Goal: Task Accomplishment & Management: Manage account settings

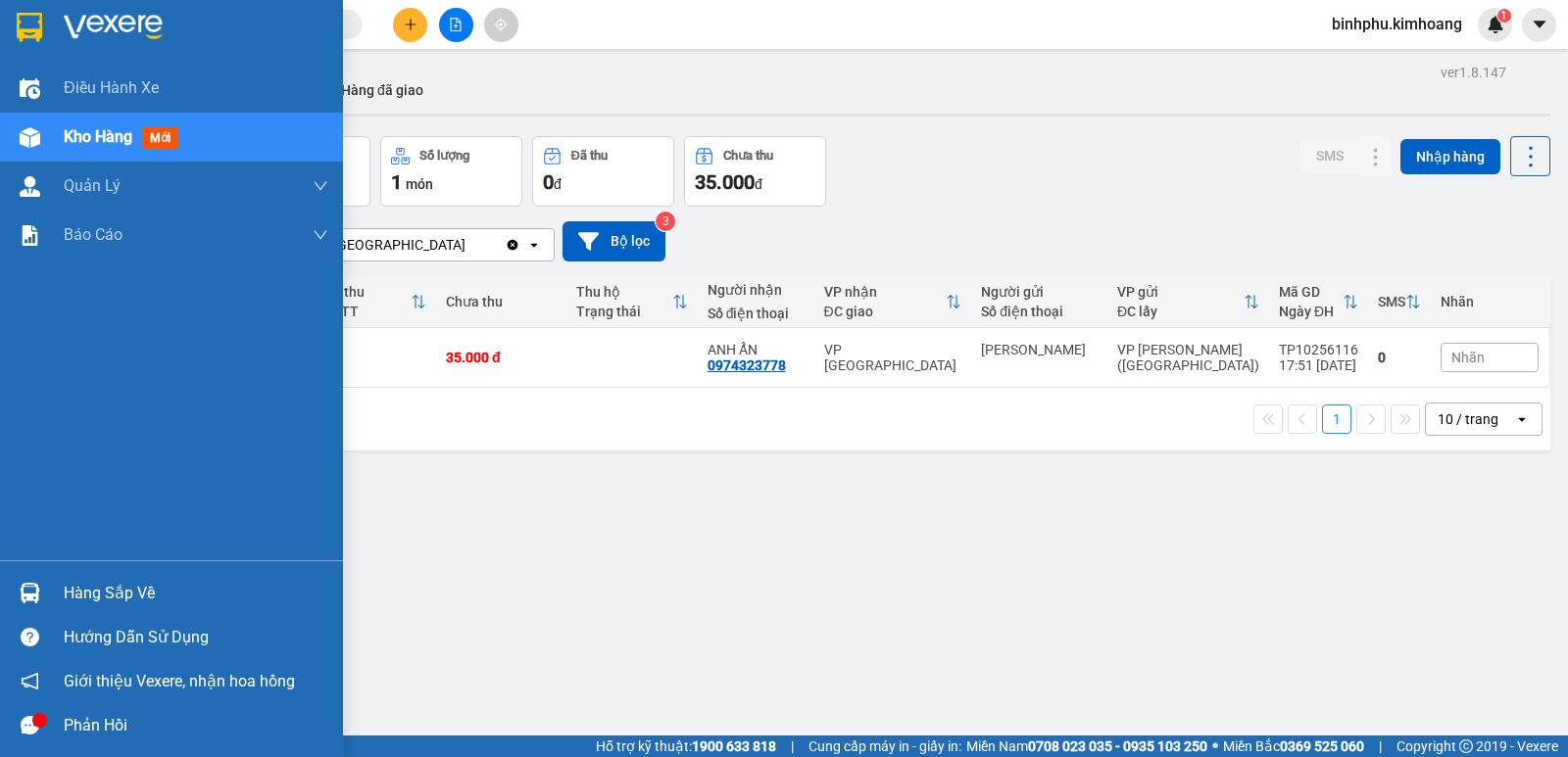
click at [39, 577] on div at bounding box center [30, 593] width 34 height 34
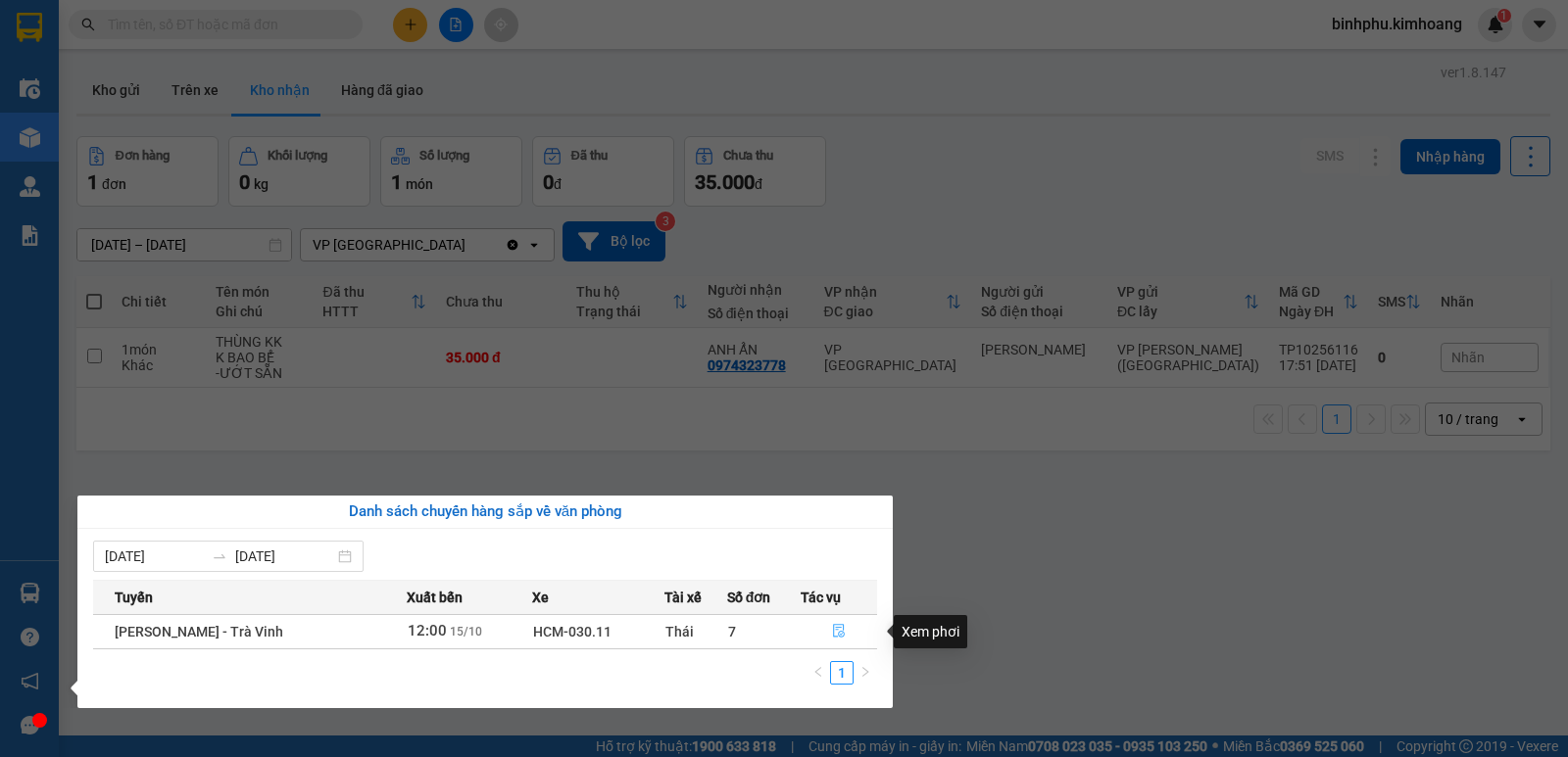
click at [845, 636] on button "button" at bounding box center [839, 632] width 76 height 31
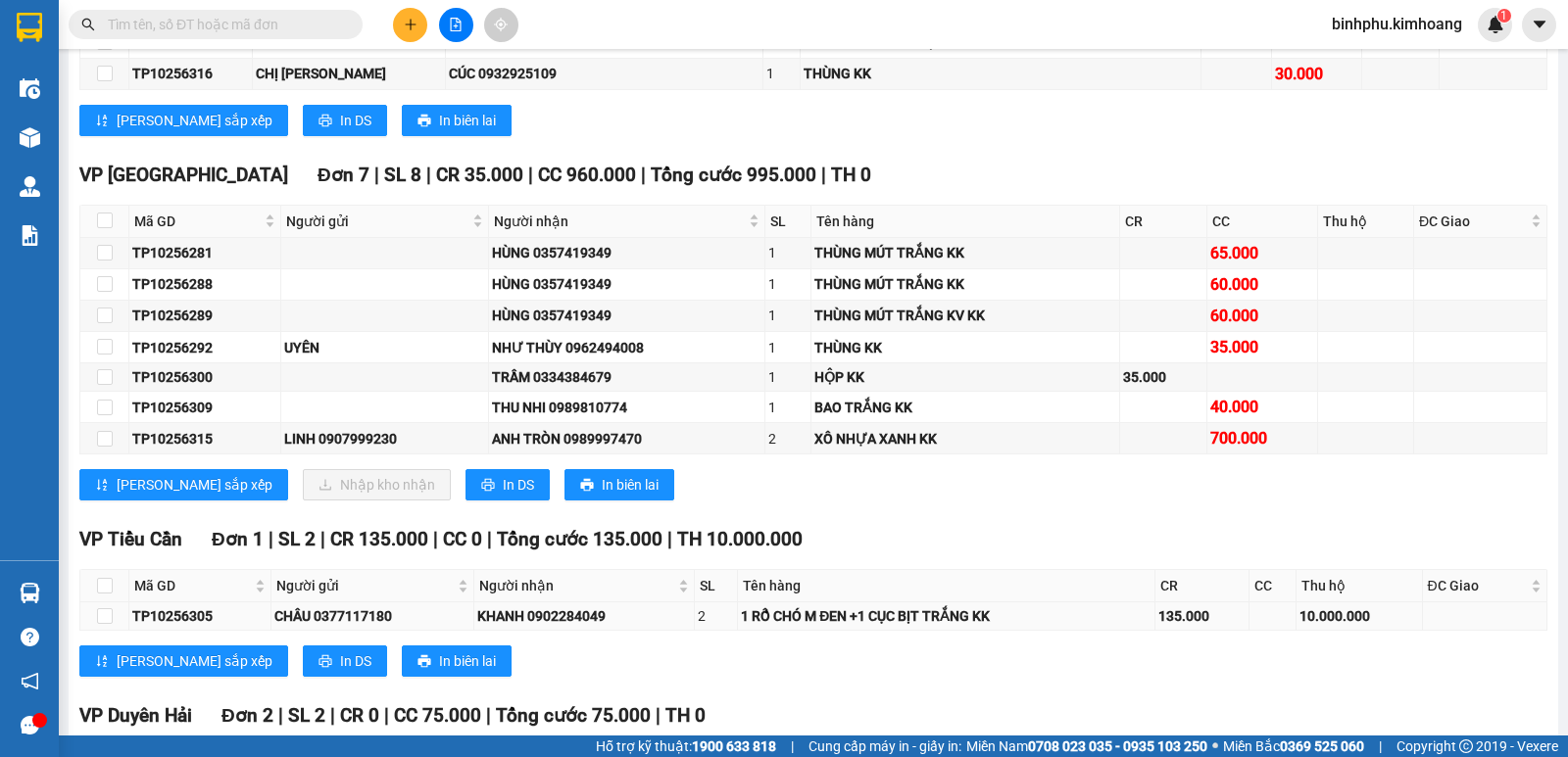
scroll to position [1176, 0]
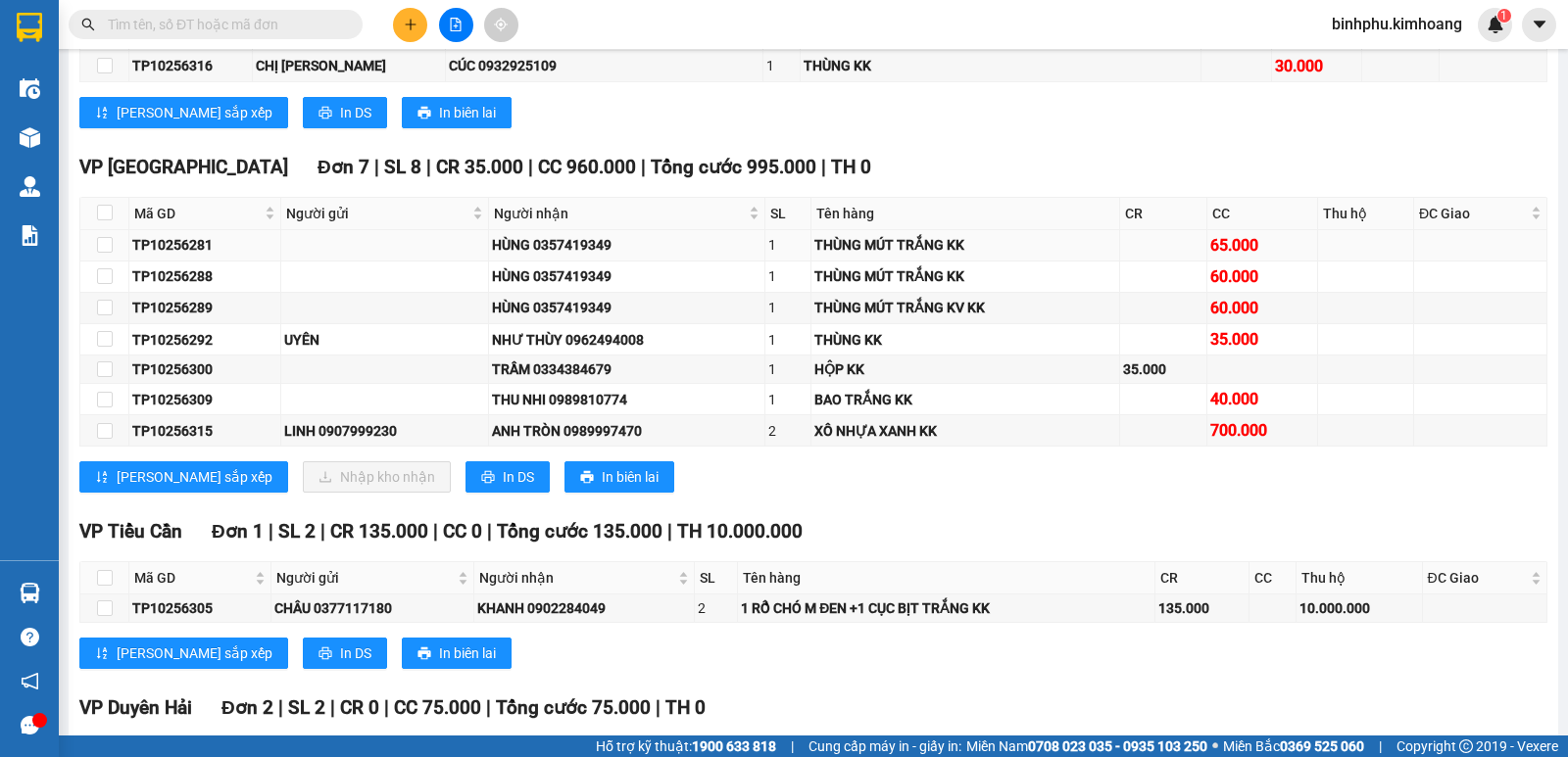
click at [94, 256] on td at bounding box center [105, 246] width 49 height 31
click at [110, 253] on input "checkbox" at bounding box center [105, 245] width 16 height 16
checkbox input "true"
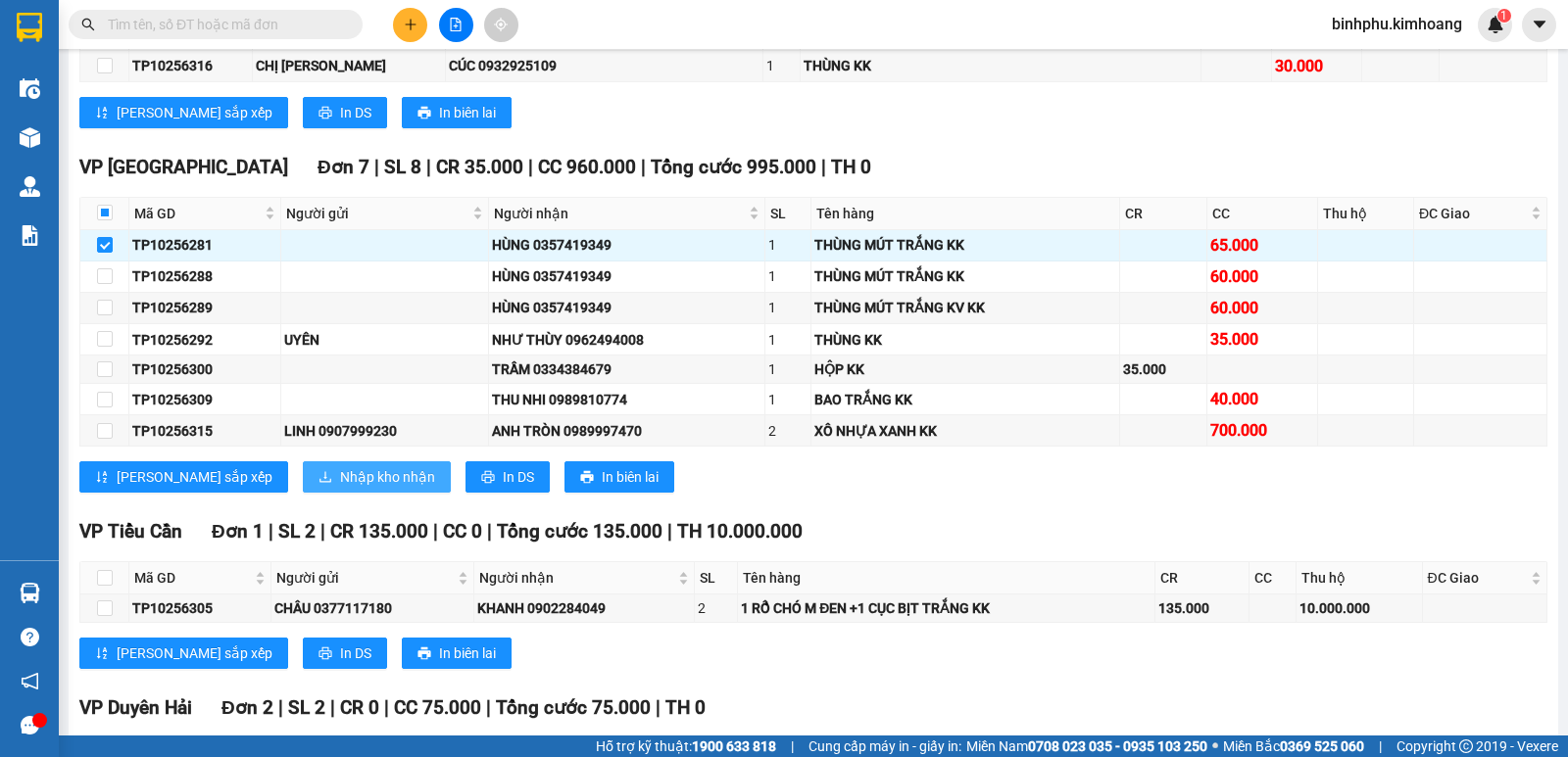
click at [308, 481] on button "Nhập kho nhận" at bounding box center [377, 477] width 148 height 31
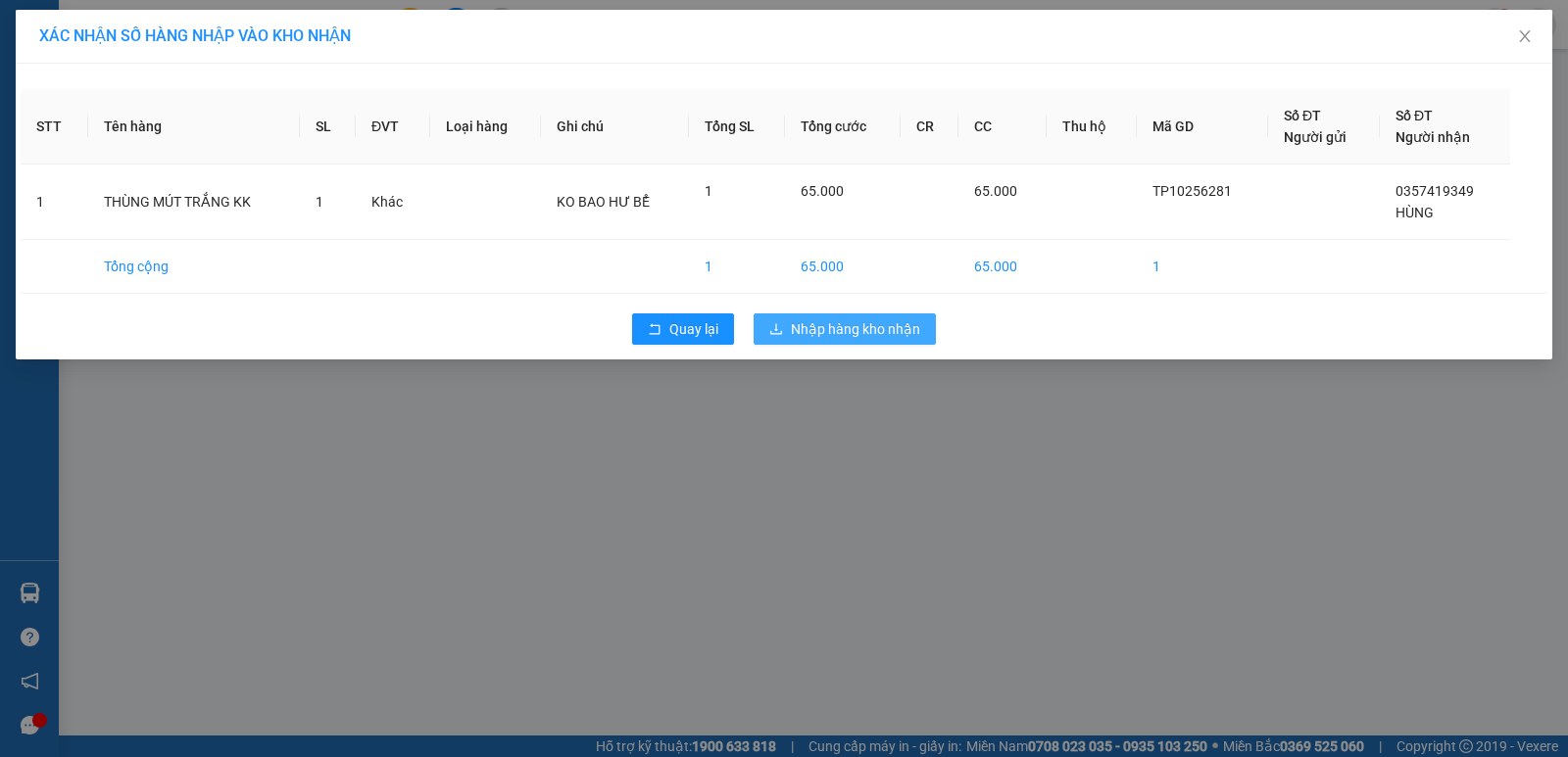
click at [790, 322] on button "Nhập hàng kho nhận" at bounding box center [844, 329] width 182 height 31
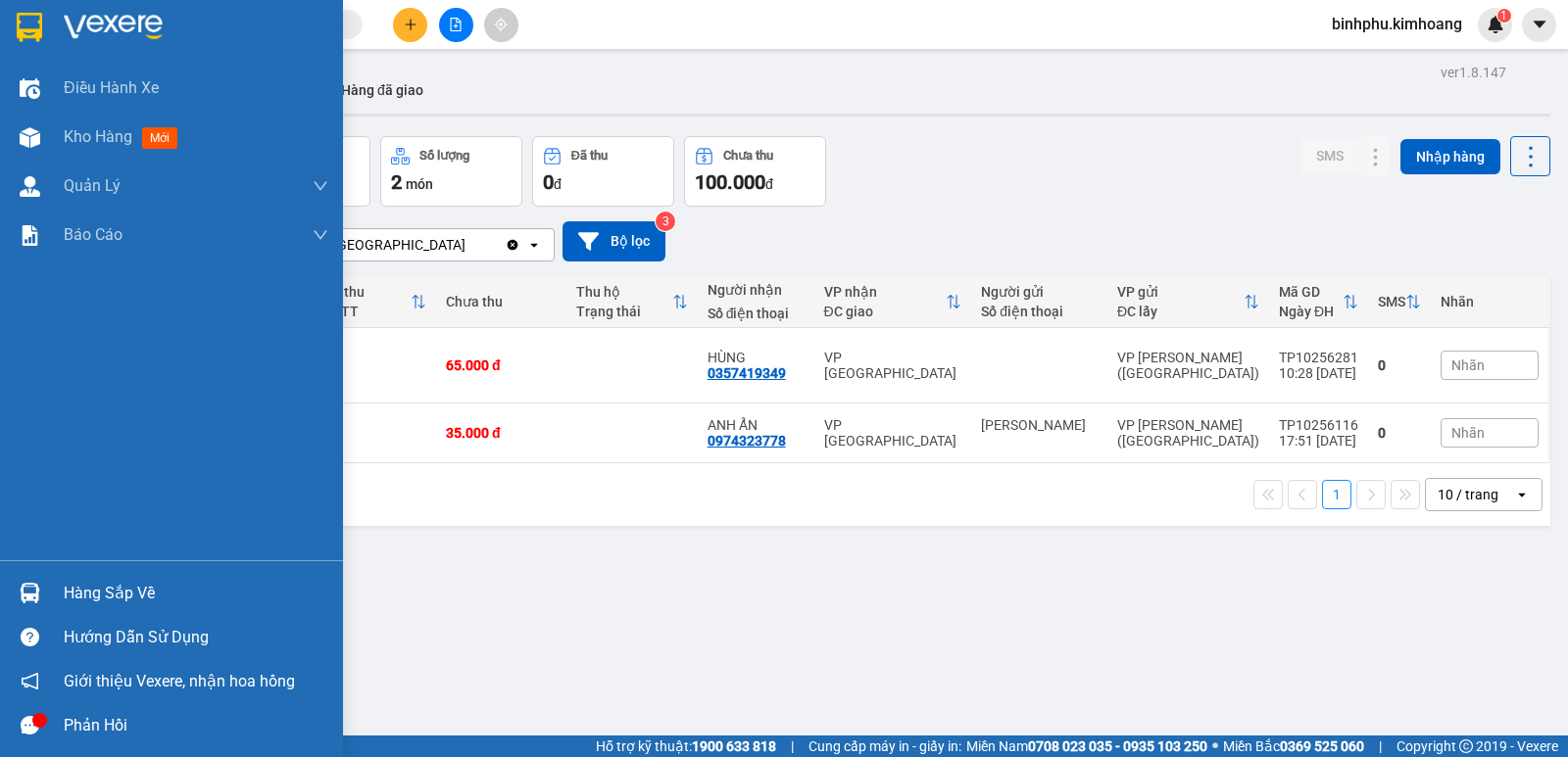
click at [90, 586] on div "Hàng sắp về" at bounding box center [196, 594] width 265 height 29
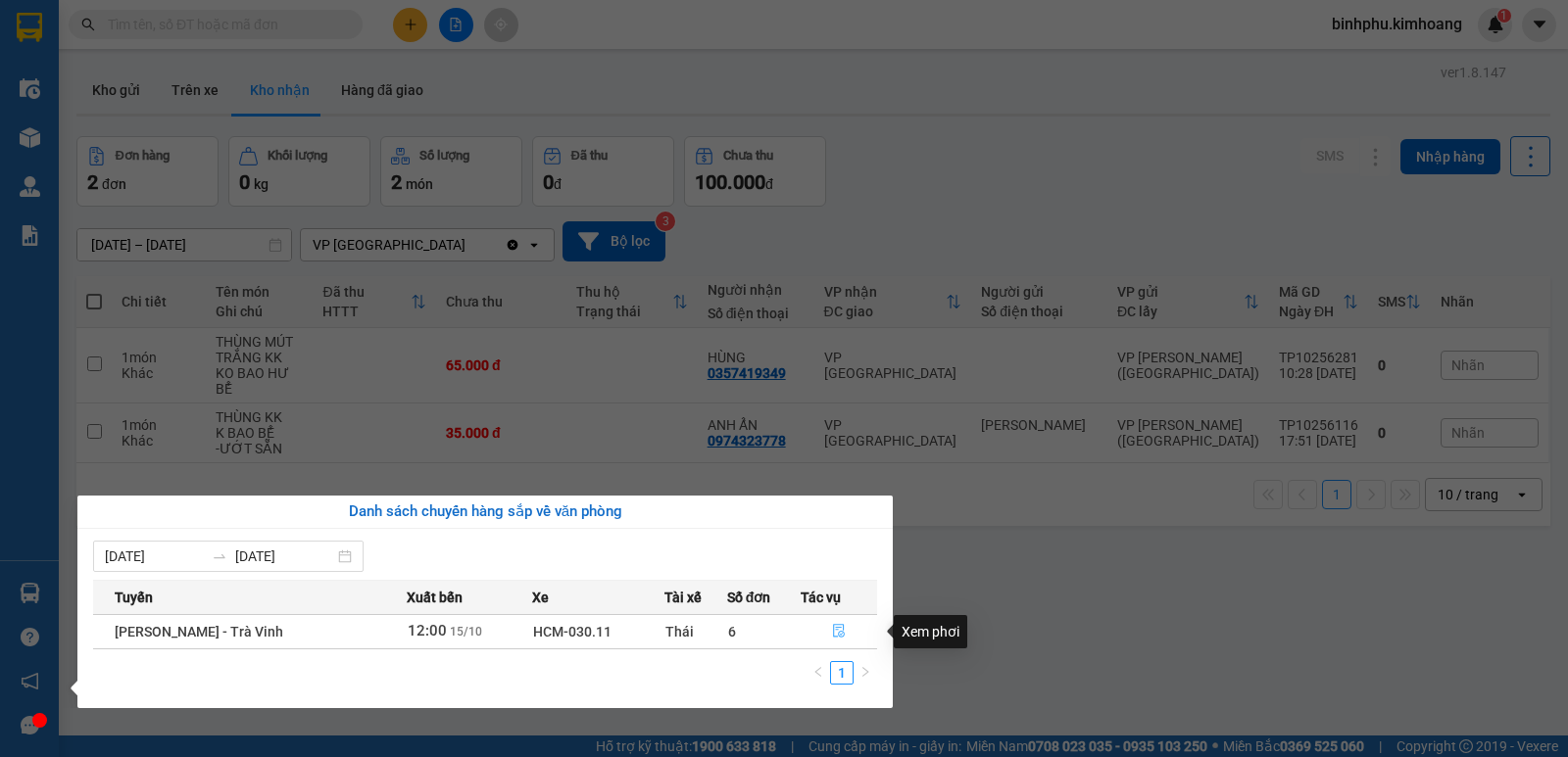
click at [837, 628] on icon "file-done" at bounding box center [839, 632] width 12 height 14
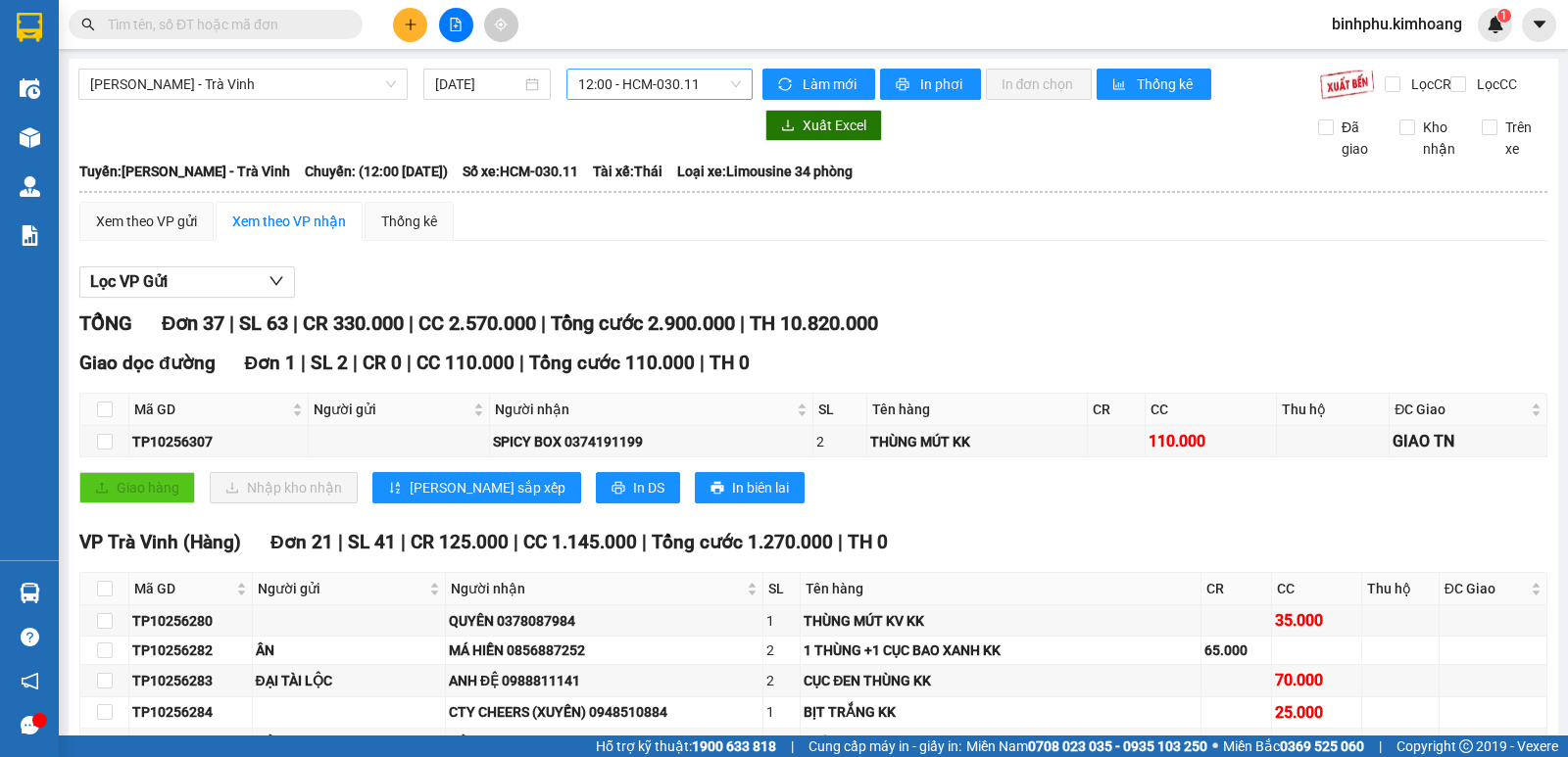
click at [704, 88] on span "12:00 - HCM-030.11" at bounding box center [659, 85] width 161 height 29
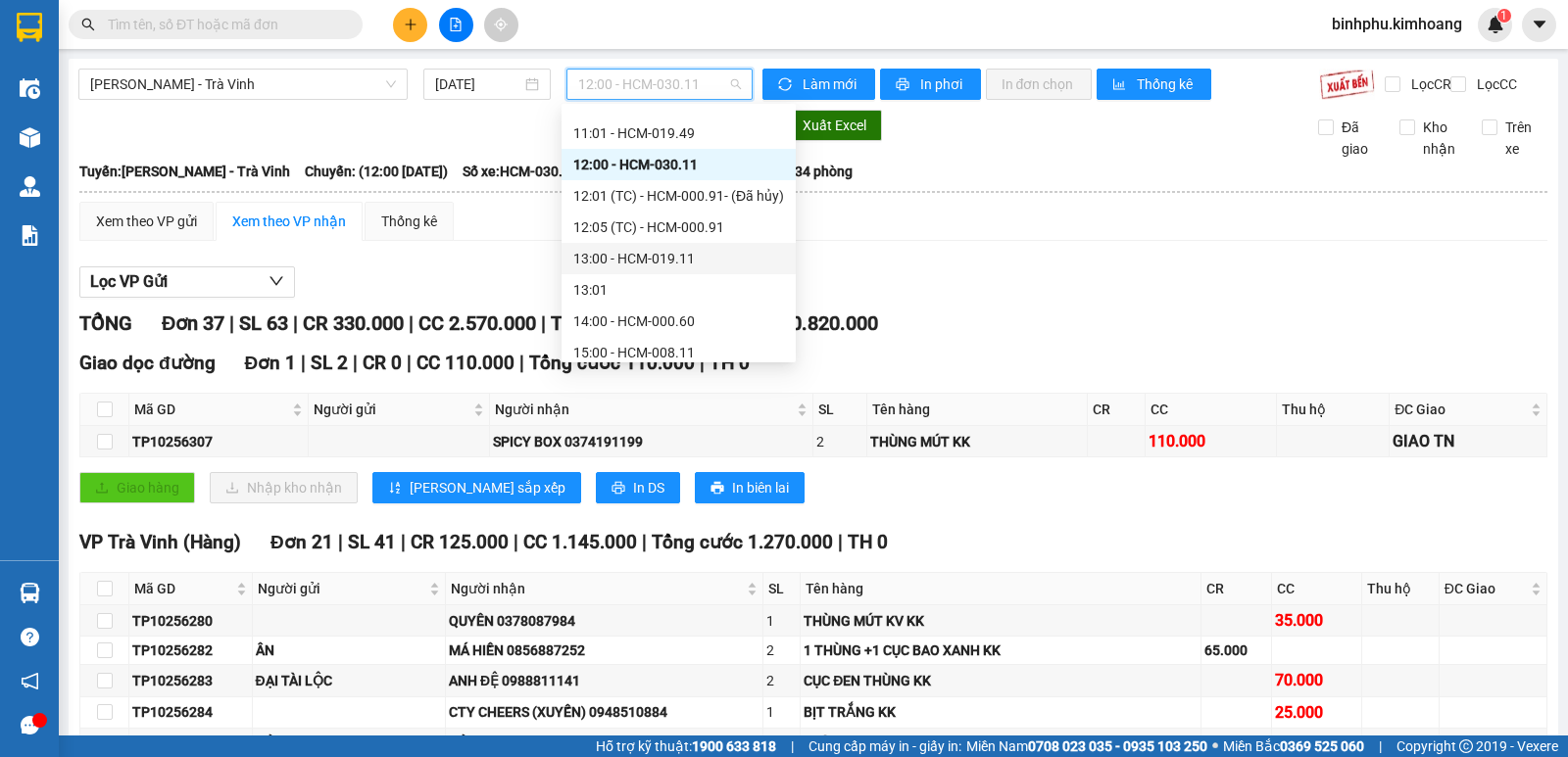
scroll to position [321, 0]
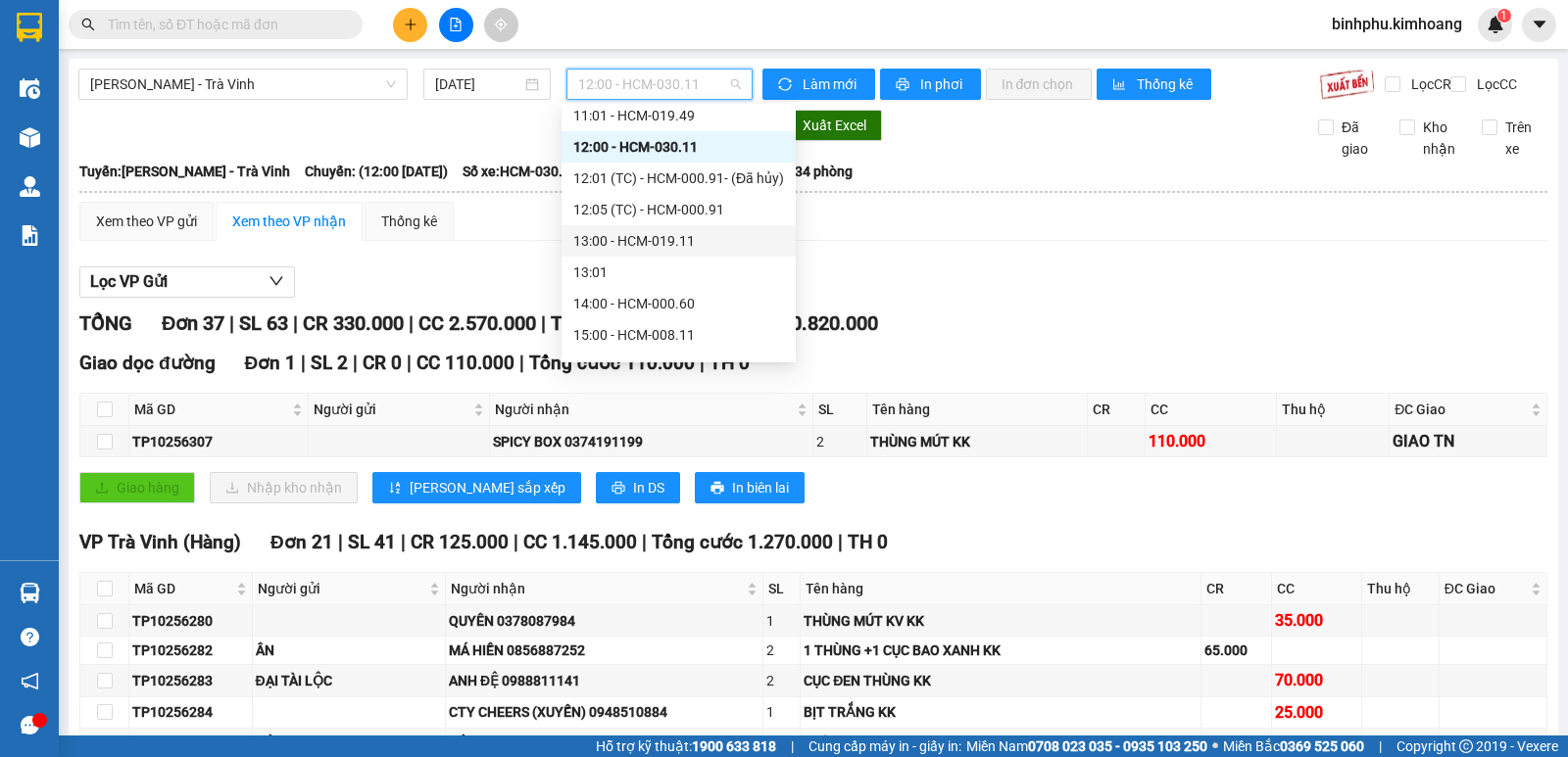
click at [651, 237] on div "13:00 - HCM-019.11" at bounding box center [679, 241] width 211 height 22
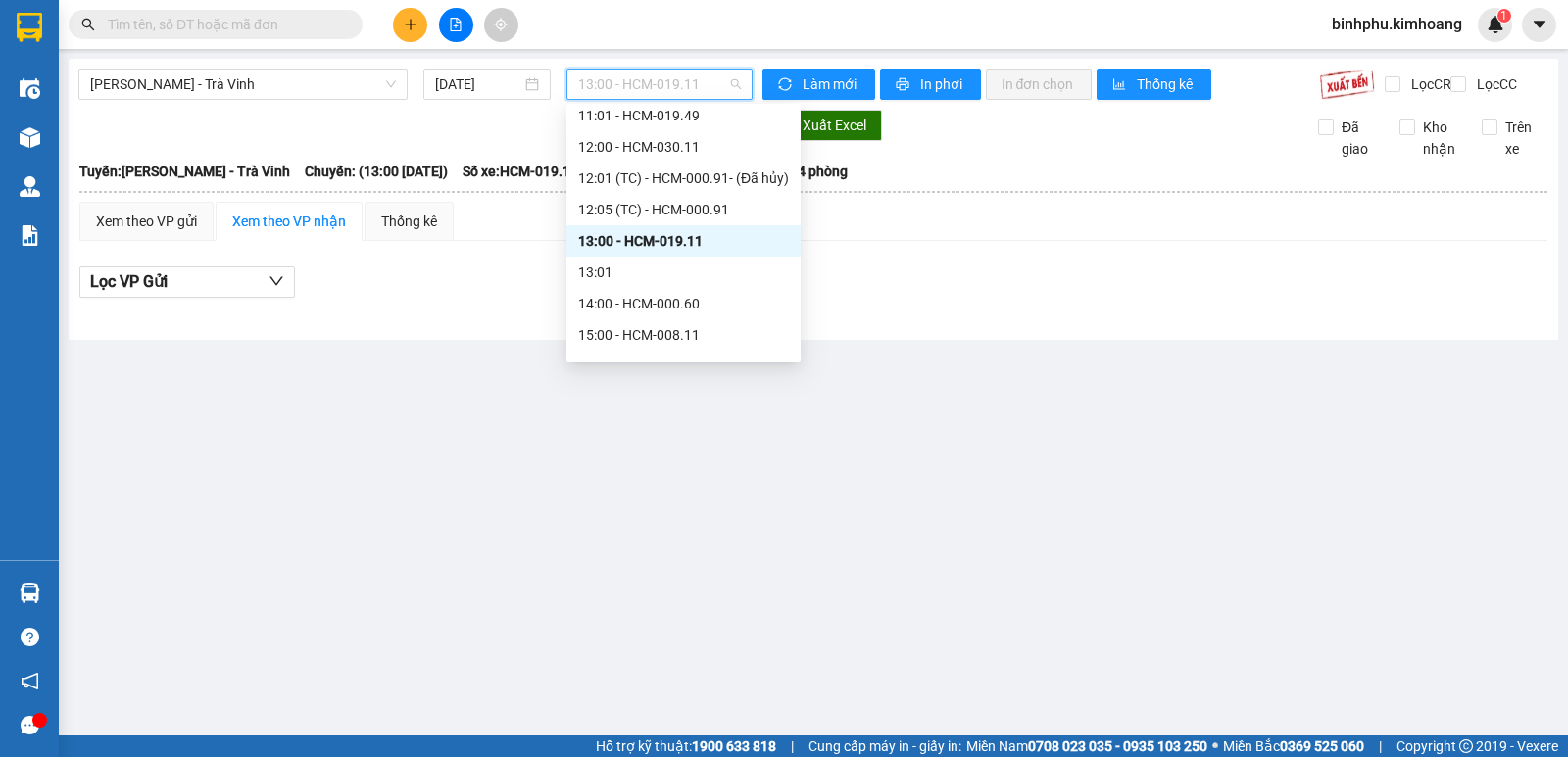
click at [710, 76] on span "13:00 - HCM-019.11" at bounding box center [659, 85] width 161 height 29
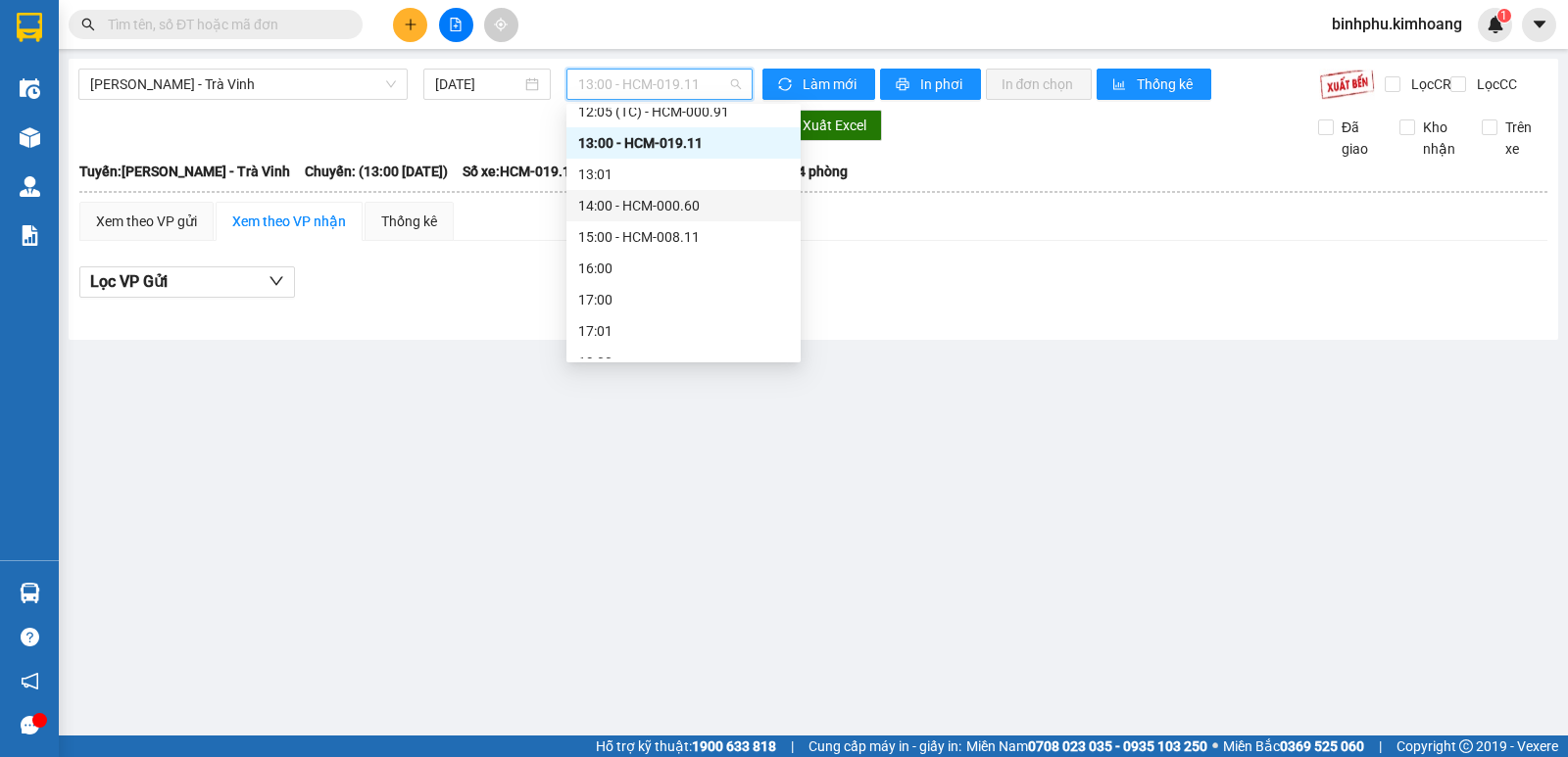
scroll to position [470, 0]
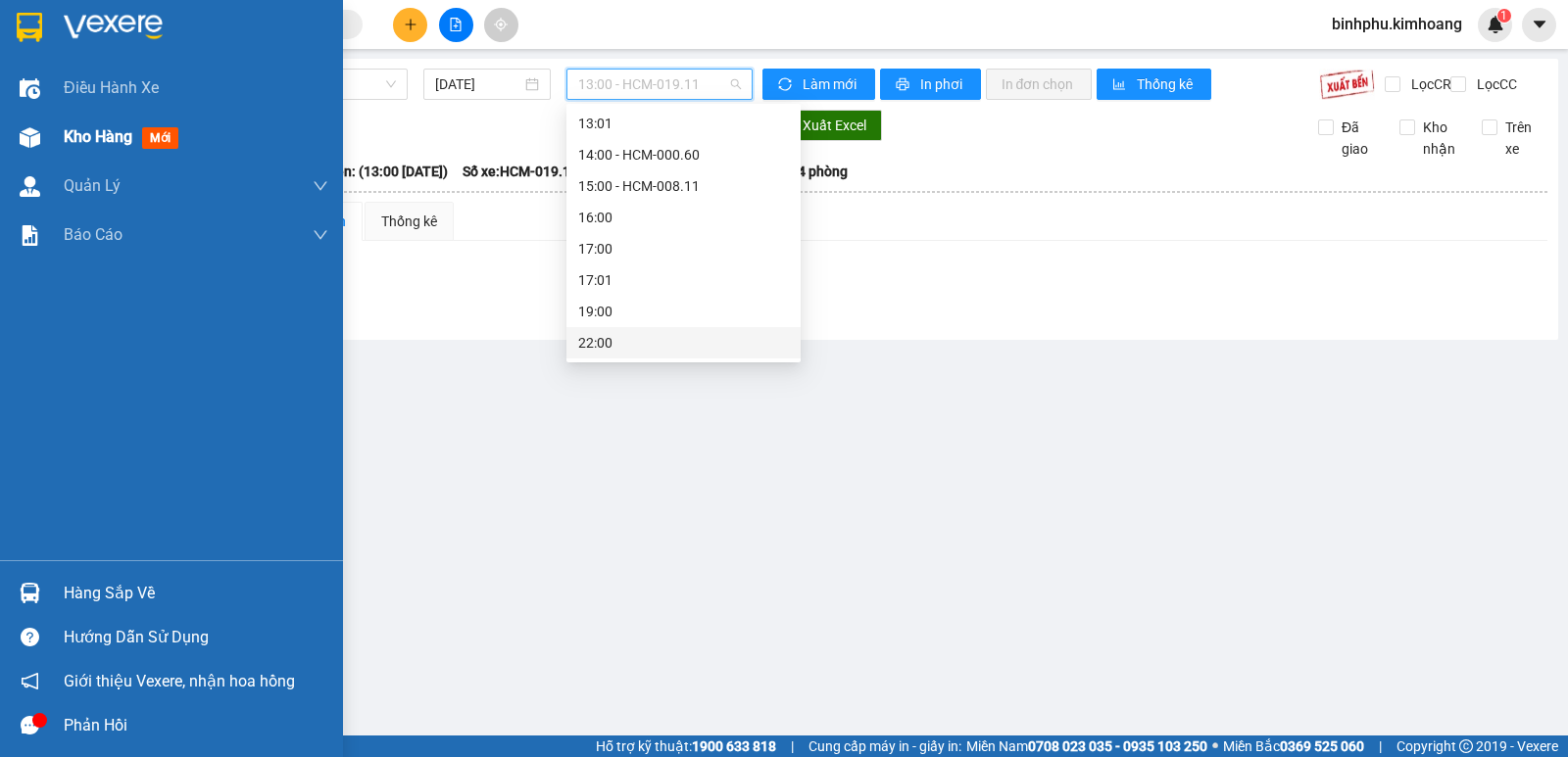
click at [44, 144] on div at bounding box center [30, 138] width 34 height 34
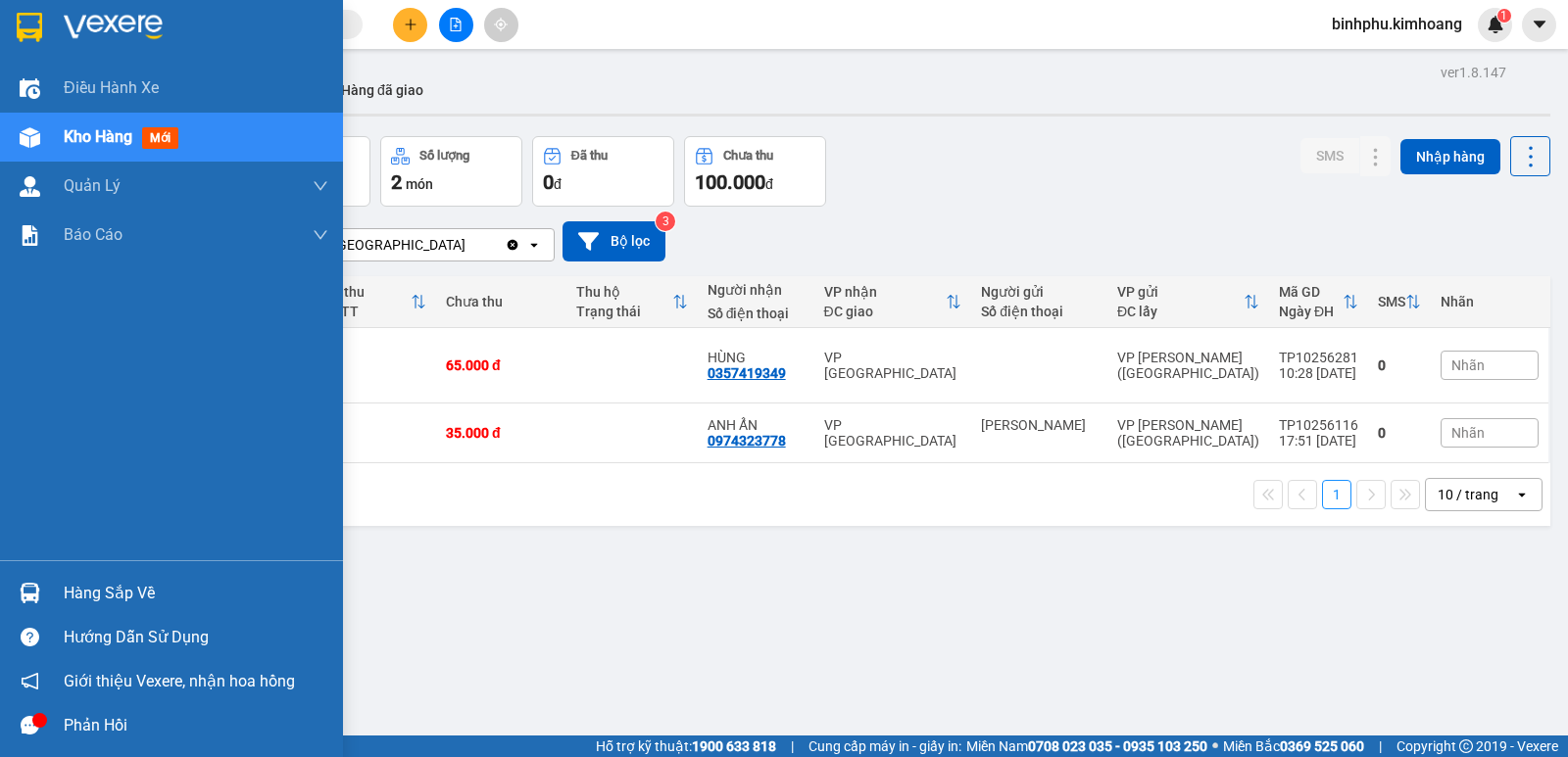
click at [56, 577] on div "Hàng sắp về" at bounding box center [171, 593] width 343 height 44
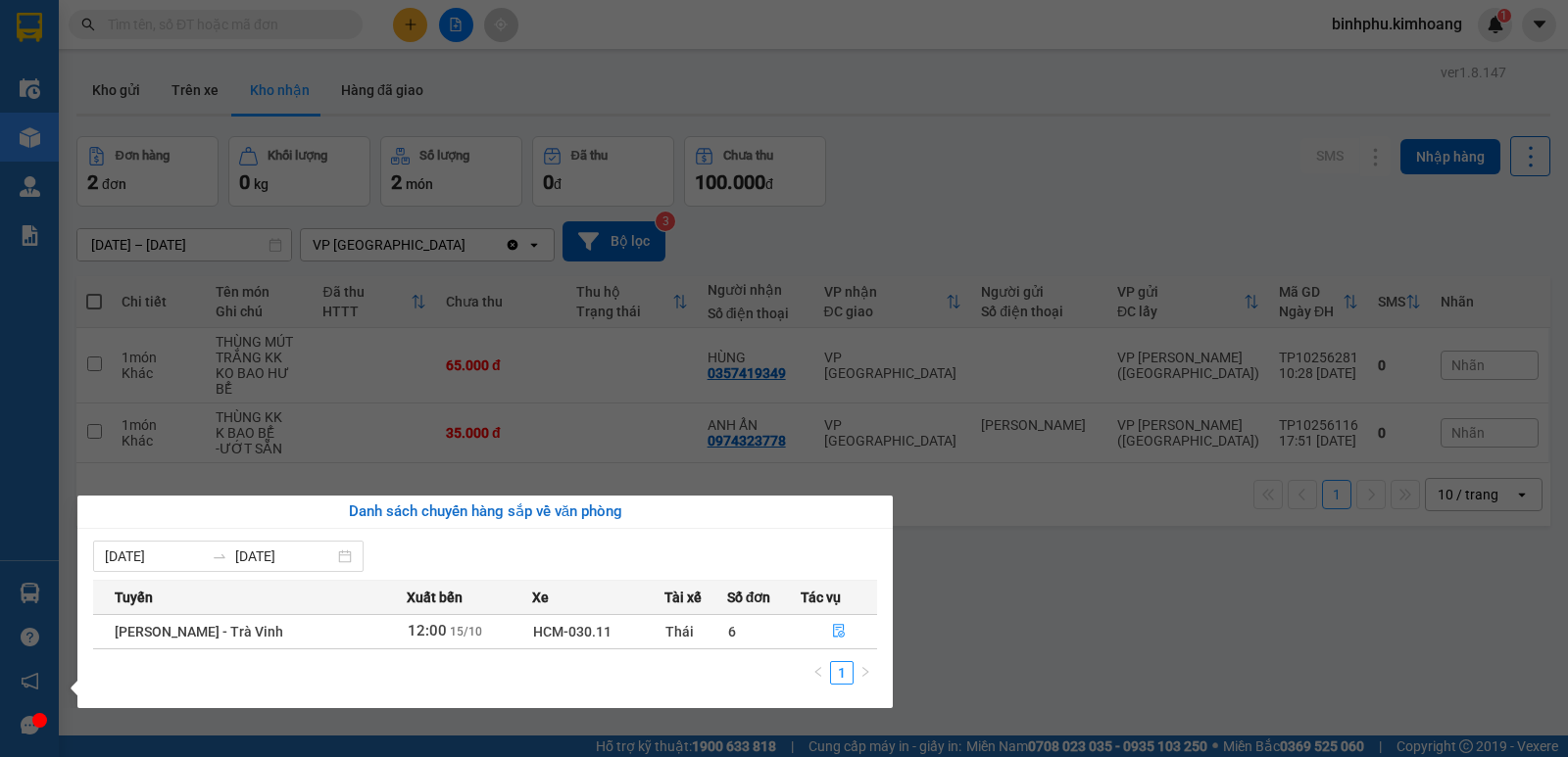
click at [1125, 534] on section "Kết quả tìm kiếm ( 12 ) Bộ lọc Mã ĐH Trạng thái Món hàng Thu hộ Tổng cước Chưa …" at bounding box center [784, 378] width 1568 height 757
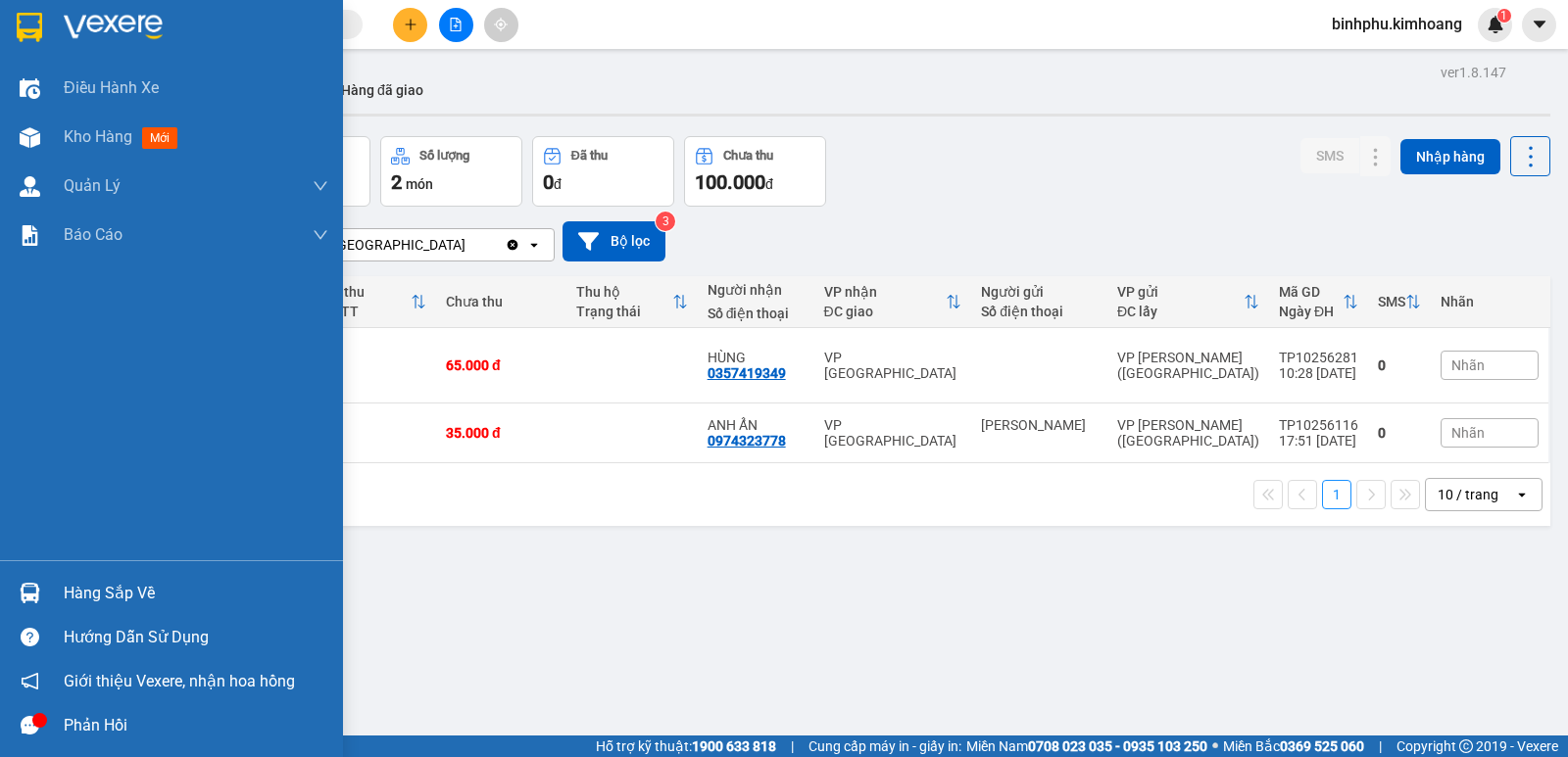
drag, startPoint x: 31, startPoint y: 582, endPoint x: 42, endPoint y: 582, distance: 11.0
click at [32, 582] on div at bounding box center [30, 593] width 34 height 34
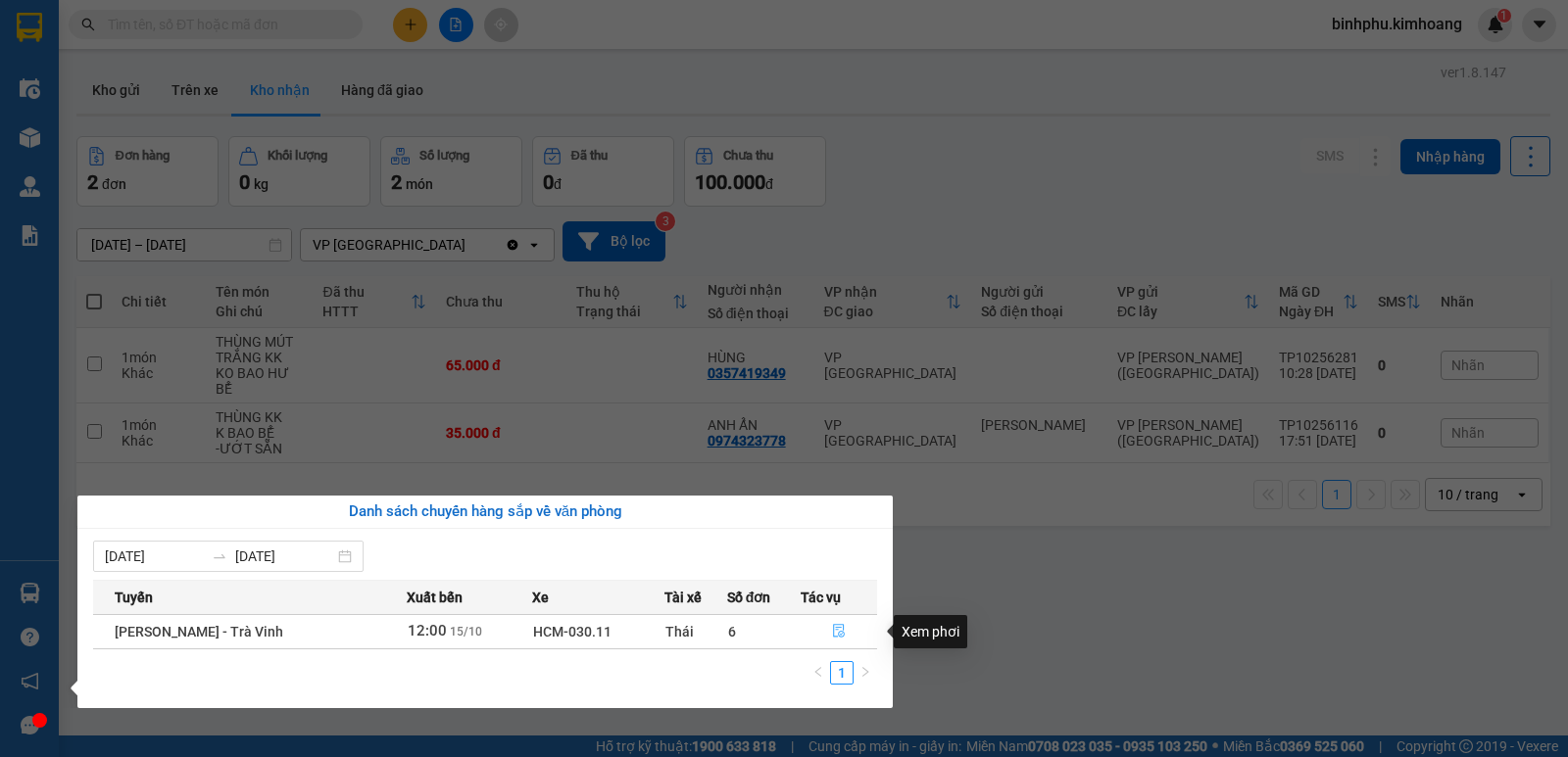
click at [827, 623] on button "button" at bounding box center [839, 632] width 76 height 31
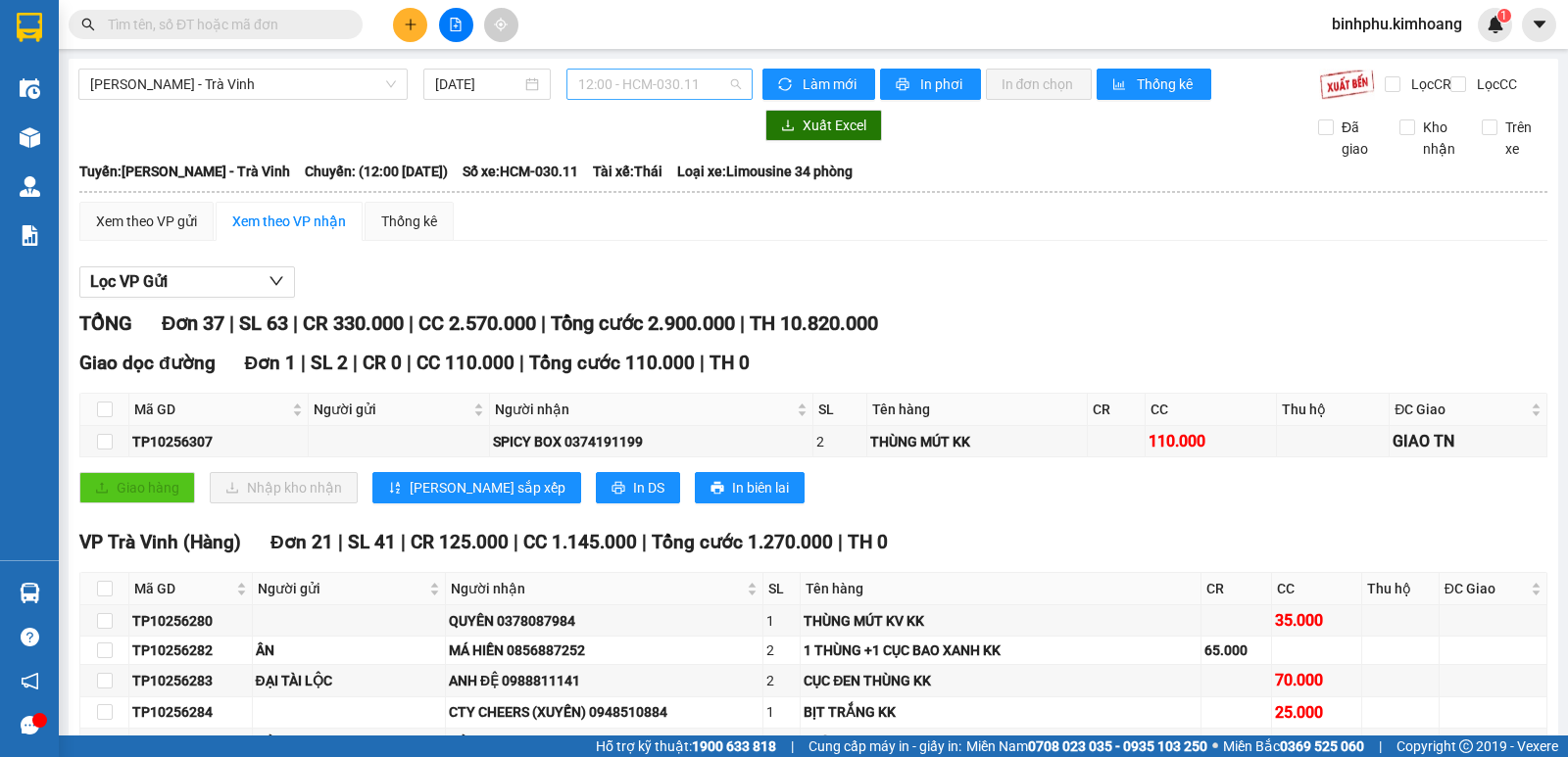
click at [632, 77] on span "12:00 - HCM-030.11" at bounding box center [659, 85] width 161 height 29
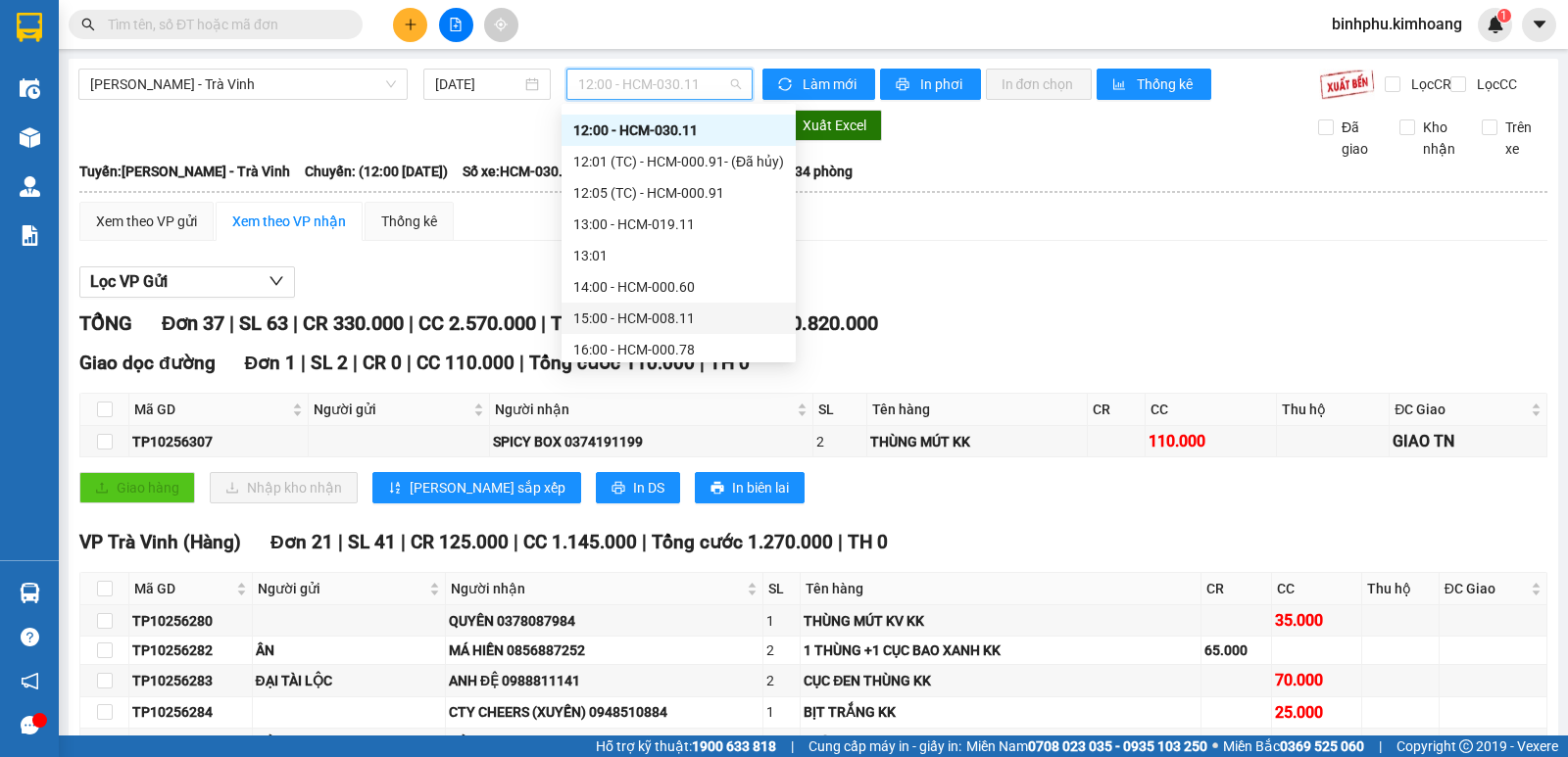
scroll to position [223, 0]
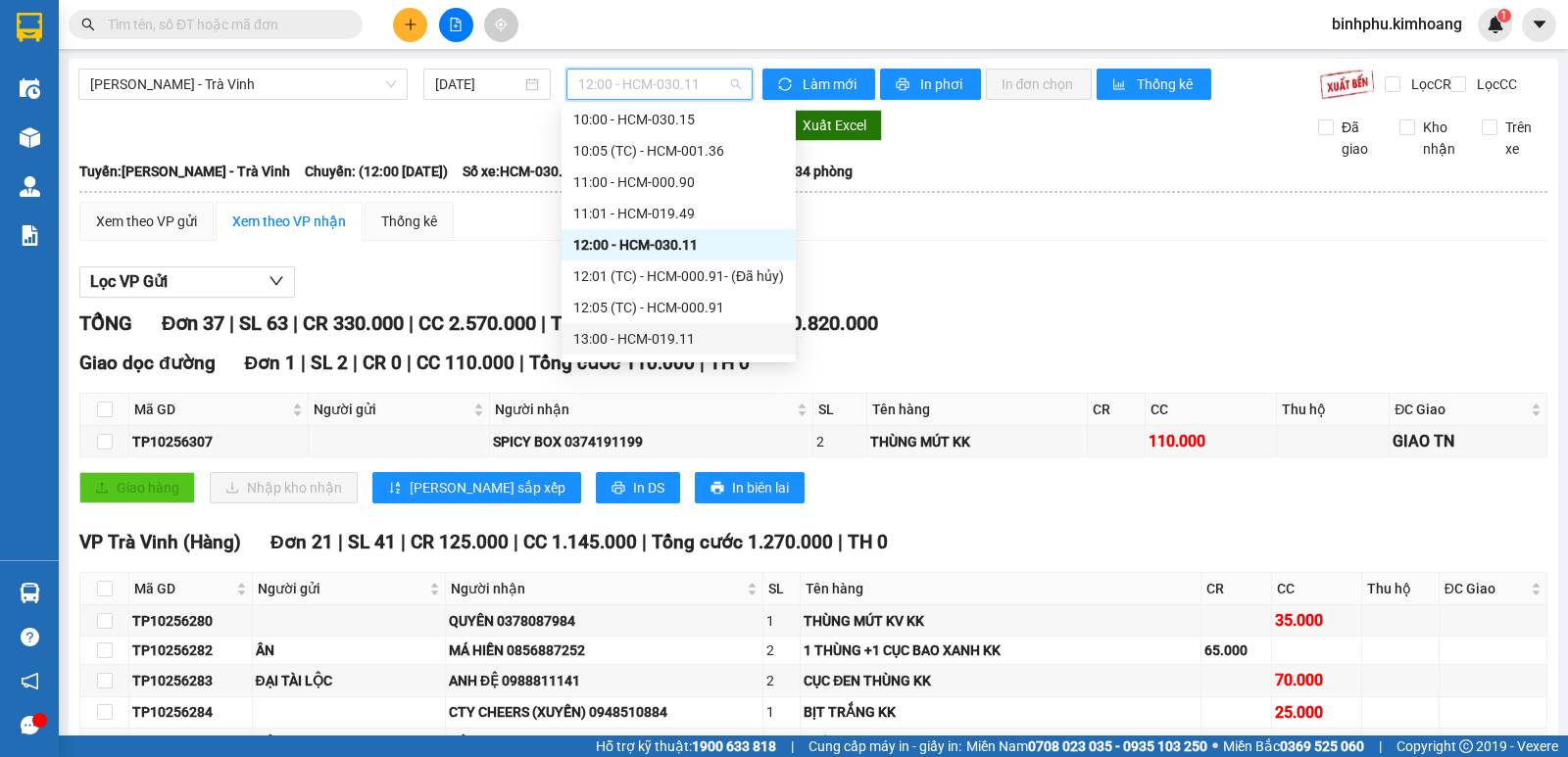
click at [643, 339] on div "13:00 - HCM-019.11" at bounding box center [679, 339] width 211 height 22
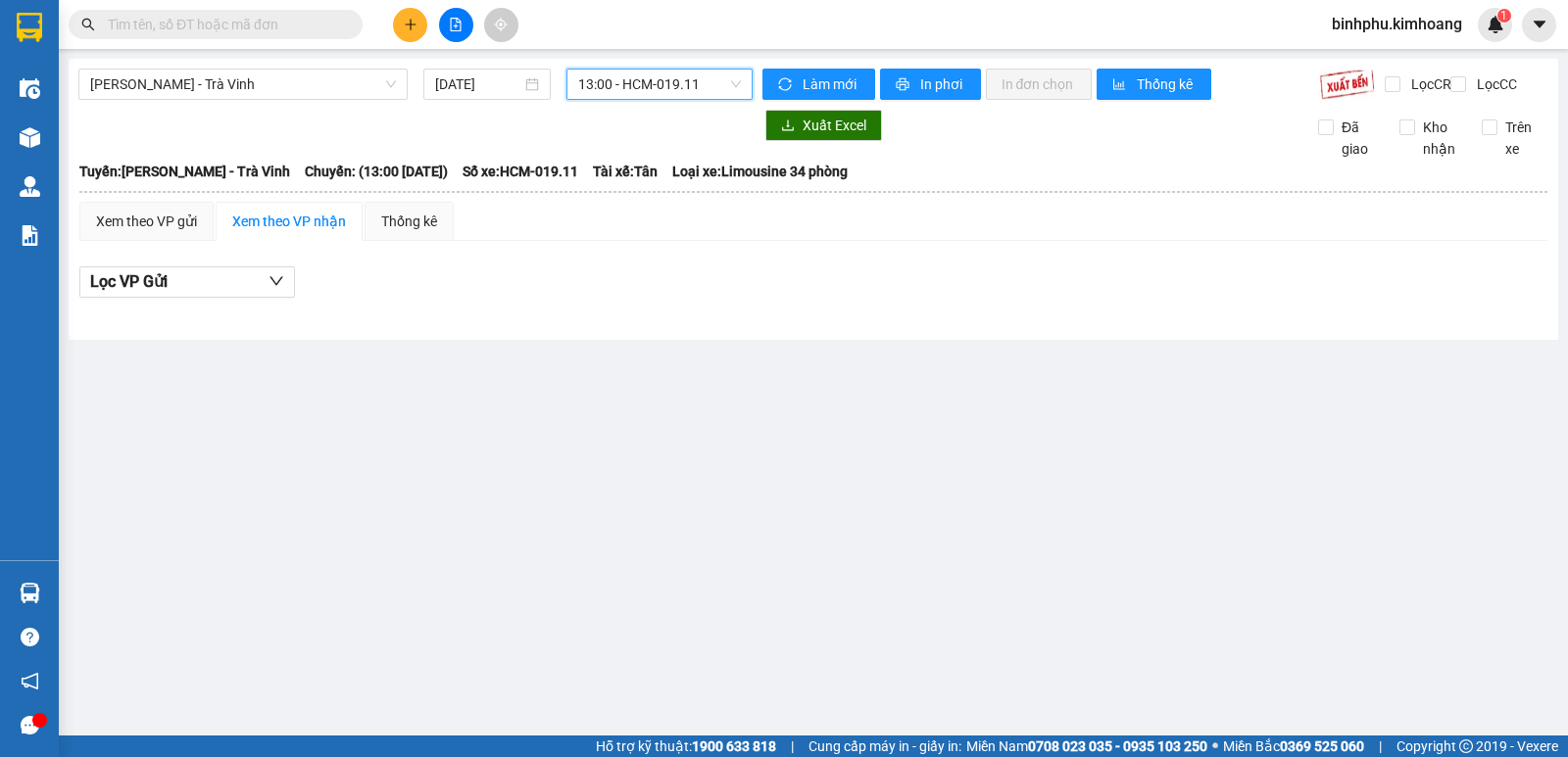
click at [699, 83] on span "13:00 - HCM-019.11" at bounding box center [659, 85] width 161 height 29
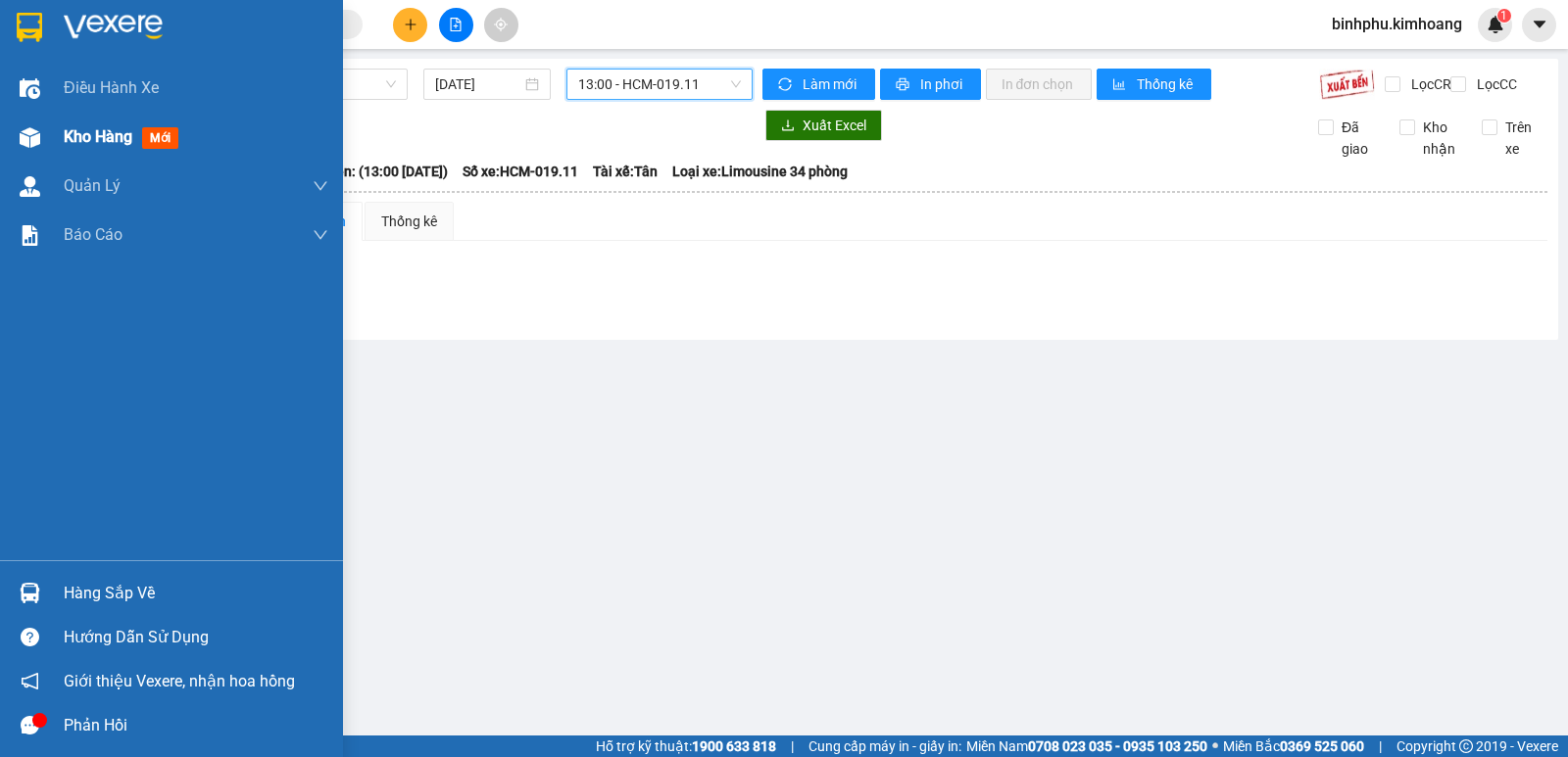
click at [9, 133] on div "Kho hàng mới" at bounding box center [171, 138] width 343 height 49
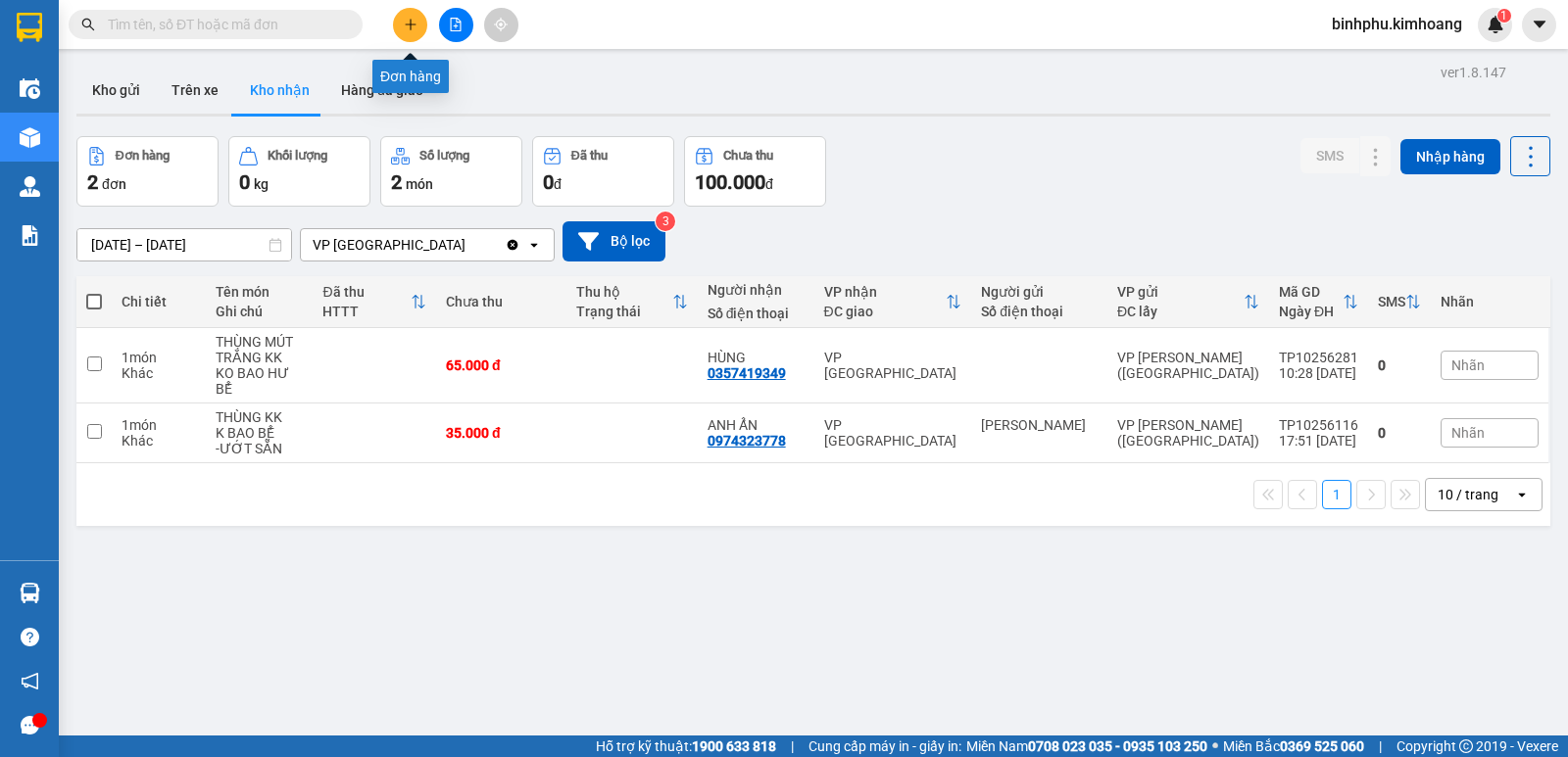
click at [419, 29] on button at bounding box center [410, 25] width 34 height 34
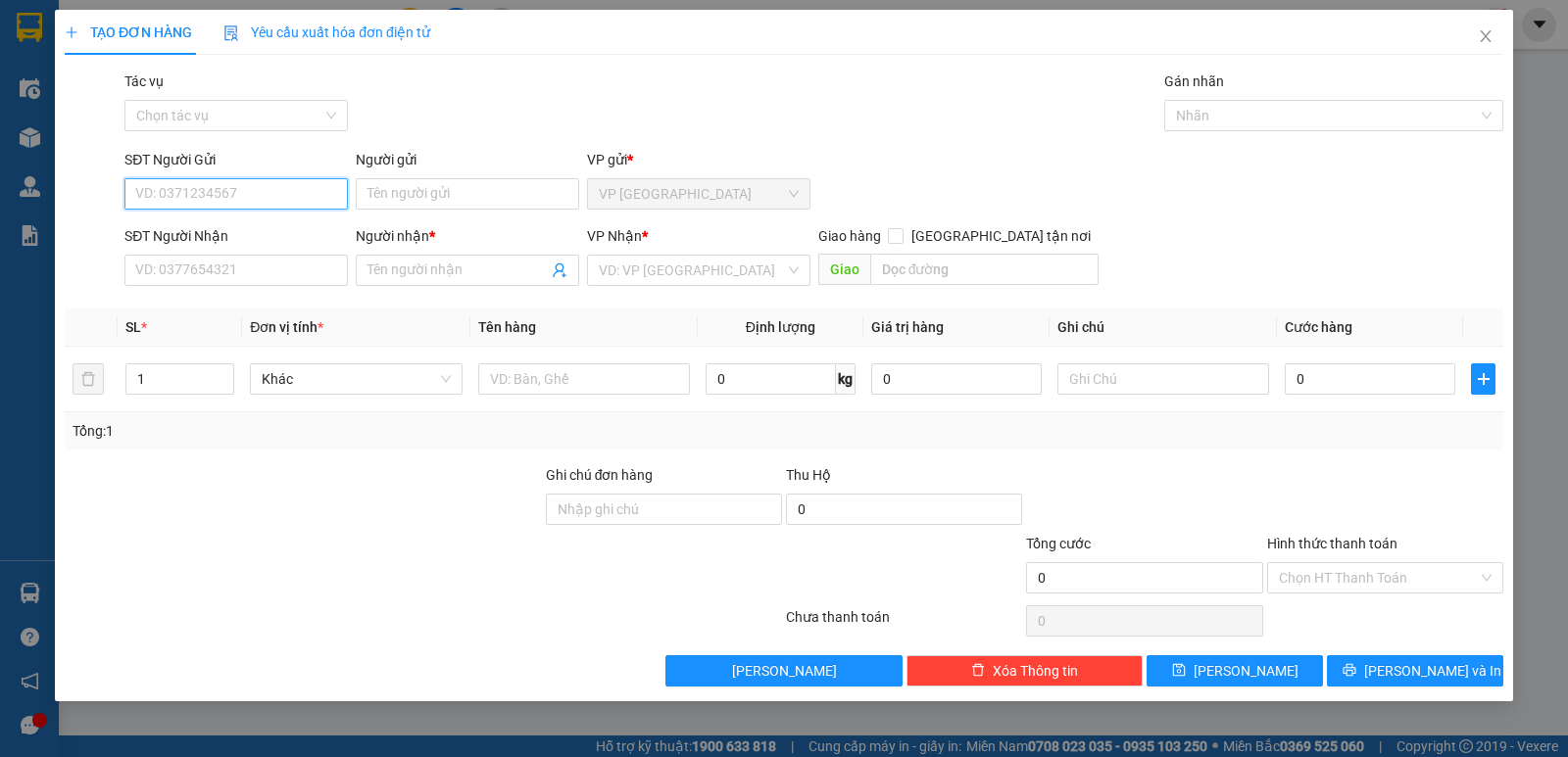
click at [265, 188] on input "SĐT Người Gửi" at bounding box center [236, 194] width 223 height 31
type input "0347643496"
click at [468, 195] on input "Người gửi" at bounding box center [467, 194] width 223 height 31
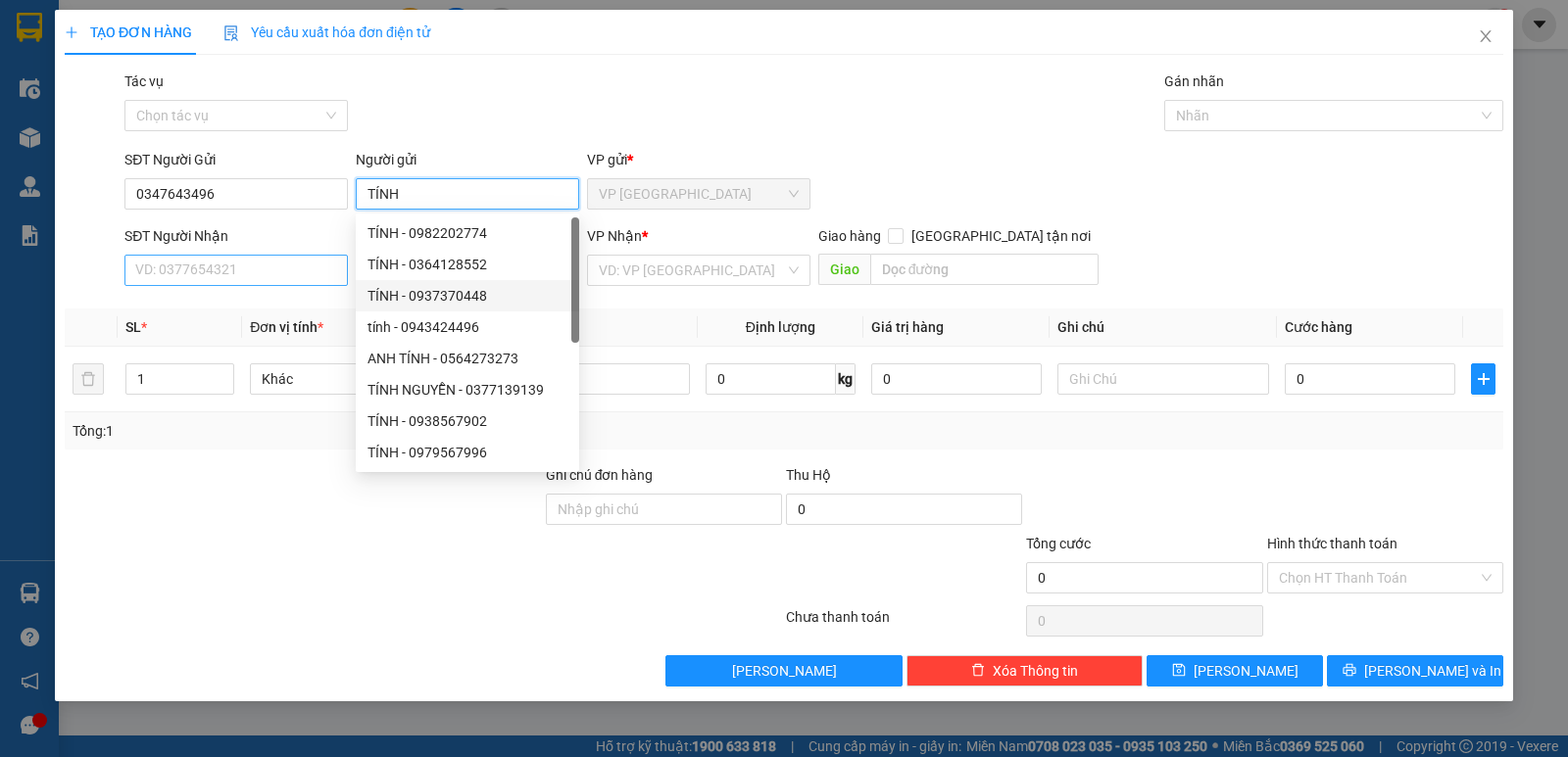
type input "TÍNH"
click at [225, 283] on input "SĐT Người Nhận" at bounding box center [236, 270] width 223 height 31
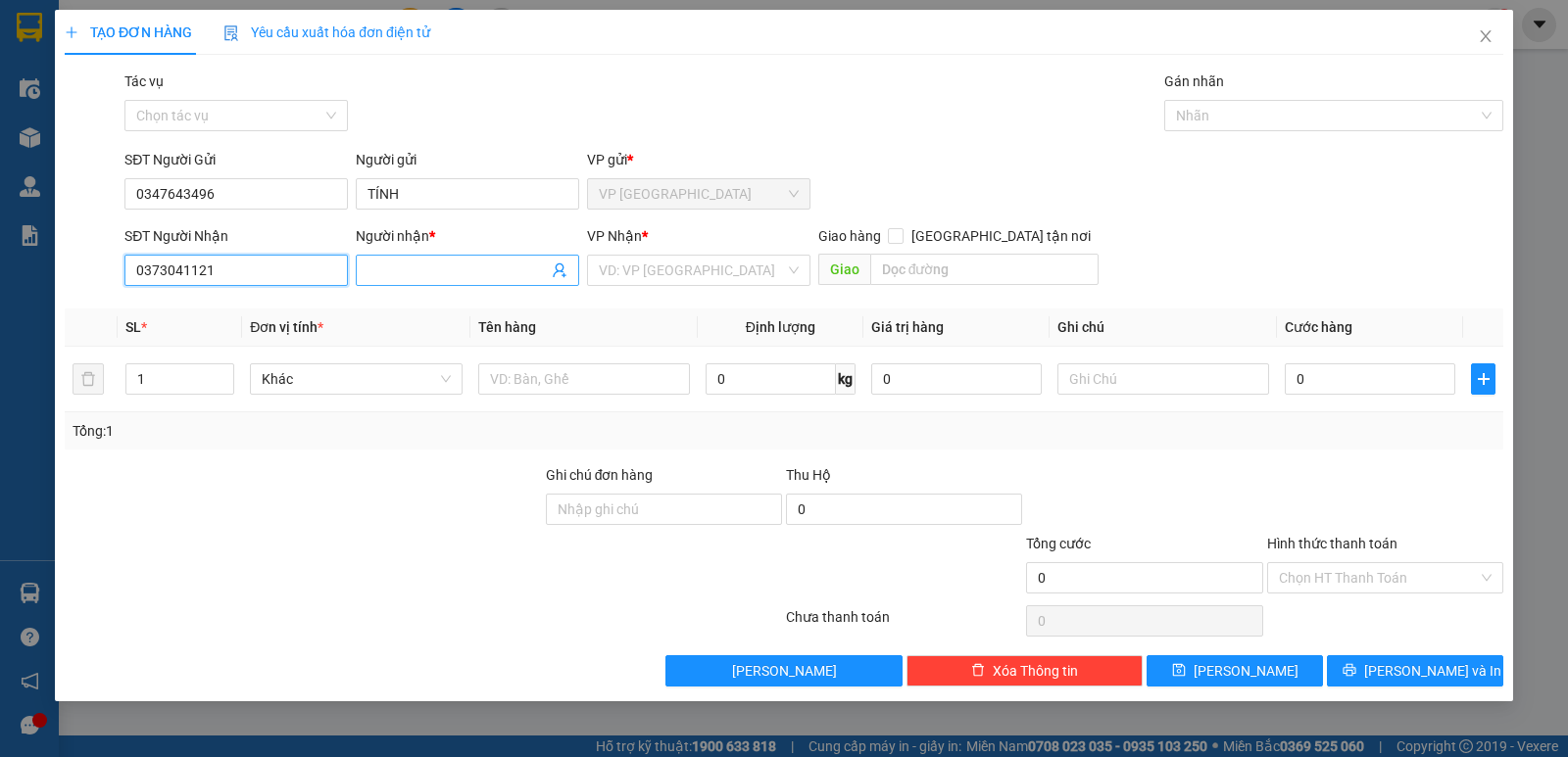
type input "0373041121"
click at [374, 277] on input "Người nhận *" at bounding box center [457, 270] width 180 height 22
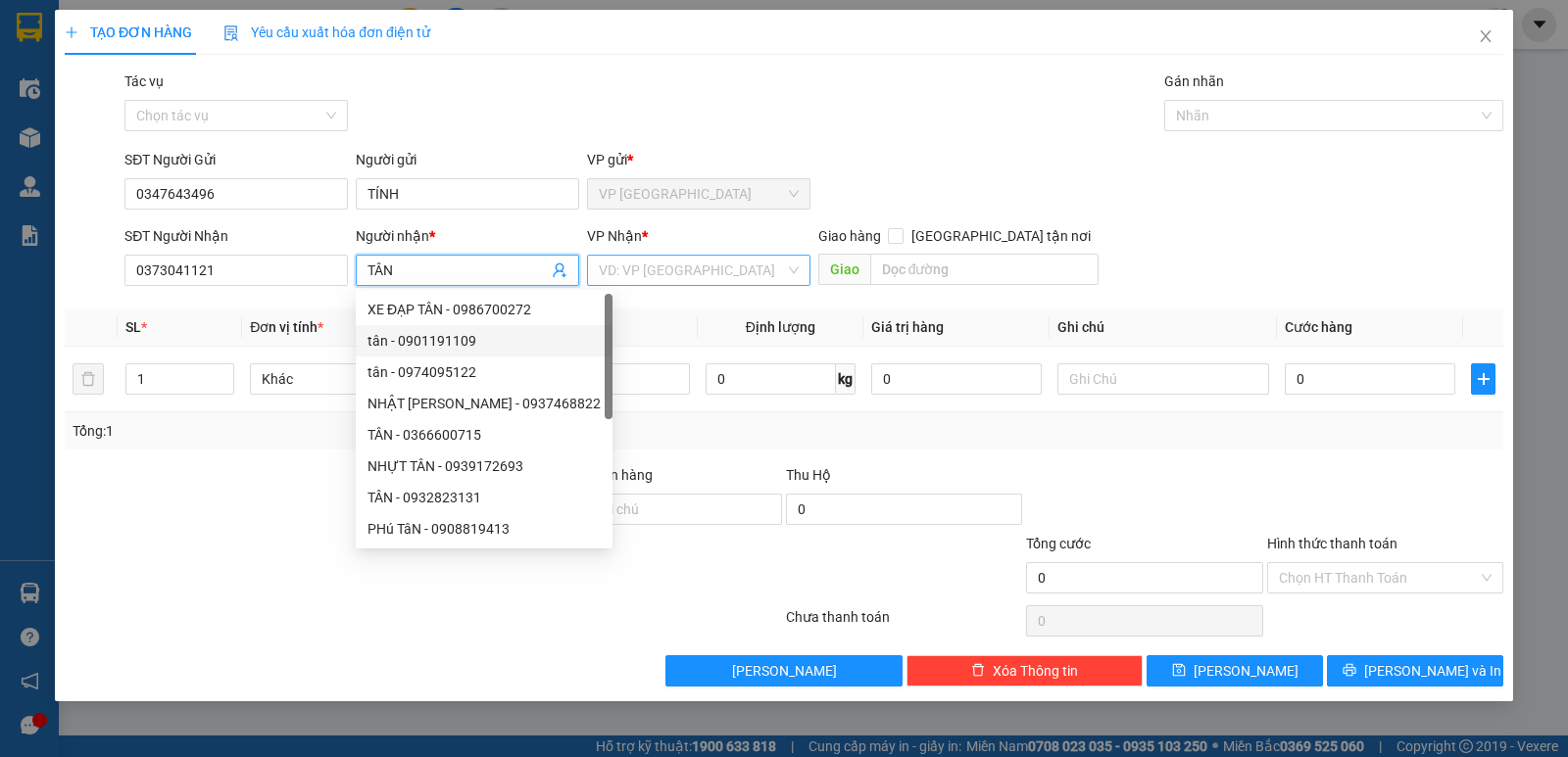
type input "TÂN"
click at [662, 261] on input "search" at bounding box center [692, 270] width 186 height 29
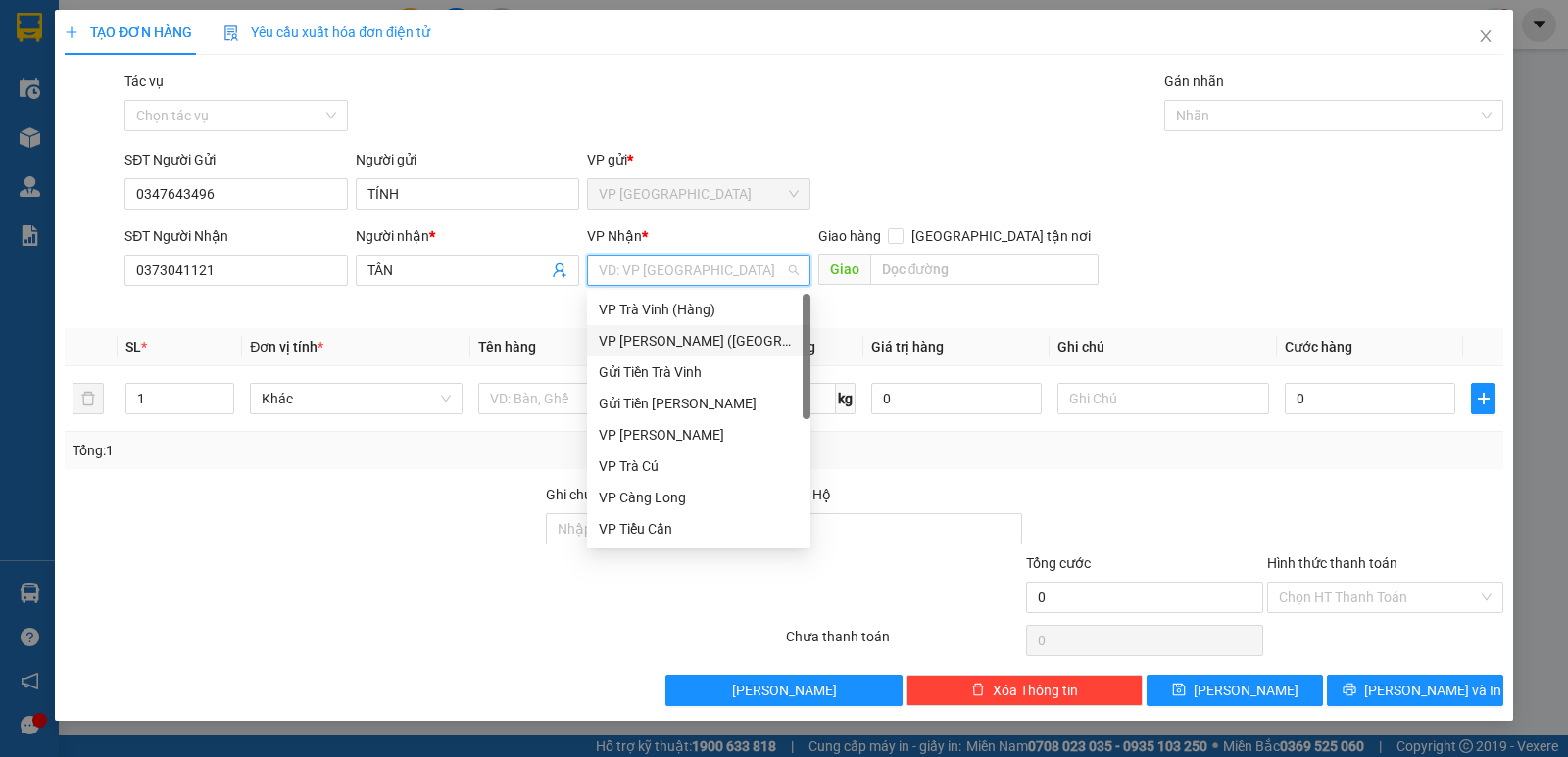
scroll to position [156, 0]
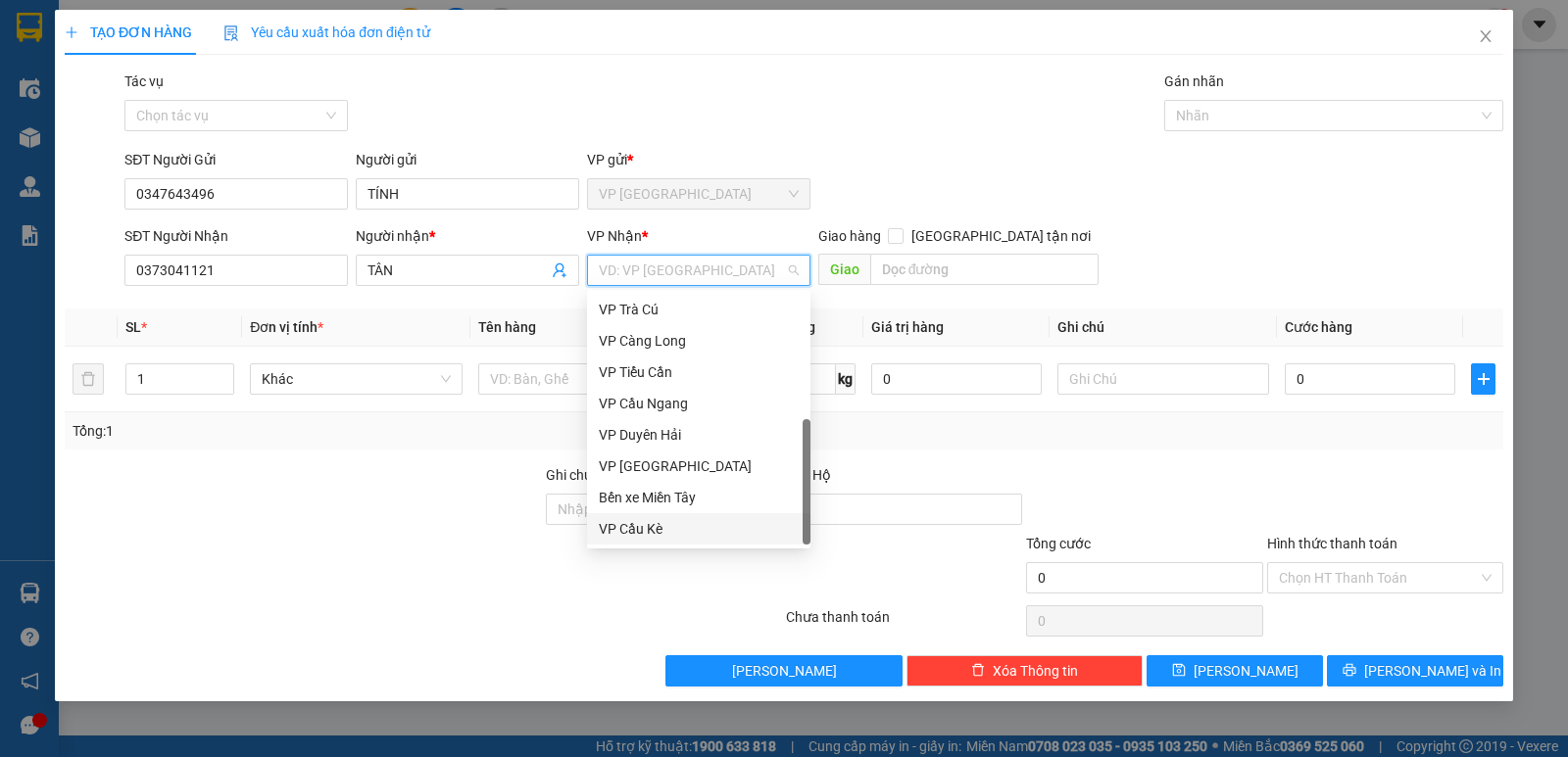
click at [635, 519] on div "VP Cầu Kè" at bounding box center [698, 529] width 200 height 22
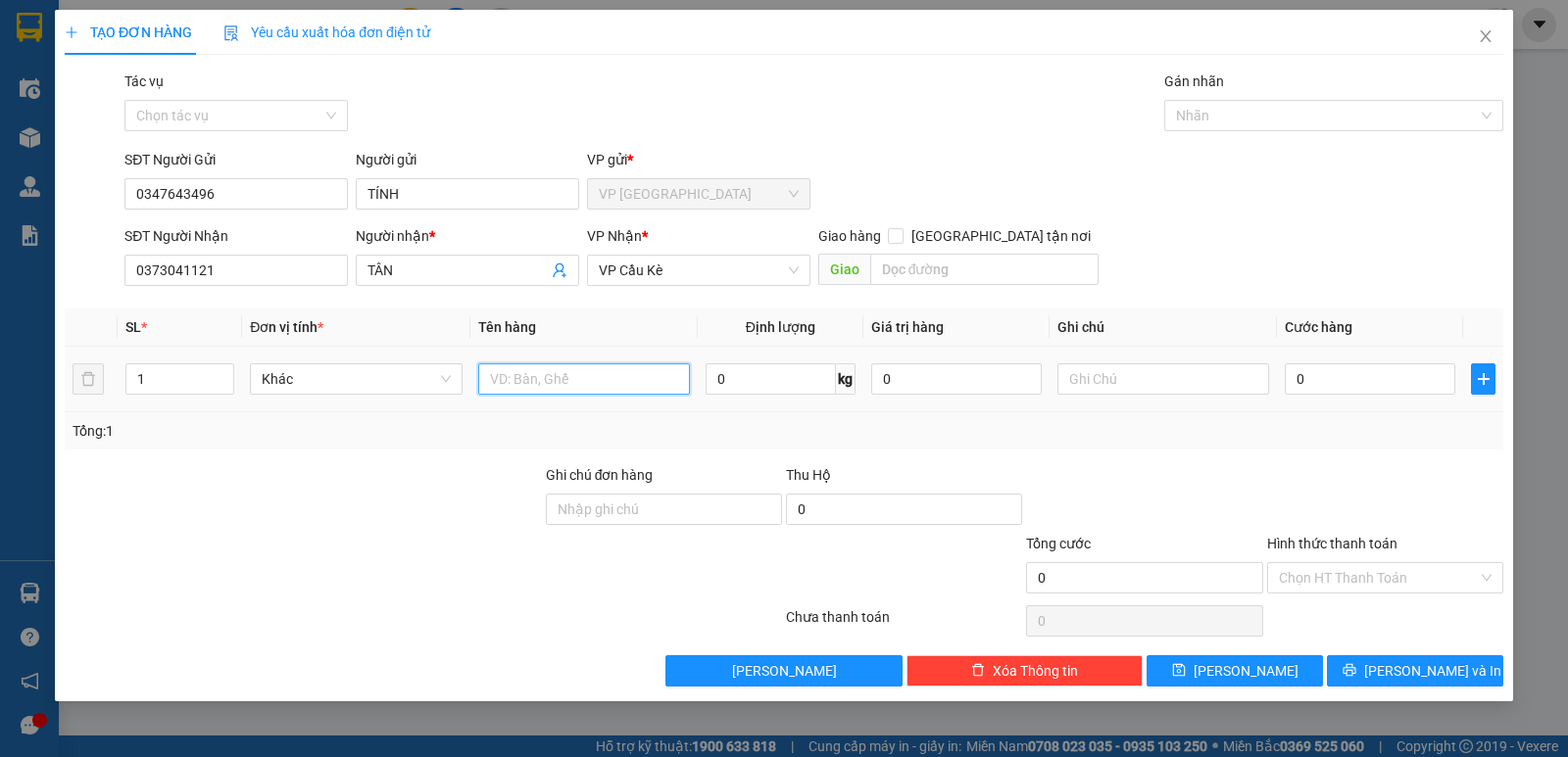
click at [599, 371] on input "text" at bounding box center [583, 379] width 211 height 31
type input "1 THÙNG MÚT VÀNG ; BAO TRẮNG"
click at [158, 378] on input "1" at bounding box center [180, 379] width 107 height 29
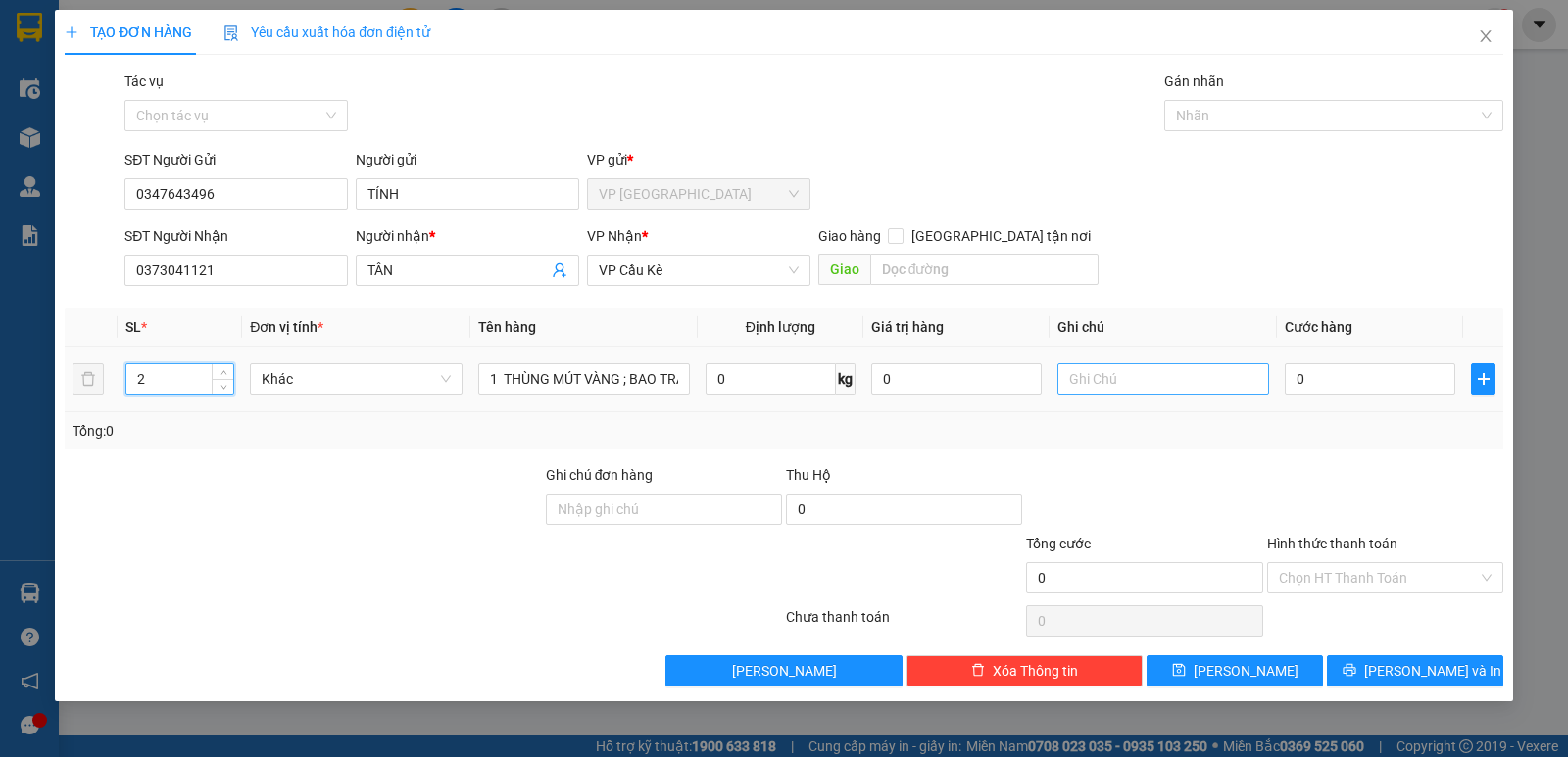
type input "2"
click at [1179, 378] on input "text" at bounding box center [1163, 379] width 211 height 31
type input "KO BAO CHẾT"
click at [1290, 392] on input "0" at bounding box center [1369, 379] width 170 height 31
type input "9"
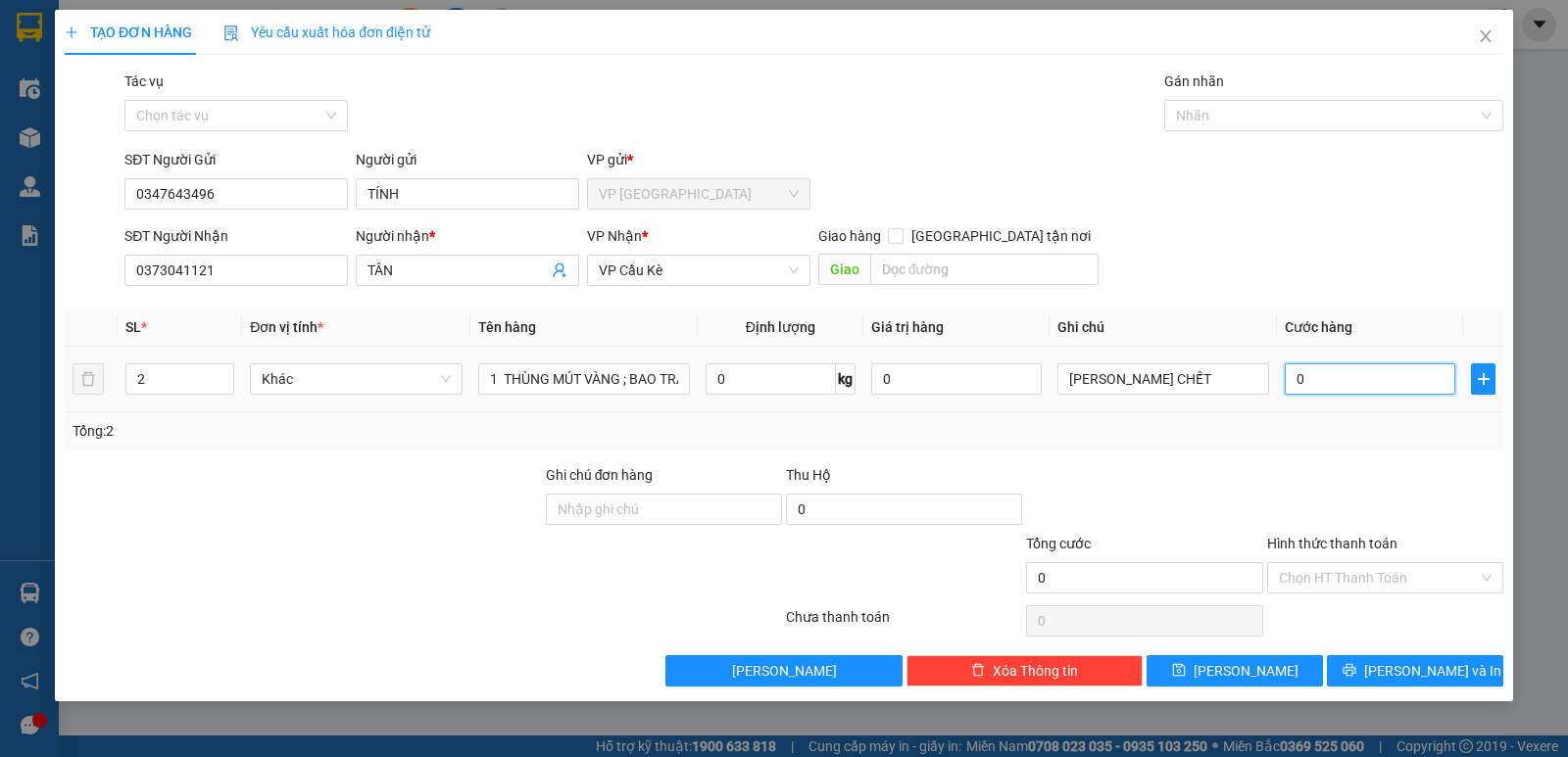
type input "9"
type input "90"
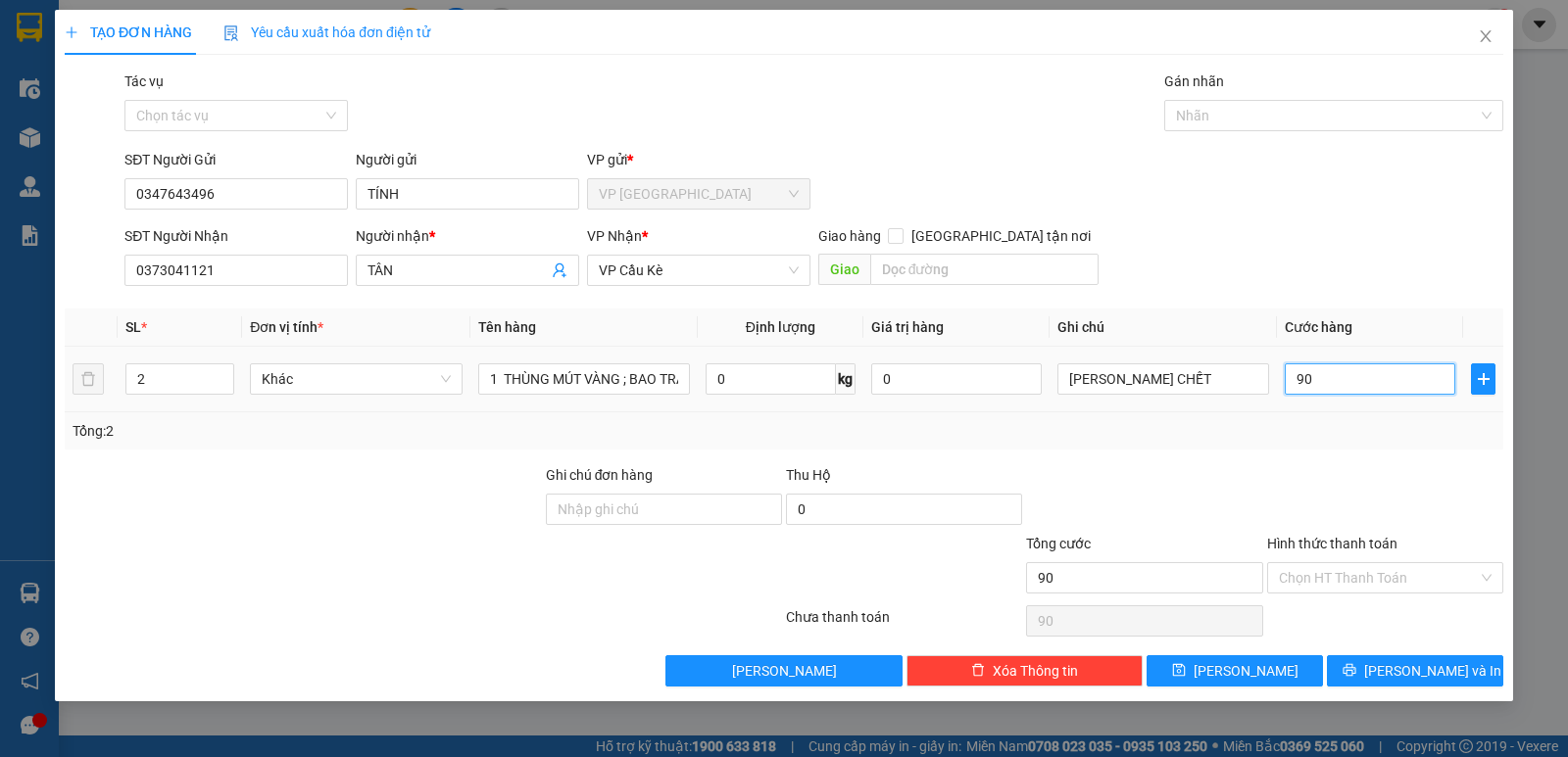
type input "900"
type input "9.000"
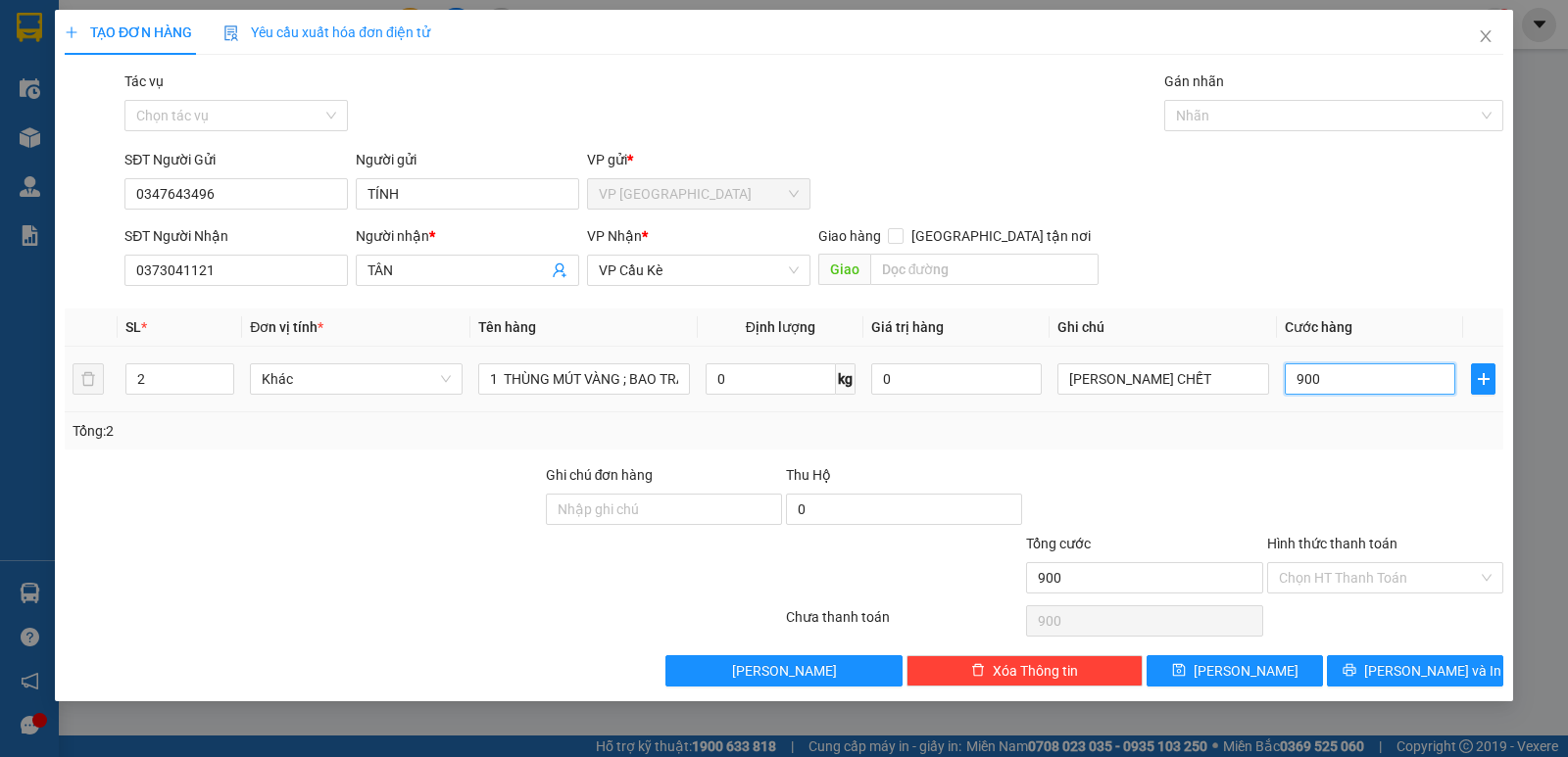
type input "9.000"
type input "90.000"
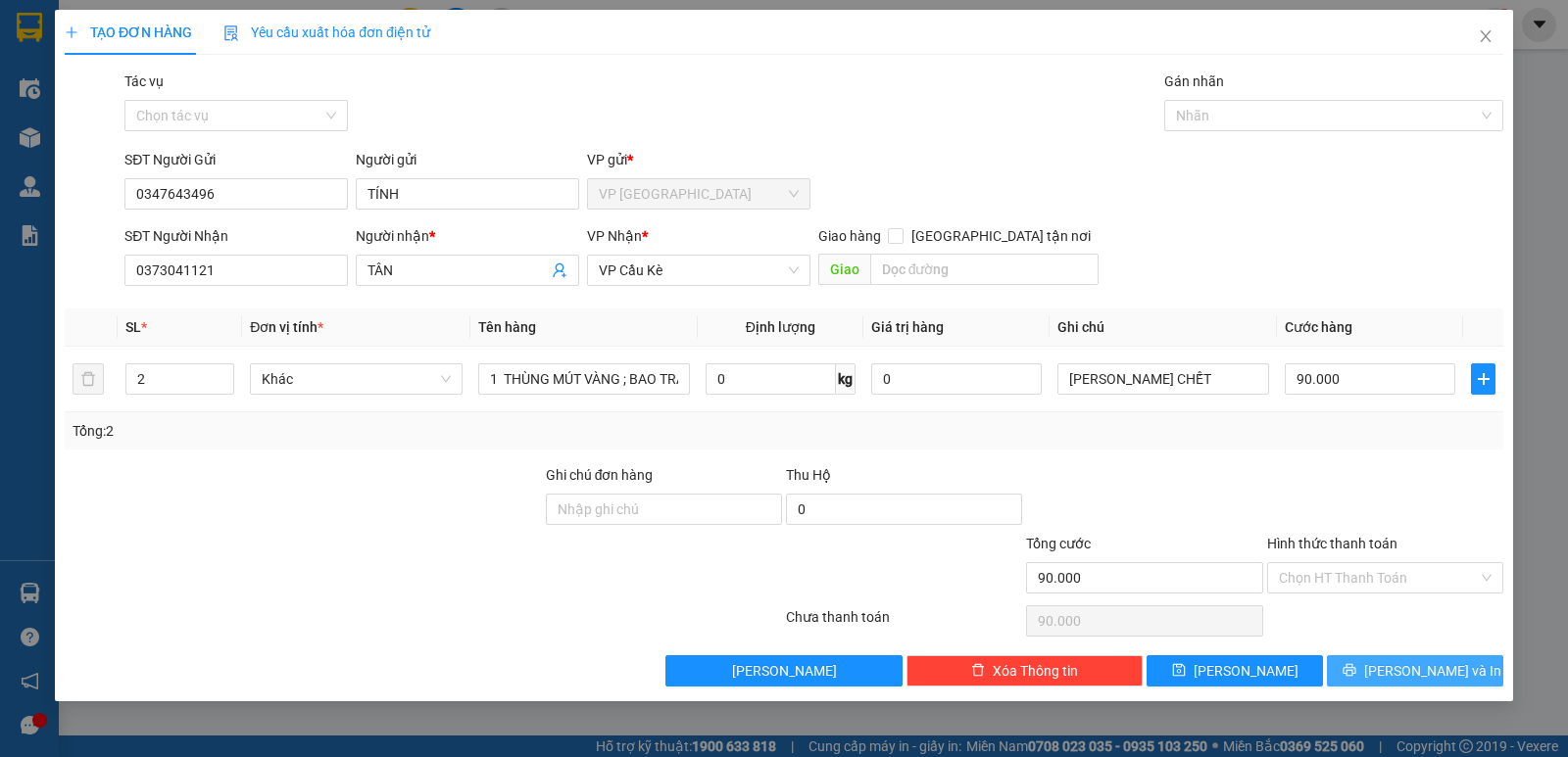
click at [1372, 674] on button "Lưu và In" at bounding box center [1415, 671] width 176 height 31
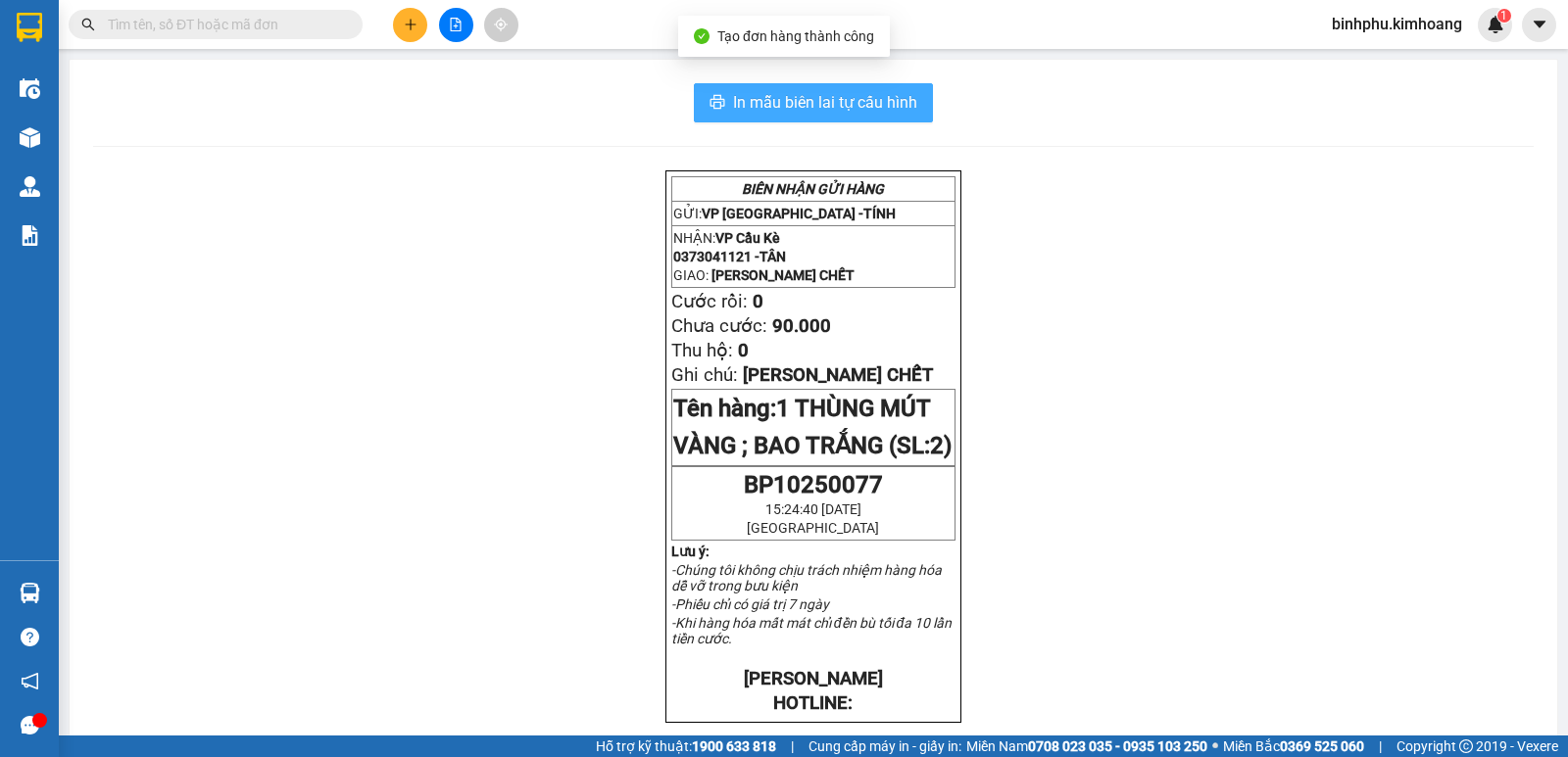
click at [905, 106] on span "In mẫu biên lai tự cấu hình" at bounding box center [824, 102] width 184 height 25
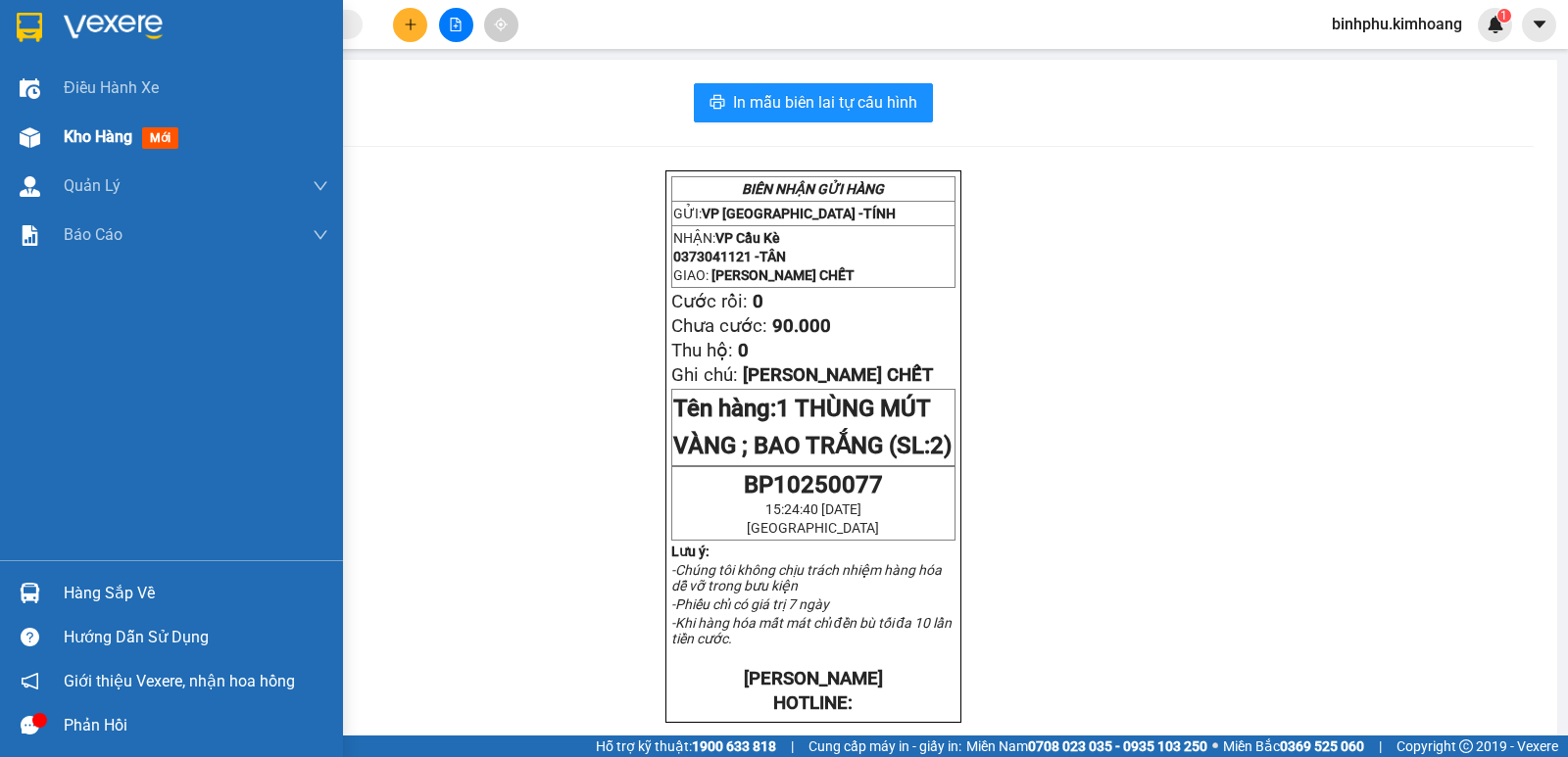
click at [55, 125] on div "Kho hàng mới" at bounding box center [171, 138] width 343 height 49
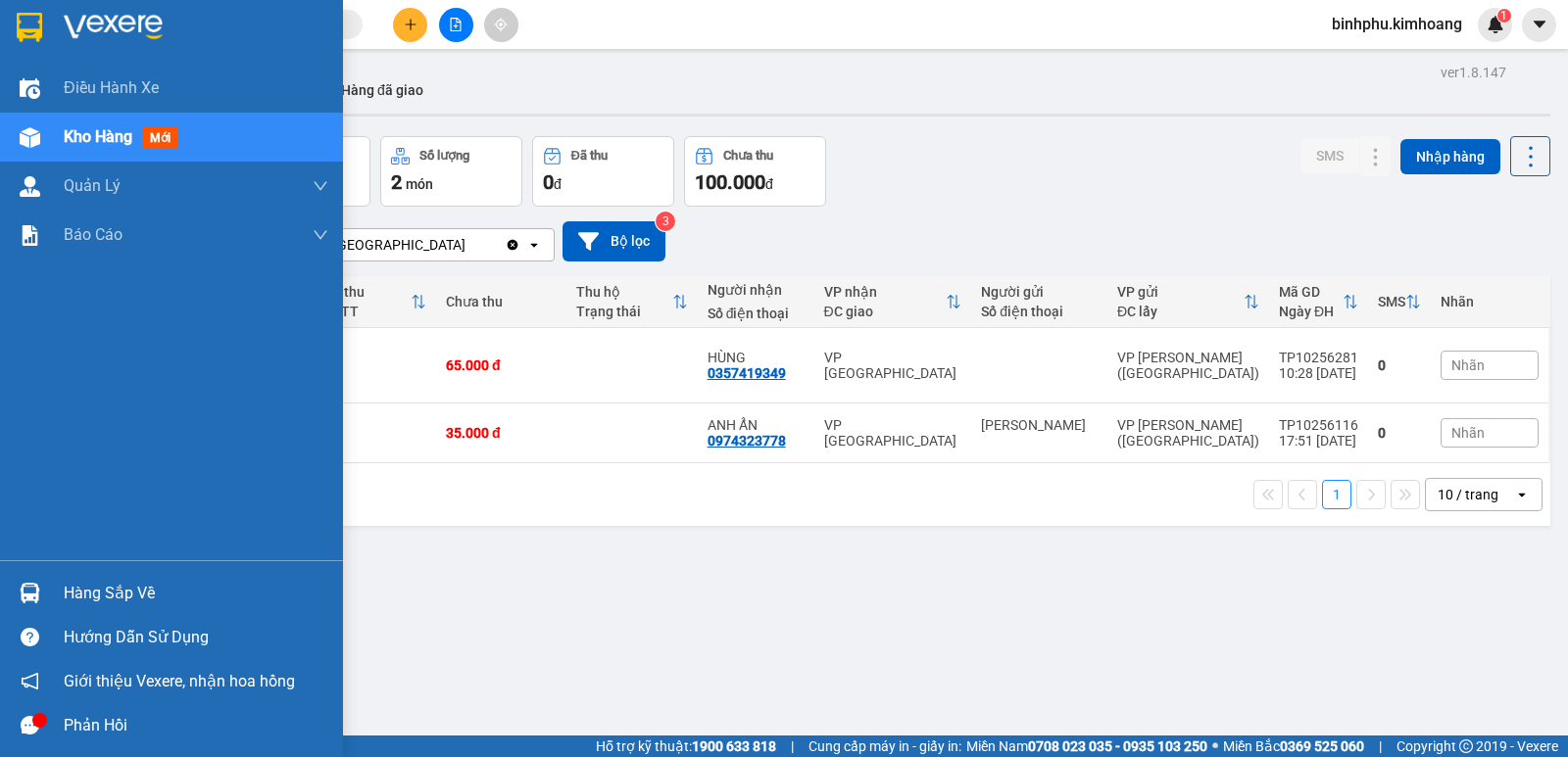
click at [24, 599] on img at bounding box center [30, 593] width 21 height 21
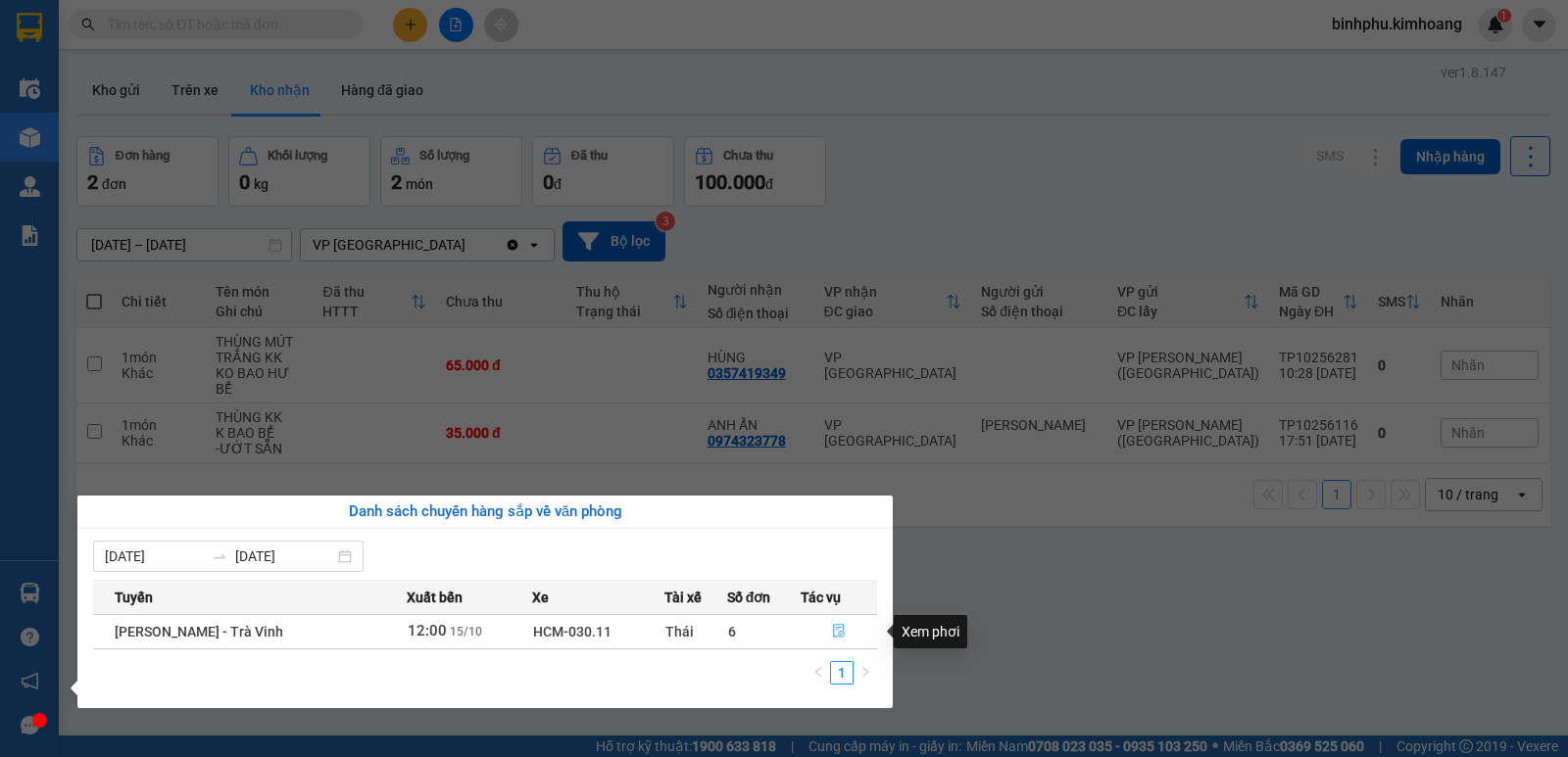
click at [843, 628] on icon "file-done" at bounding box center [839, 631] width 14 height 14
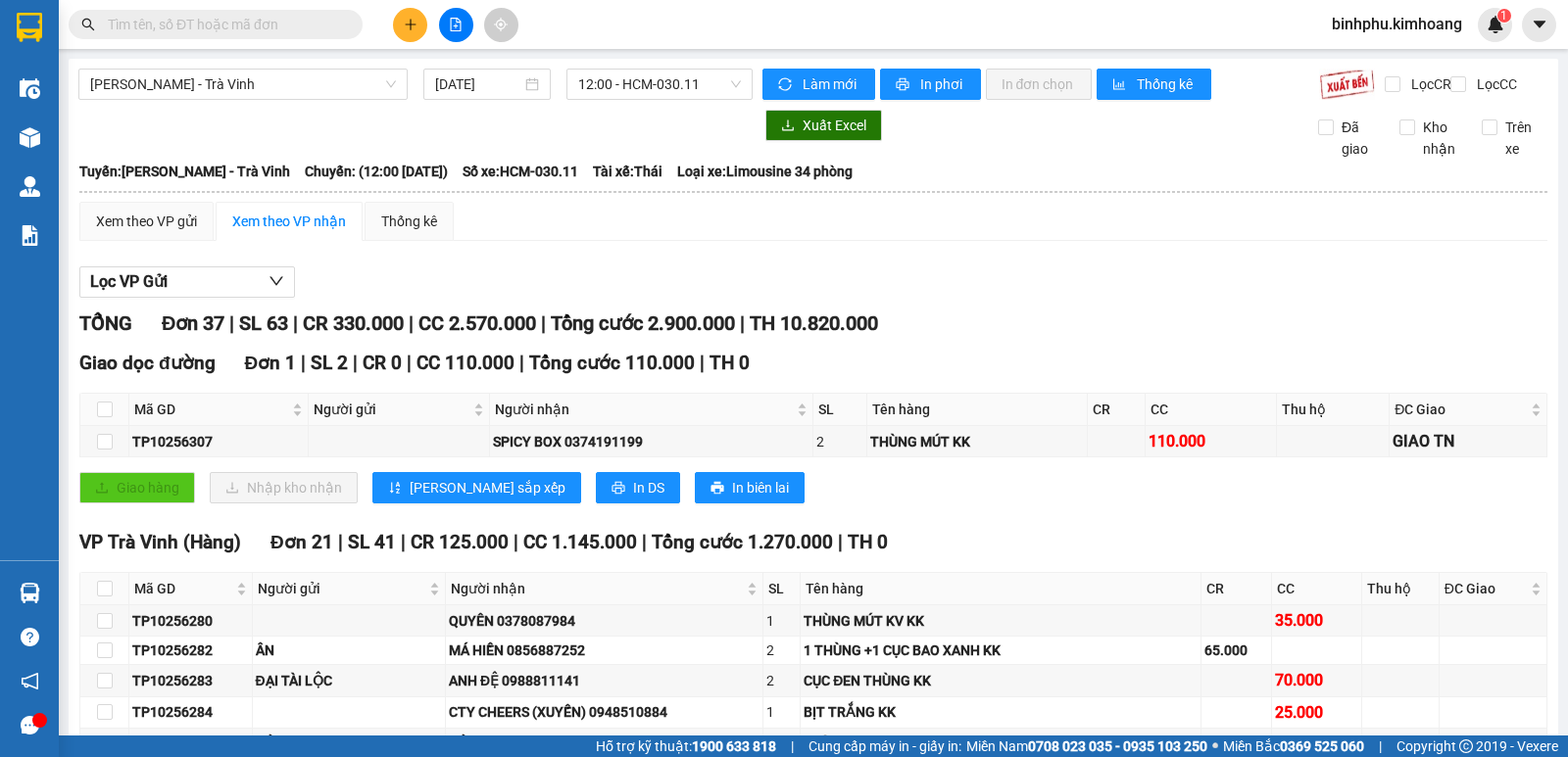
checkbox input "true"
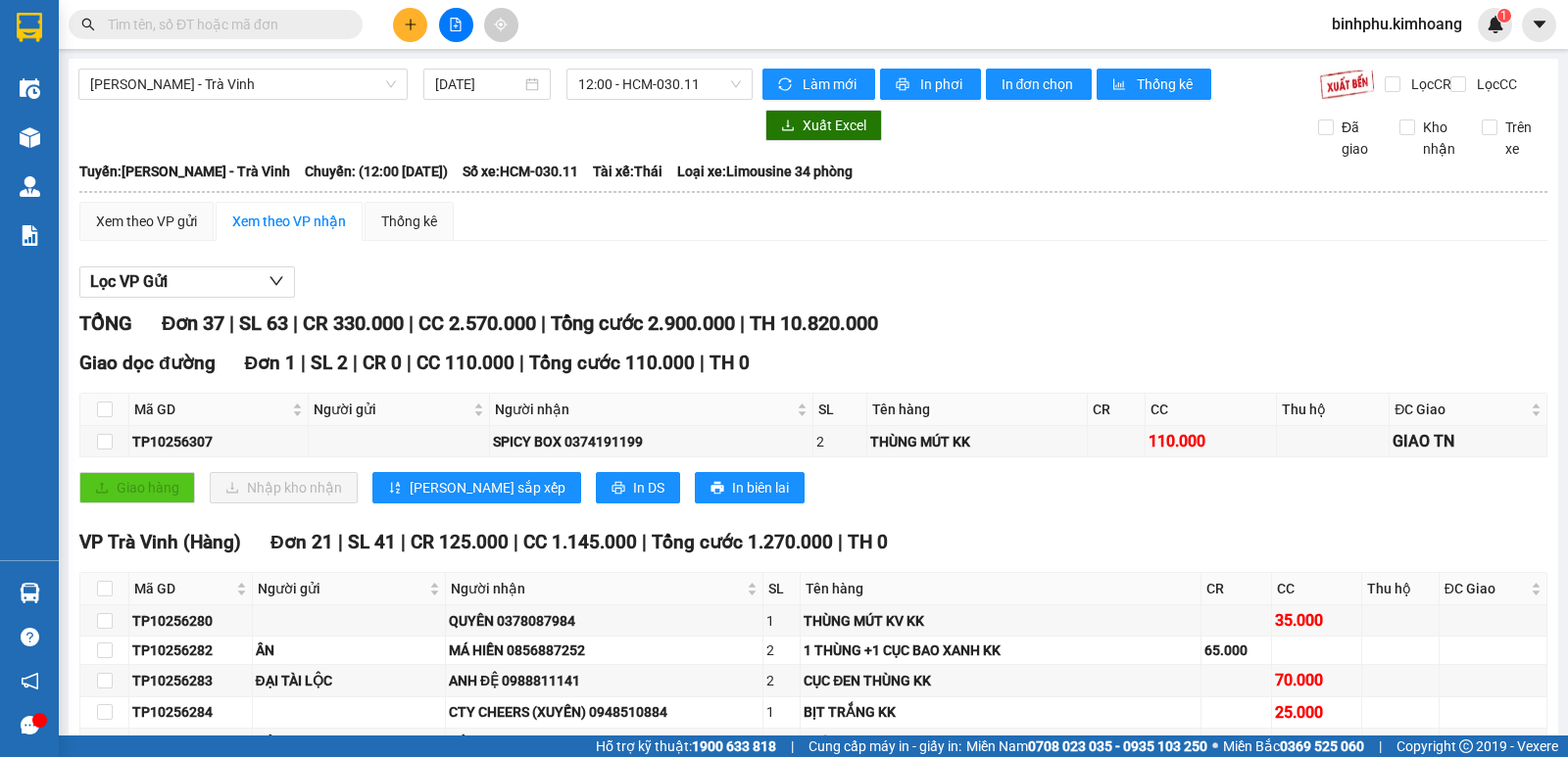
checkbox input "true"
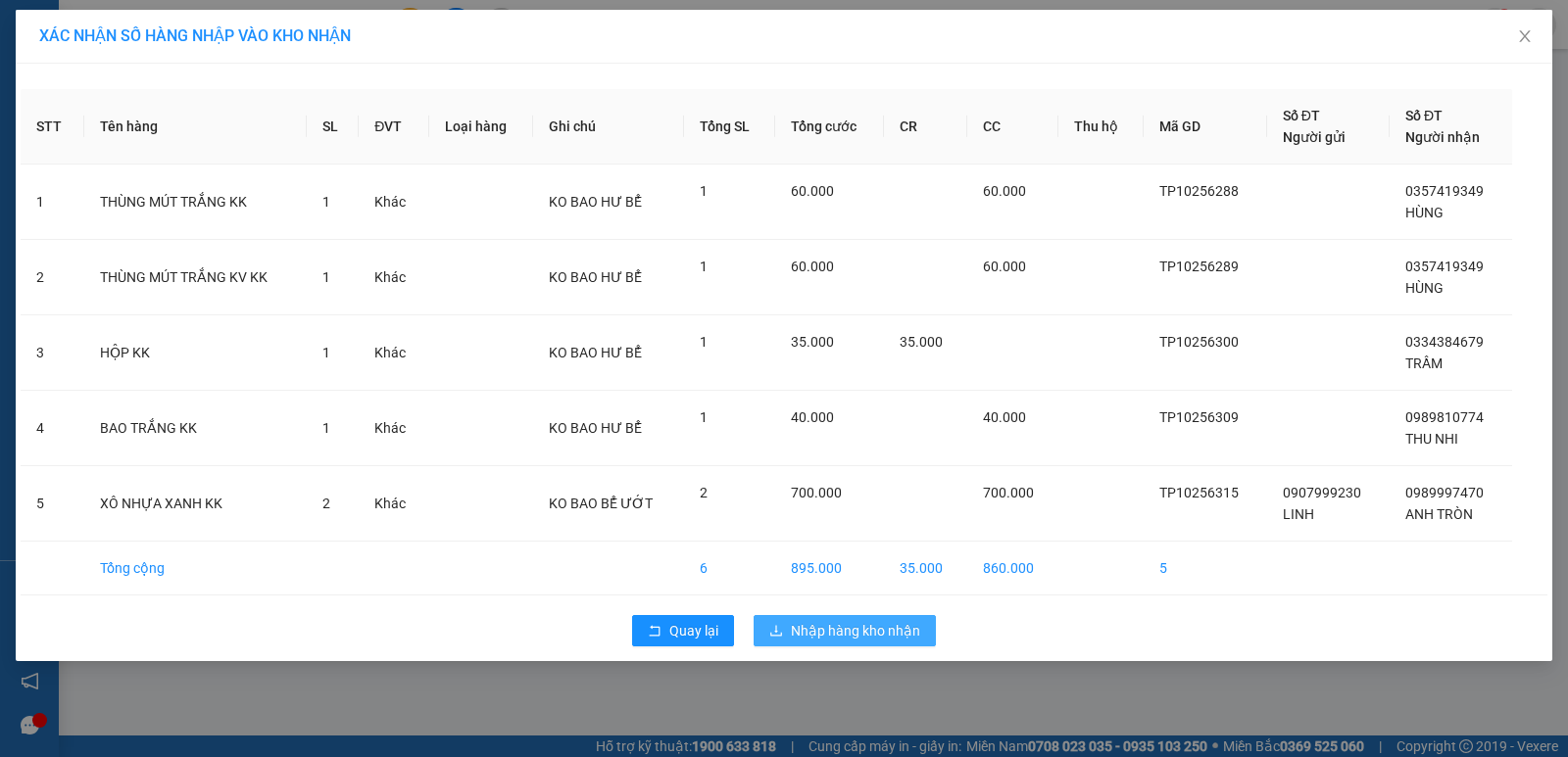
click at [805, 616] on button "Nhập hàng kho nhận" at bounding box center [844, 631] width 182 height 31
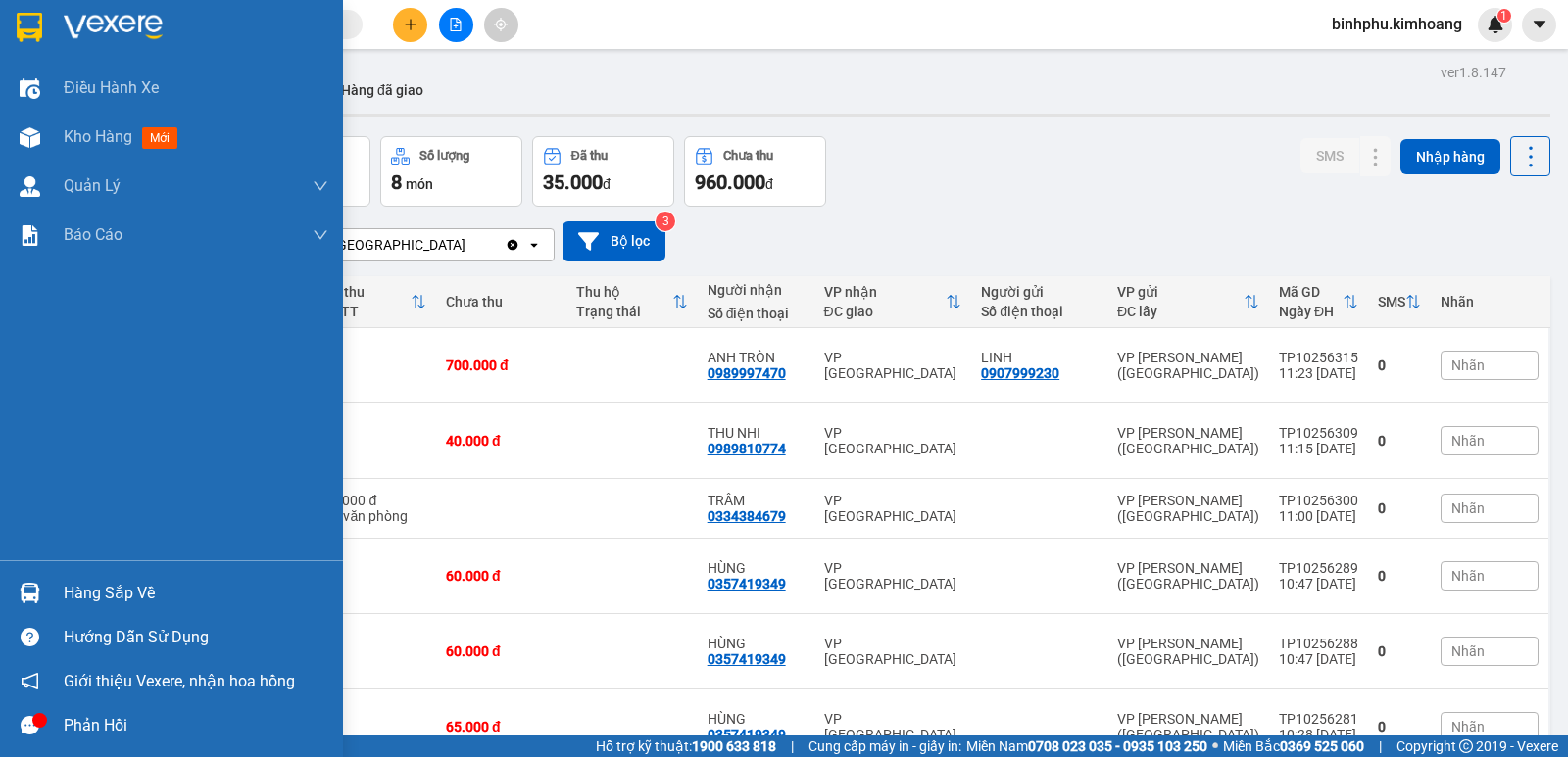
click at [111, 601] on div "Hàng sắp về" at bounding box center [196, 594] width 265 height 29
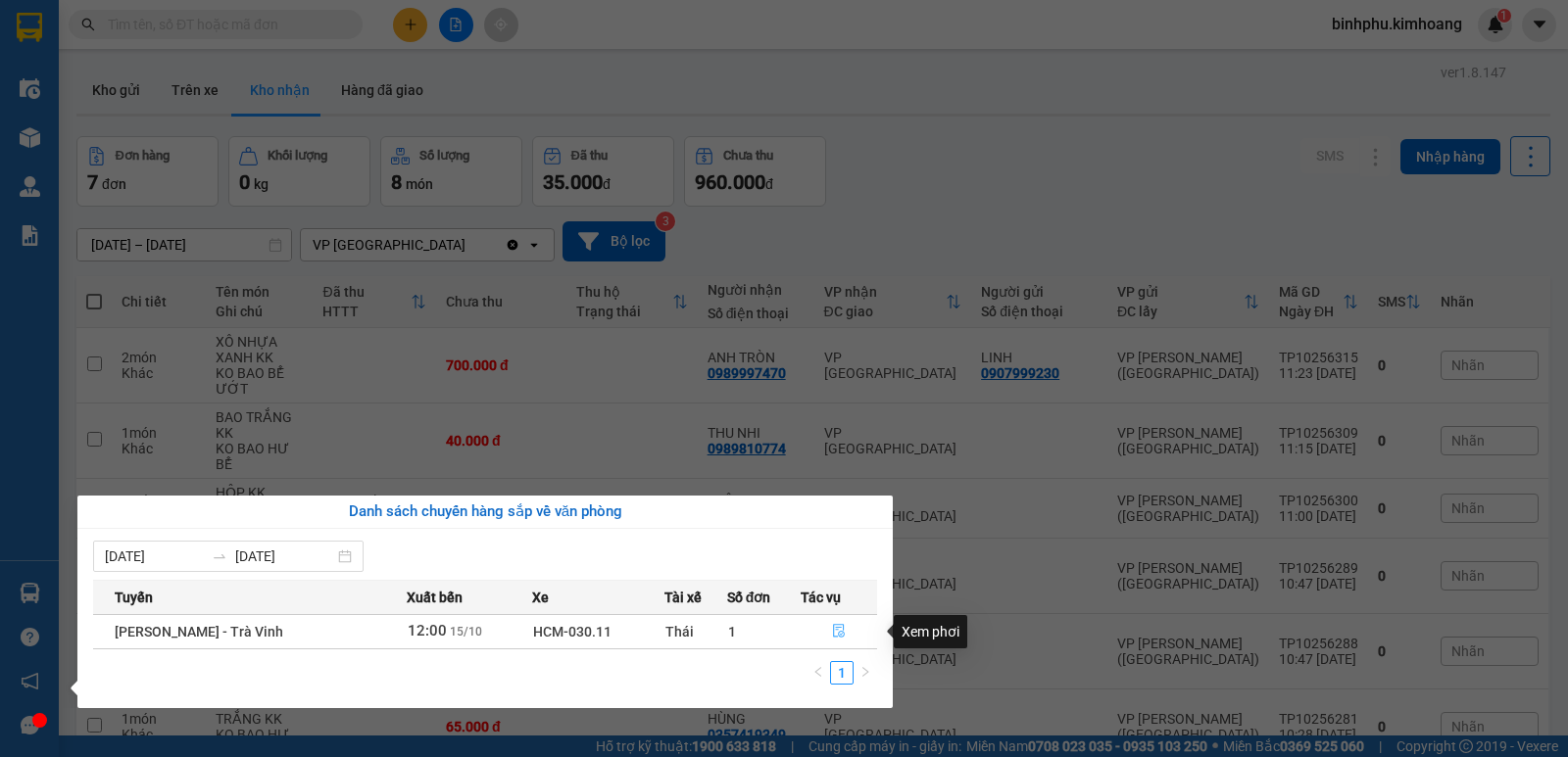
click at [833, 625] on icon "file-done" at bounding box center [839, 632] width 12 height 14
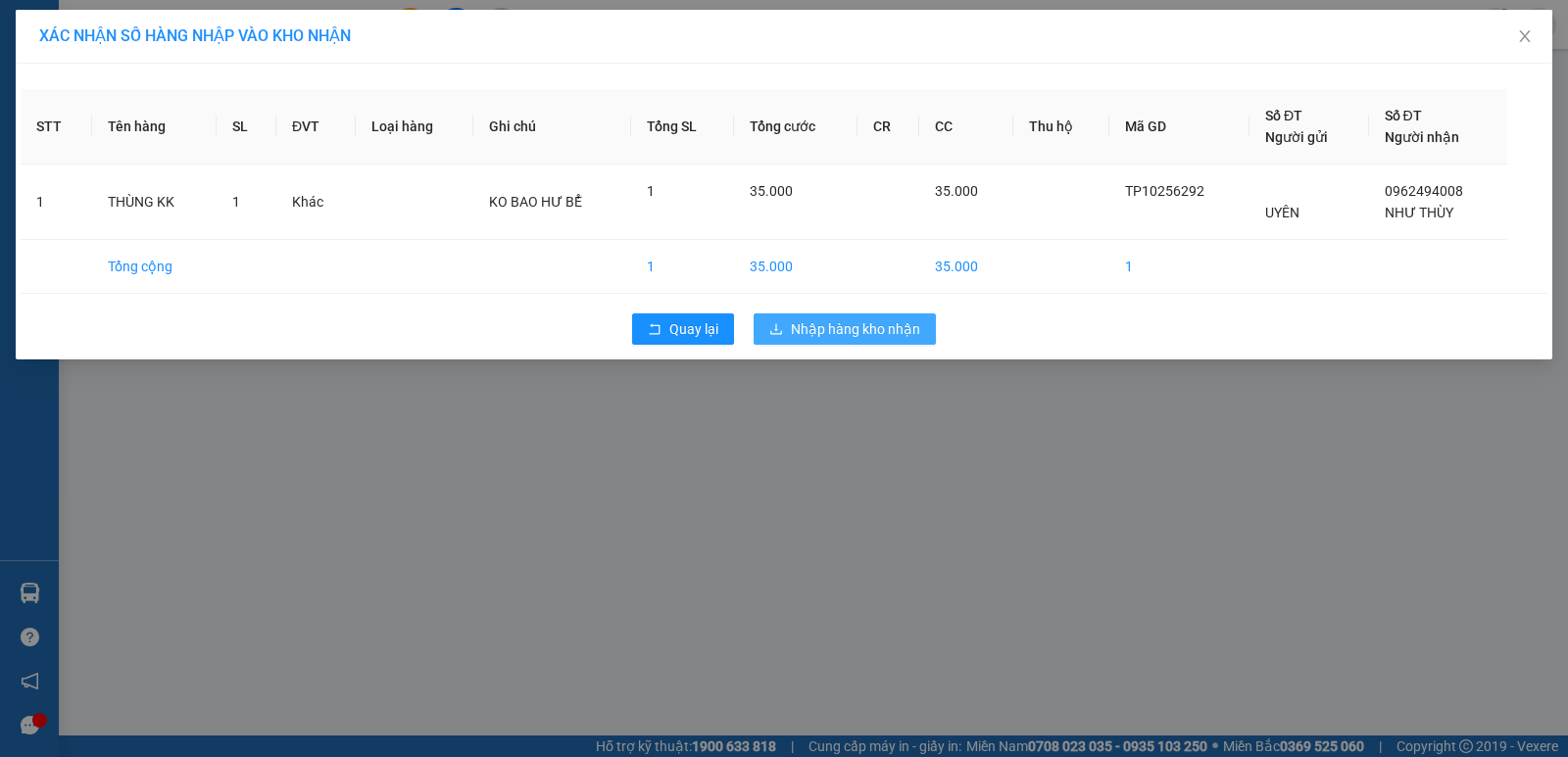
click at [814, 328] on span "Nhập hàng kho nhận" at bounding box center [856, 329] width 130 height 22
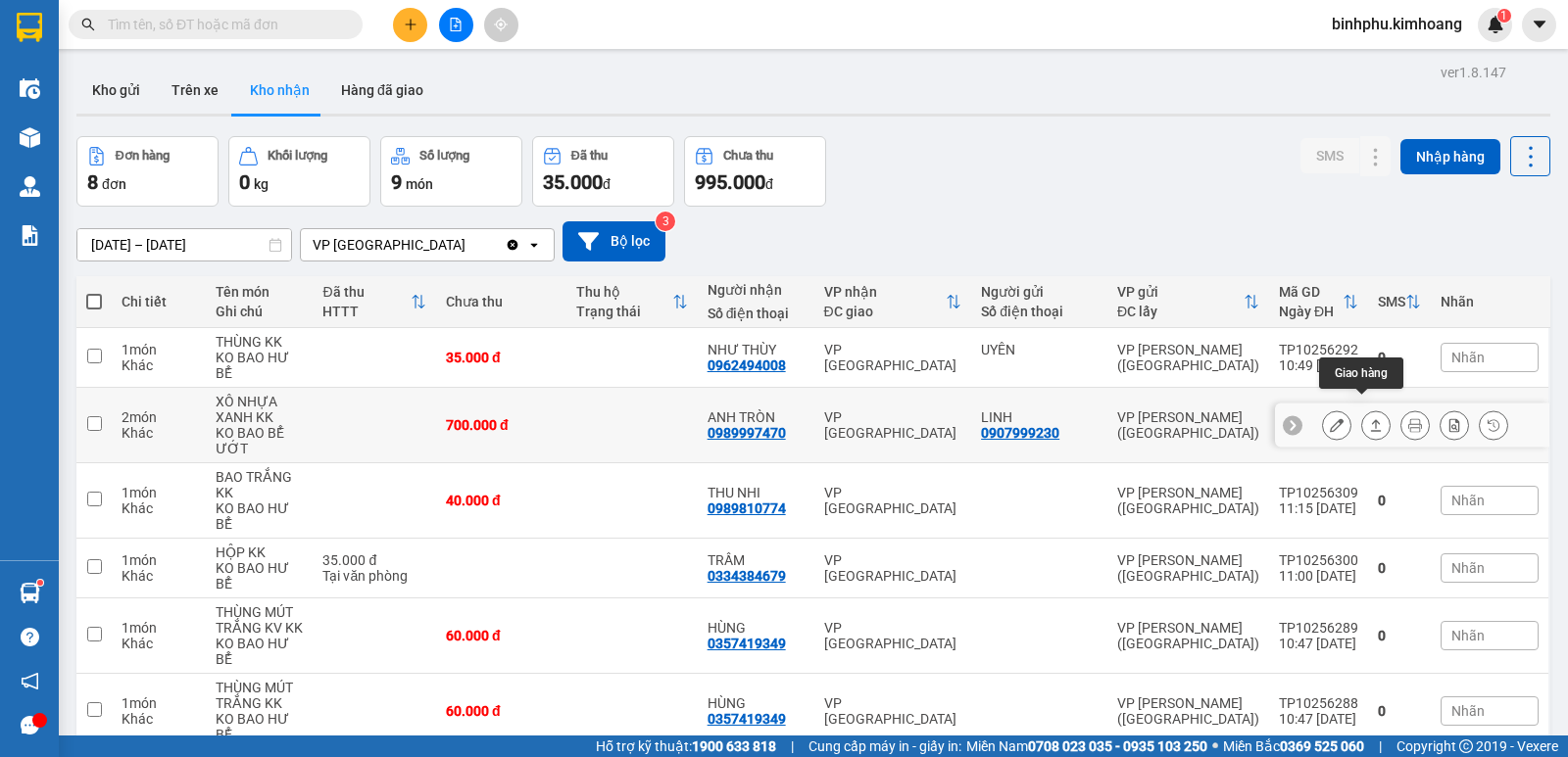
click at [1369, 419] on icon at bounding box center [1376, 426] width 14 height 14
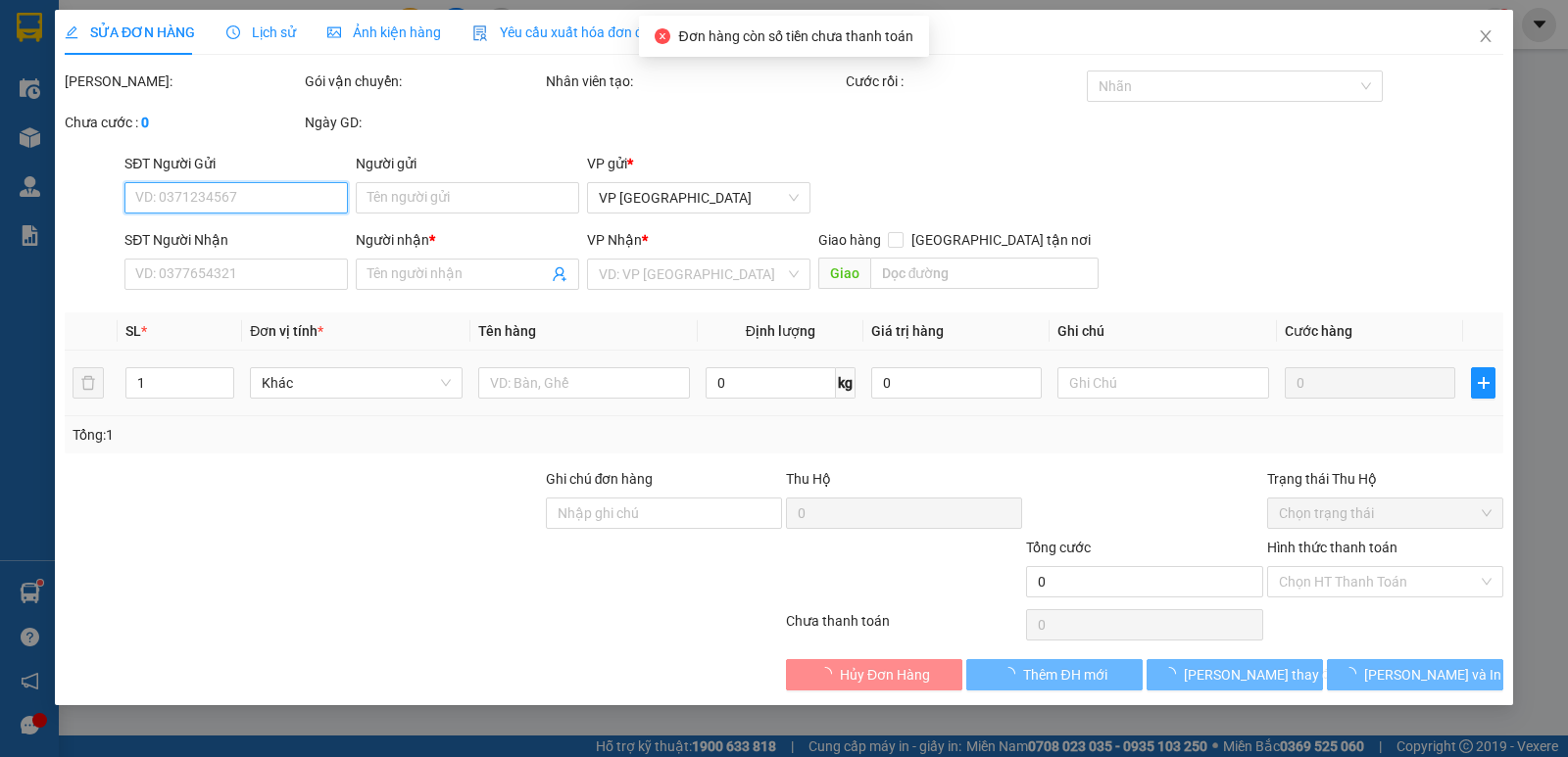
type input "0907999230"
type input "LINH"
type input "0989997470"
type input "ANH TRÒN"
type input "700.000"
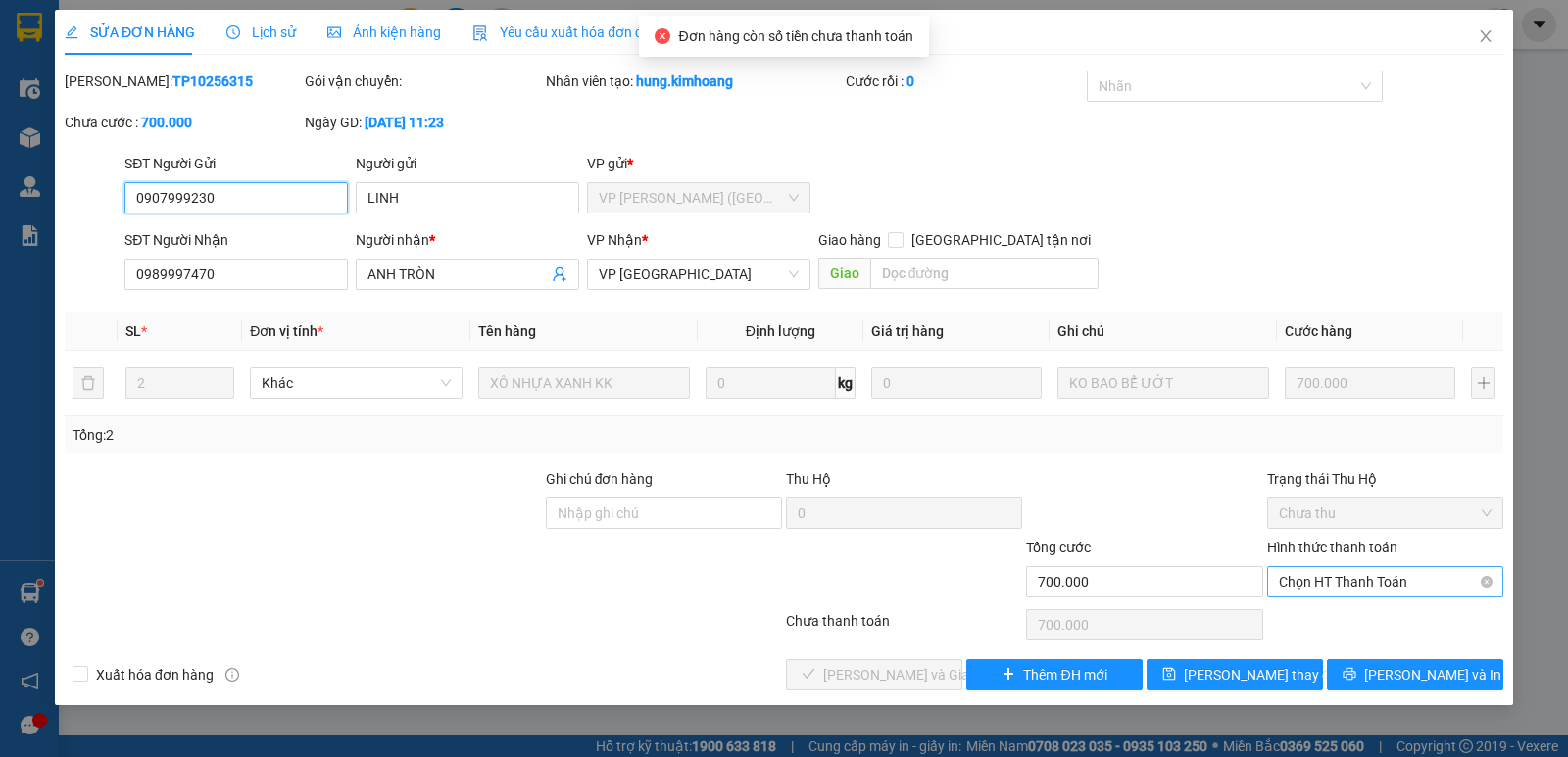
click at [1426, 590] on span "Chọn HT Thanh Toán" at bounding box center [1385, 582] width 212 height 29
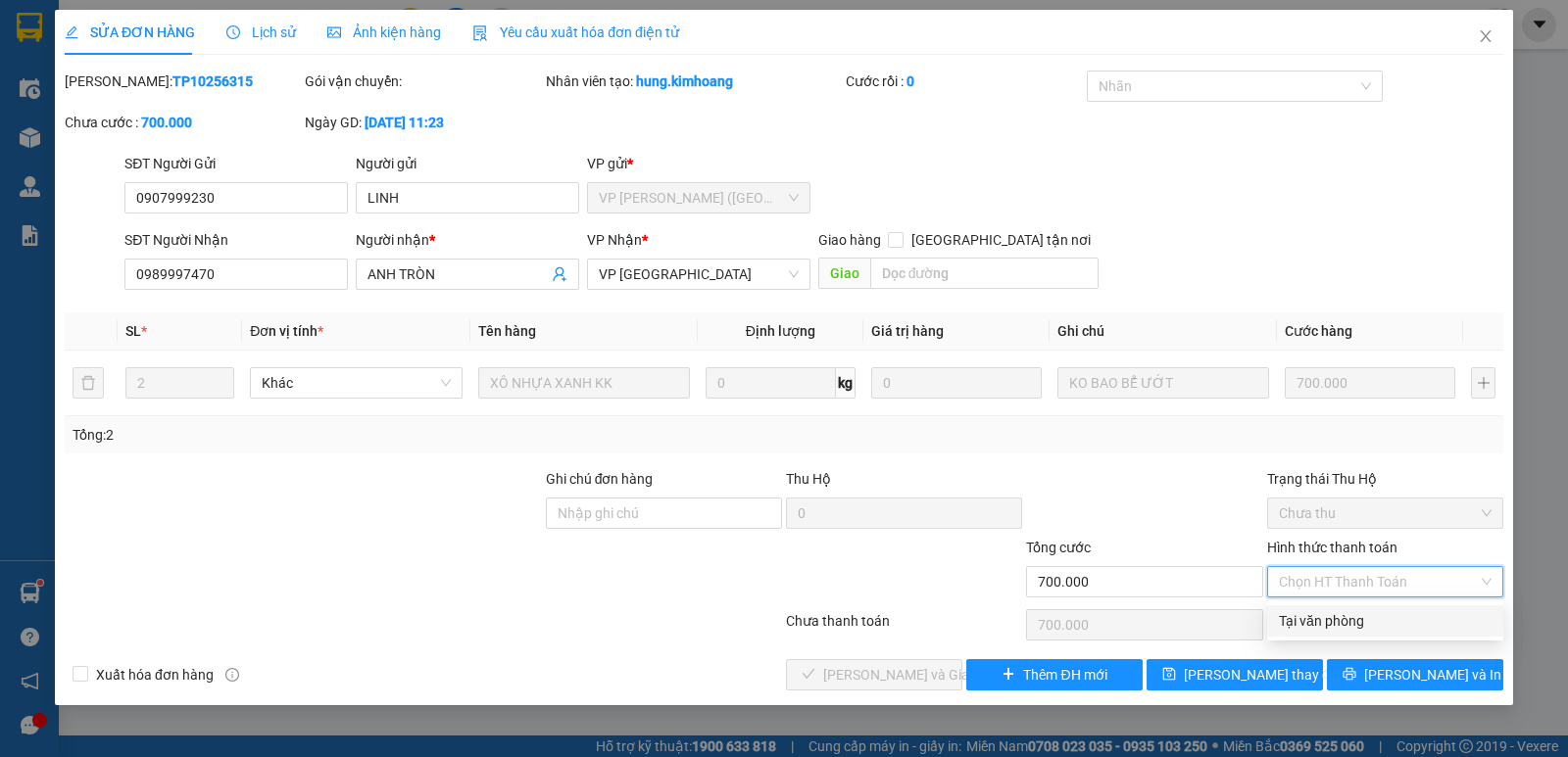
click at [1426, 612] on div "Tại văn phòng" at bounding box center [1385, 621] width 212 height 22
type input "0"
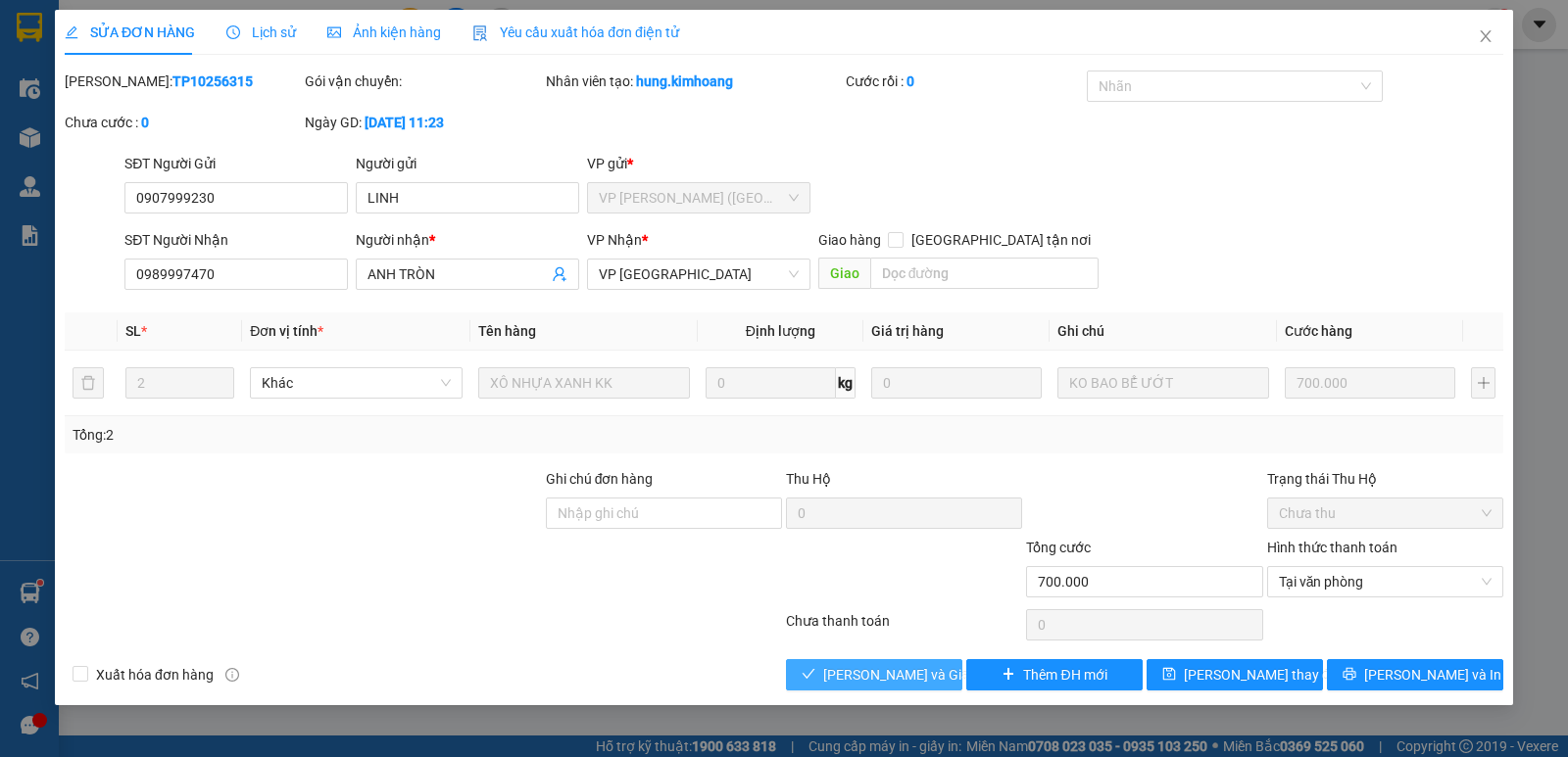
click at [864, 669] on span "Lưu và Giao hàng" at bounding box center [917, 675] width 188 height 22
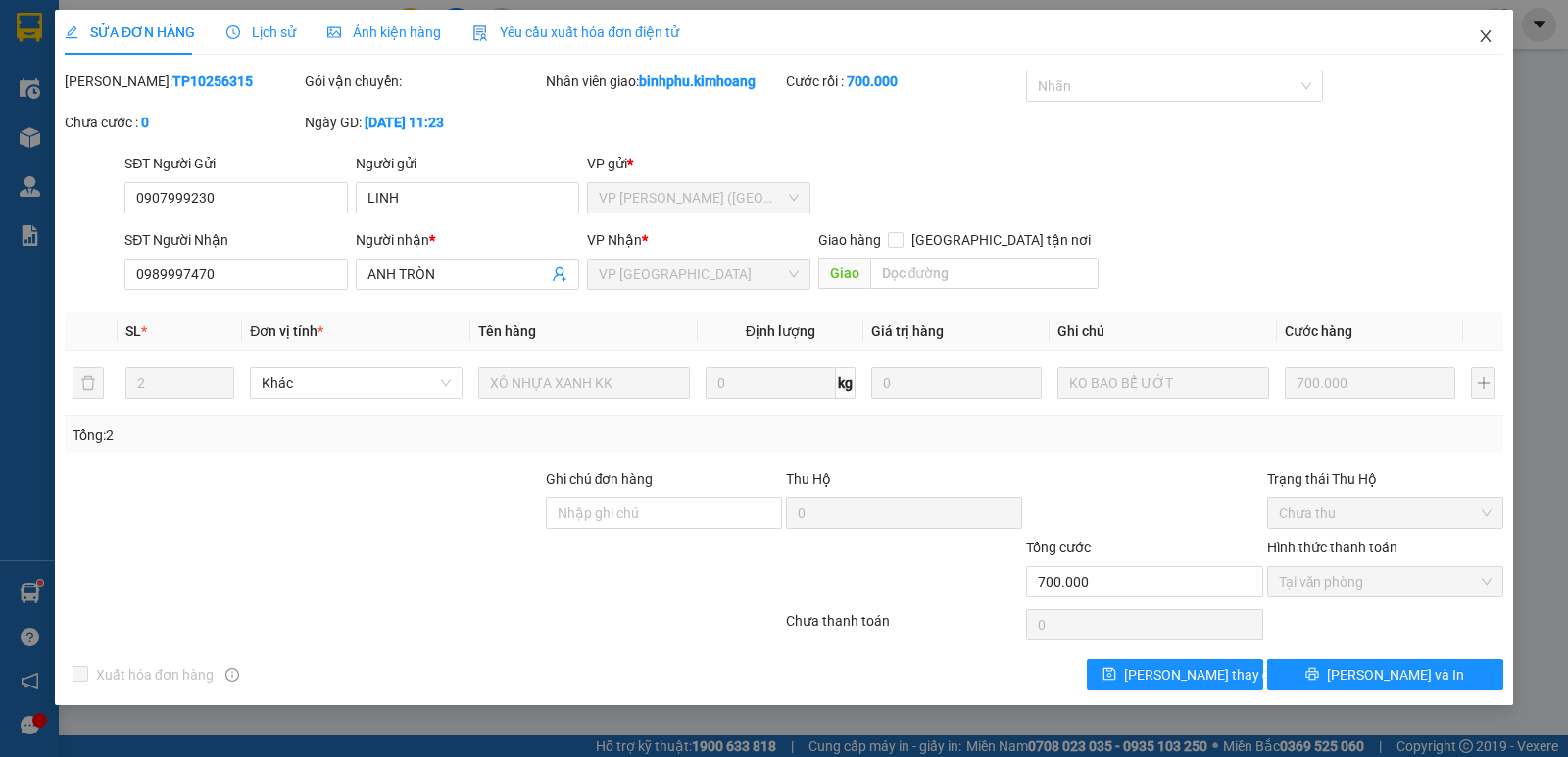
click at [1475, 40] on span "Close" at bounding box center [1486, 37] width 55 height 55
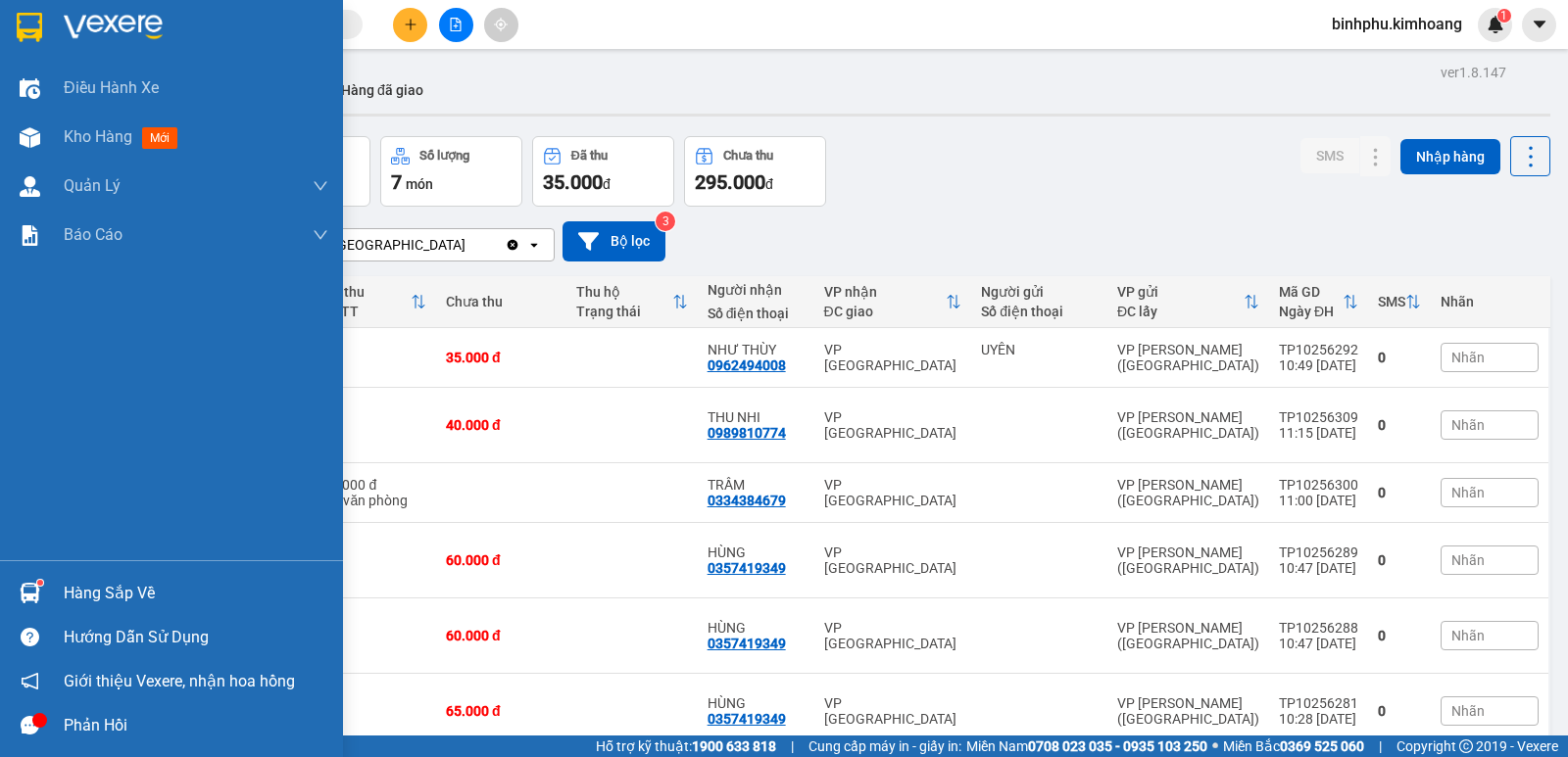
click at [72, 581] on div "Hàng sắp về" at bounding box center [196, 594] width 265 height 29
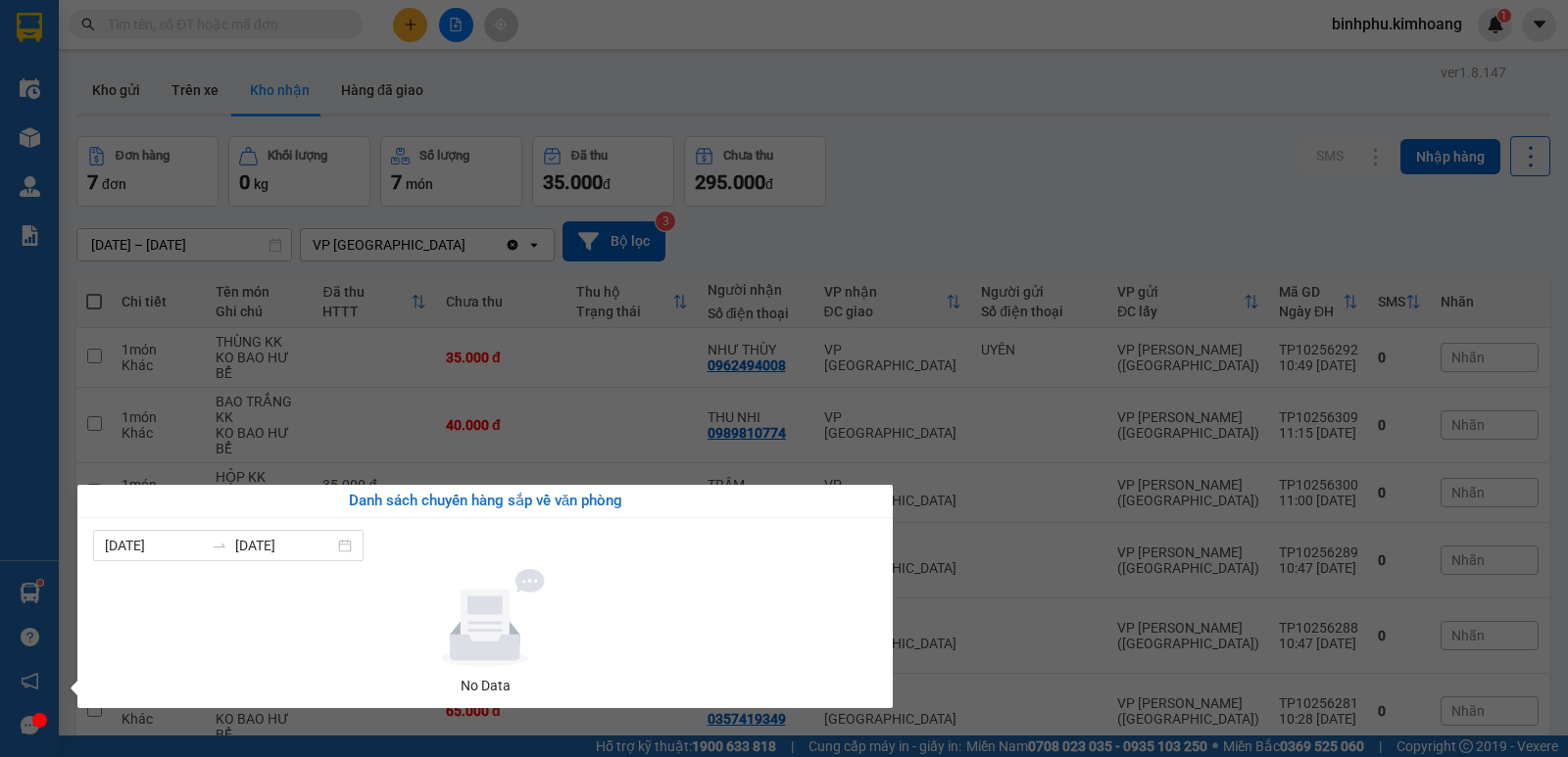
click at [910, 100] on section "Kết quả tìm kiếm ( 0 ) Bộ lọc No Data binhphu.kimhoang 1 Điều hành xe Kho hàng …" at bounding box center [784, 378] width 1568 height 757
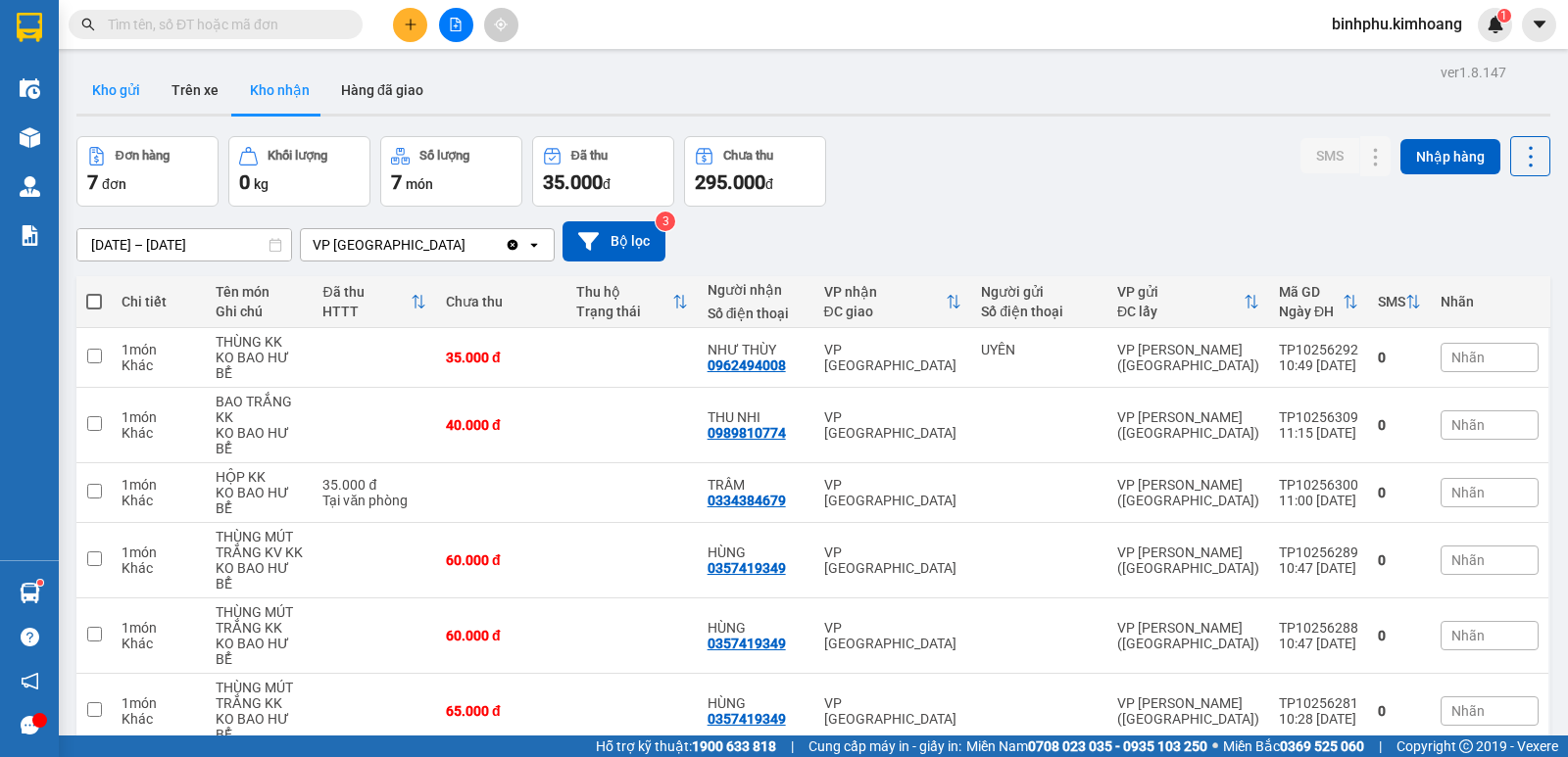
click at [132, 89] on button "Kho gửi" at bounding box center [116, 90] width 80 height 47
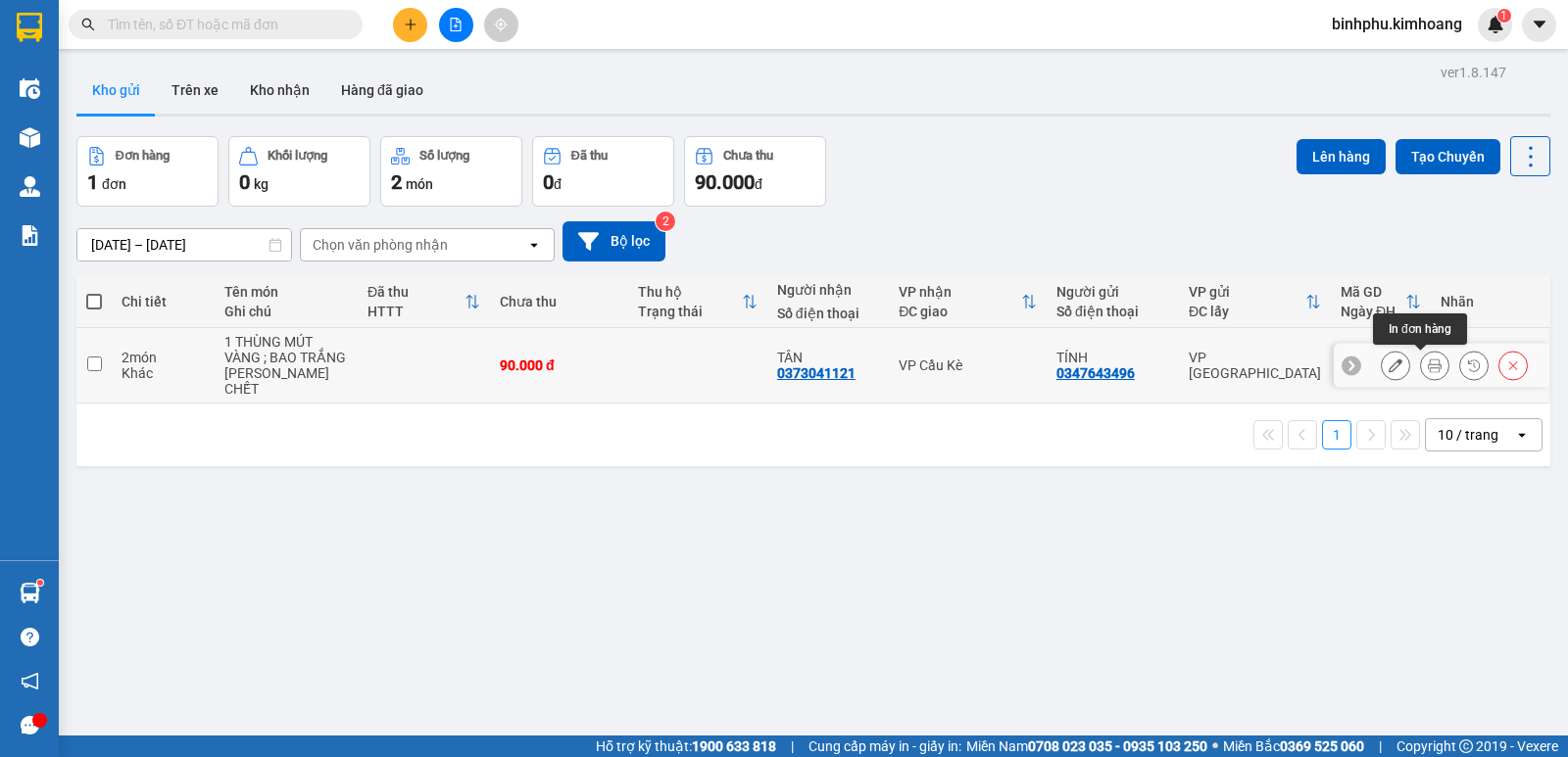
click at [1428, 360] on icon at bounding box center [1435, 366] width 14 height 14
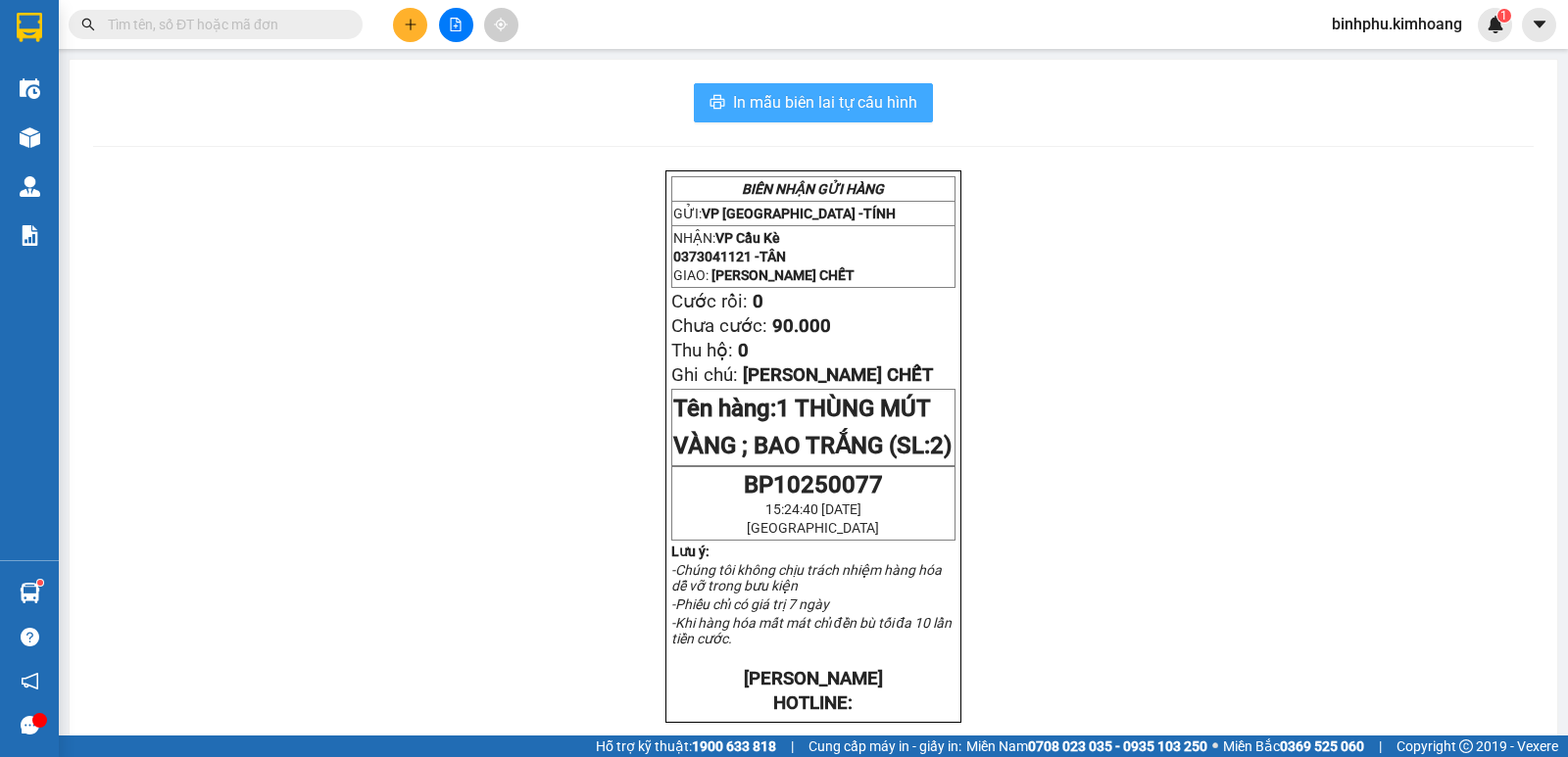
click at [896, 104] on span "In mẫu biên lai tự cấu hình" at bounding box center [824, 102] width 184 height 25
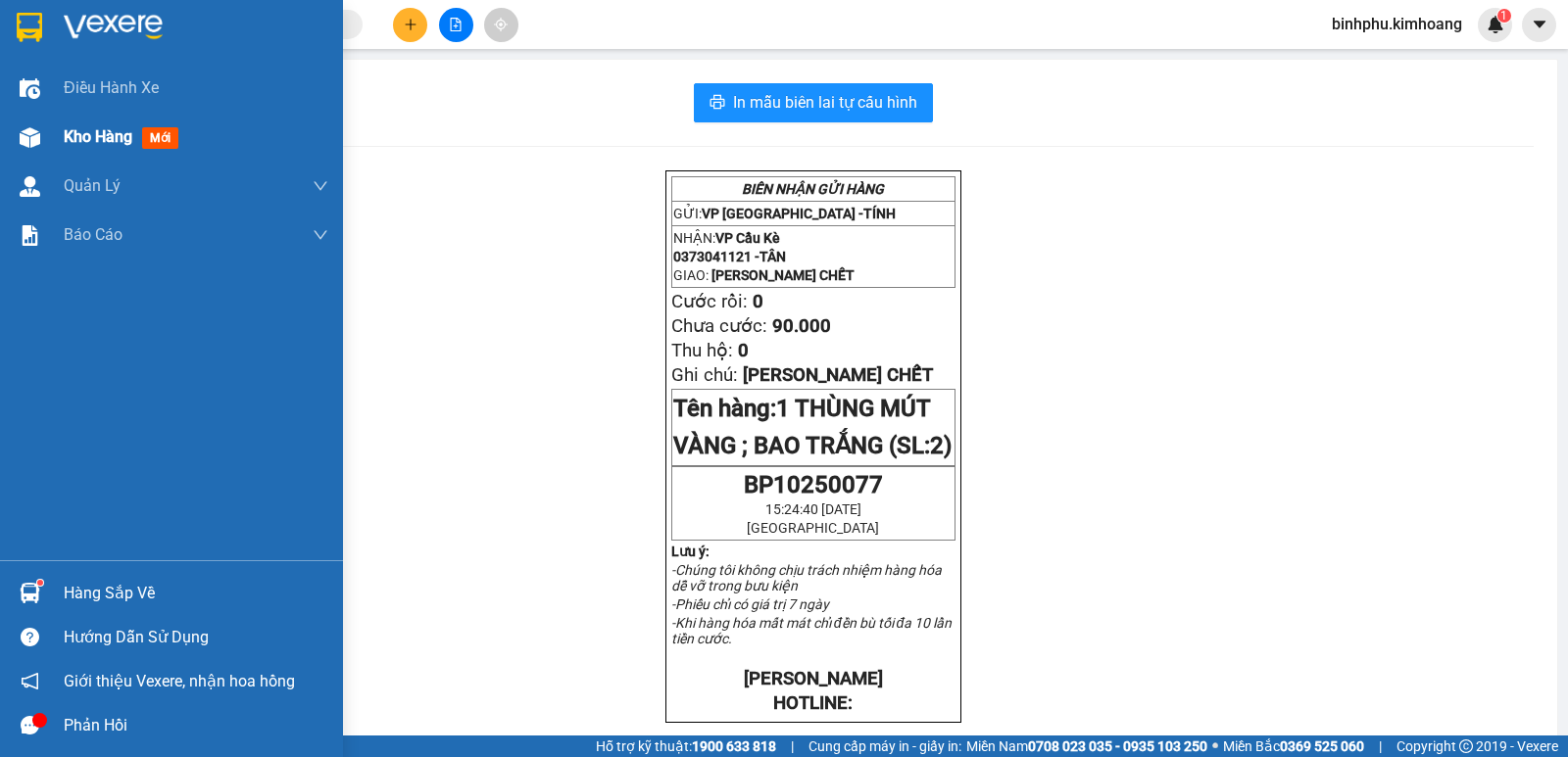
click at [15, 150] on div at bounding box center [30, 138] width 34 height 34
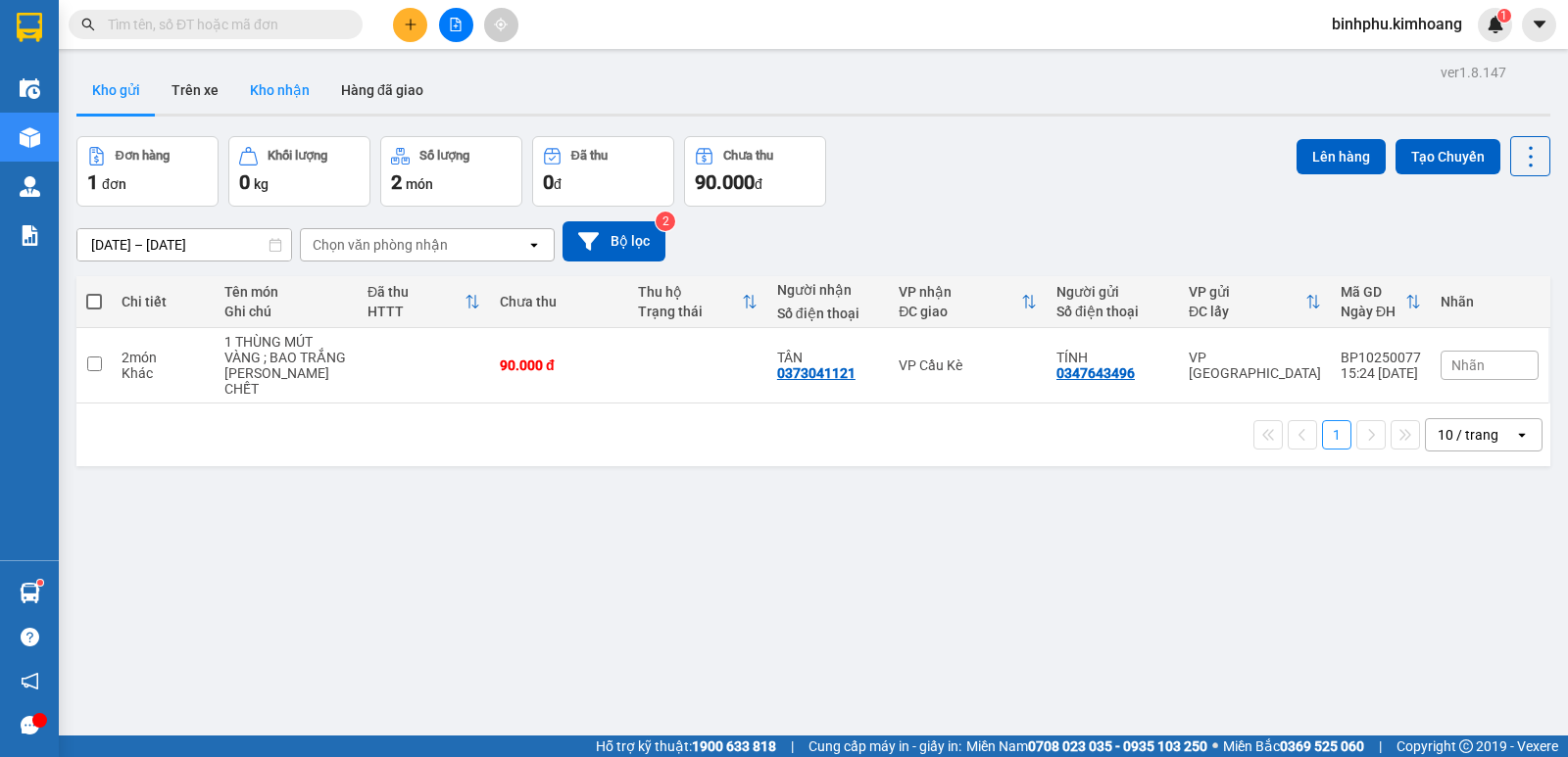
click at [303, 91] on button "Kho nhận" at bounding box center [279, 90] width 91 height 47
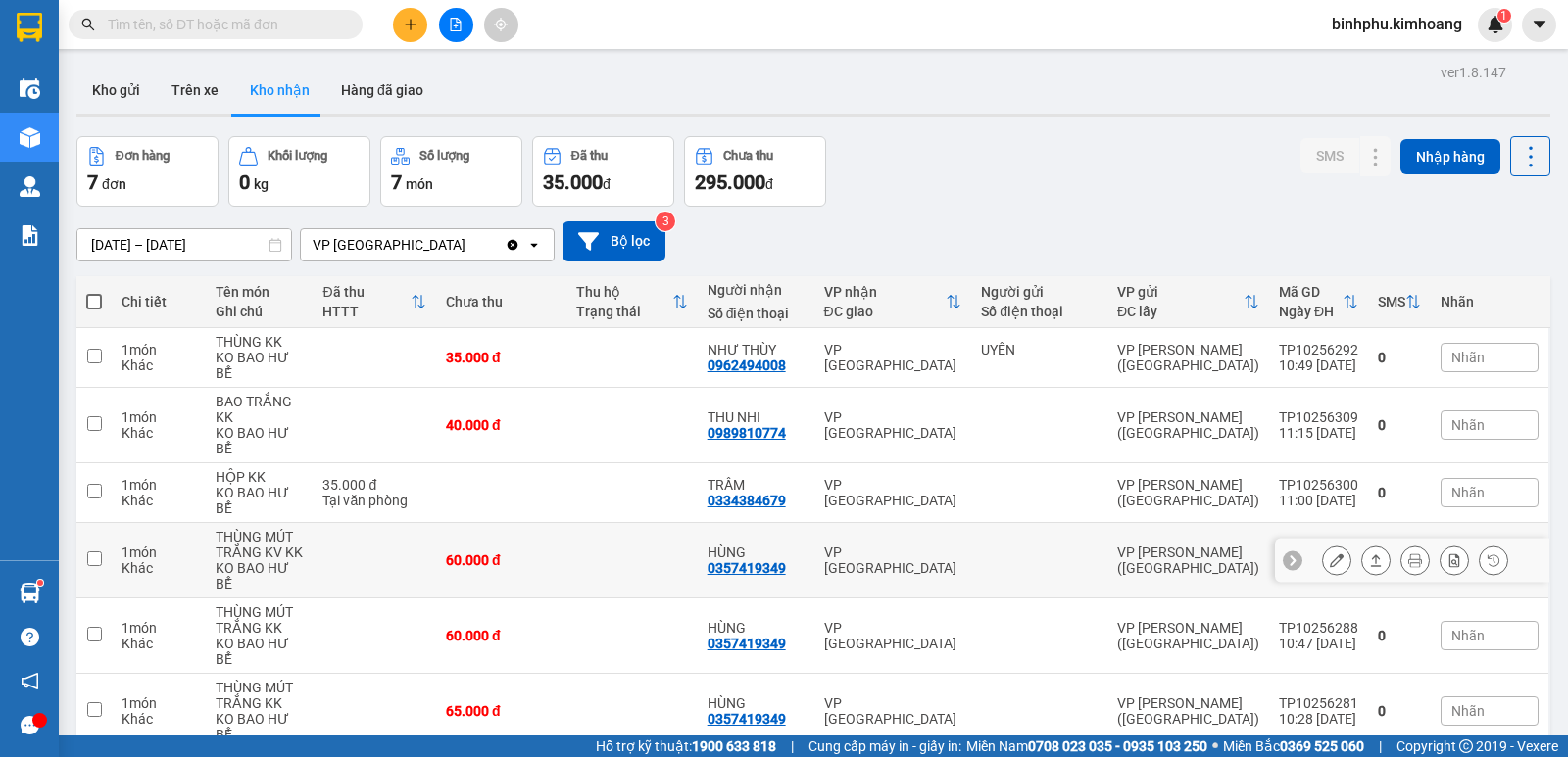
click at [1361, 546] on div at bounding box center [1376, 560] width 30 height 29
click at [1369, 553] on icon at bounding box center [1376, 560] width 14 height 14
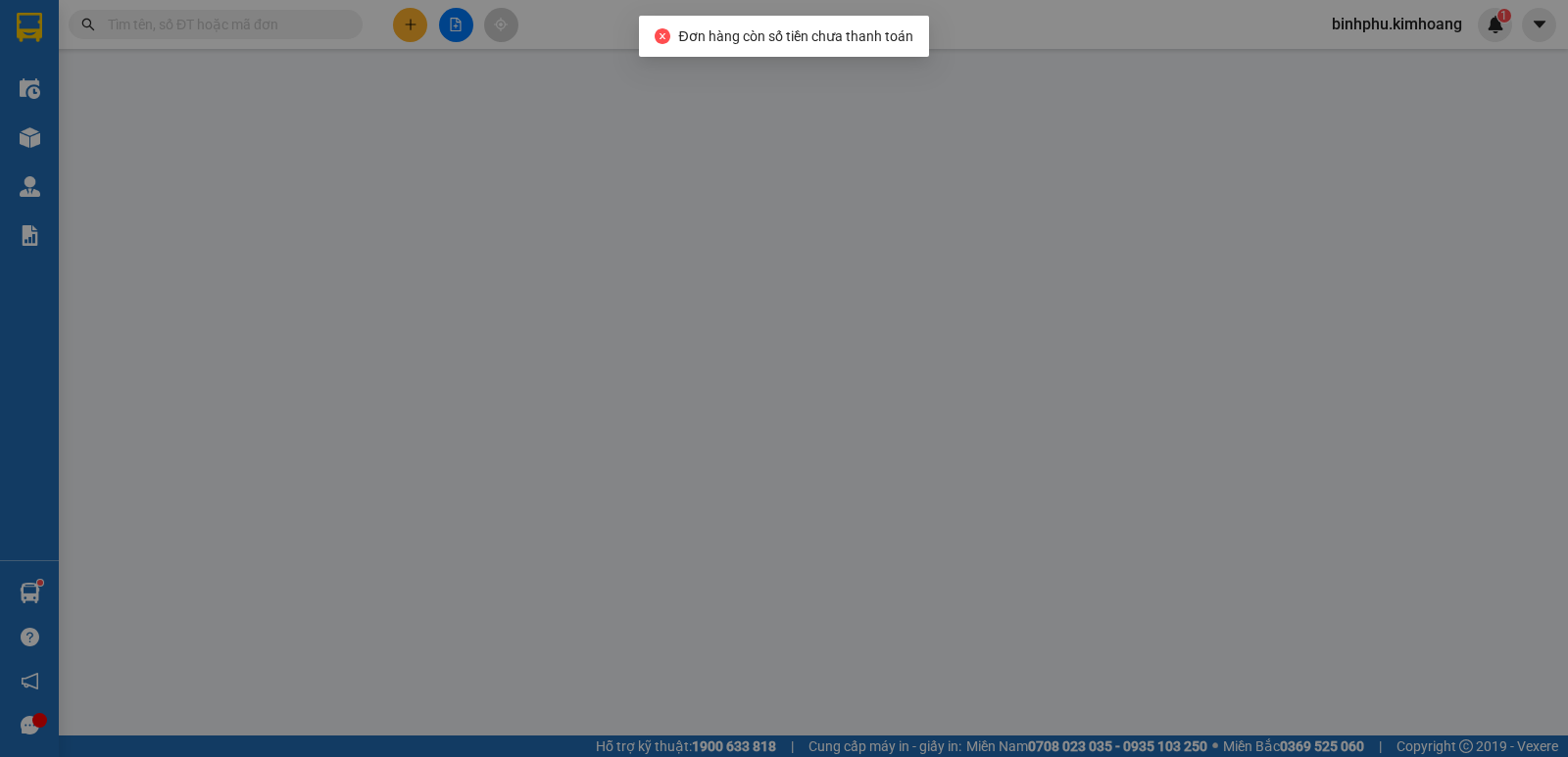
type input "0357419349"
type input "HÙNG"
type input "60.000"
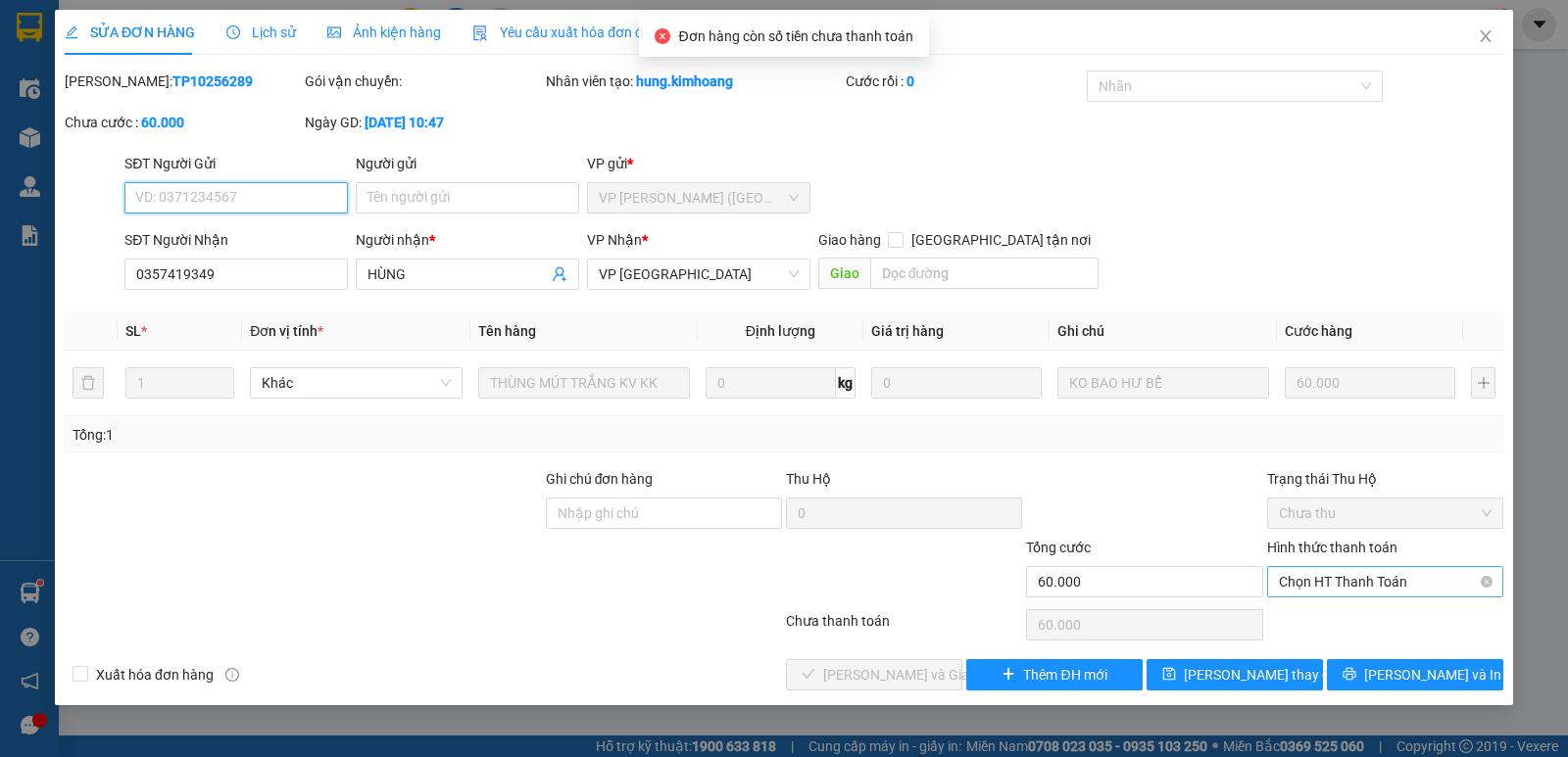
click at [1380, 573] on span "Chọn HT Thanh Toán" at bounding box center [1385, 582] width 212 height 29
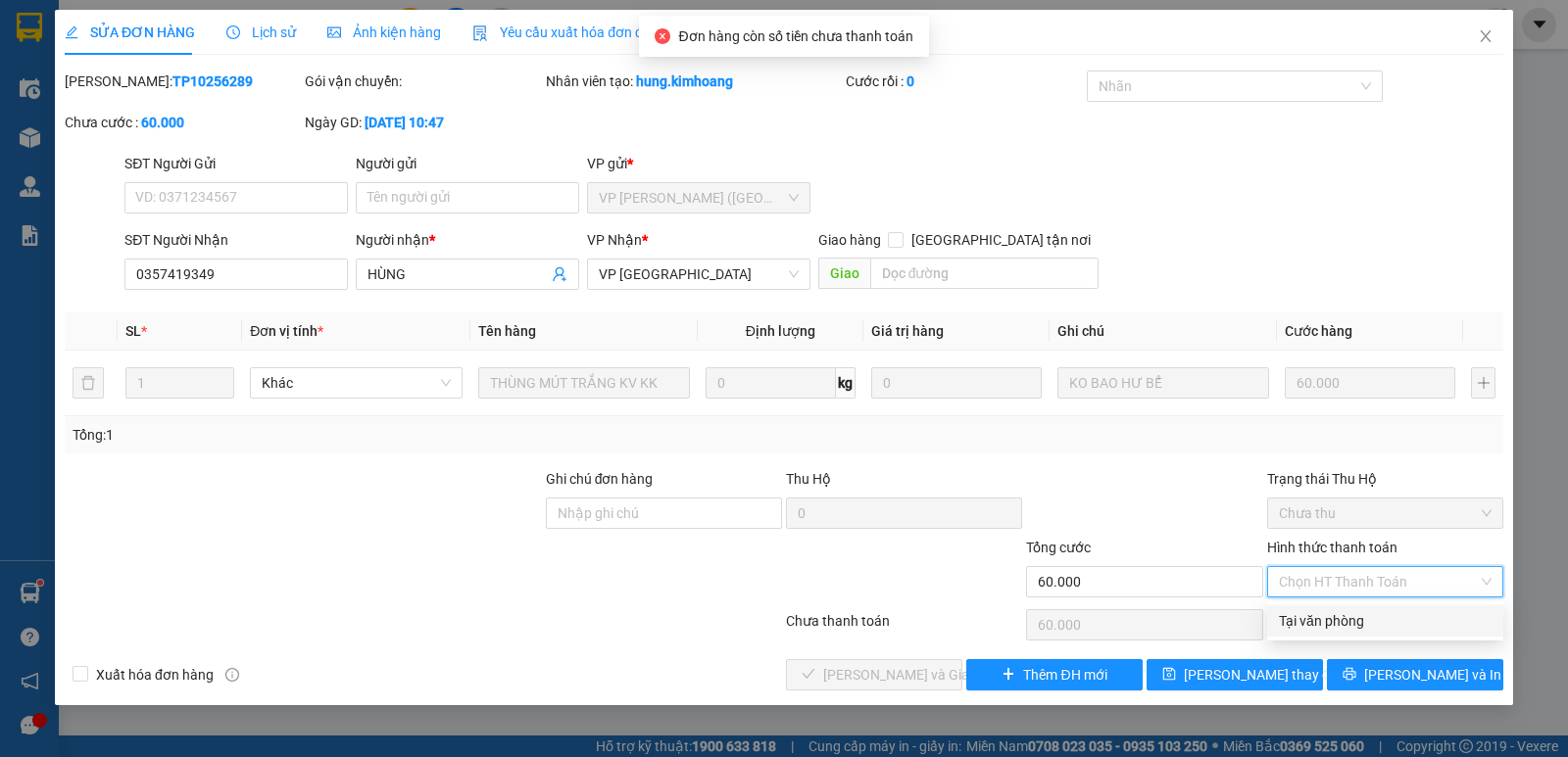
click at [1388, 611] on div "Tại văn phòng" at bounding box center [1385, 621] width 212 height 22
type input "0"
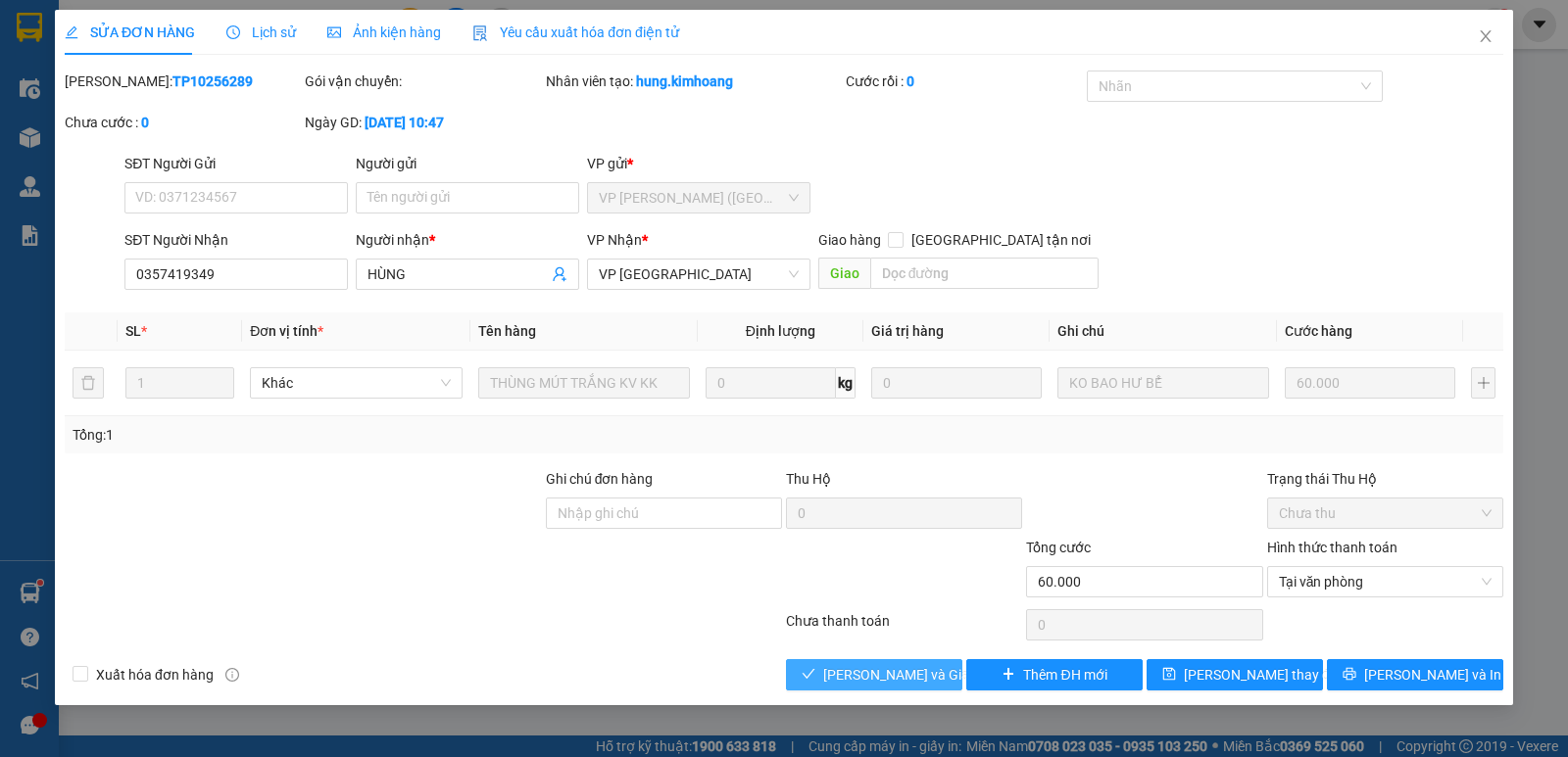
click at [900, 670] on span "Lưu và Giao hàng" at bounding box center [917, 675] width 188 height 22
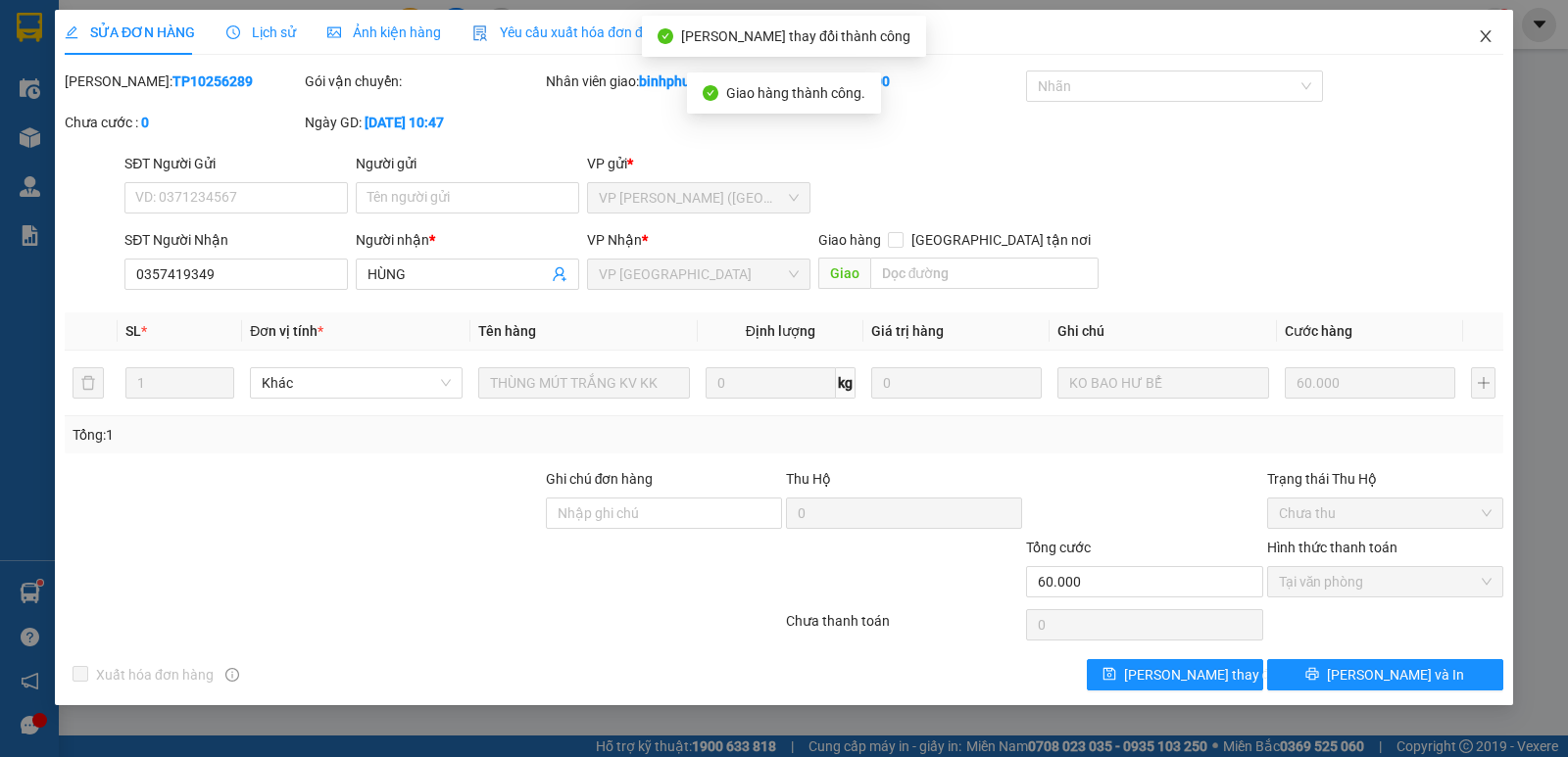
click at [1491, 42] on icon "close" at bounding box center [1485, 36] width 11 height 12
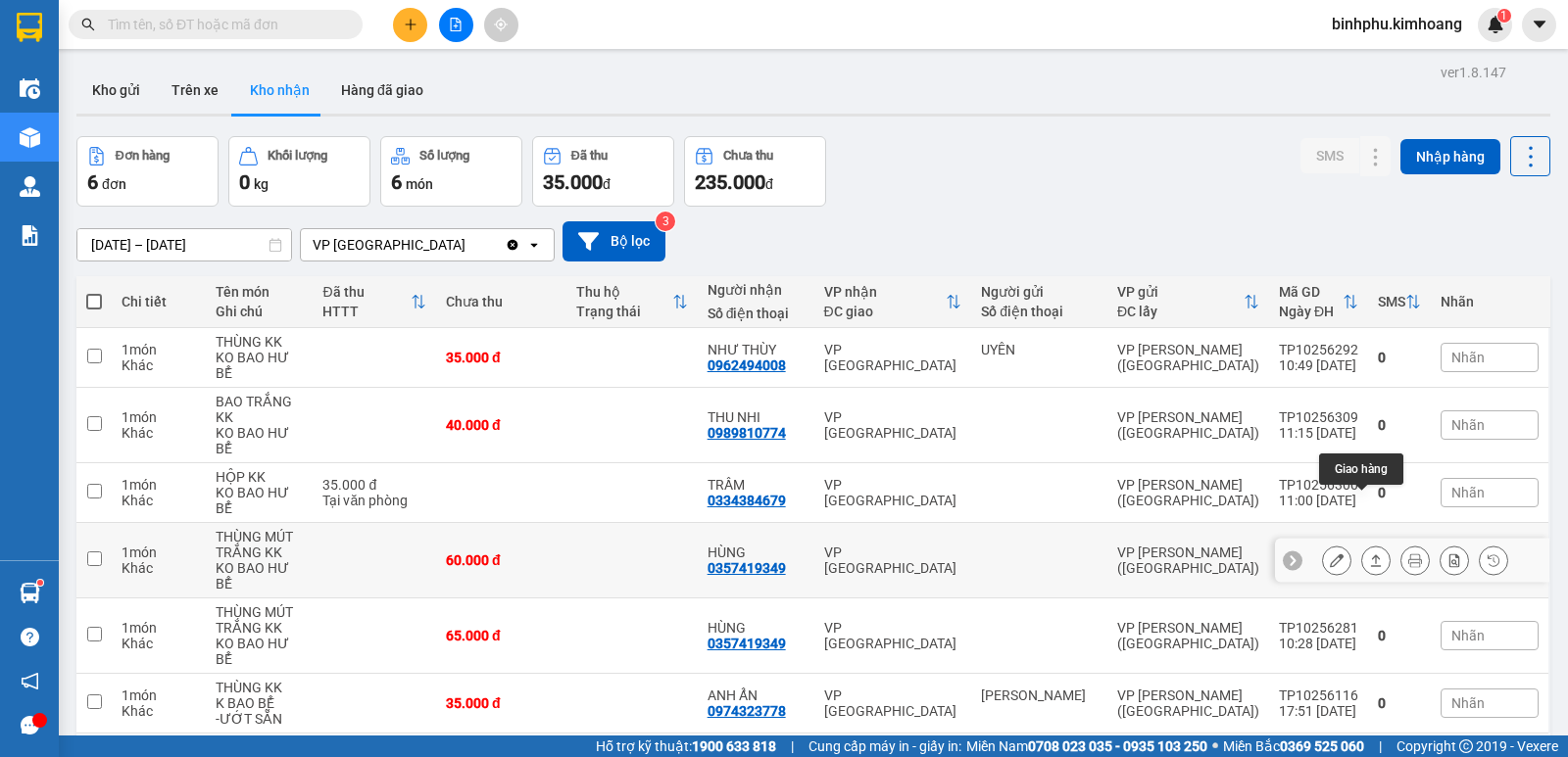
click at [1362, 544] on button at bounding box center [1376, 560] width 28 height 34
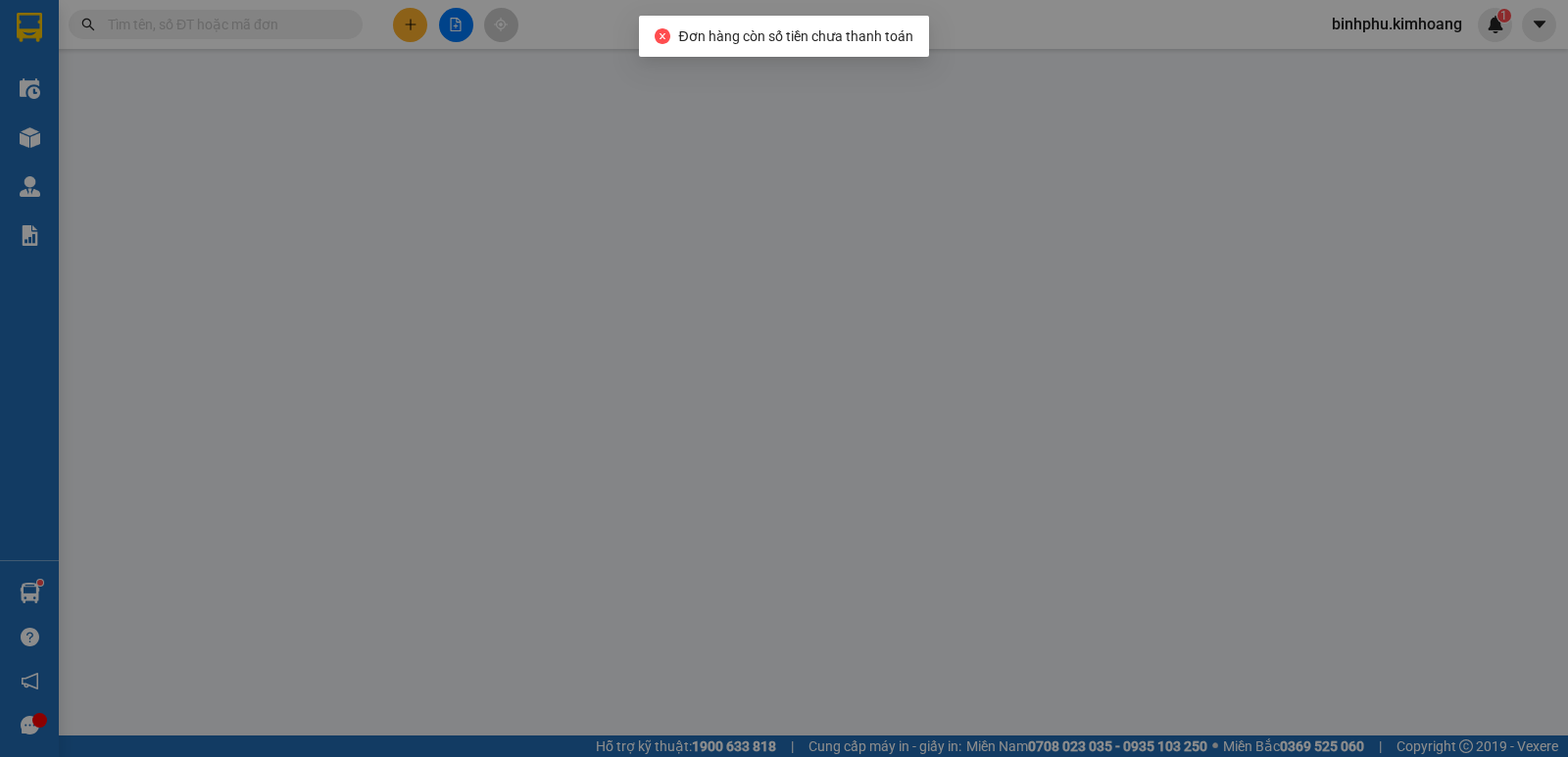
type input "0357419349"
type input "HÙNG"
type input "60.000"
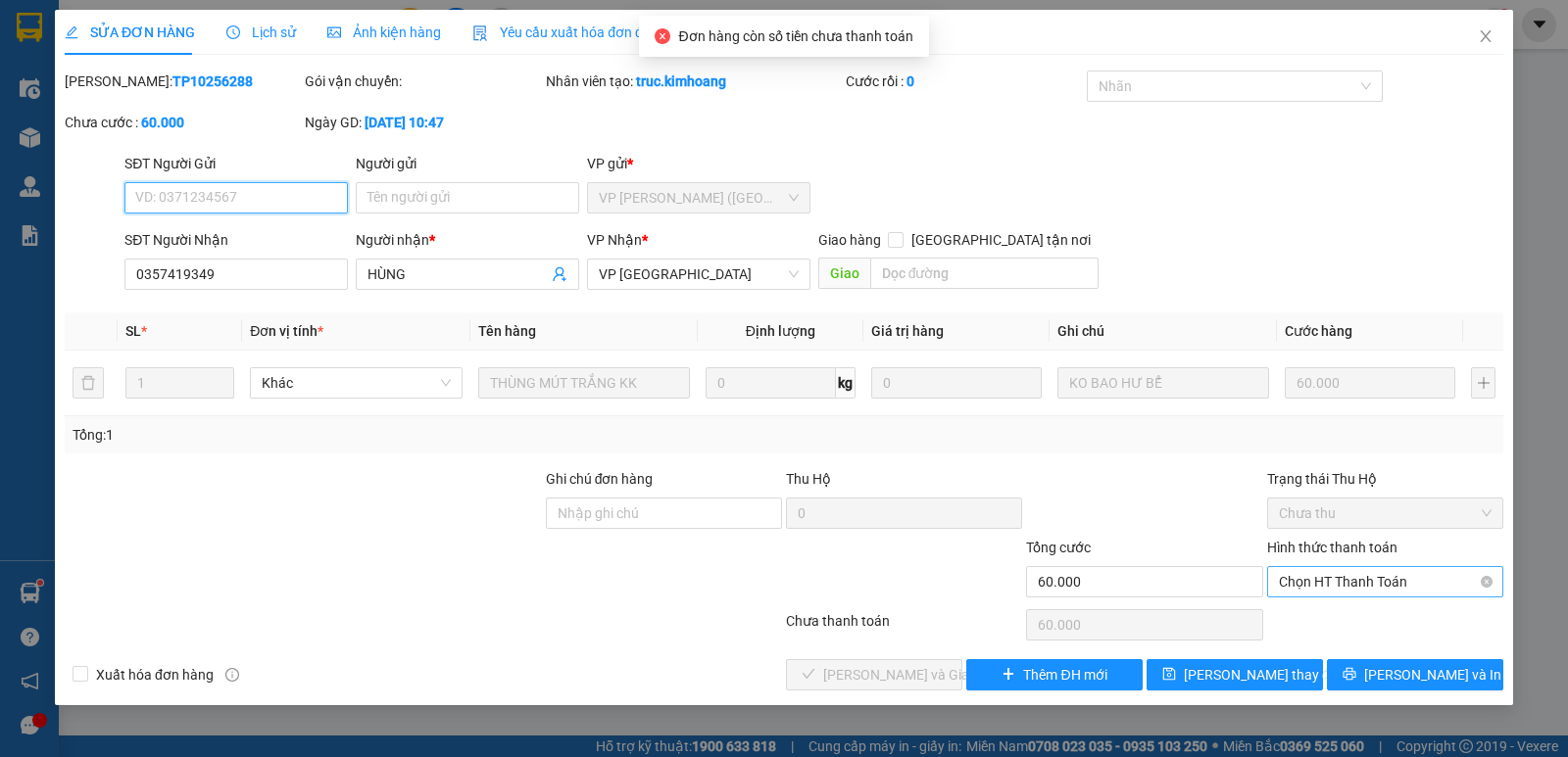
click at [1343, 589] on span "Chọn HT Thanh Toán" at bounding box center [1385, 582] width 212 height 29
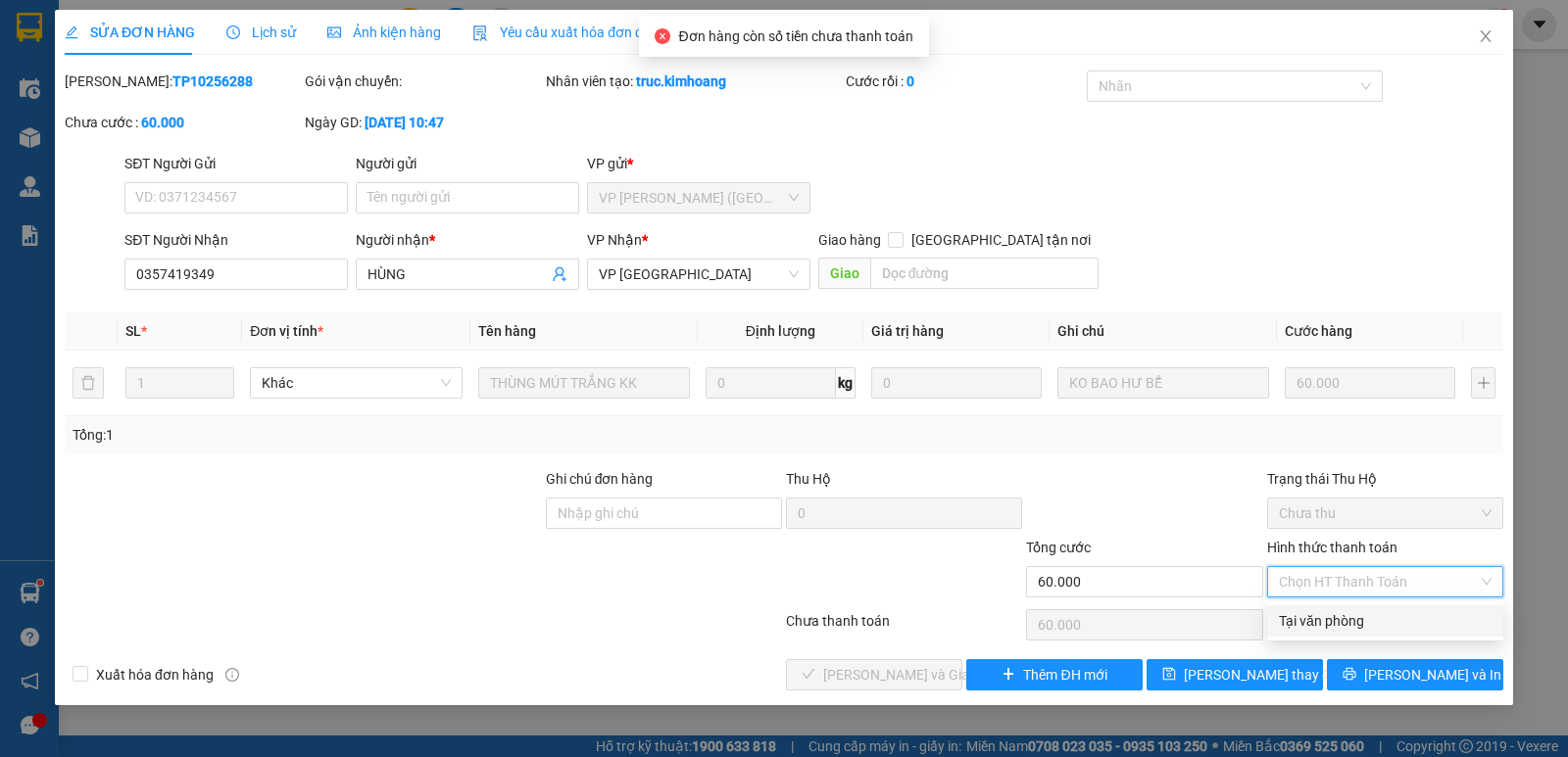
click at [1352, 610] on div "Tại văn phòng" at bounding box center [1386, 621] width 236 height 31
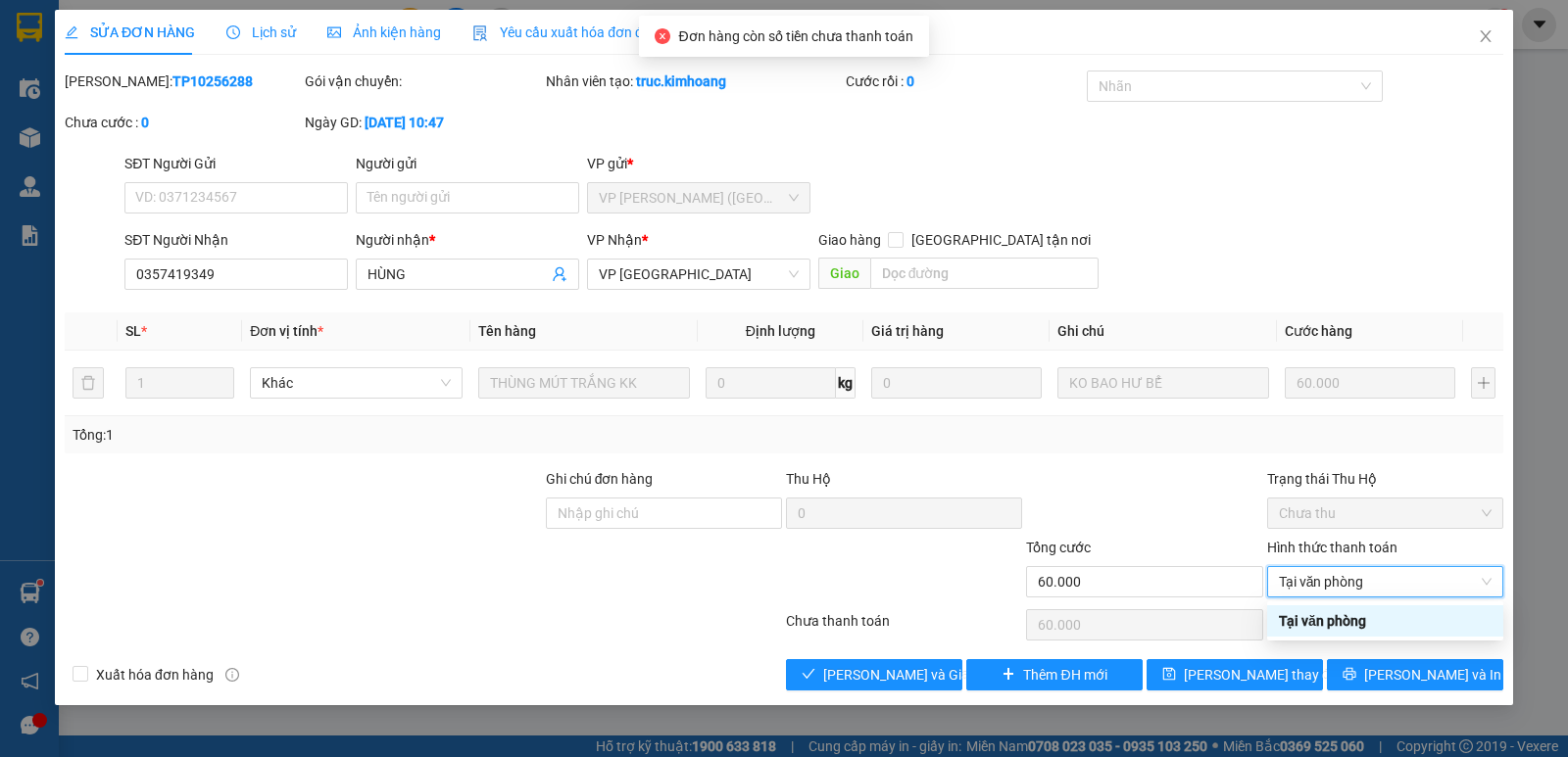
type input "0"
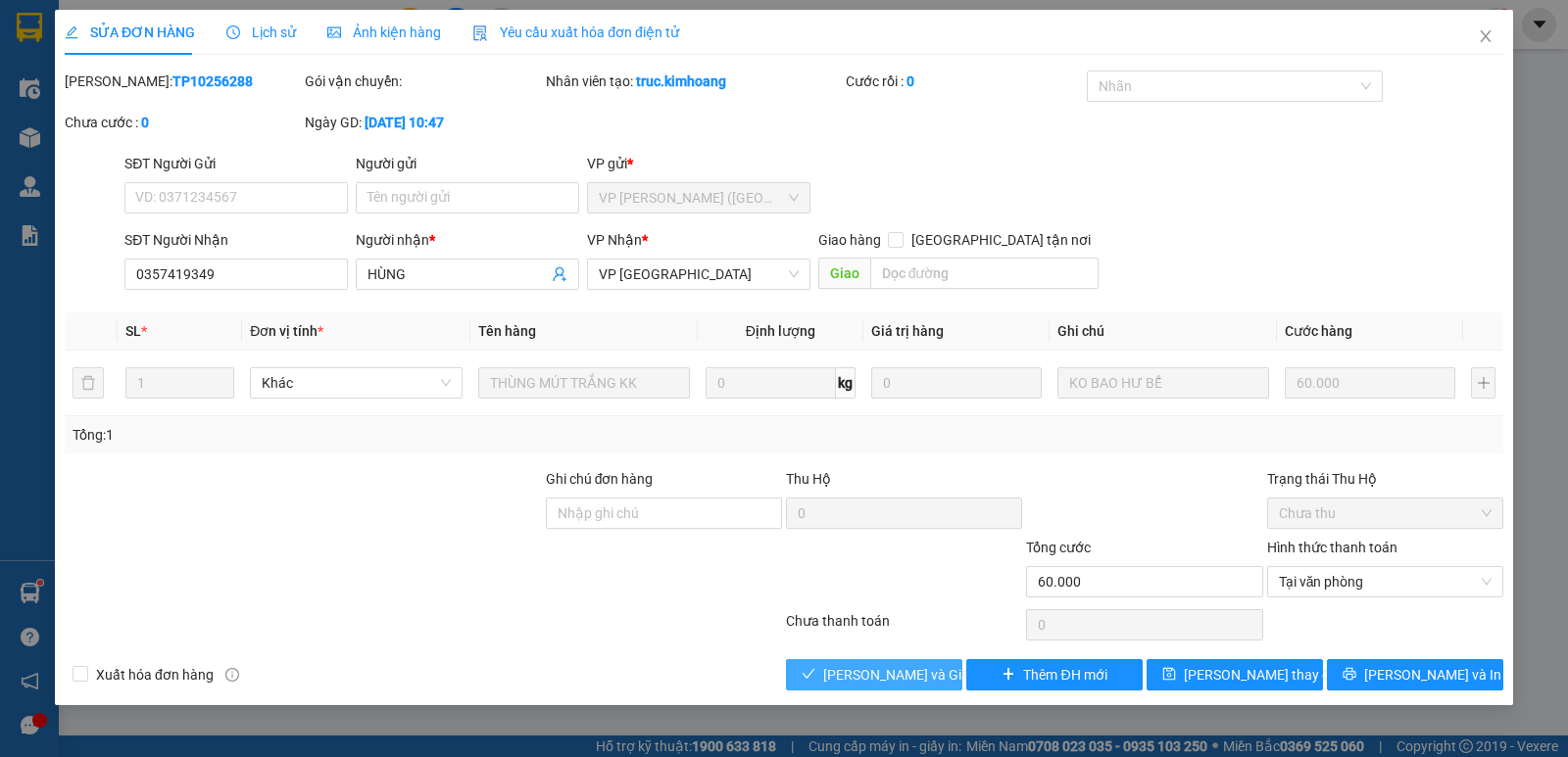
click at [906, 665] on span "Lưu và Giao hàng" at bounding box center [917, 675] width 188 height 22
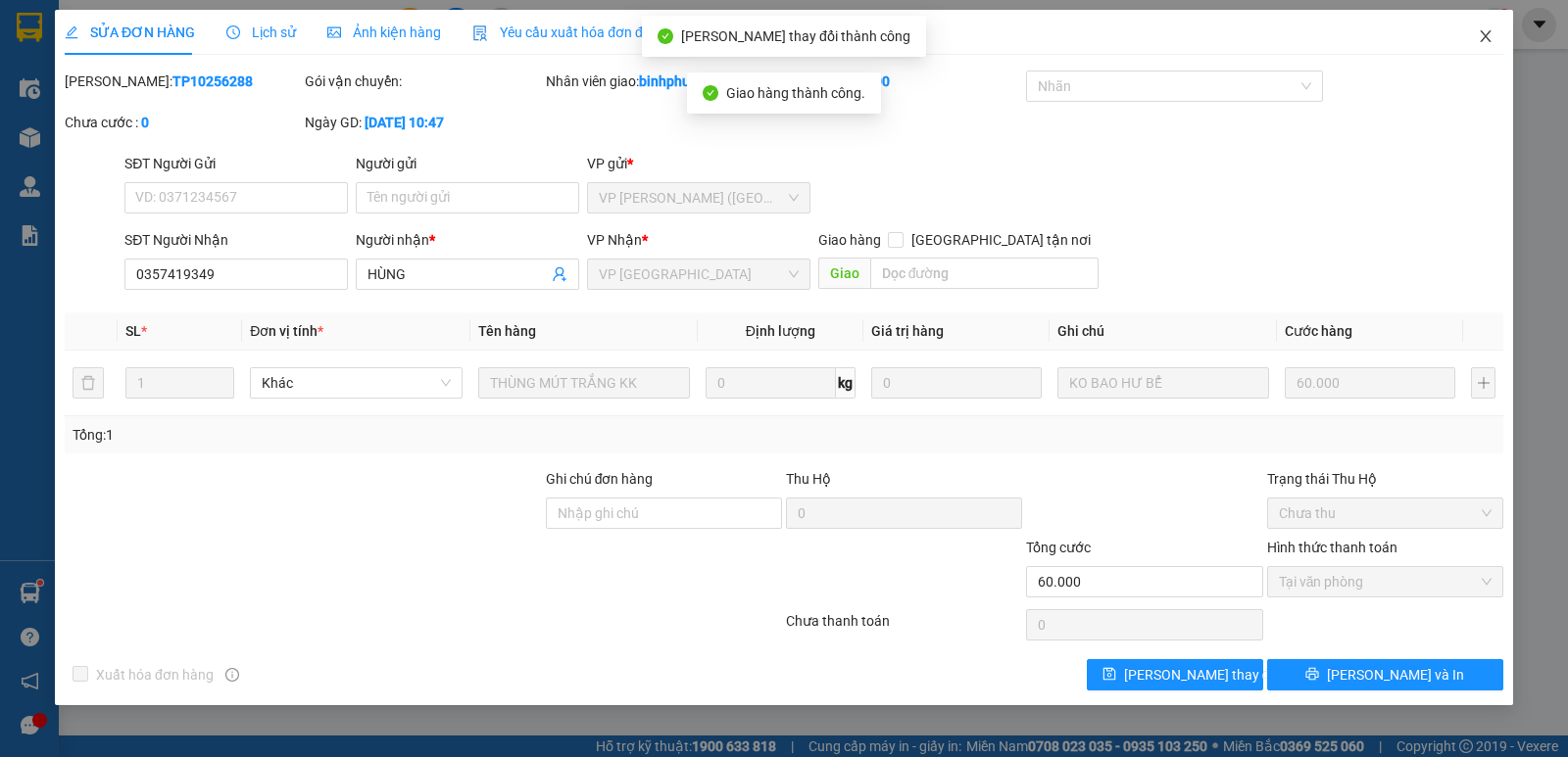
click at [1477, 32] on span "Close" at bounding box center [1486, 37] width 55 height 55
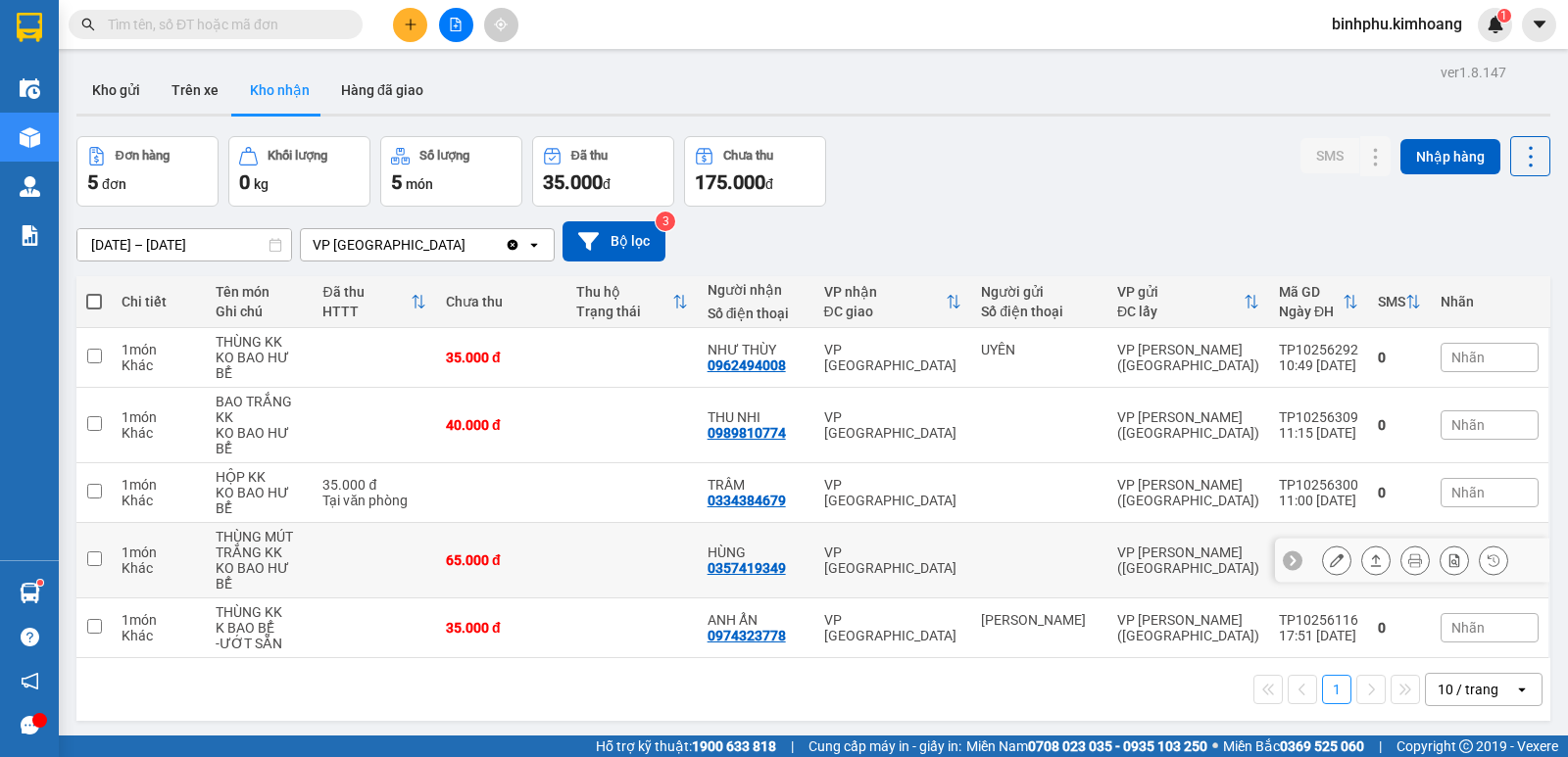
click at [1362, 539] on div at bounding box center [1413, 560] width 274 height 44
click at [1369, 553] on icon at bounding box center [1376, 560] width 14 height 14
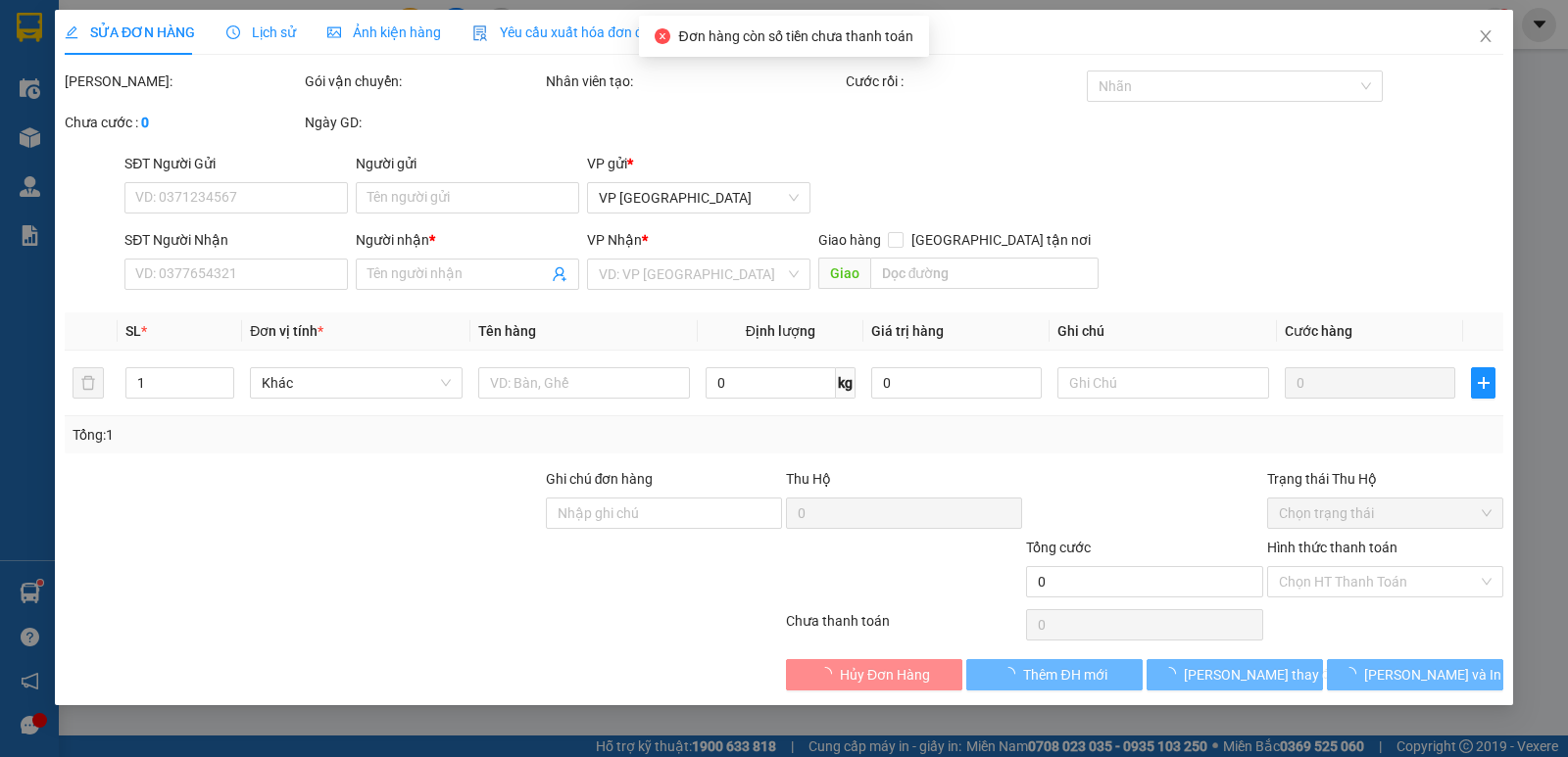
type input "0357419349"
type input "HÙNG"
type input "65.000"
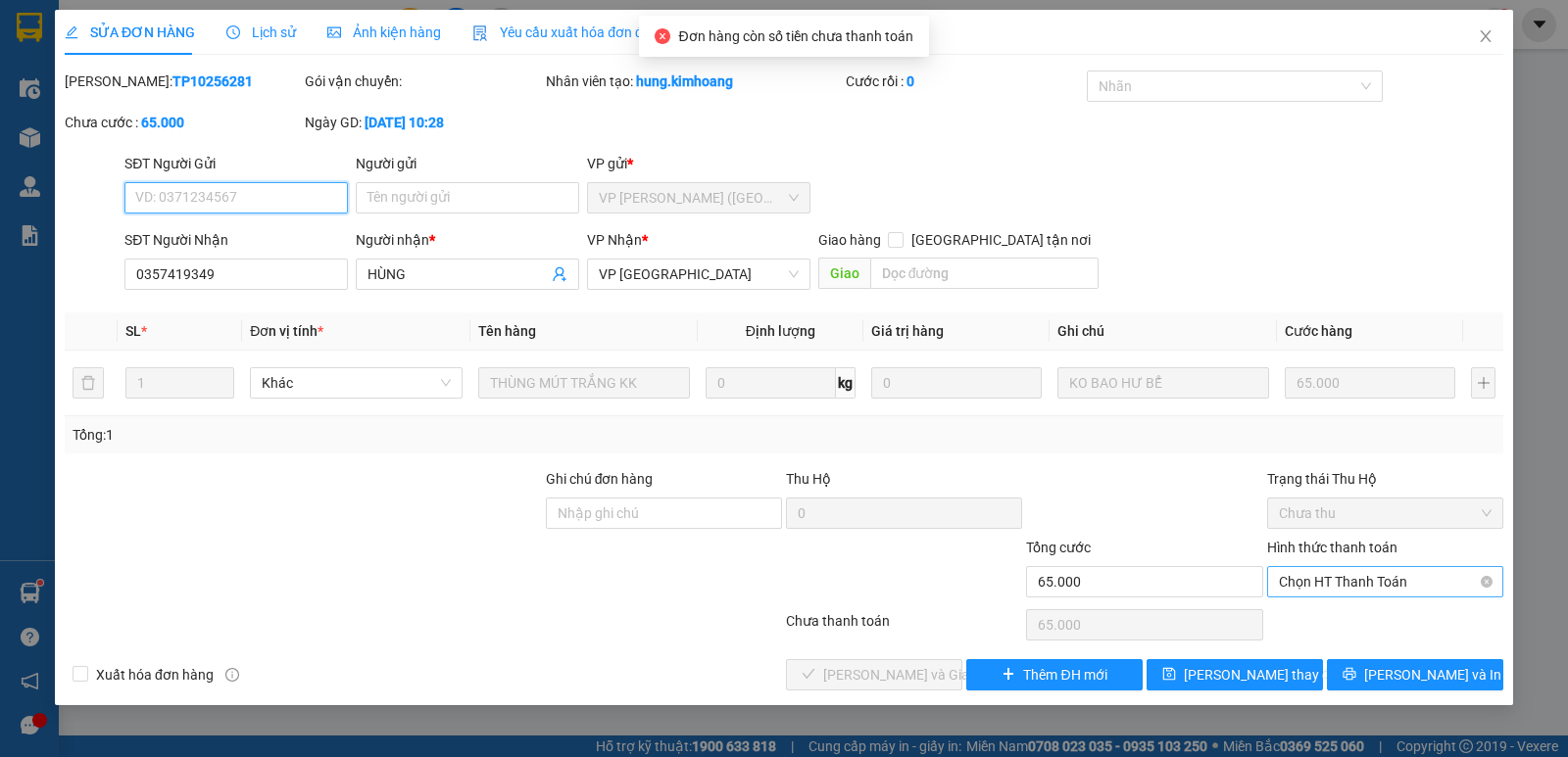
click at [1365, 579] on span "Chọn HT Thanh Toán" at bounding box center [1385, 582] width 212 height 29
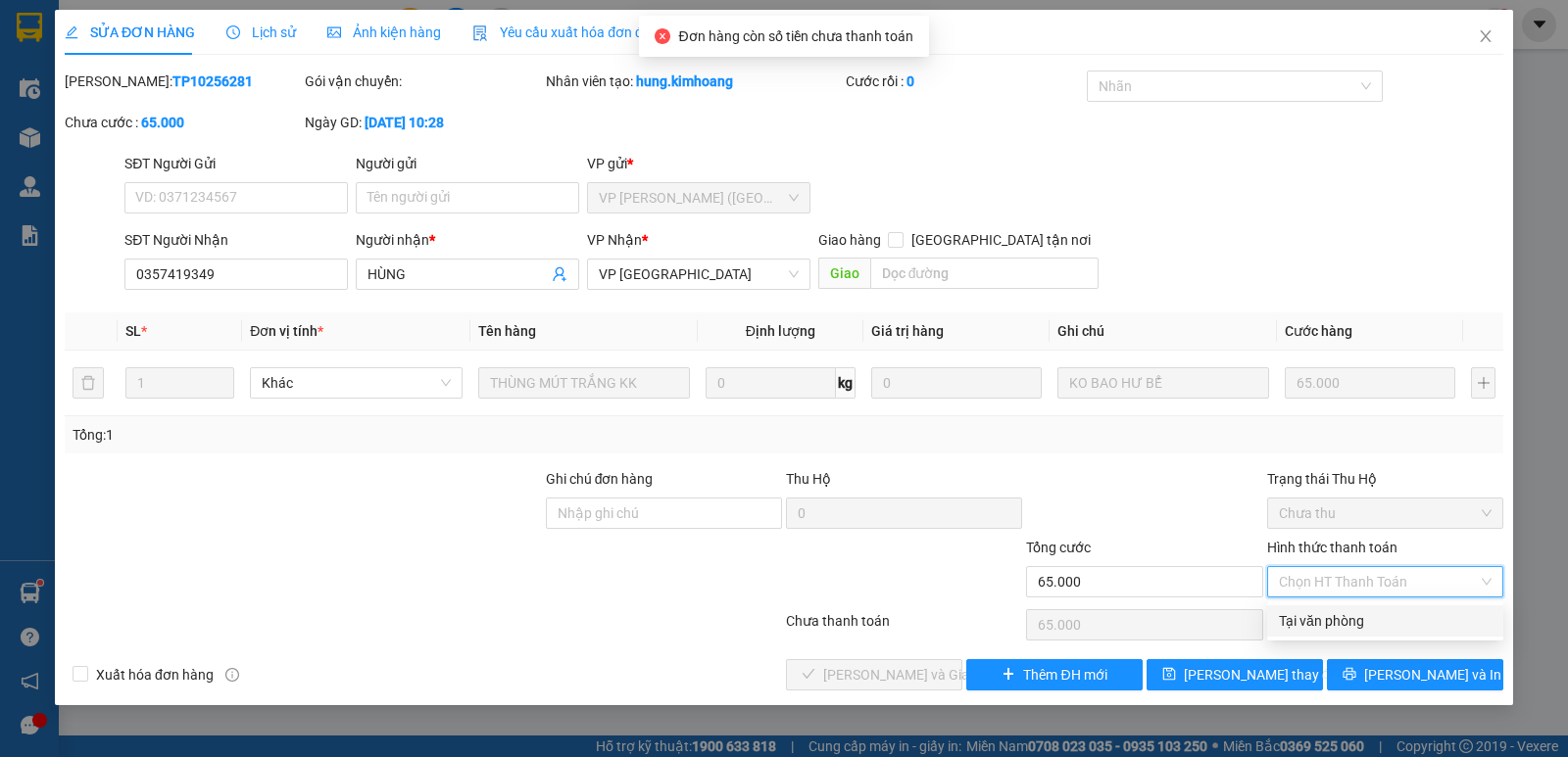
click at [1351, 619] on div "Tại văn phòng" at bounding box center [1385, 621] width 212 height 22
type input "0"
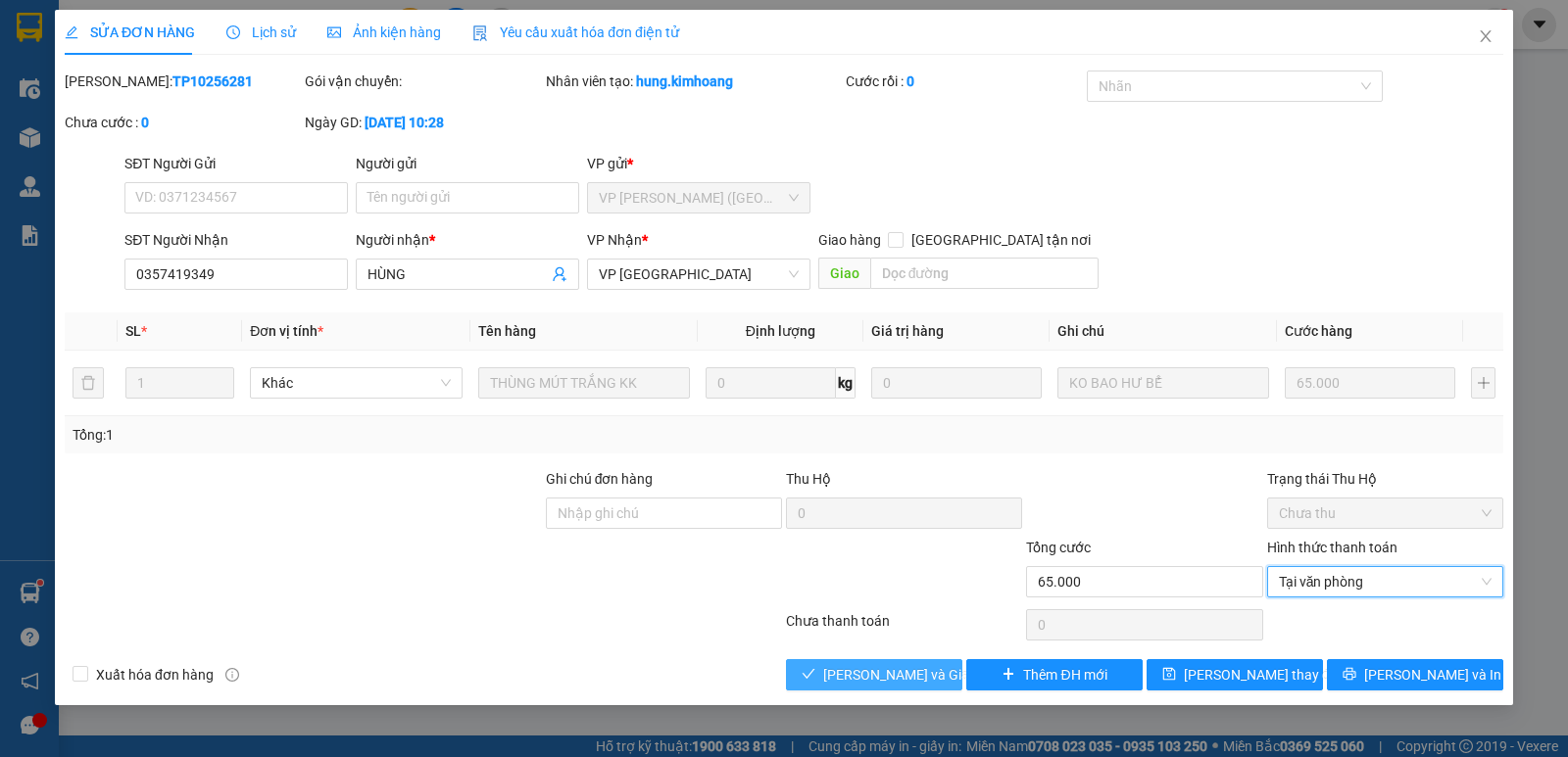
click at [889, 671] on span "Lưu và Giao hàng" at bounding box center [917, 675] width 188 height 22
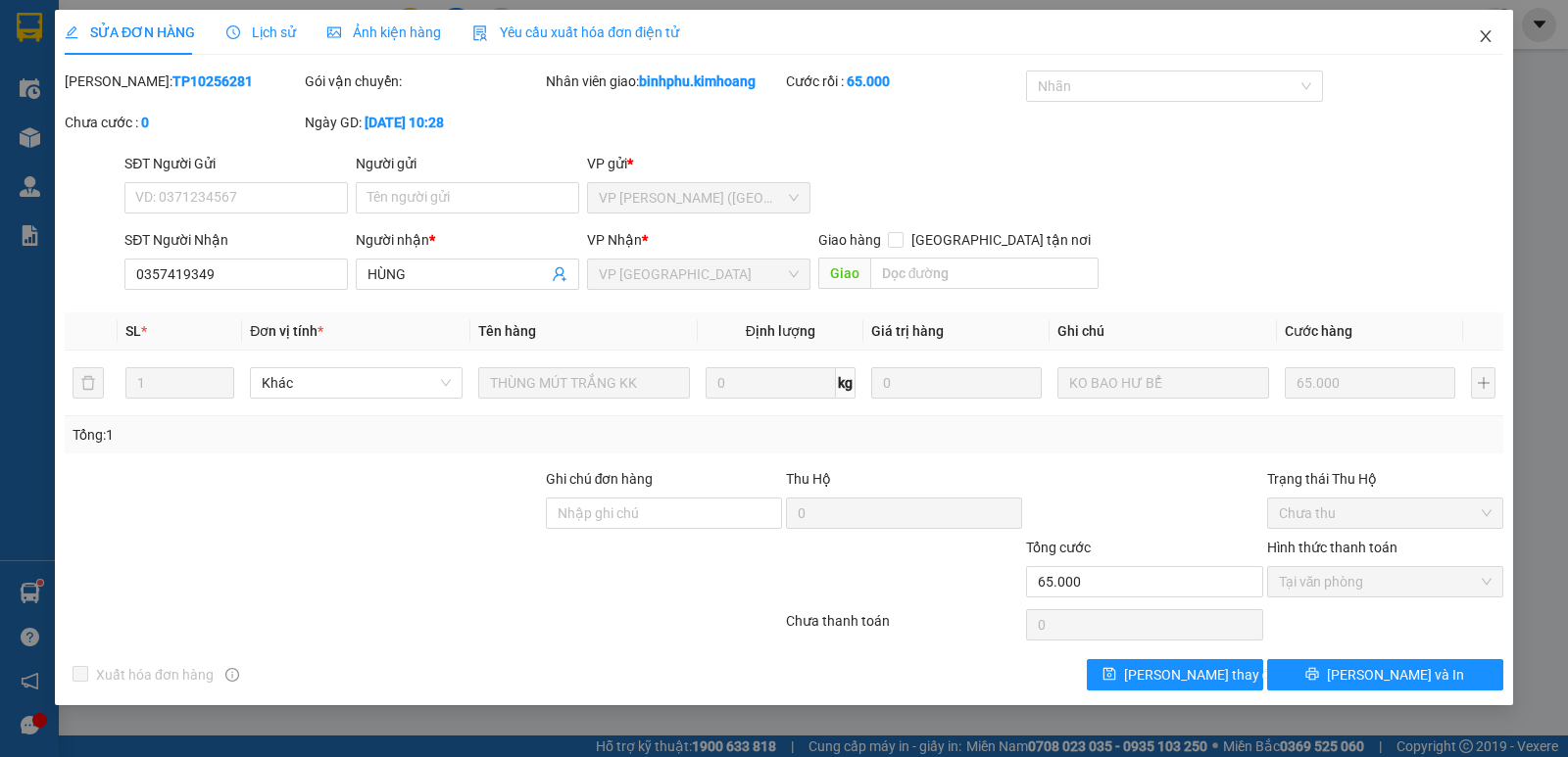
click at [1482, 36] on icon "close" at bounding box center [1486, 36] width 16 height 16
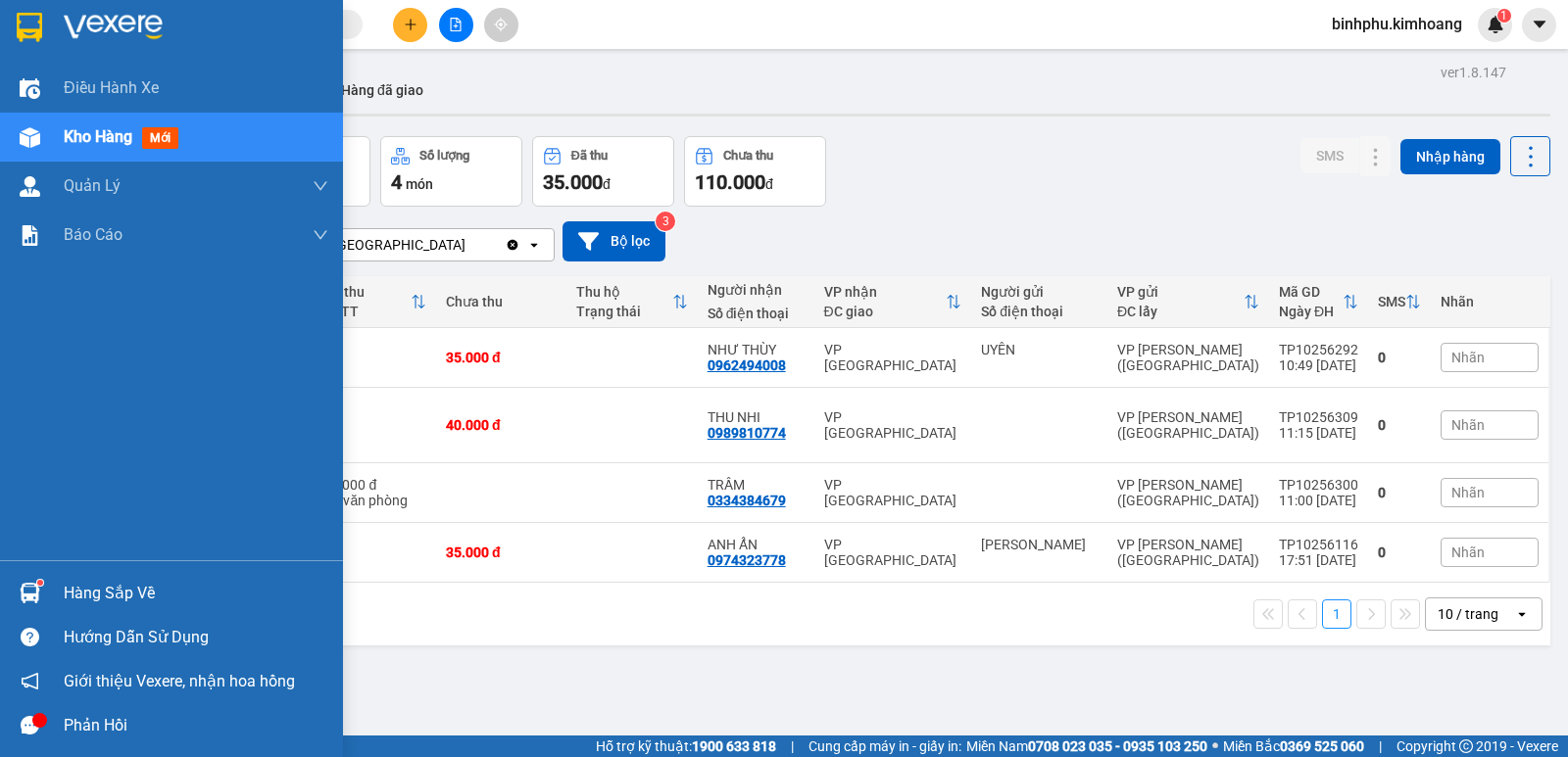
click at [55, 578] on div "Hàng sắp về" at bounding box center [171, 593] width 343 height 44
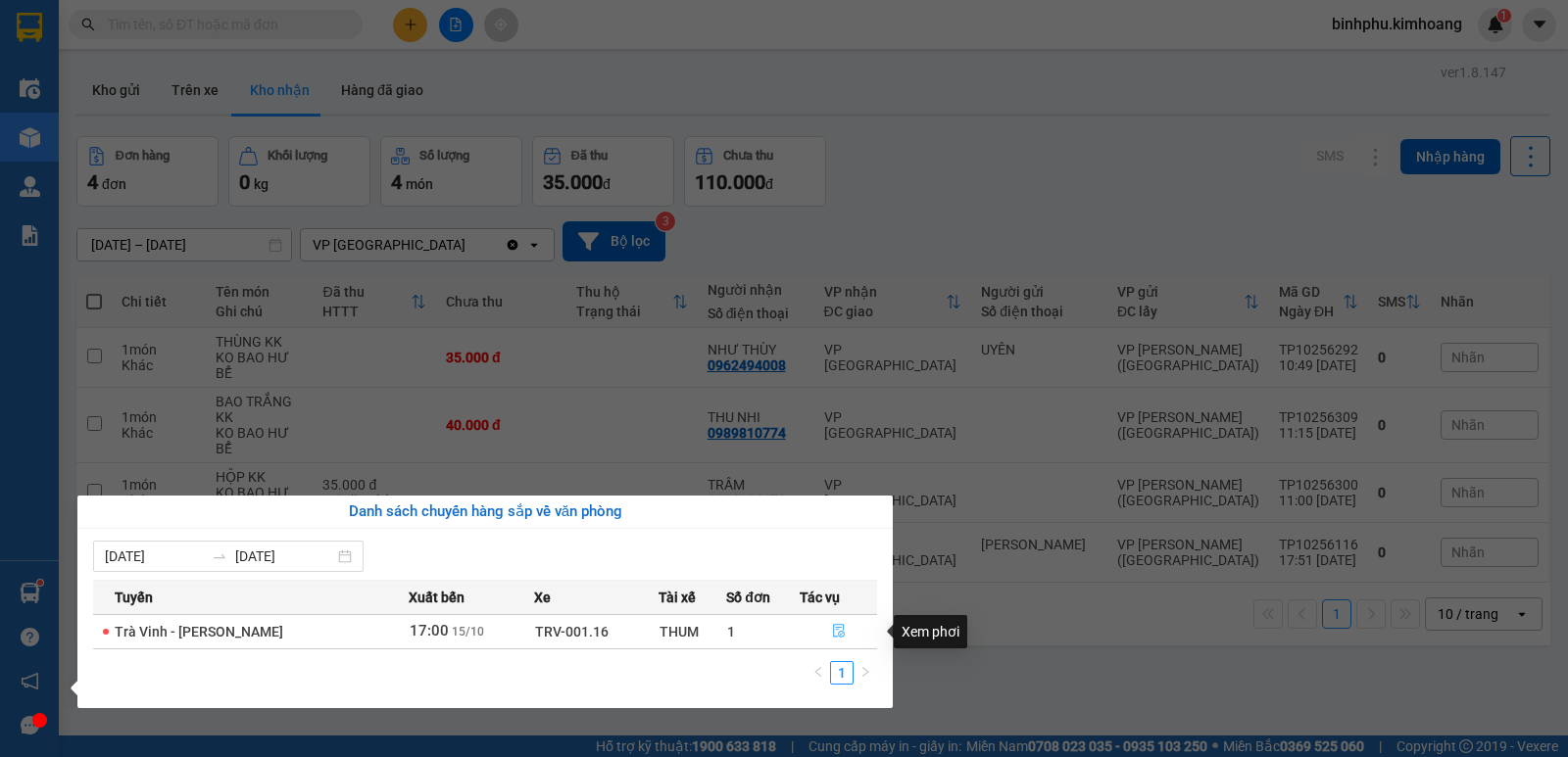
click at [840, 620] on button "button" at bounding box center [838, 632] width 76 height 31
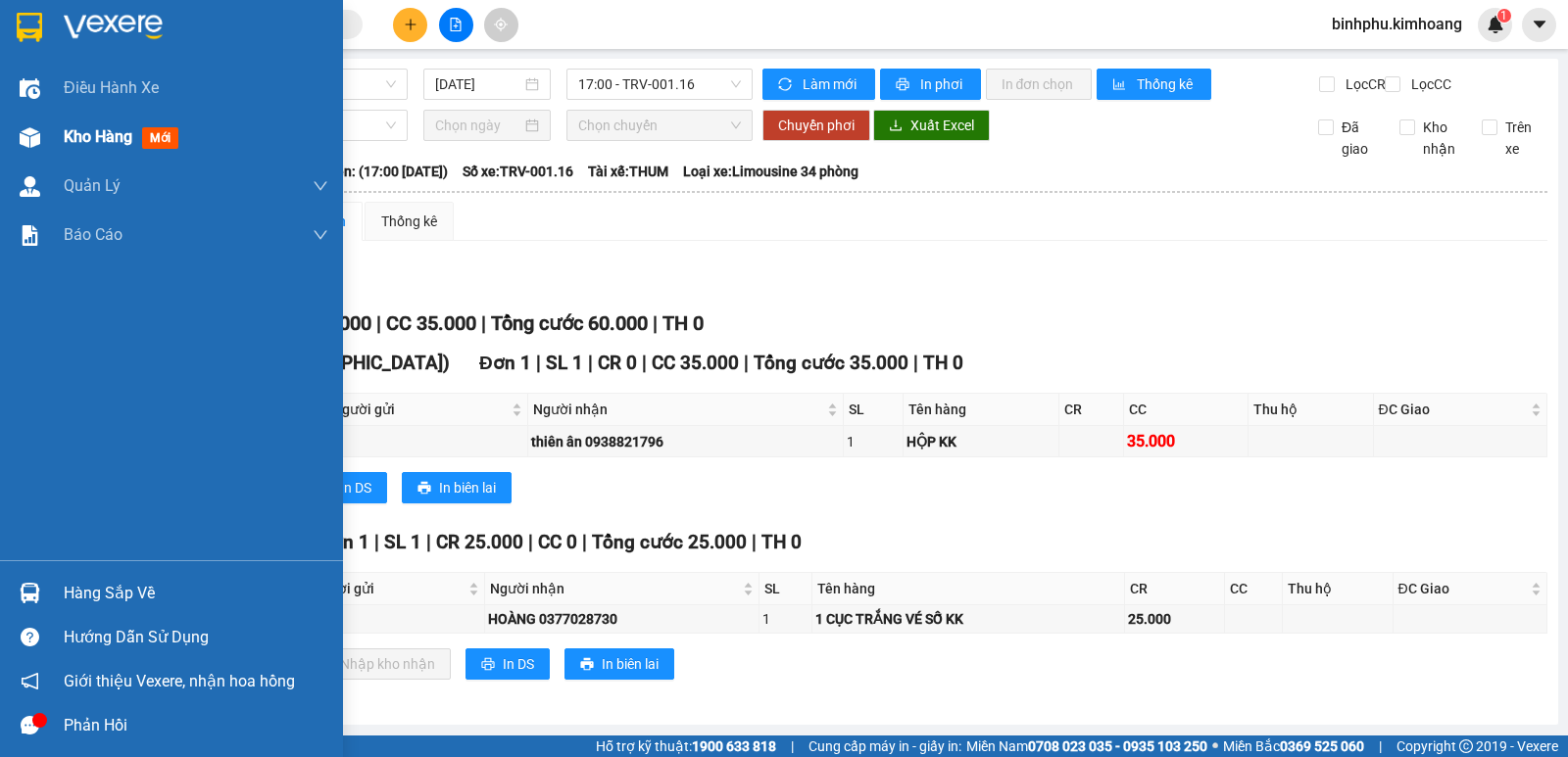
click at [48, 146] on div "Kho hàng mới" at bounding box center [171, 138] width 343 height 49
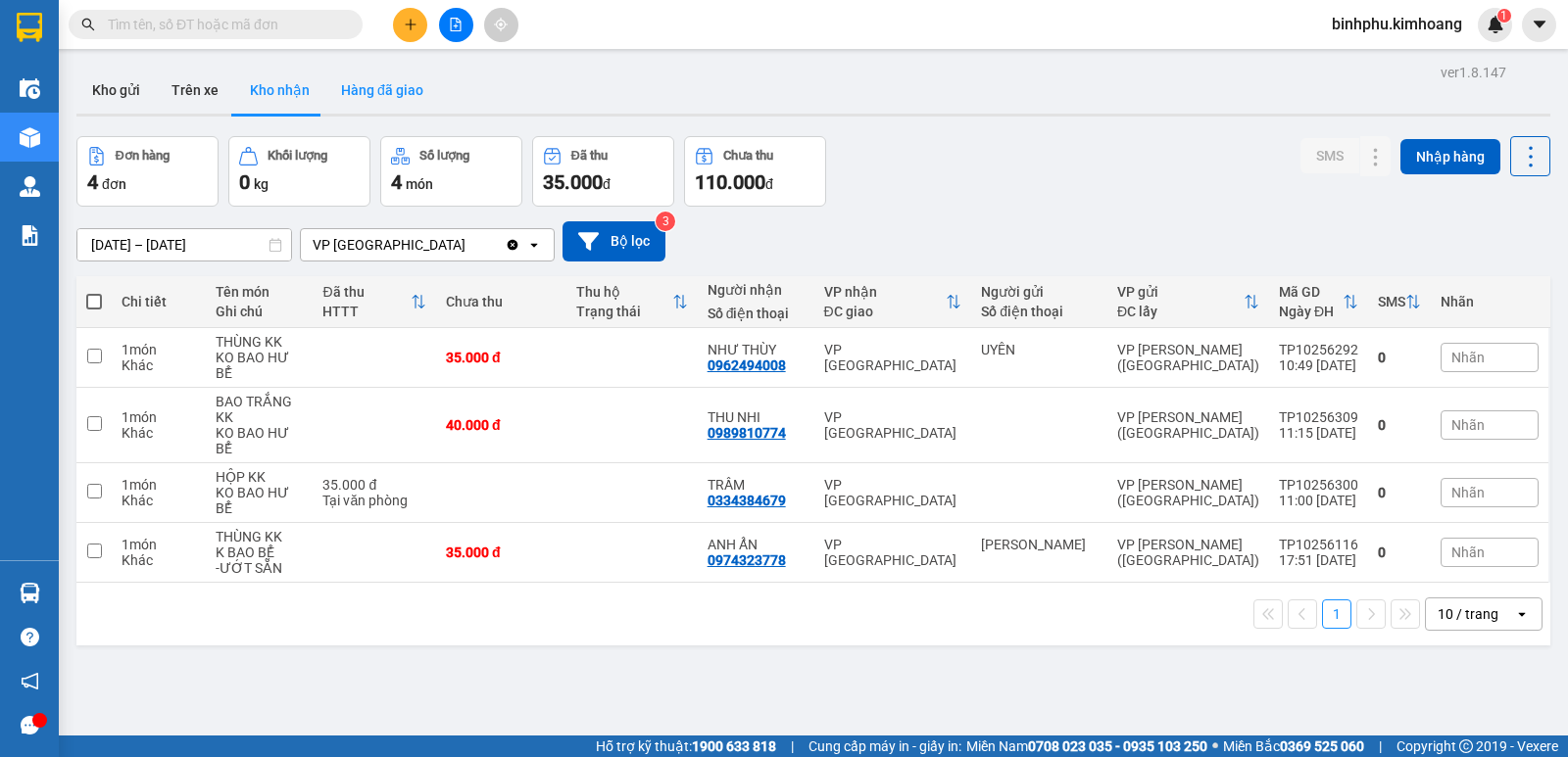
click at [405, 73] on button "Hàng đã giao" at bounding box center [383, 90] width 114 height 47
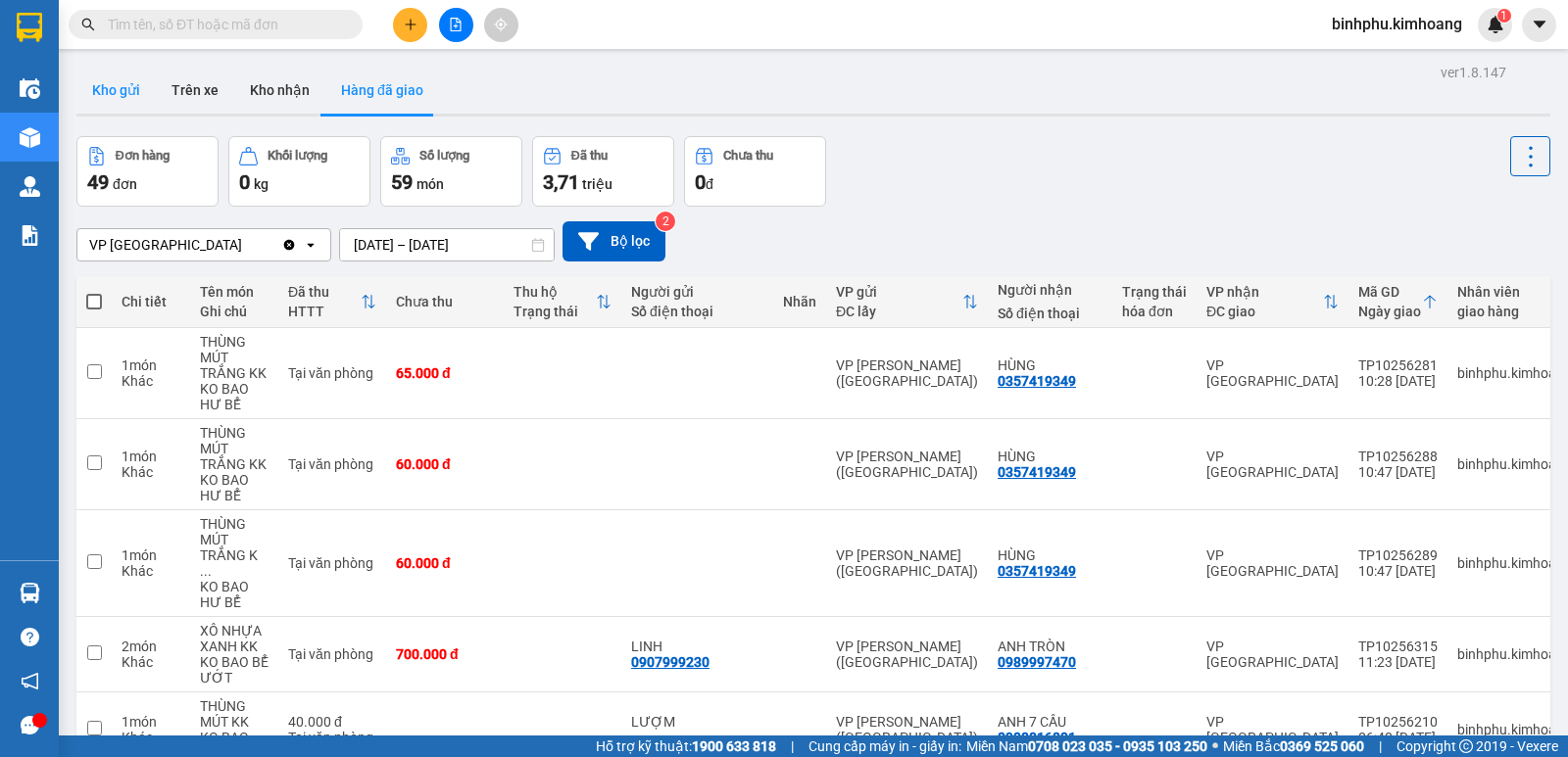
click at [124, 100] on button "Kho gửi" at bounding box center [116, 90] width 80 height 47
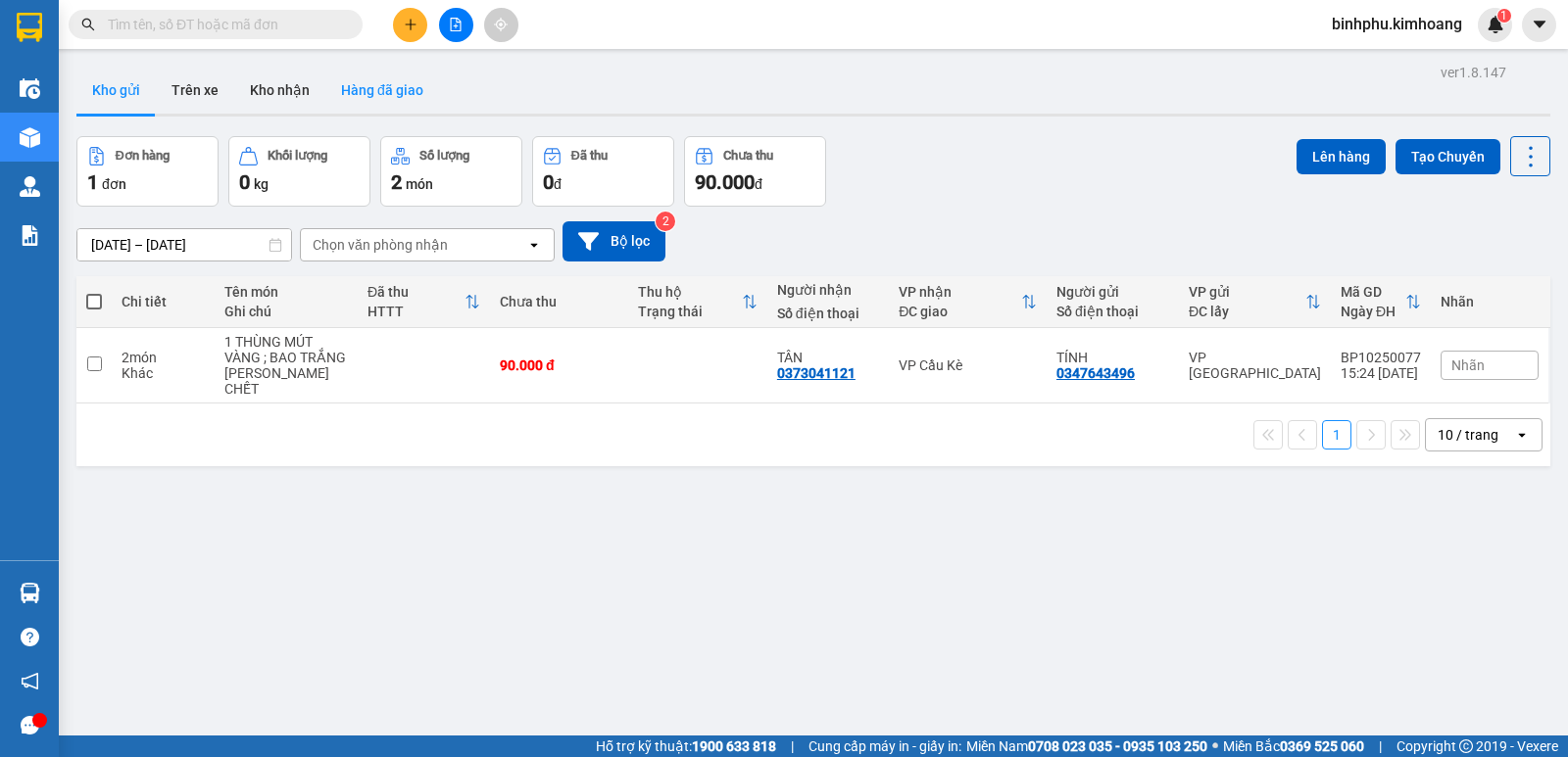
click at [357, 101] on button "Hàng đã giao" at bounding box center [383, 90] width 114 height 47
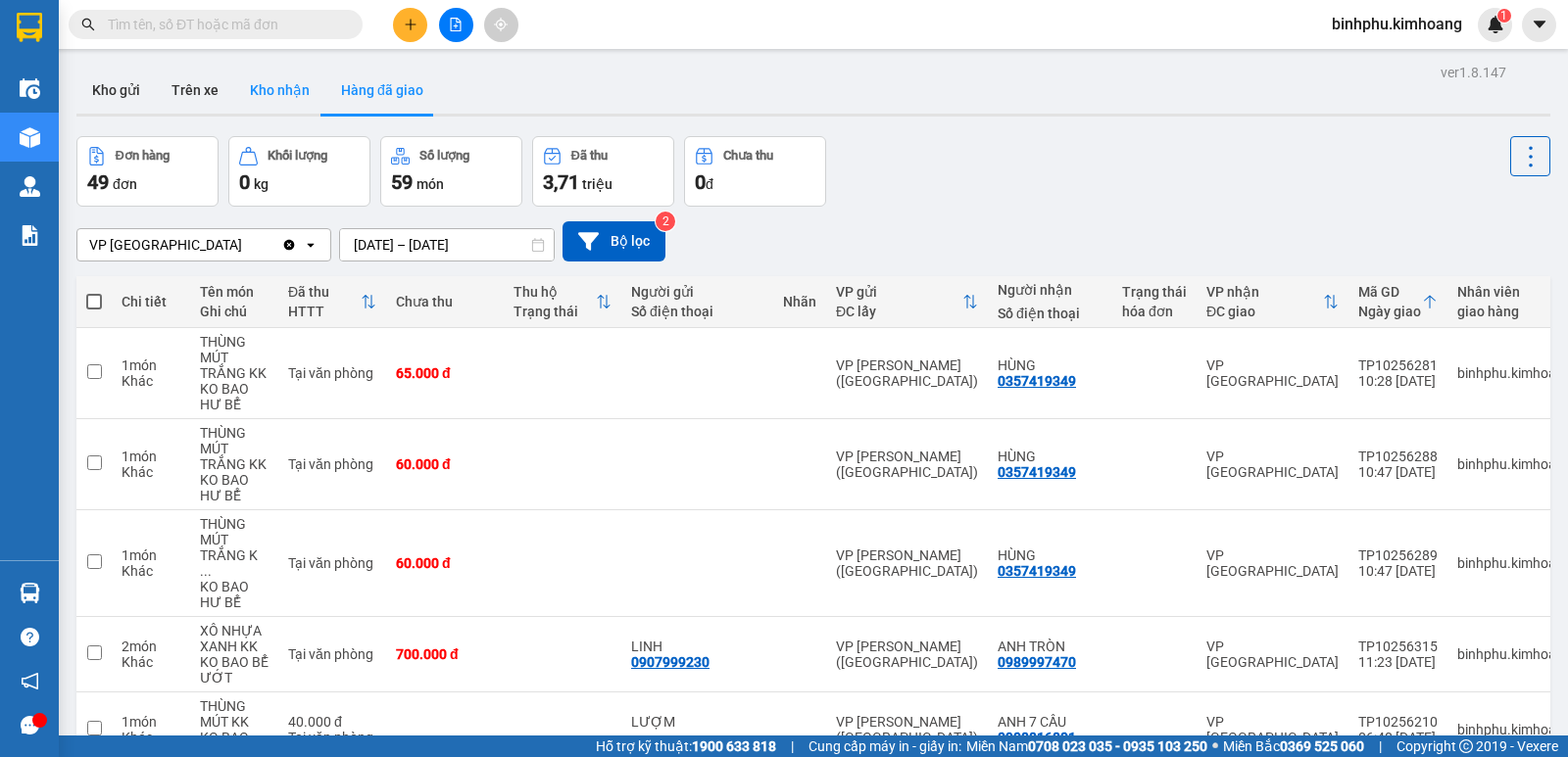
click at [301, 101] on button "Kho nhận" at bounding box center [279, 90] width 91 height 47
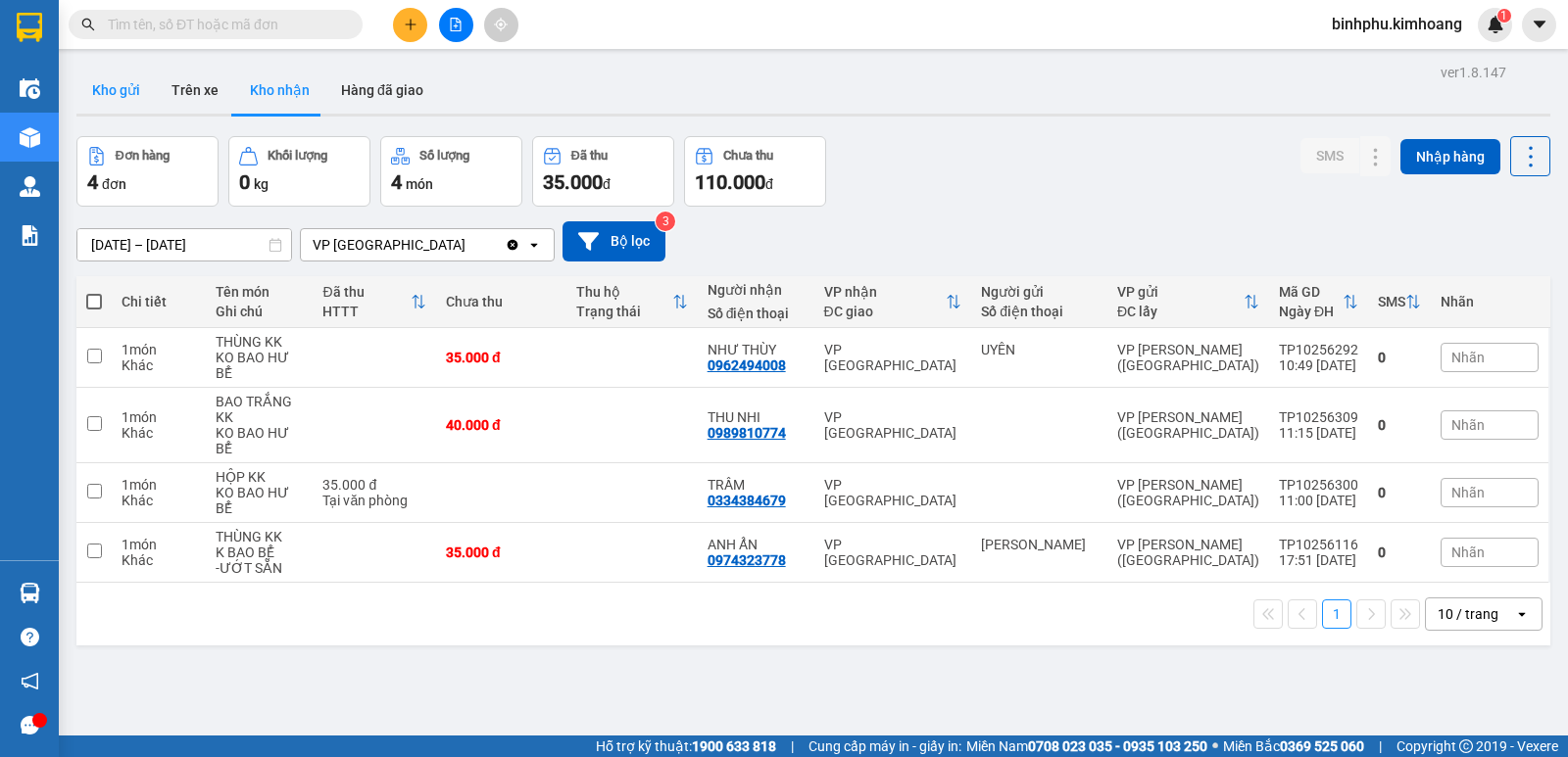
click at [137, 91] on button "Kho gửi" at bounding box center [116, 90] width 80 height 47
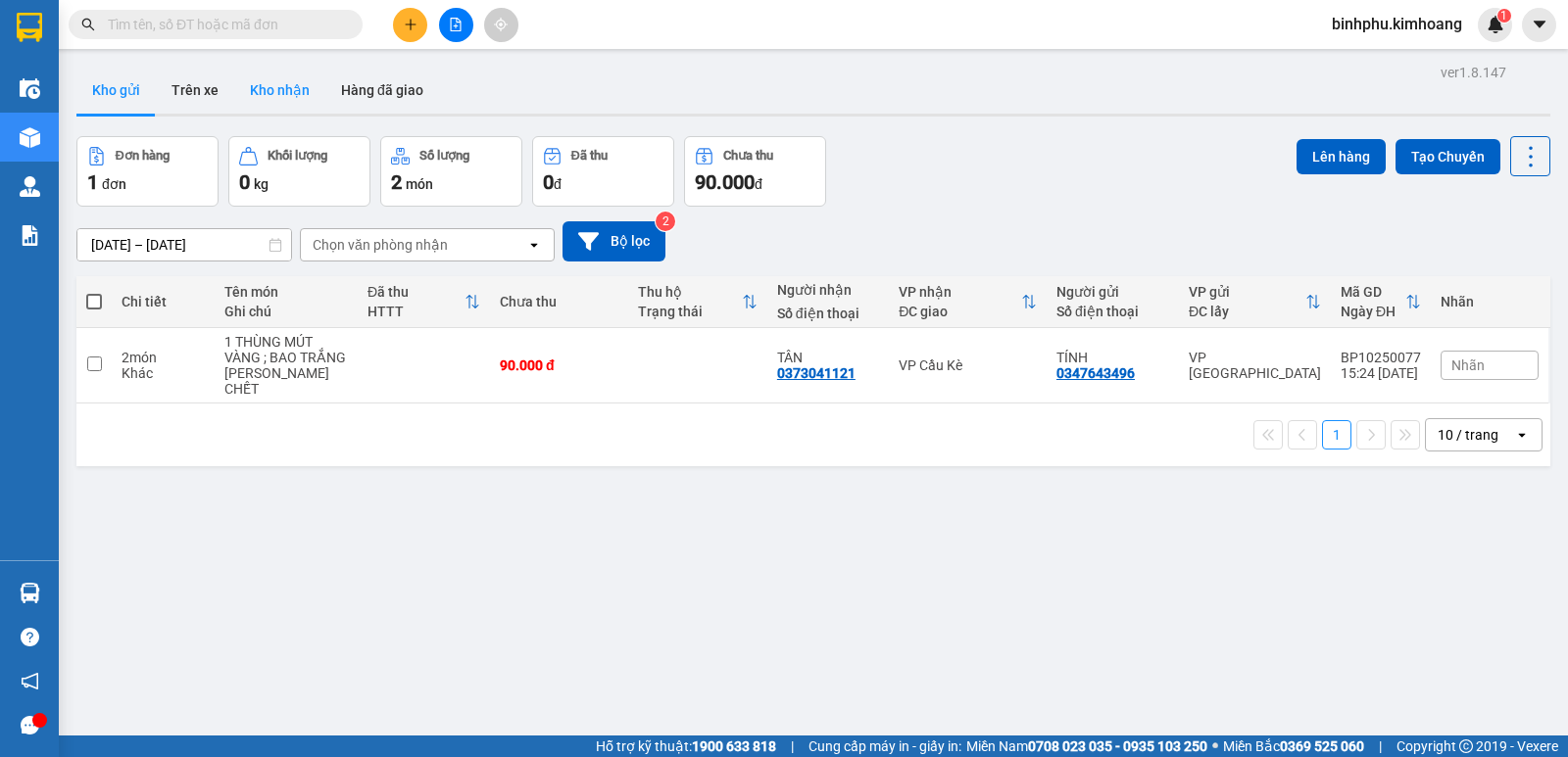
click at [304, 75] on button "Kho nhận" at bounding box center [279, 90] width 91 height 47
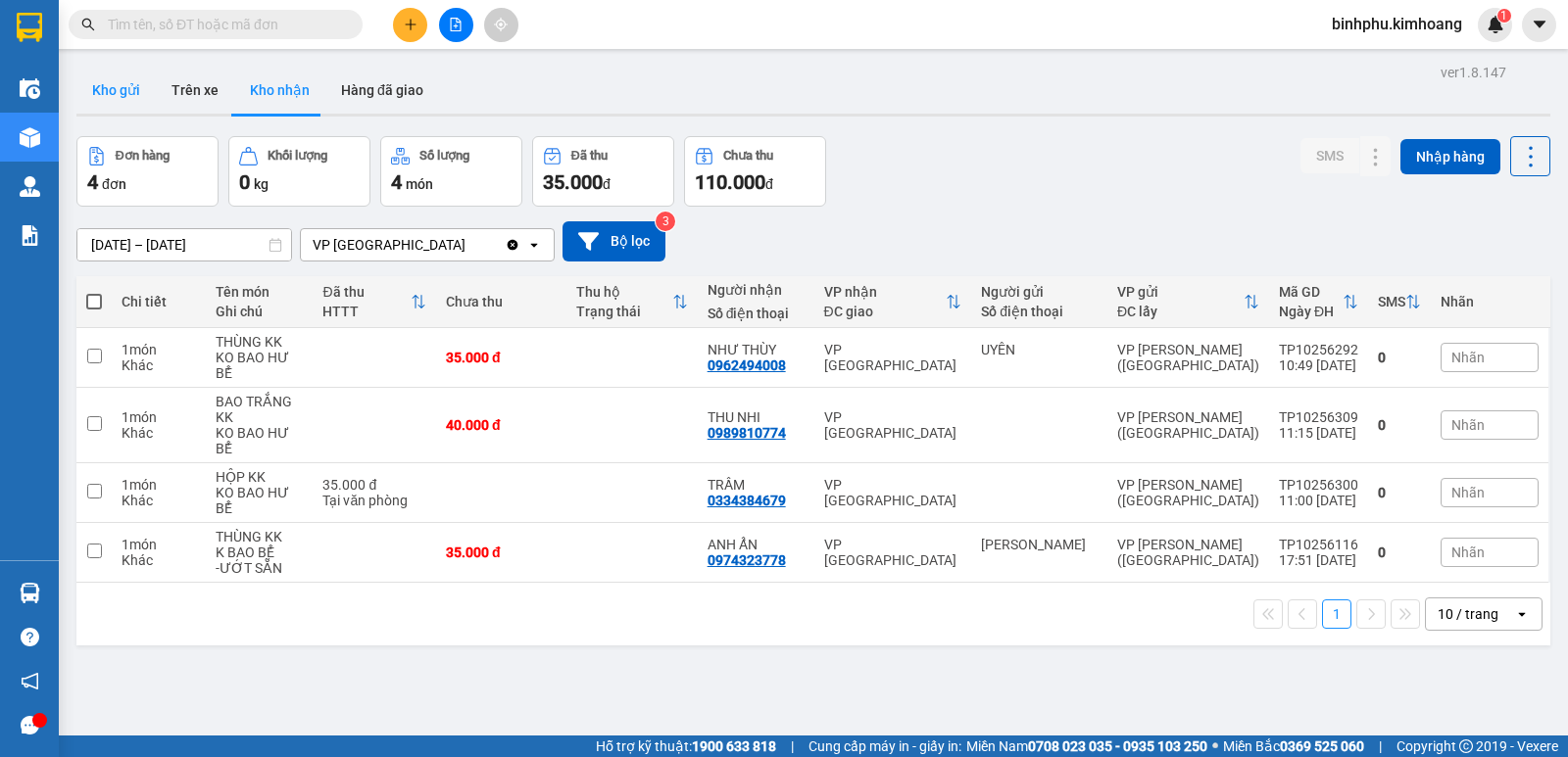
click at [121, 77] on button "Kho gửi" at bounding box center [116, 90] width 80 height 47
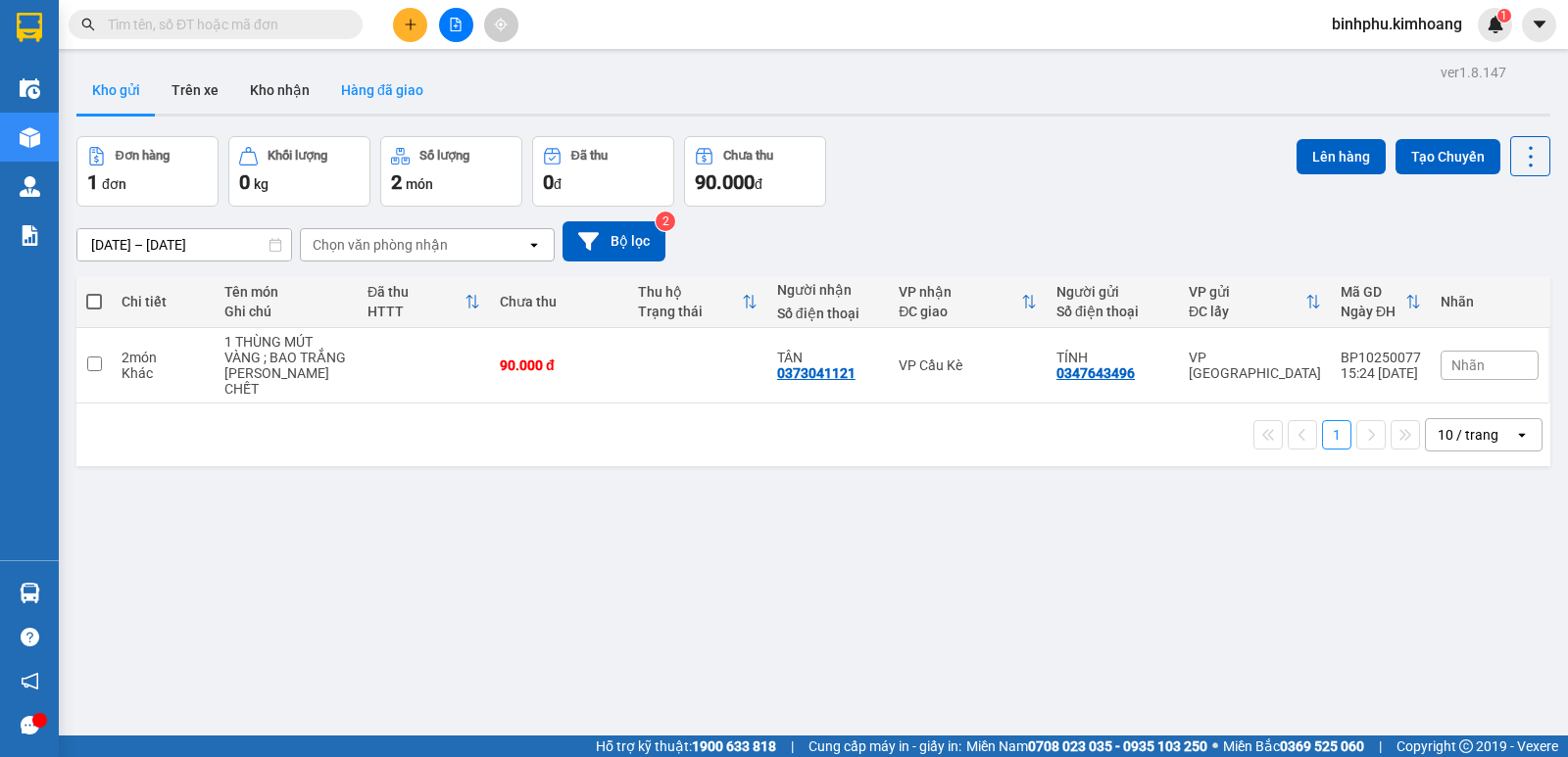
click at [401, 94] on button "Hàng đã giao" at bounding box center [383, 90] width 114 height 47
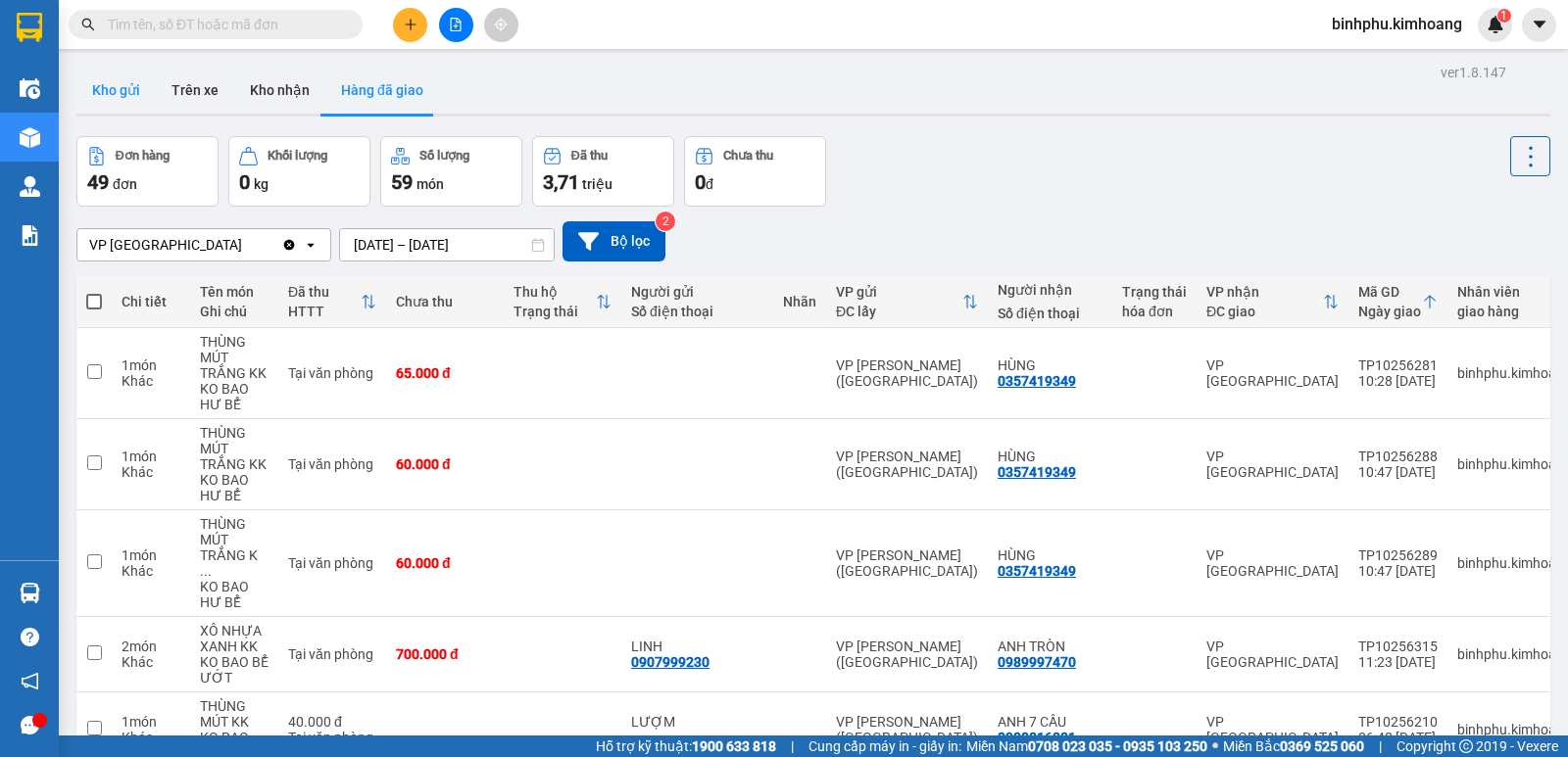
click at [125, 94] on button "Kho gửi" at bounding box center [116, 90] width 80 height 47
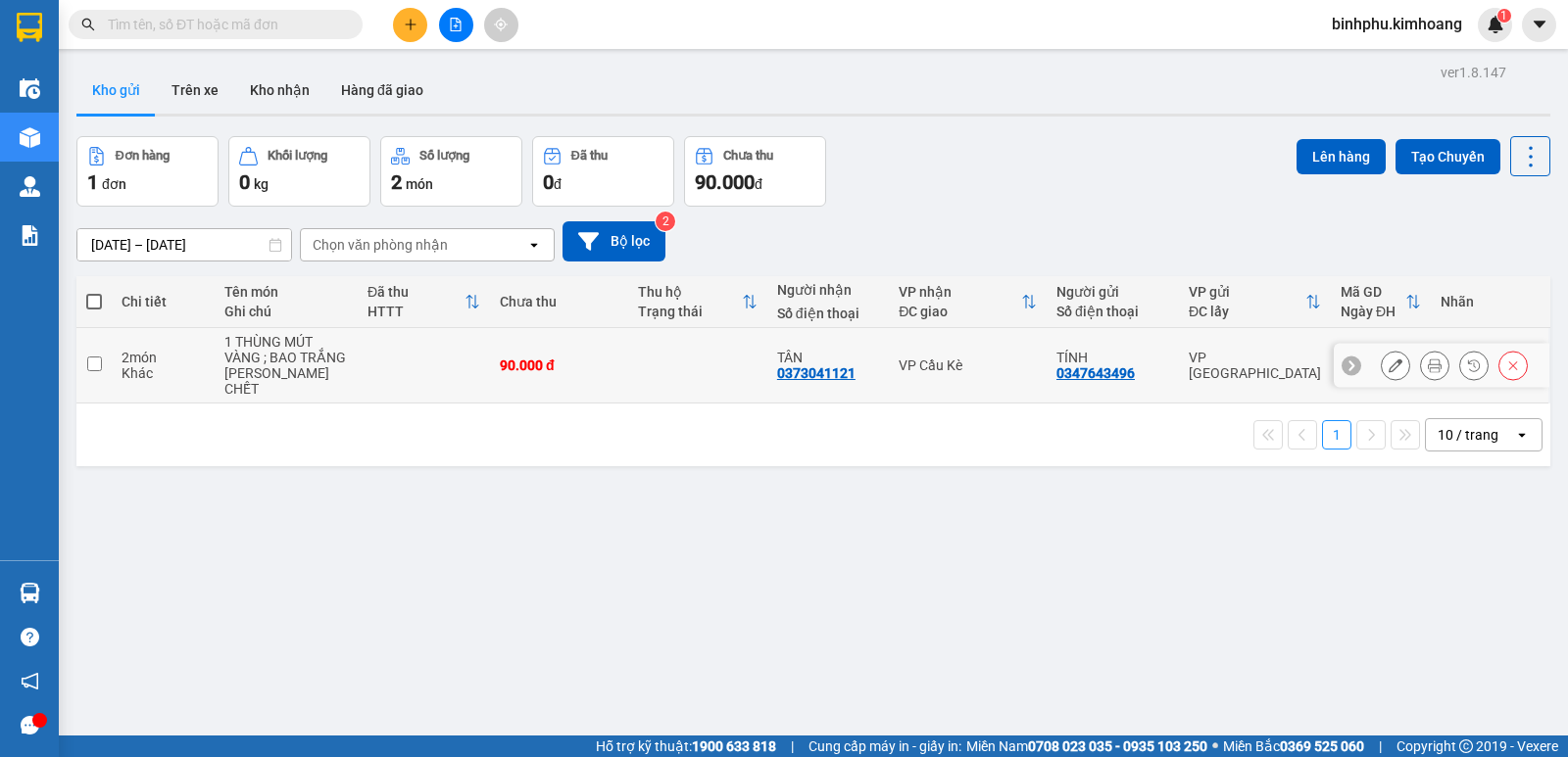
click at [358, 360] on td at bounding box center [424, 366] width 133 height 76
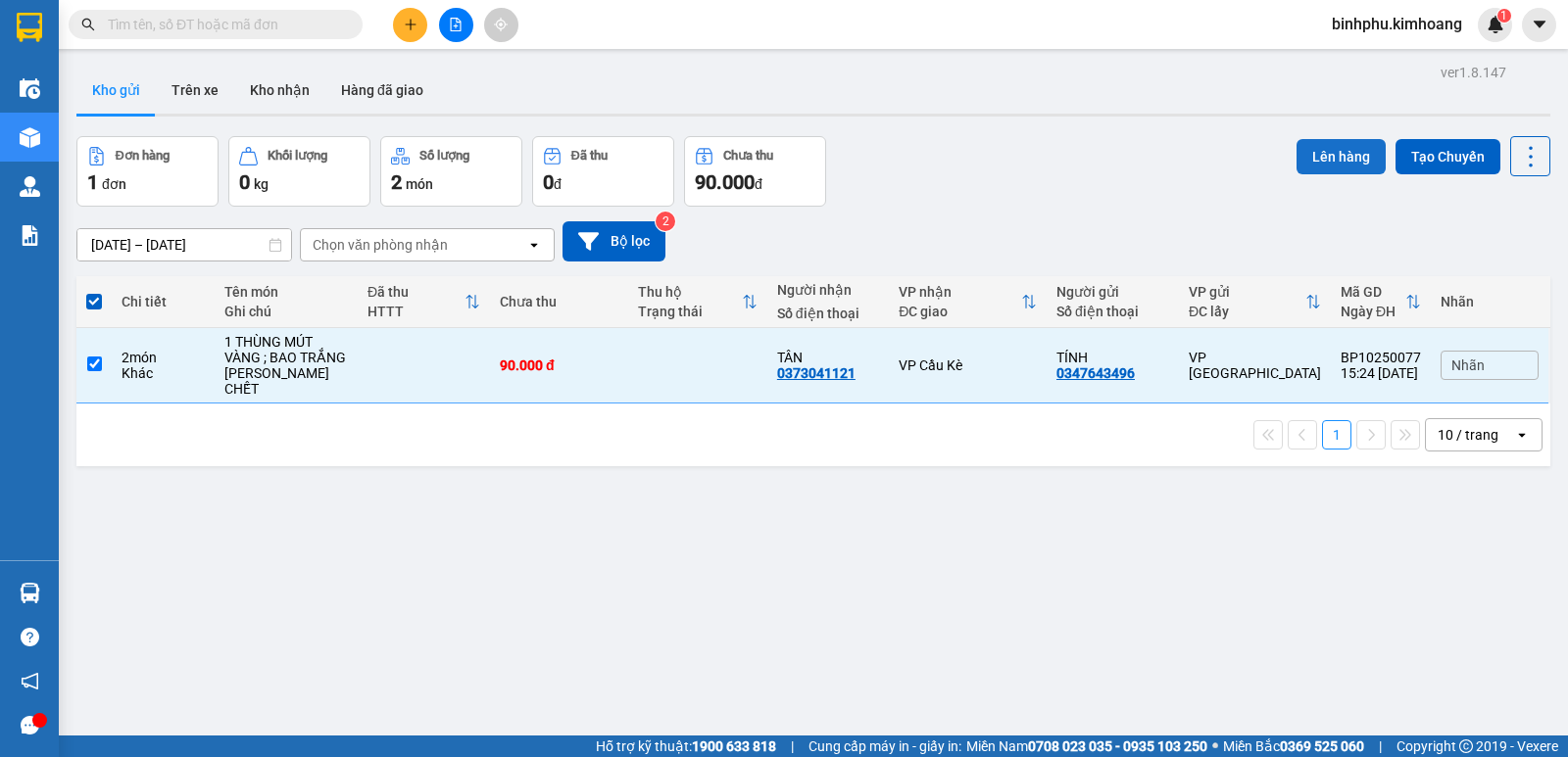
click at [1309, 142] on button "Lên hàng" at bounding box center [1341, 157] width 90 height 35
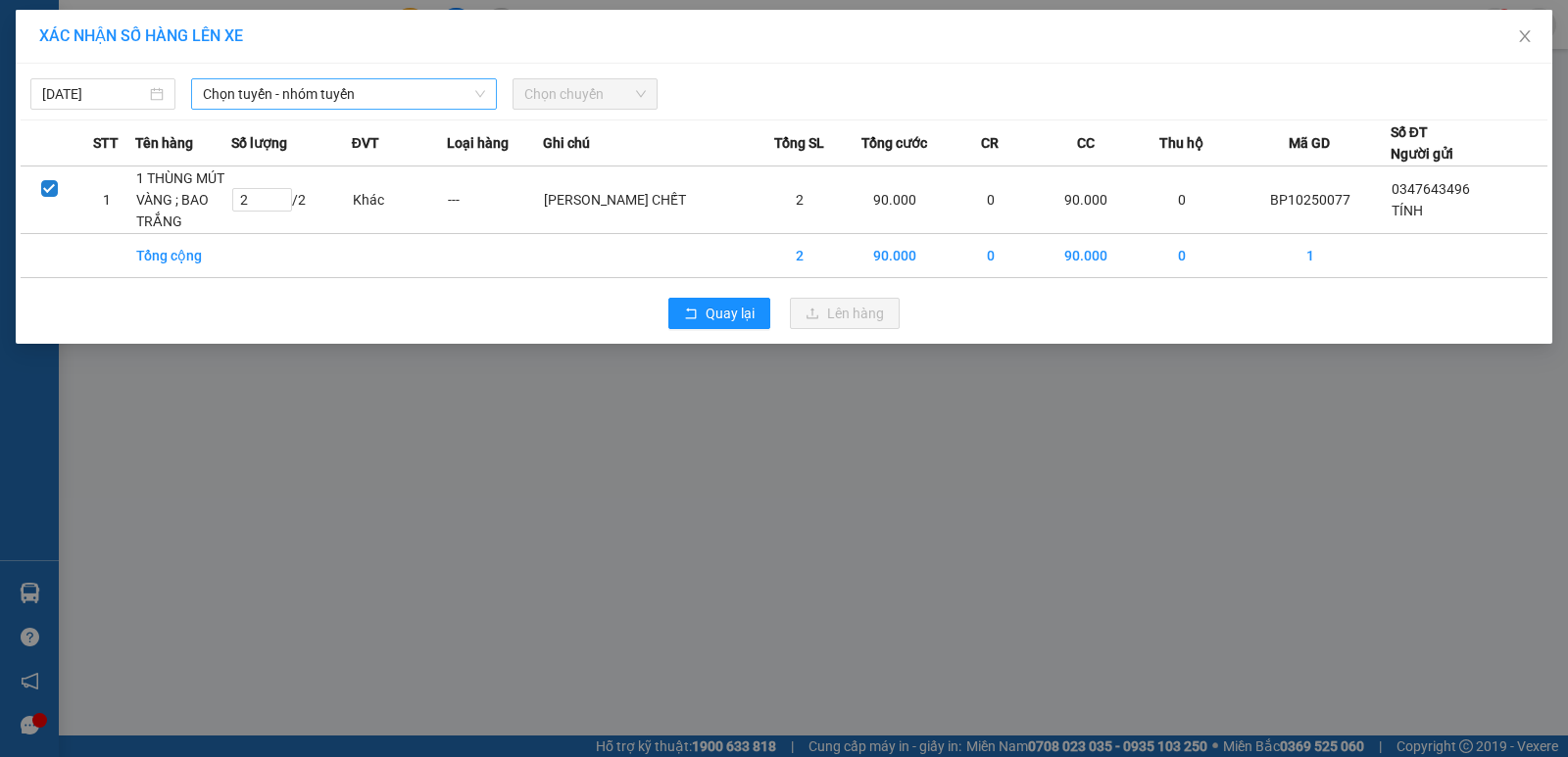
click at [412, 104] on span "Chọn tuyến - nhóm tuyến" at bounding box center [343, 94] width 282 height 29
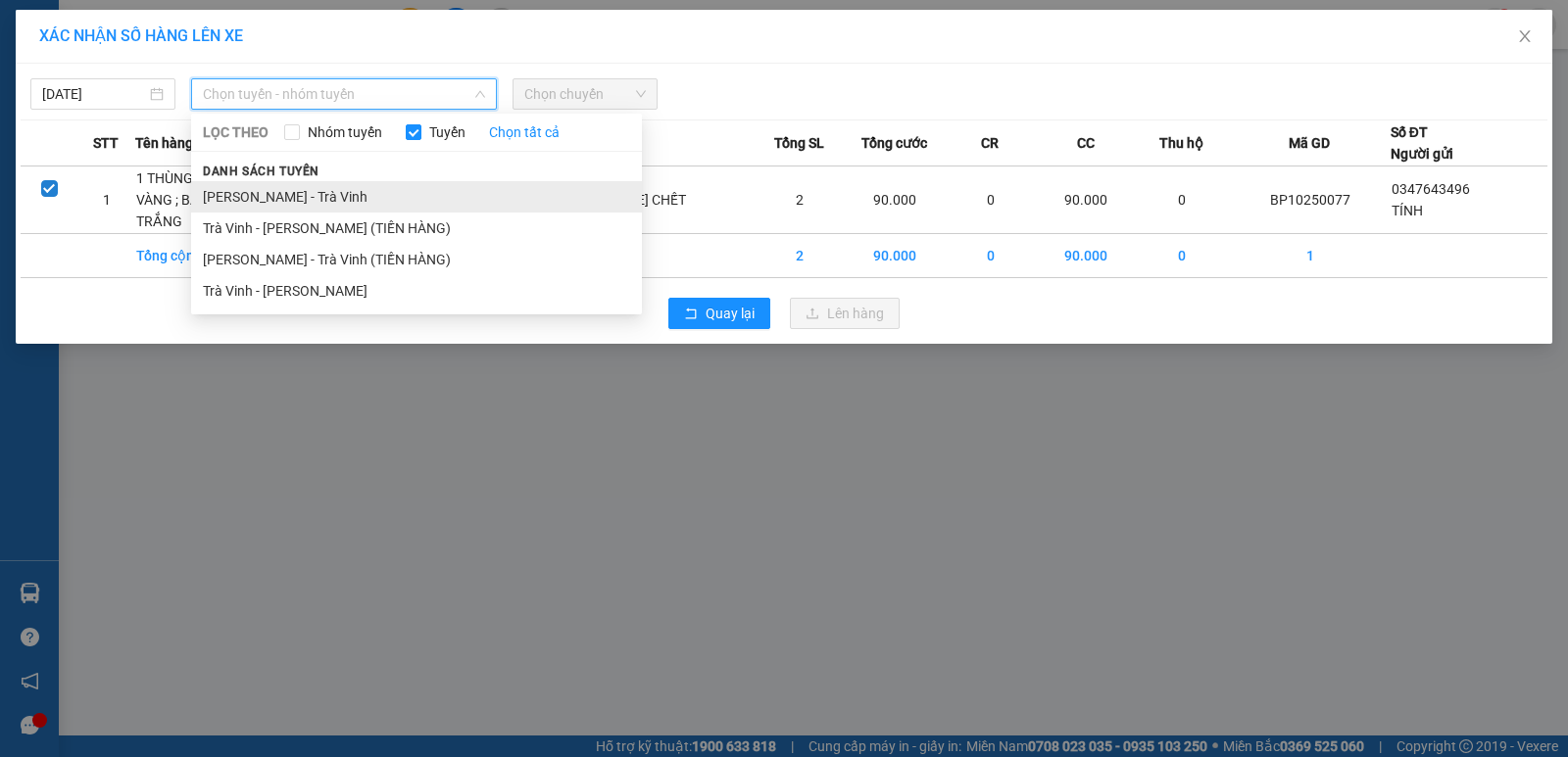
click at [315, 195] on li "Hồ Chí Minh - Trà Vinh" at bounding box center [416, 197] width 451 height 31
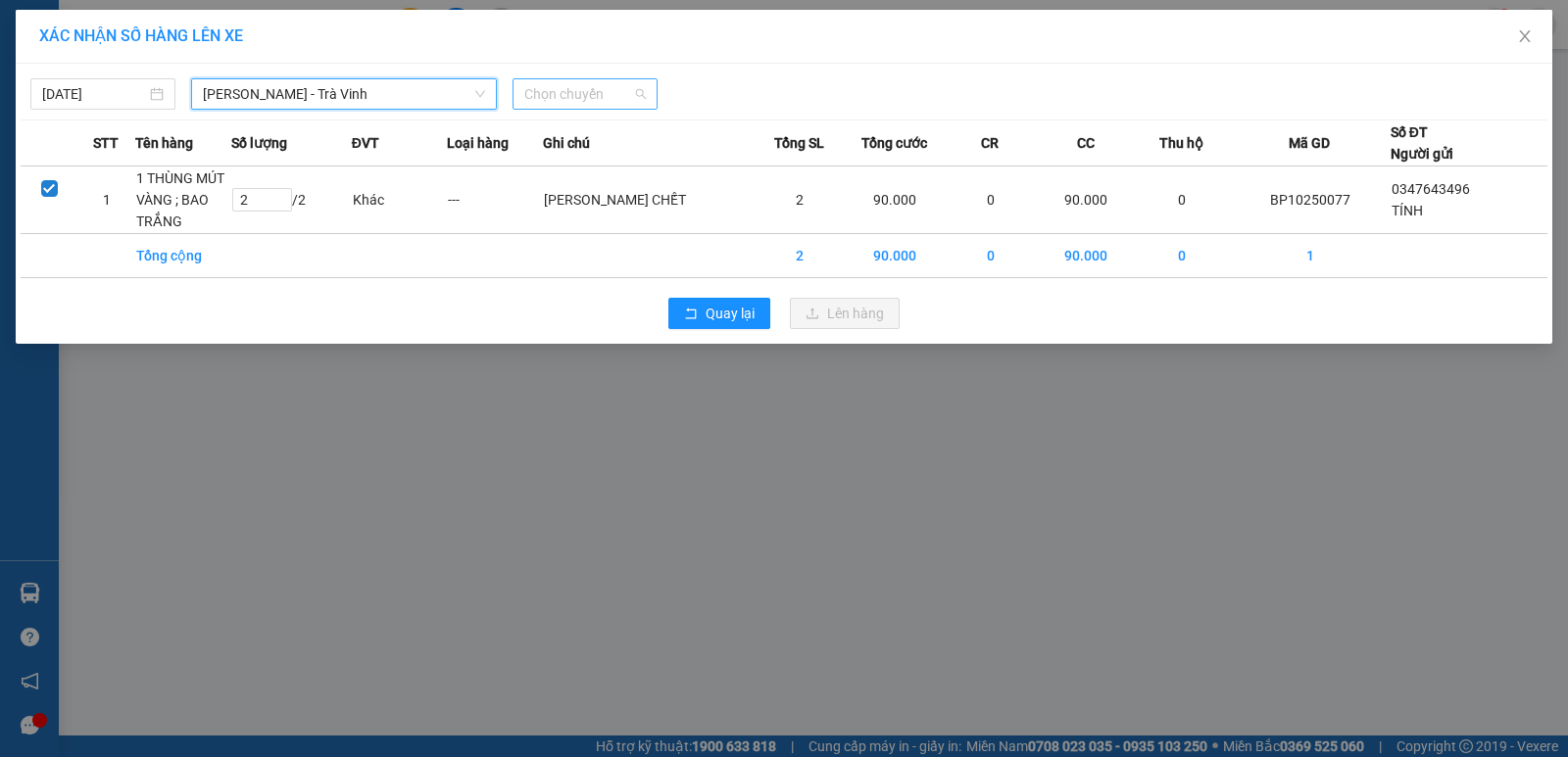
click at [598, 87] on span "Chọn chuyến" at bounding box center [585, 94] width 122 height 29
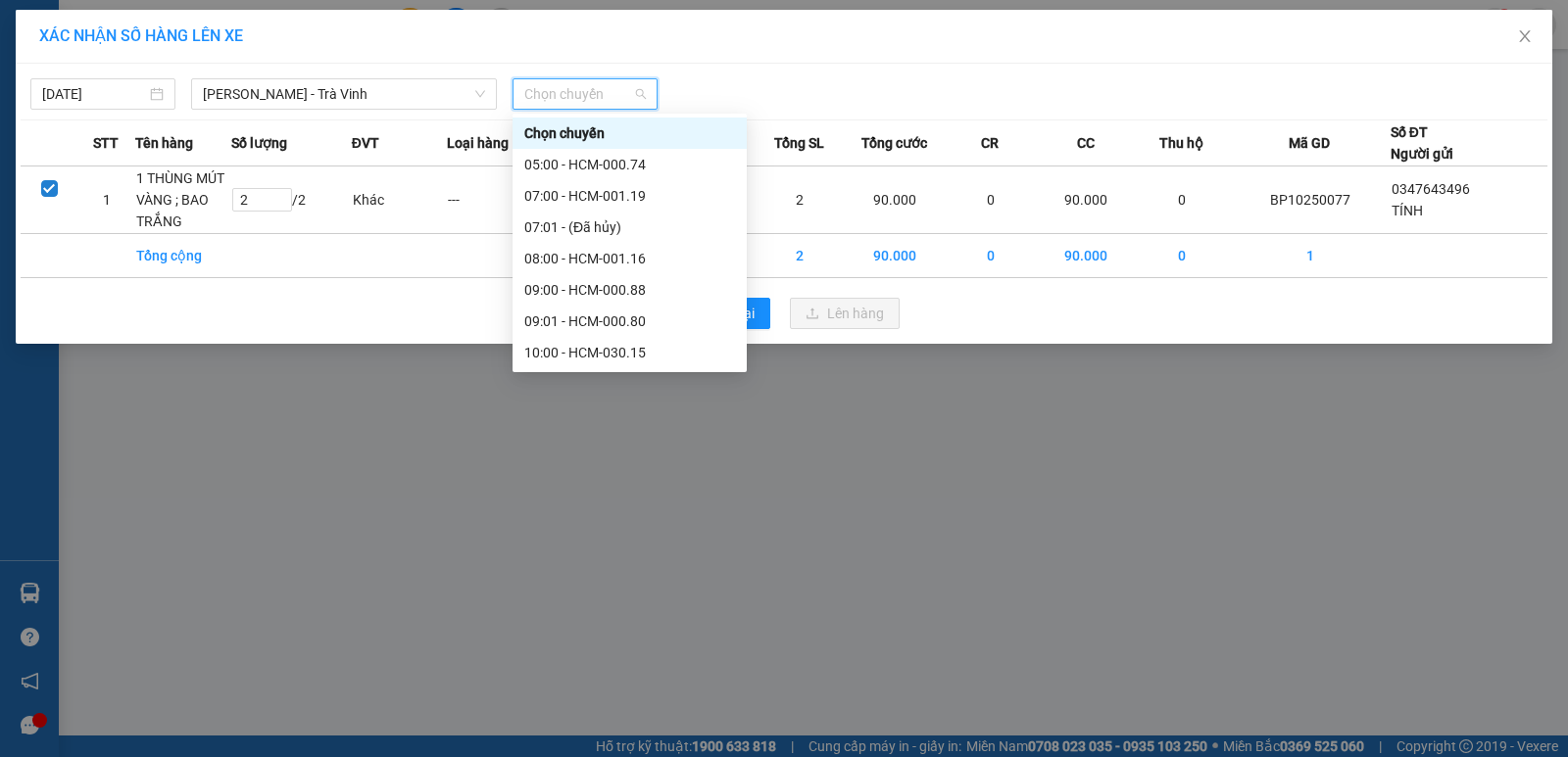
click at [542, 556] on div "13:00 - HCM-019.11" at bounding box center [630, 572] width 234 height 31
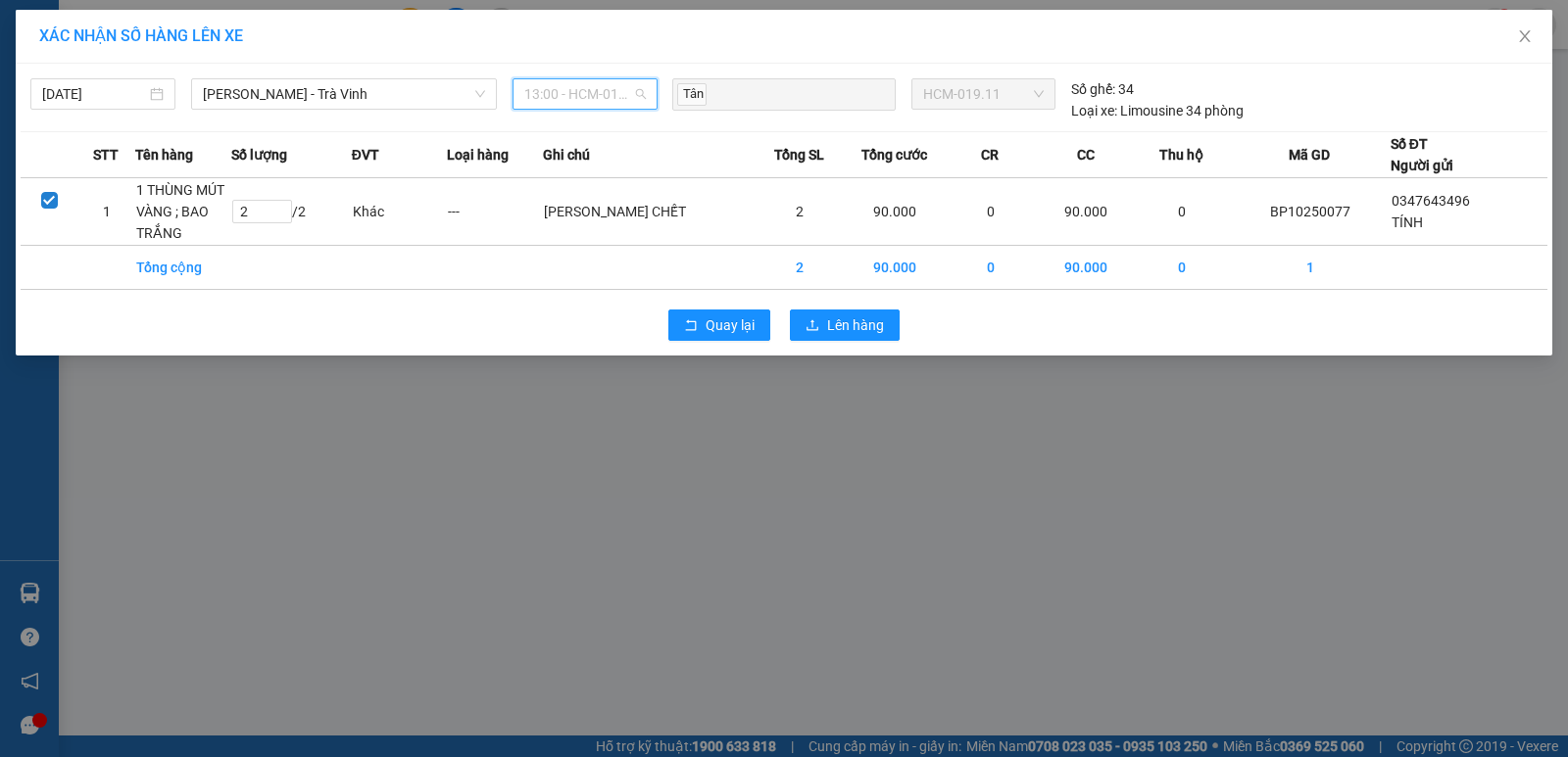
click at [608, 101] on span "13:00 - HCM-019.11" at bounding box center [585, 94] width 122 height 29
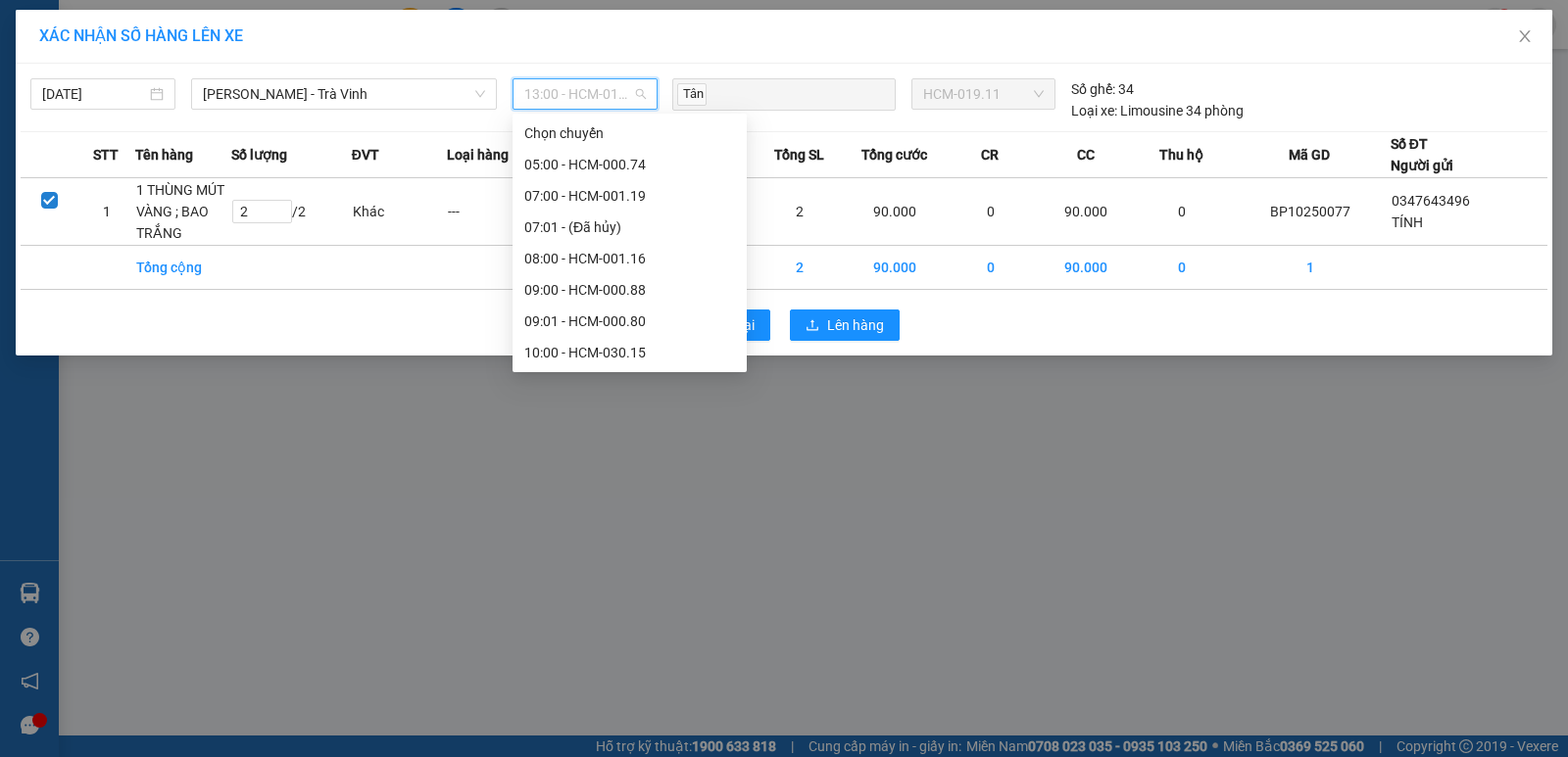
click at [625, 561] on div "13:00 - HCM-019.11" at bounding box center [630, 572] width 211 height 22
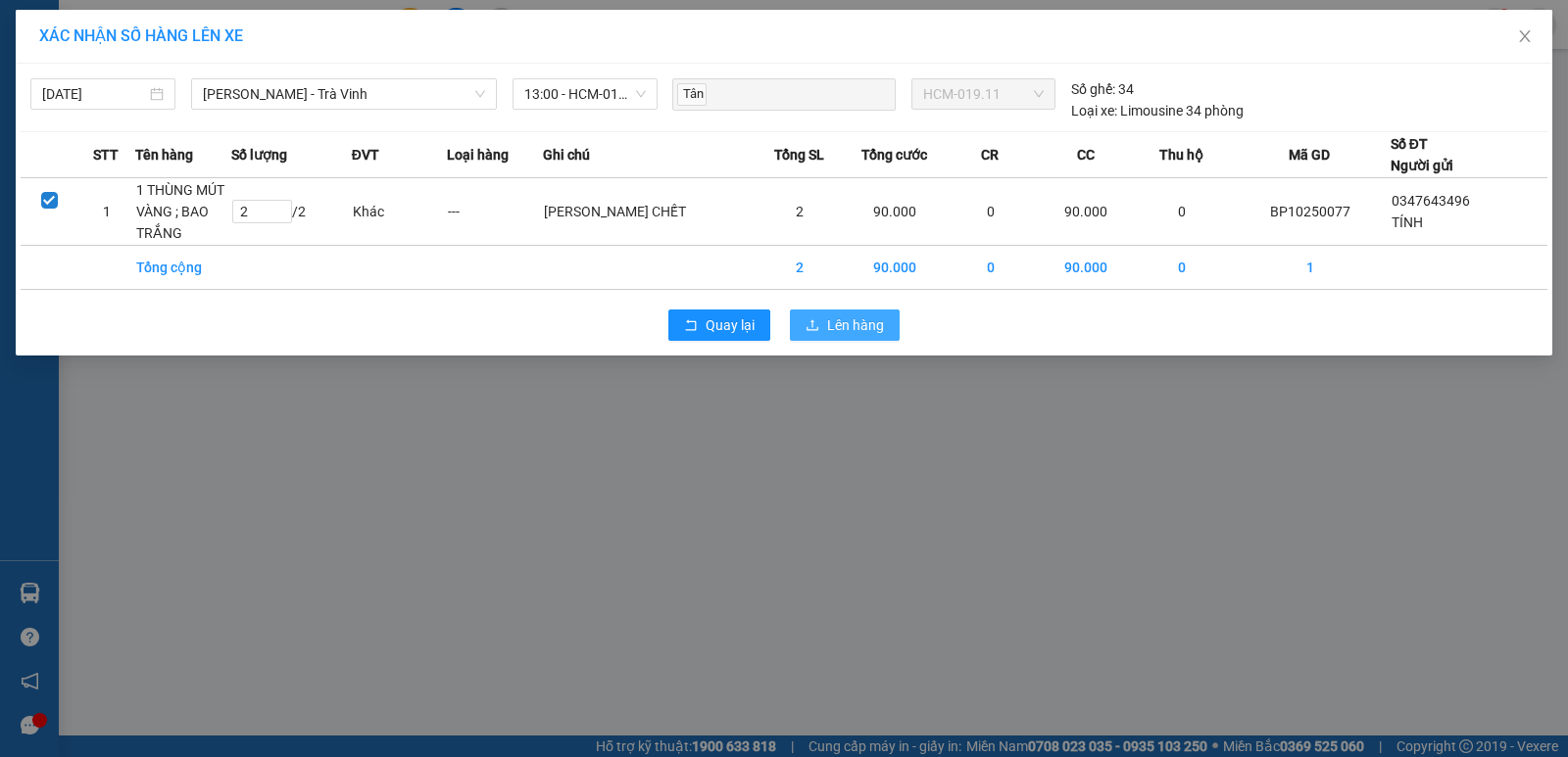
click at [830, 323] on span "Lên hàng" at bounding box center [856, 325] width 57 height 22
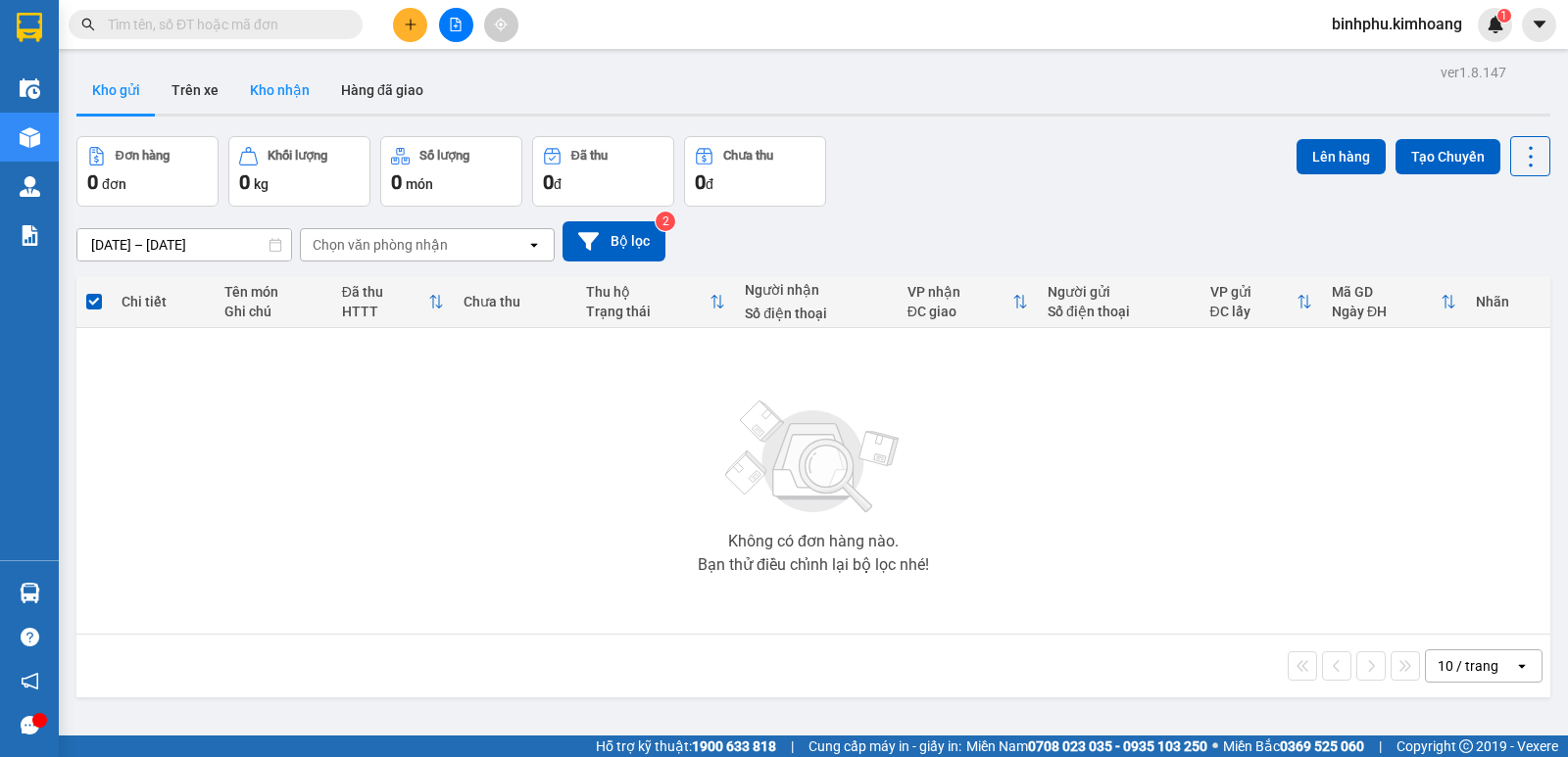
click at [282, 78] on button "Kho nhận" at bounding box center [279, 90] width 91 height 47
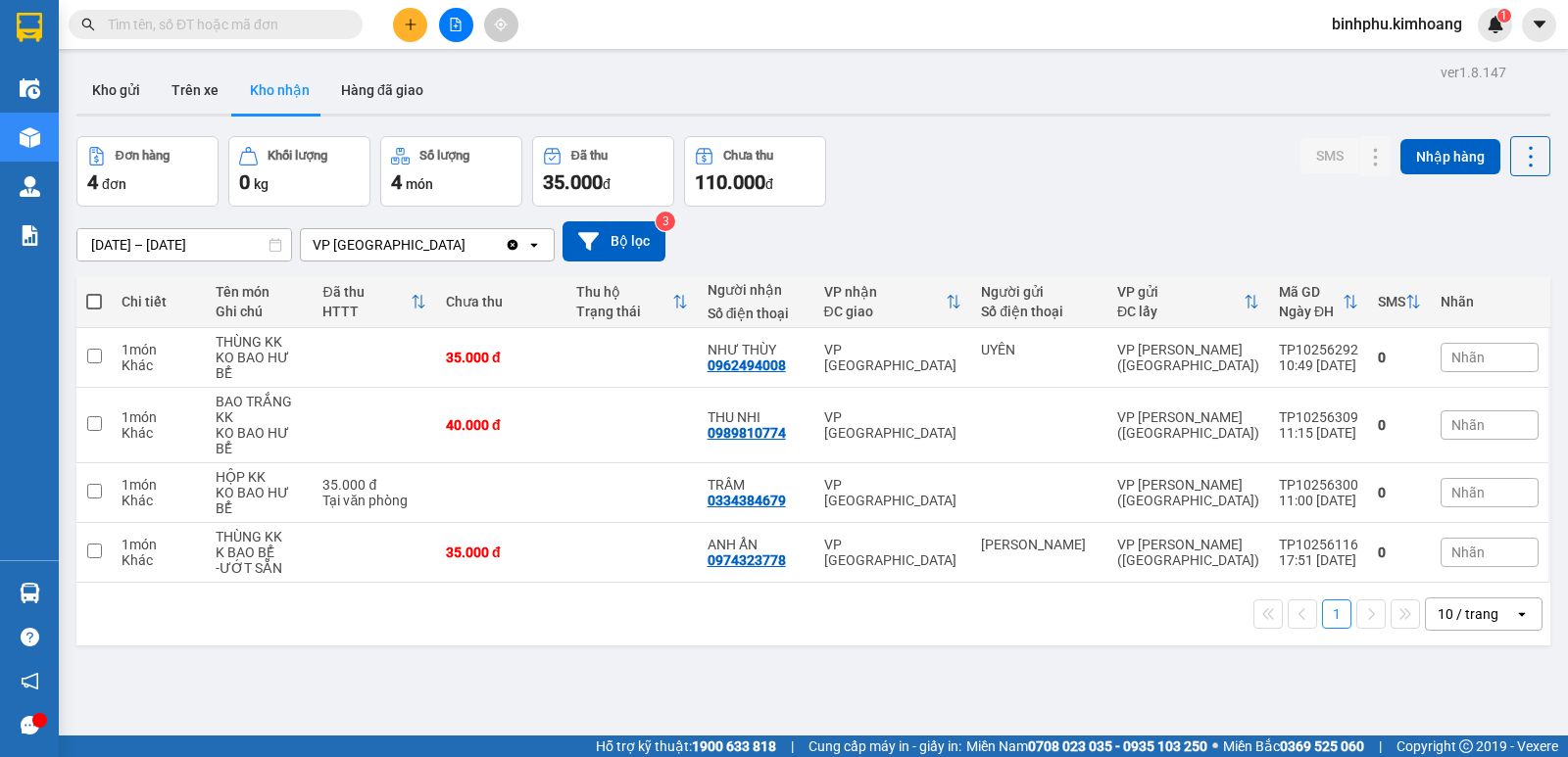
click at [287, 17] on input "text" at bounding box center [223, 25] width 231 height 22
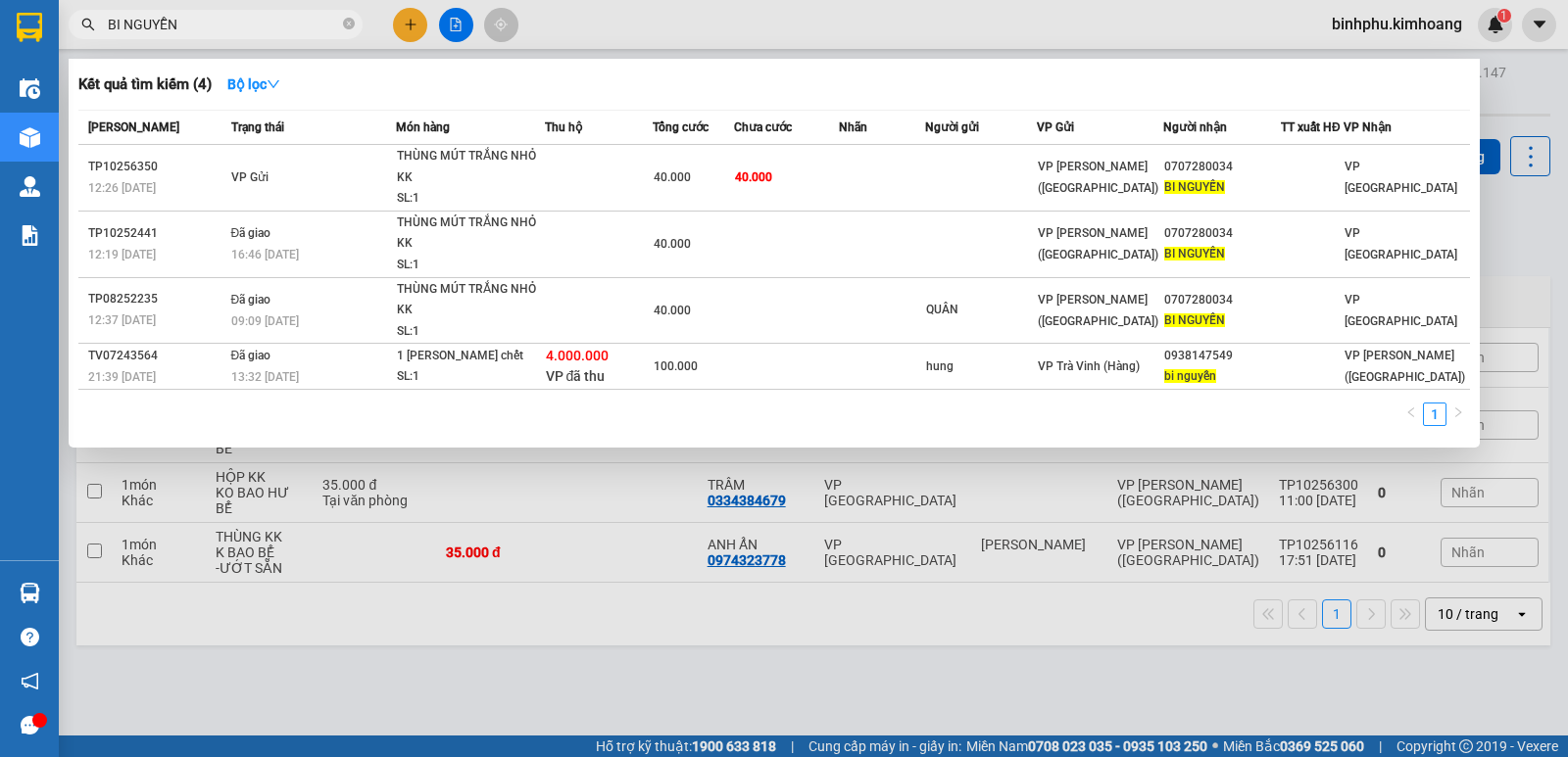
type input "BI NGUYỄN"
click at [381, 673] on div at bounding box center [784, 378] width 1568 height 757
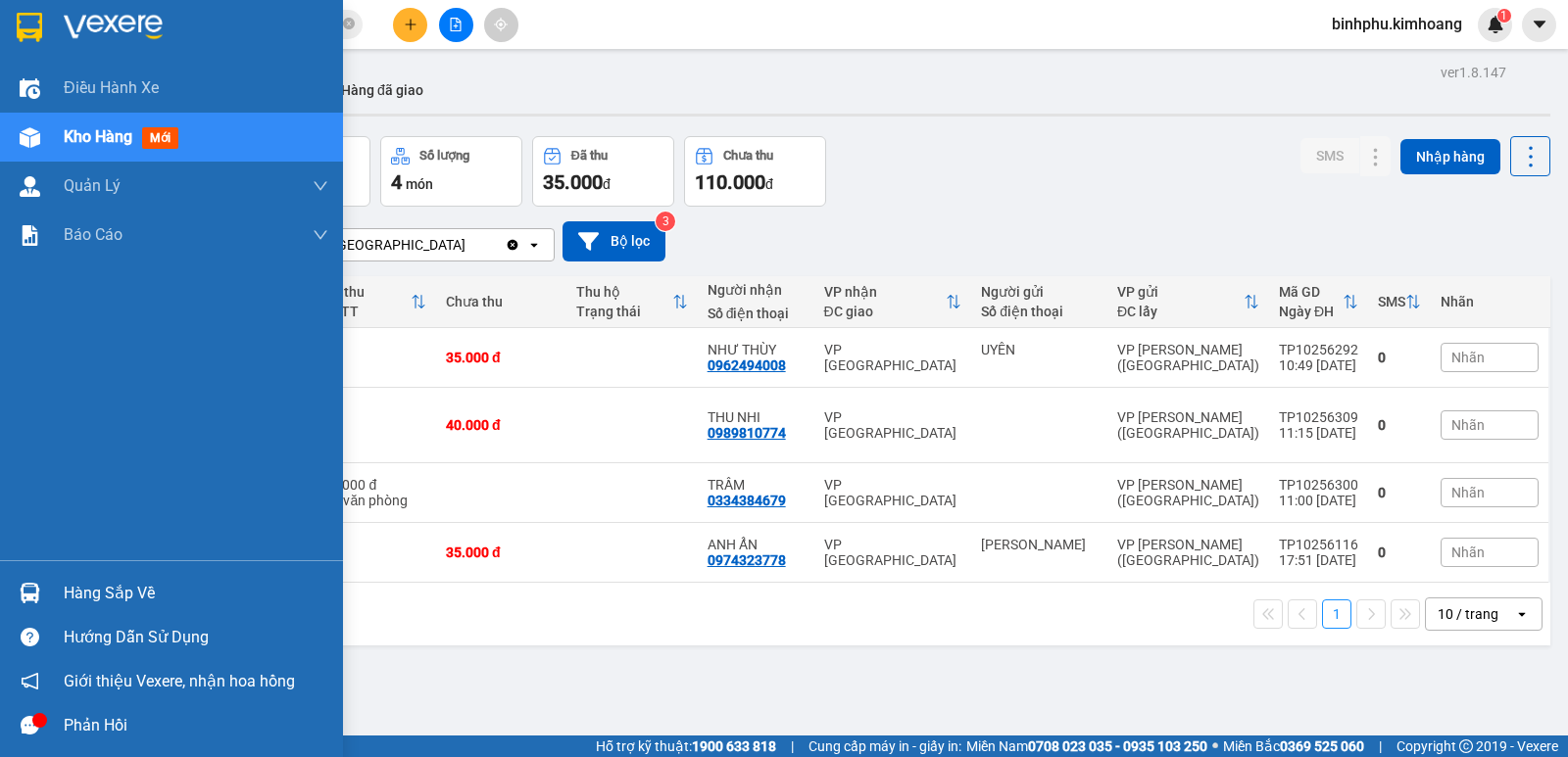
click at [19, 578] on div at bounding box center [30, 593] width 34 height 34
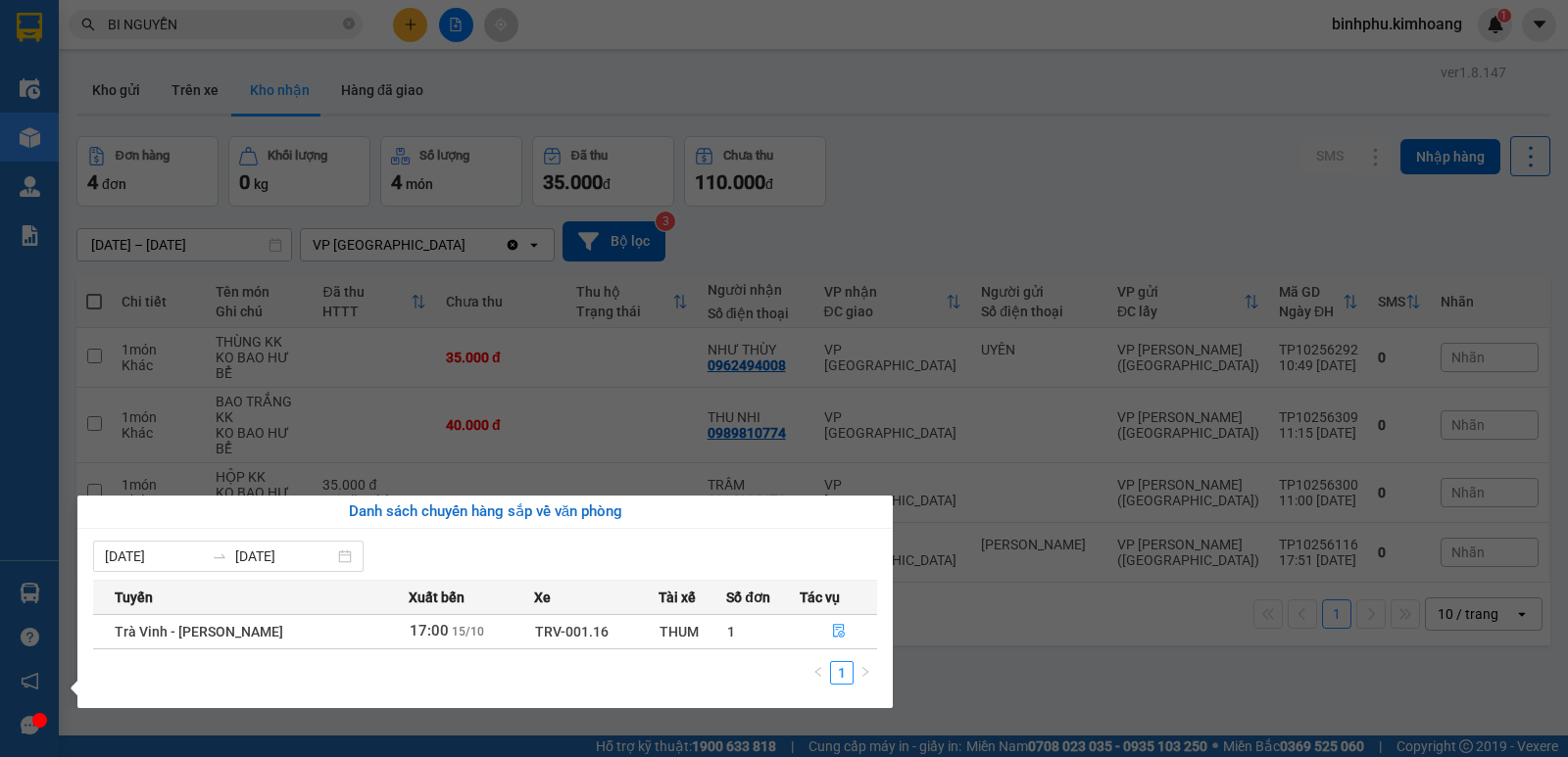
click at [0, 483] on div "Điều hành xe Kho hàng mới Quản Lý Quản lý chuyến Quản lý khách hàng mới Báo cáo…" at bounding box center [30, 378] width 59 height 757
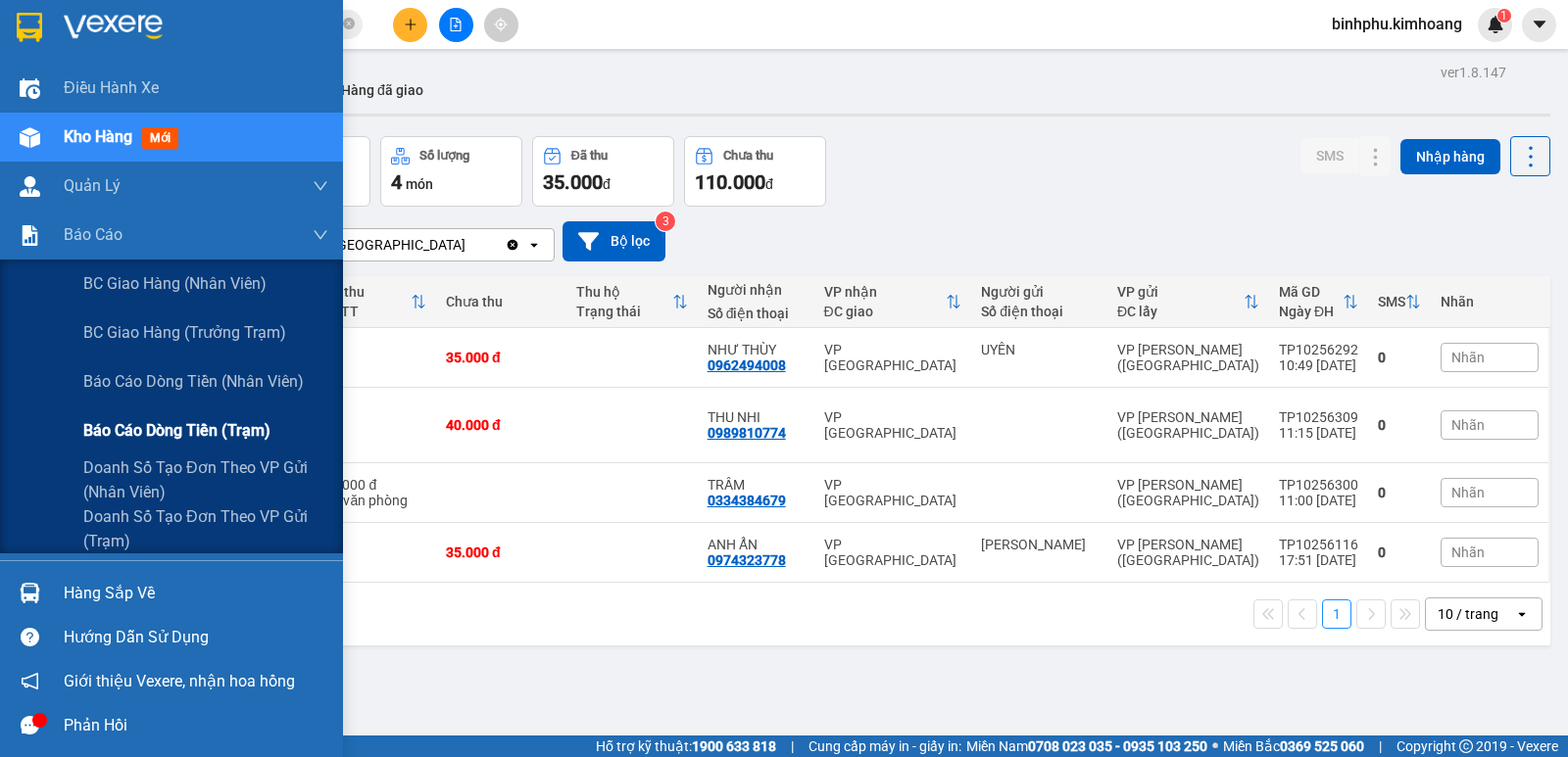
click at [103, 414] on div "Báo cáo dòng tiền (trạm)" at bounding box center [206, 432] width 245 height 49
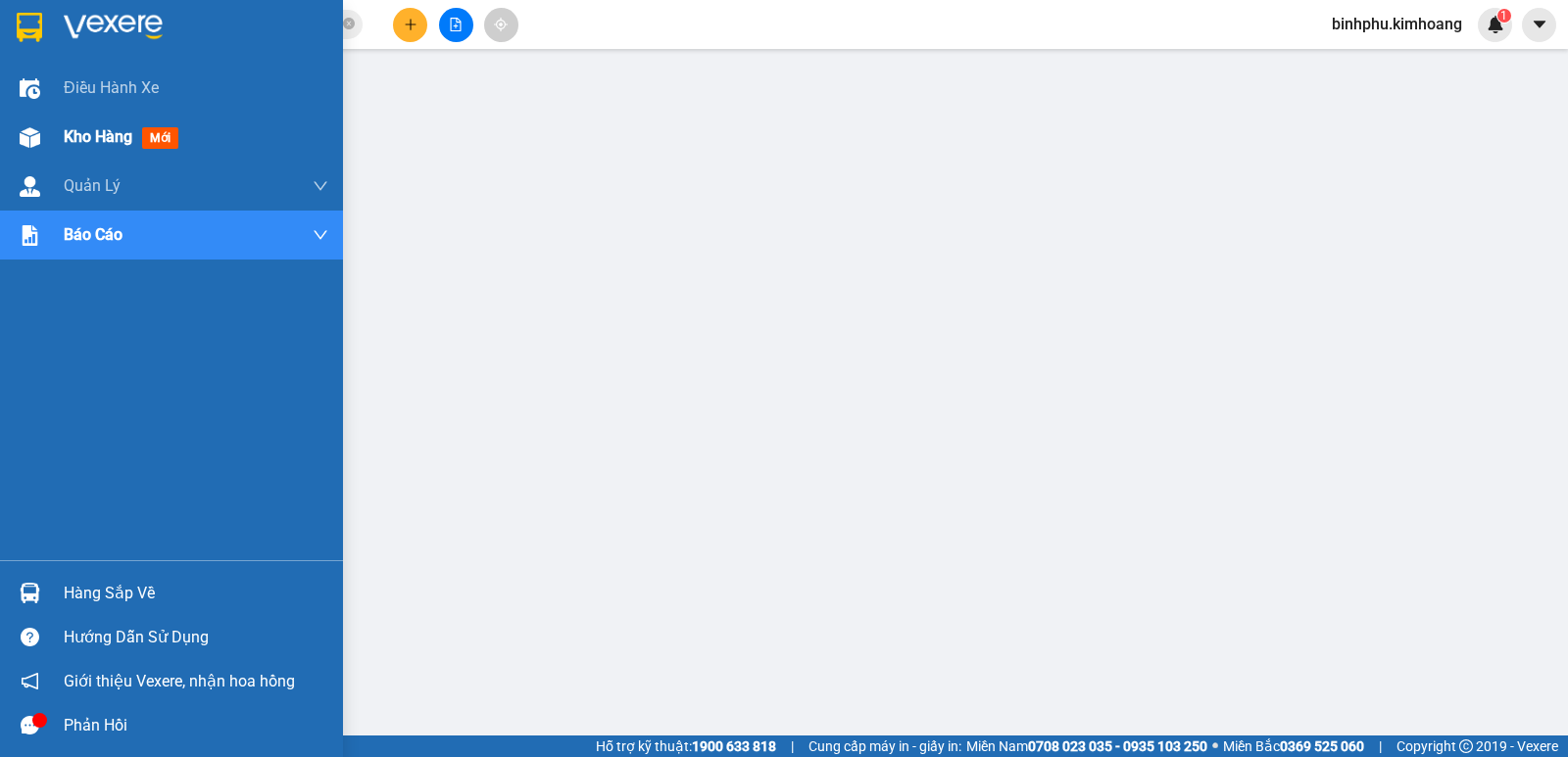
click at [17, 138] on div at bounding box center [30, 138] width 34 height 34
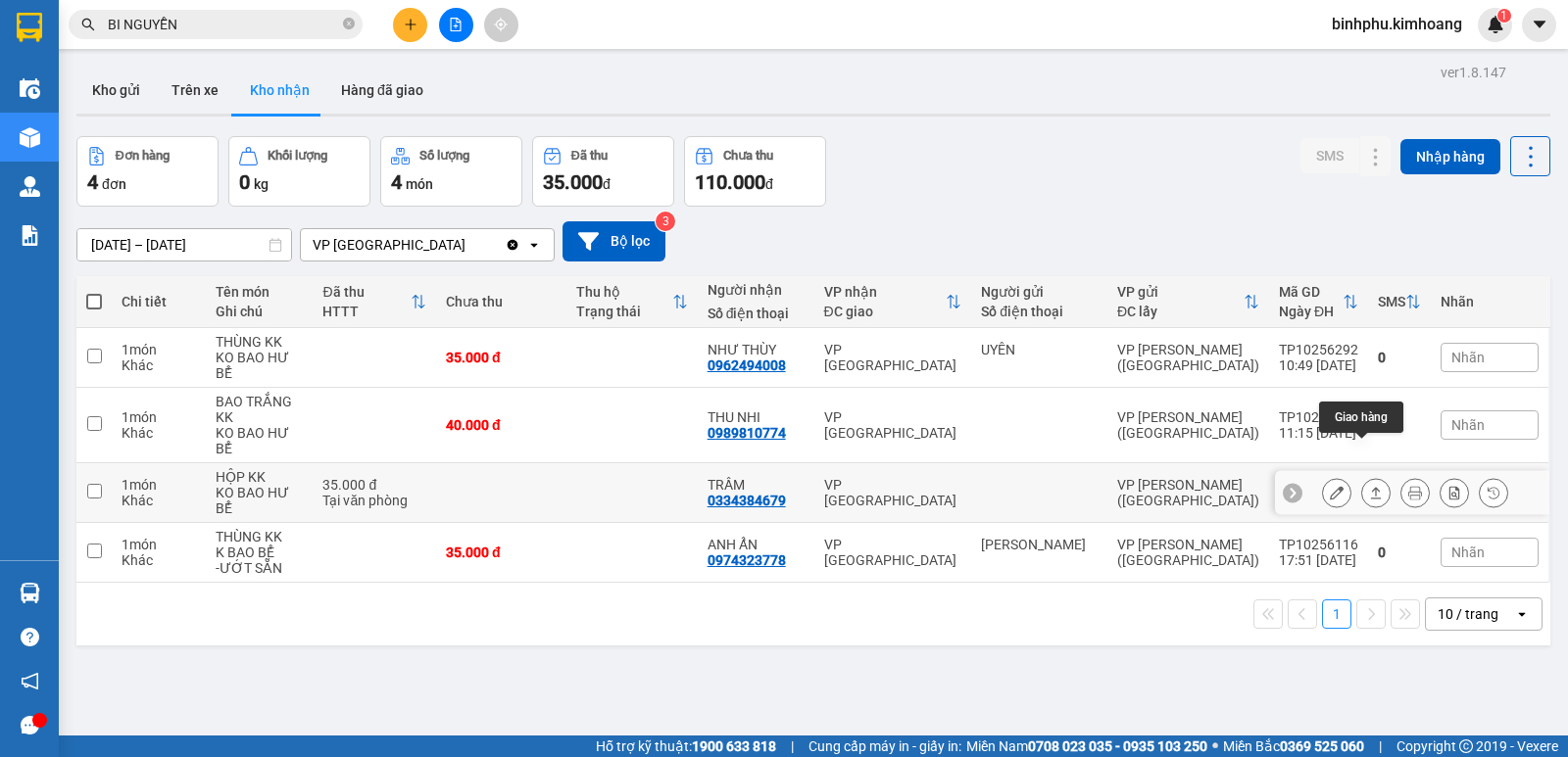
click at [1369, 486] on icon at bounding box center [1376, 493] width 14 height 14
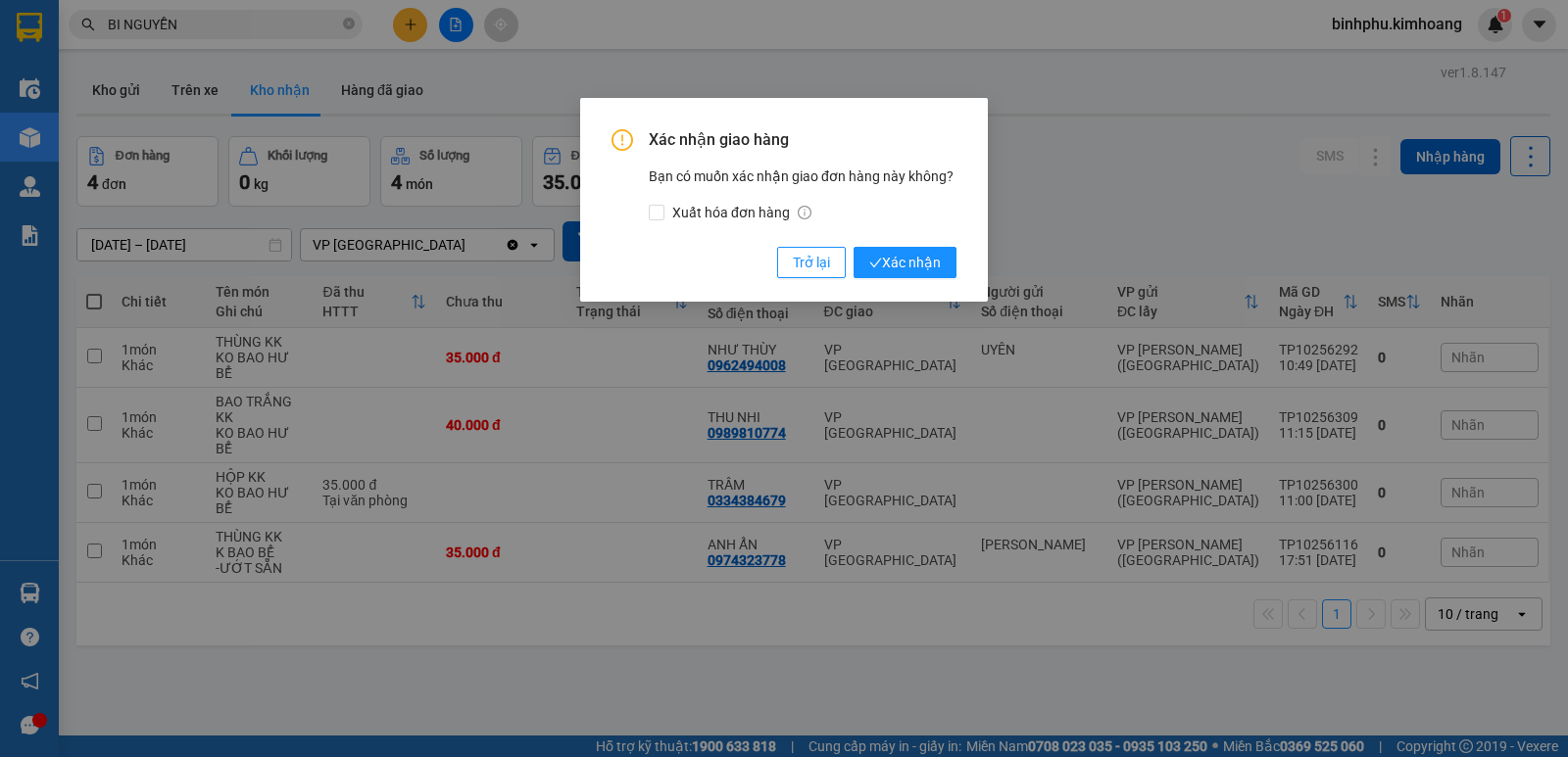
click at [892, 246] on div "Xác nhận giao hàng Bạn có muốn xác nhận giao đơn hàng này không? Xuất hóa đơn h…" at bounding box center [784, 204] width 345 height 148
click at [923, 251] on button "Xác nhận" at bounding box center [905, 262] width 103 height 31
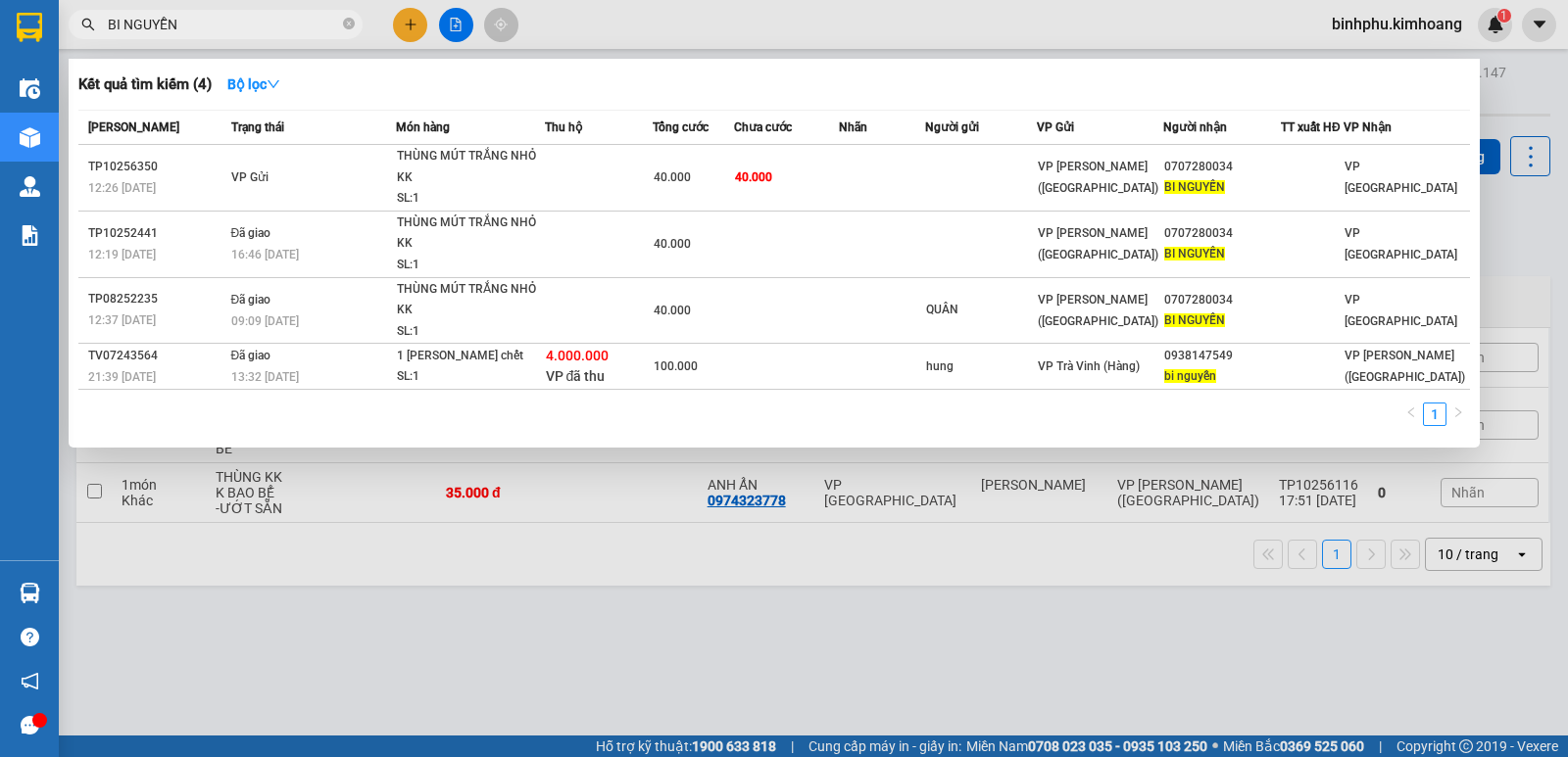
click at [269, 14] on input "BI NGUYỄN" at bounding box center [223, 25] width 231 height 22
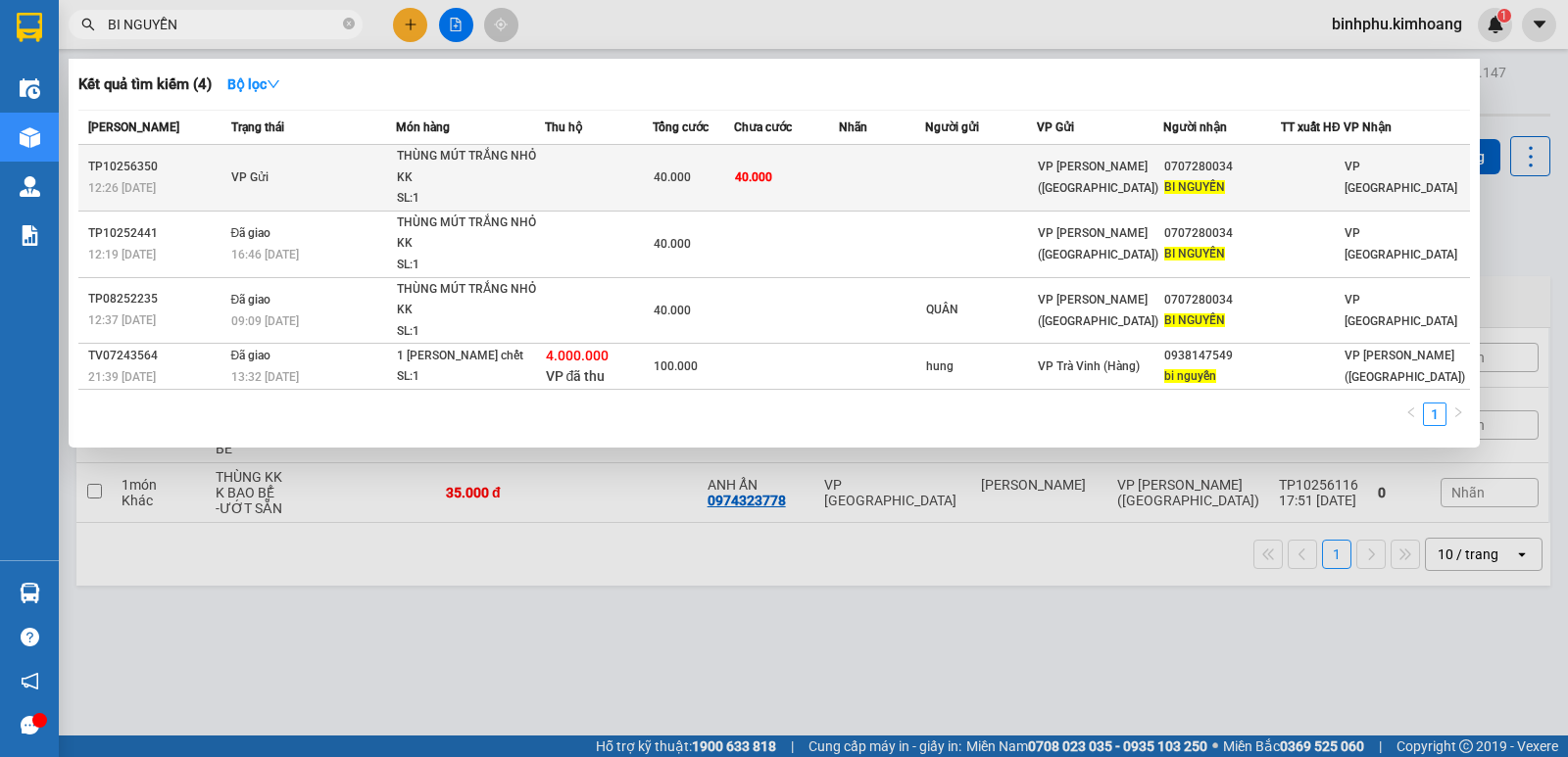
click at [380, 171] on td "VP Gửi" at bounding box center [311, 178] width 169 height 67
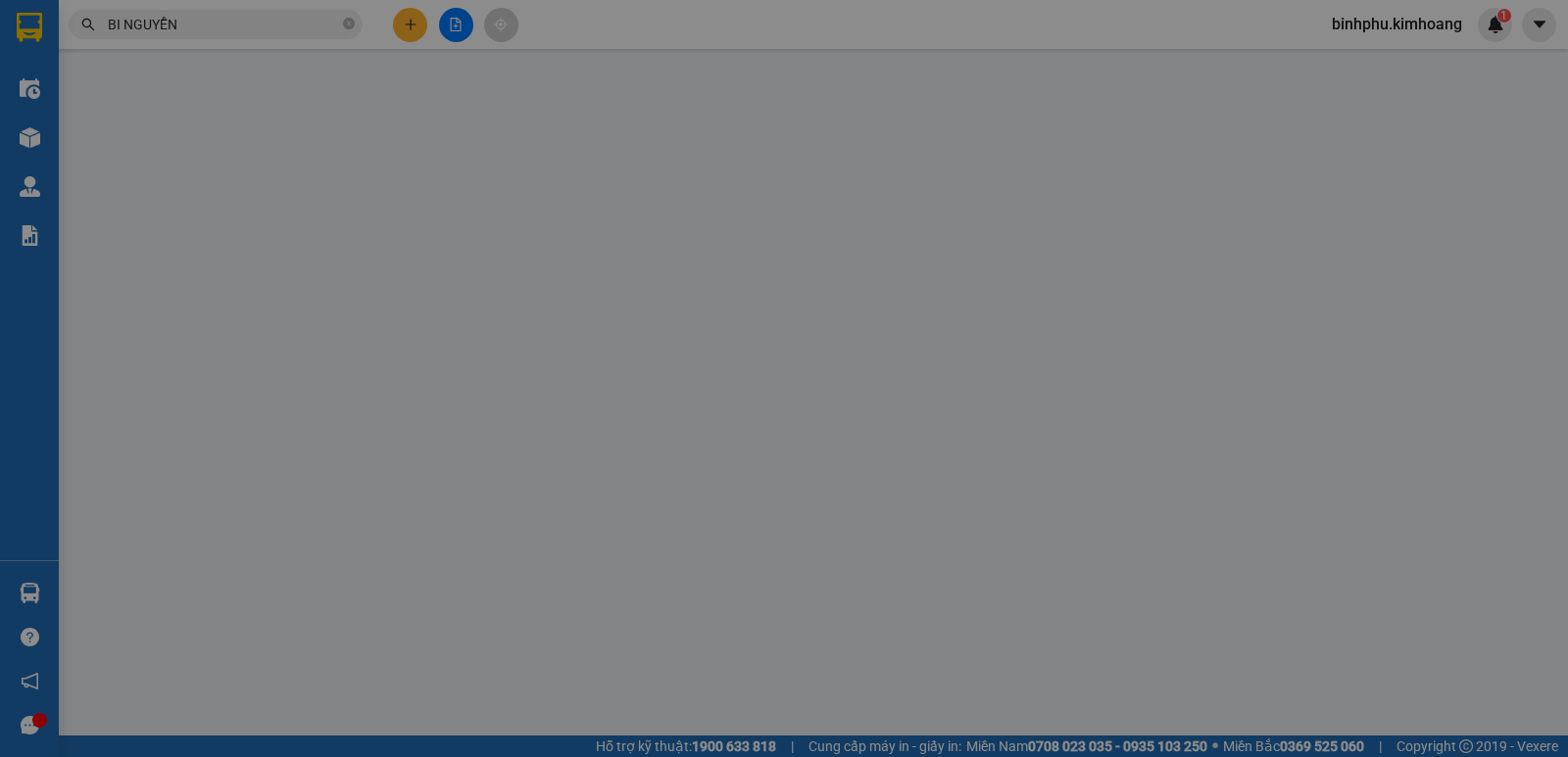
type input "0707280034"
type input "BI NGUYỄN"
type input "40.000"
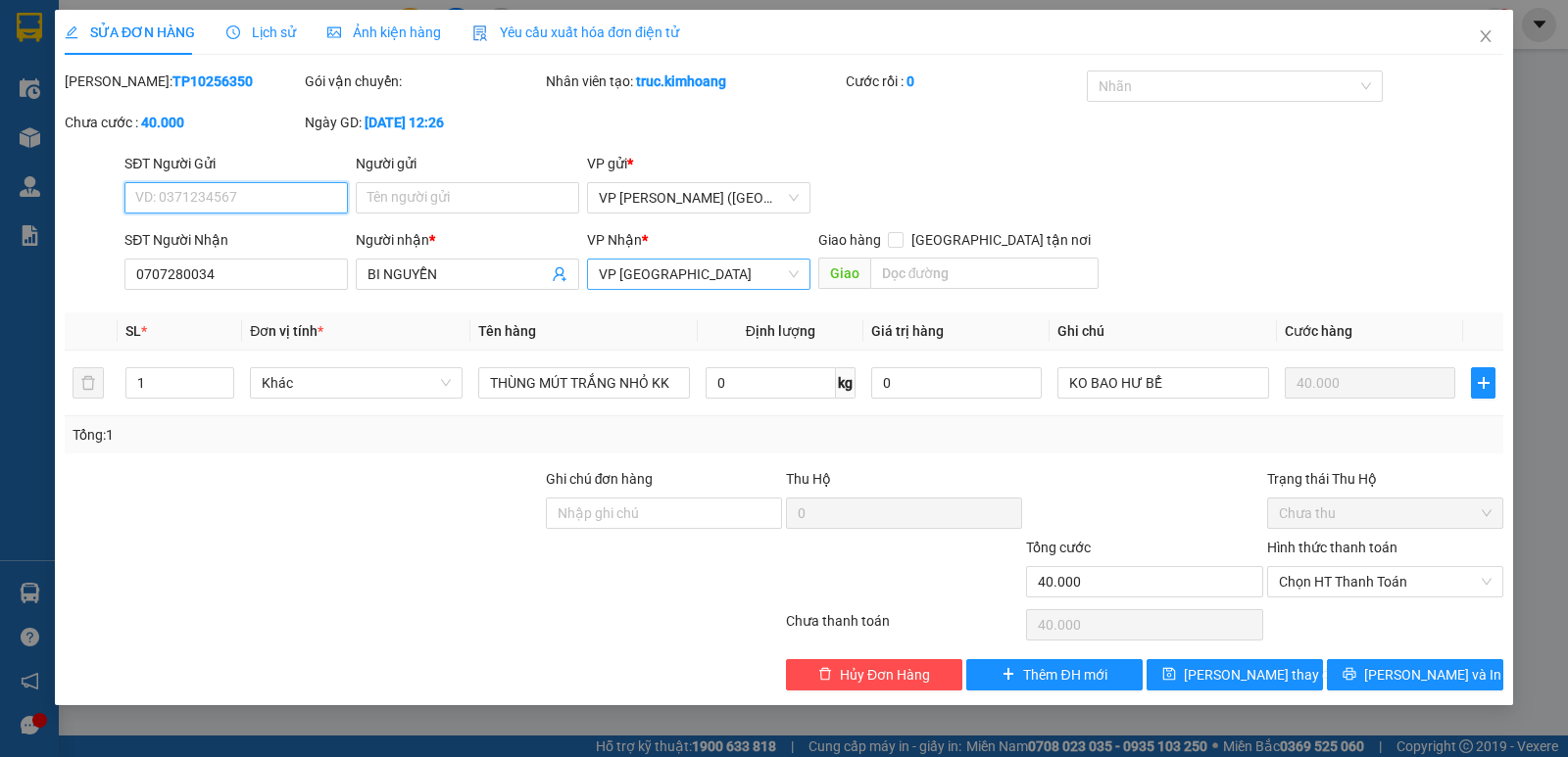
click at [692, 277] on span "VP [PERSON_NAME]" at bounding box center [698, 274] width 200 height 29
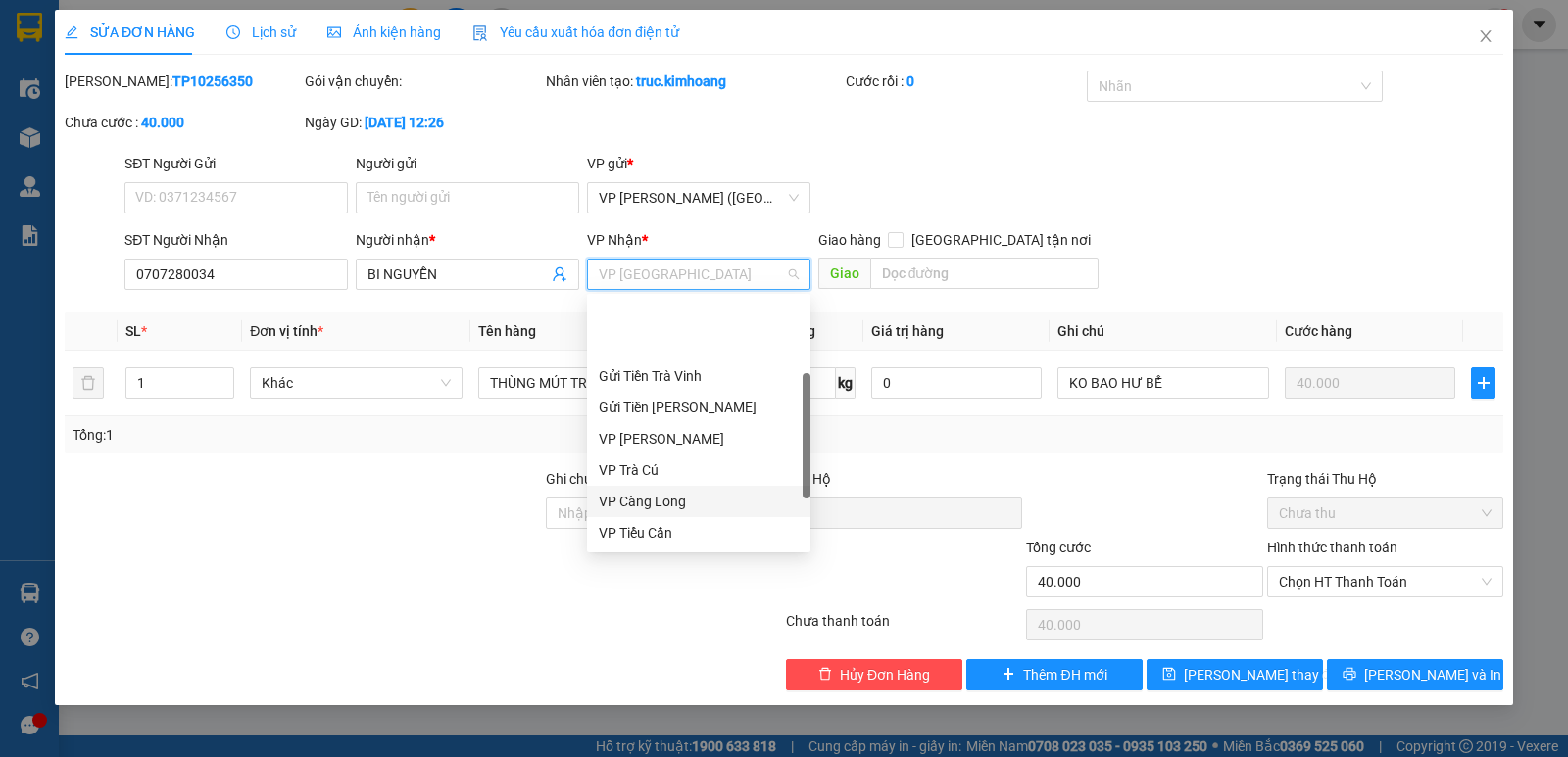
click at [719, 491] on div "VP Càng Long" at bounding box center [698, 501] width 200 height 22
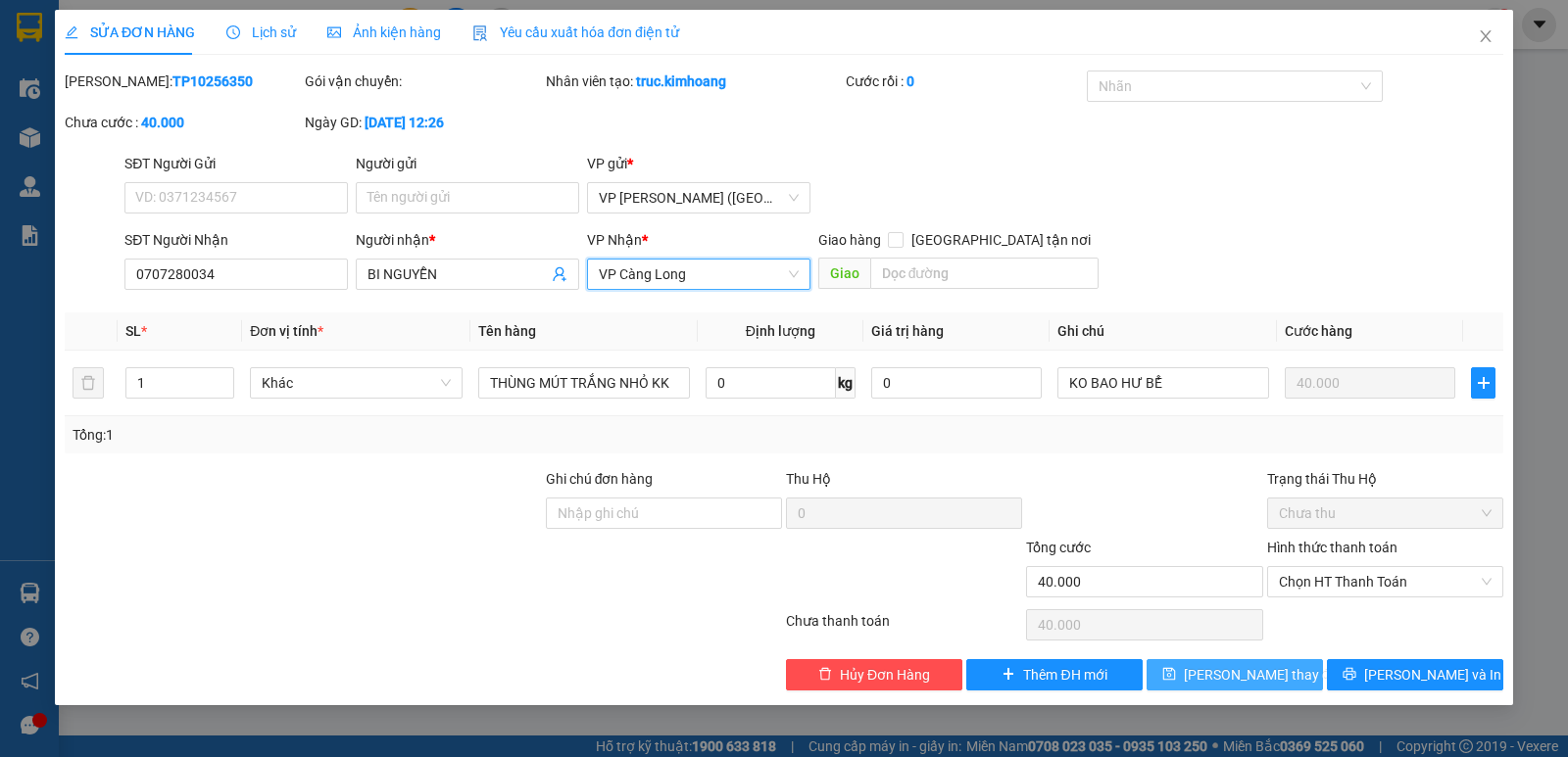
click at [1218, 661] on button "Lưu thay đổi" at bounding box center [1235, 675] width 176 height 31
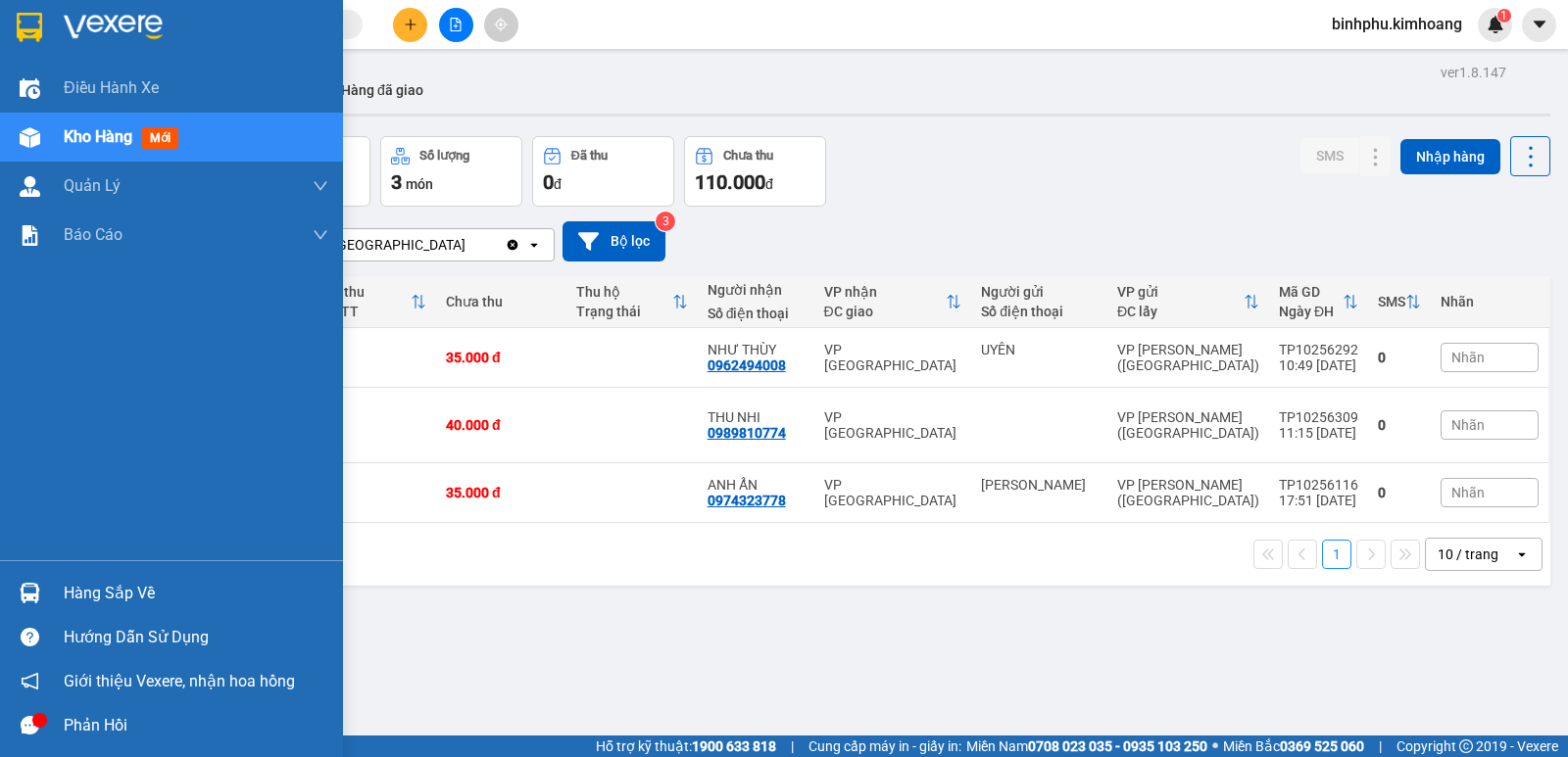
click at [39, 584] on img at bounding box center [30, 593] width 21 height 21
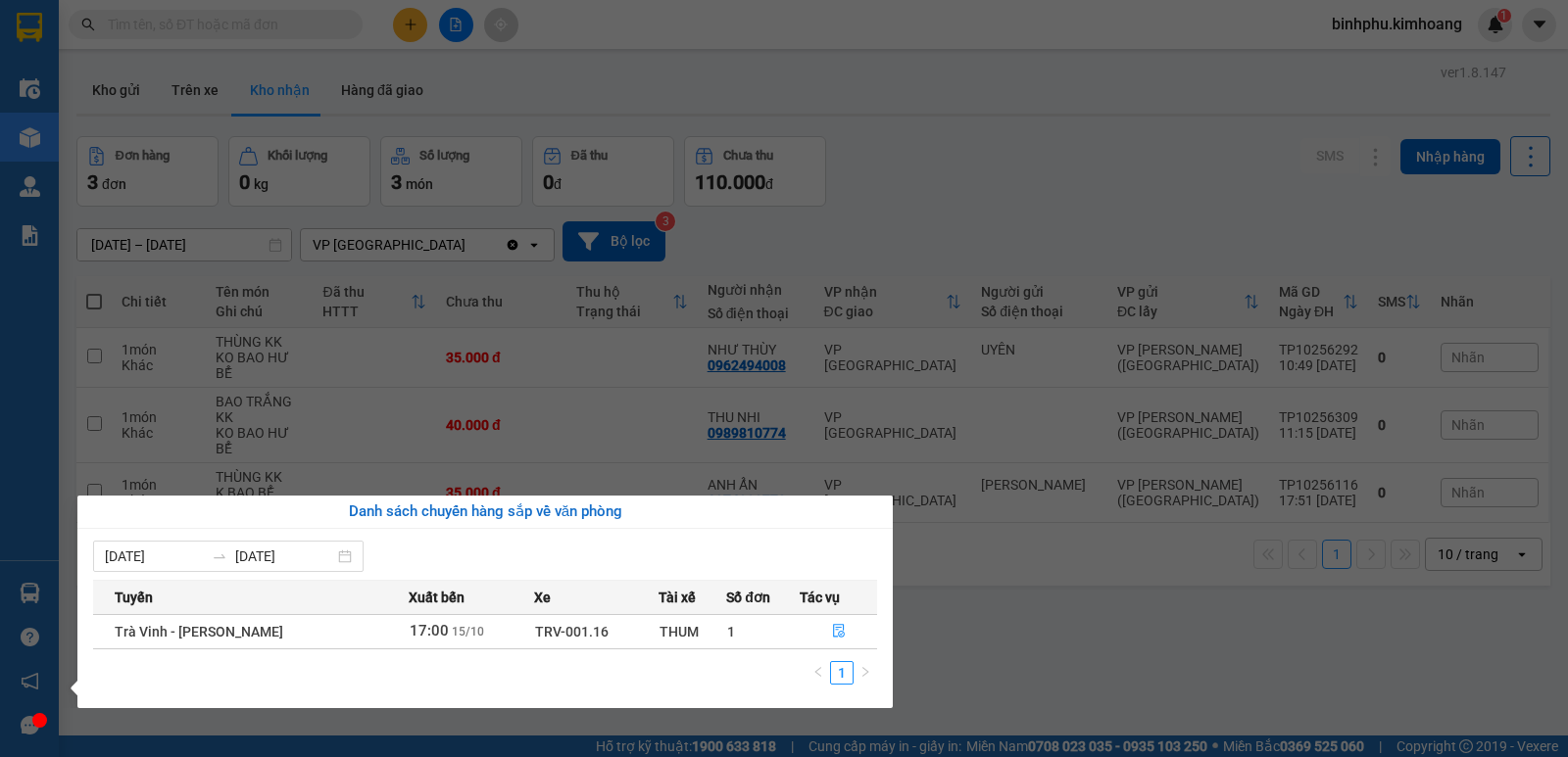
click at [30, 514] on div "Điều hành xe Kho hàng mới Quản [PERSON_NAME] lý chuyến Quản lý khách hàng mới B…" at bounding box center [30, 378] width 59 height 757
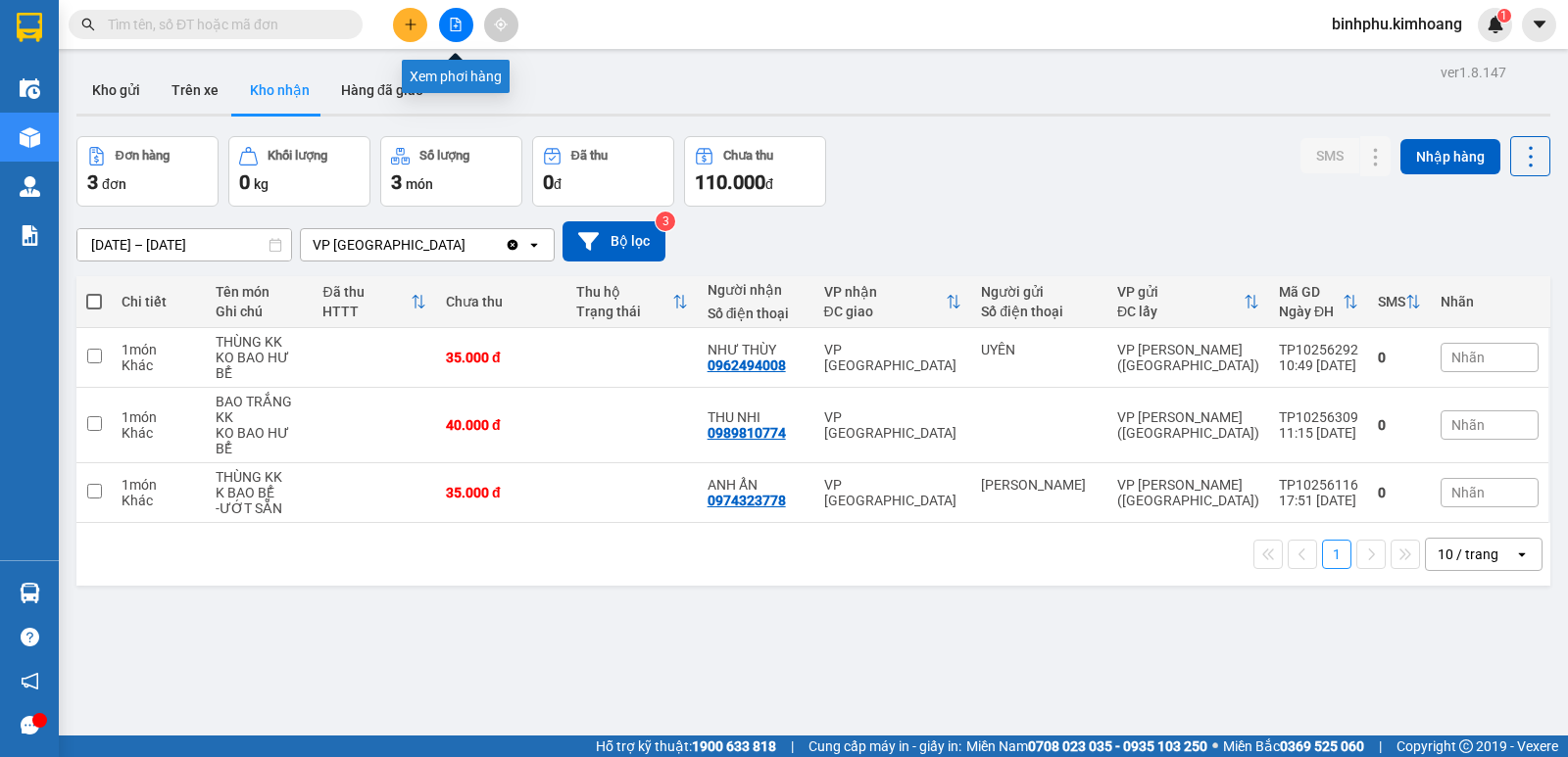
click at [449, 36] on button at bounding box center [455, 25] width 34 height 34
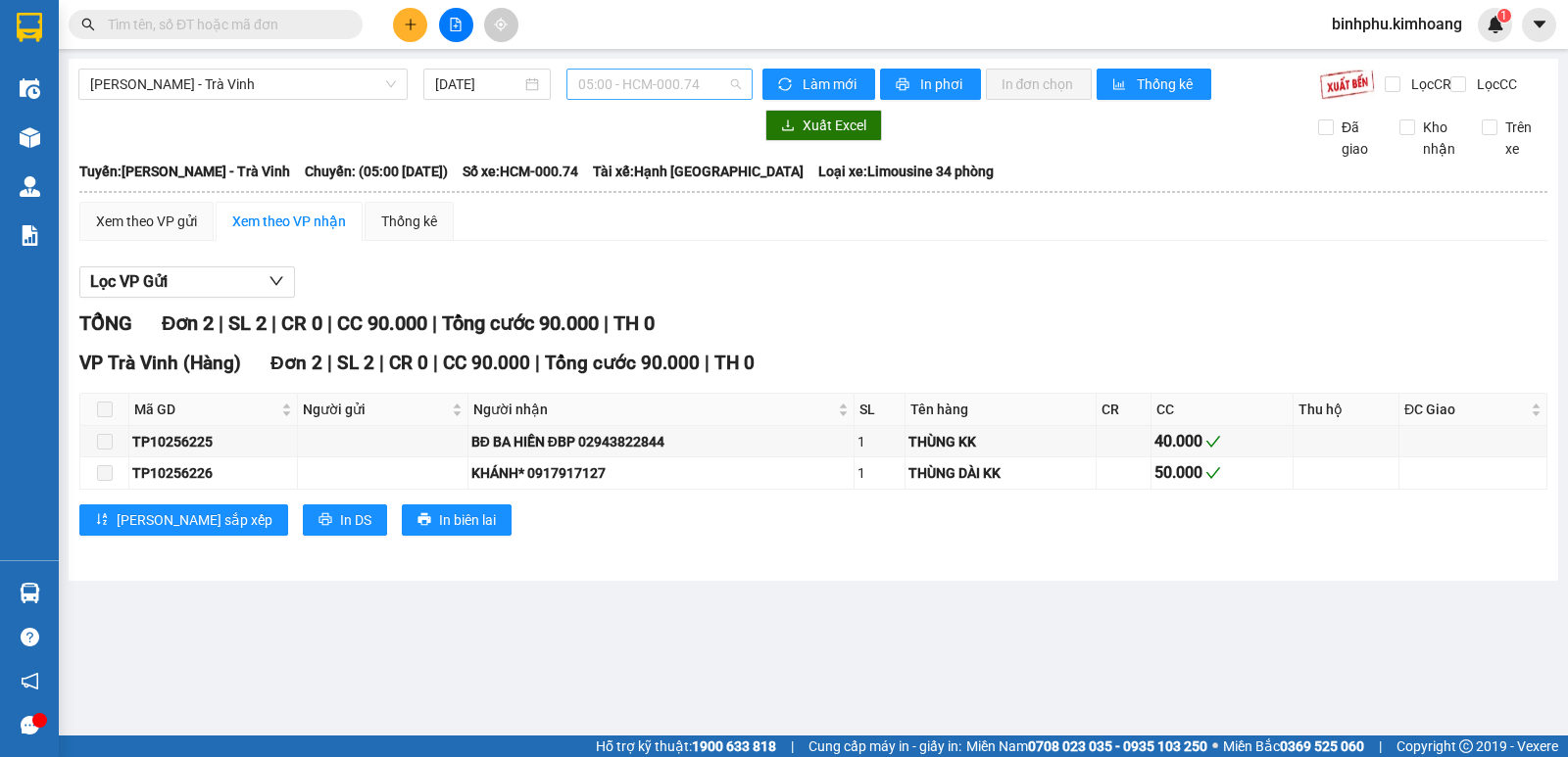
click at [712, 82] on span "05:00 - HCM-000.74" at bounding box center [659, 85] width 161 height 29
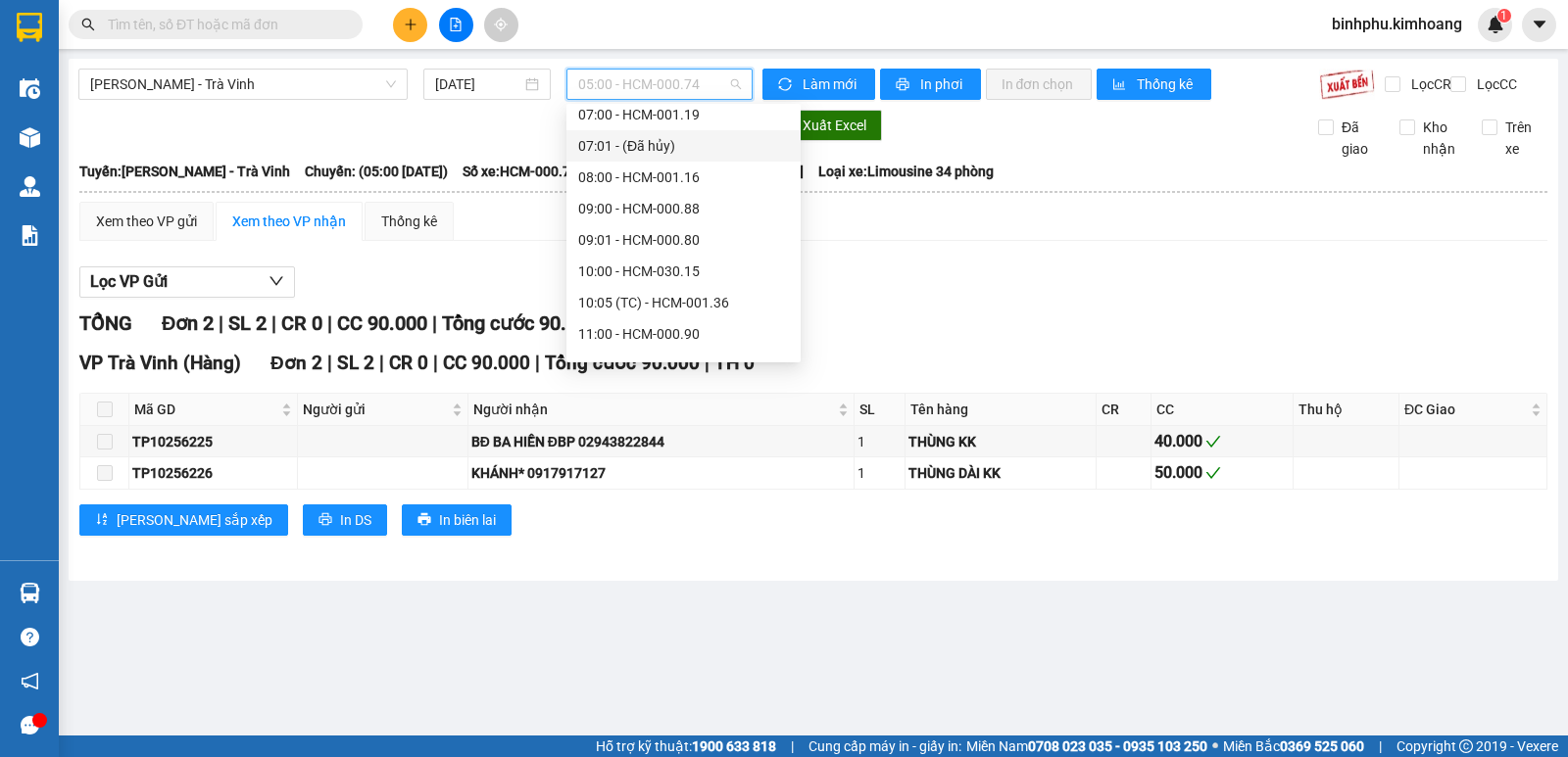
scroll to position [98, 0]
click at [631, 179] on div "09:00 - HCM-000.88" at bounding box center [684, 182] width 211 height 22
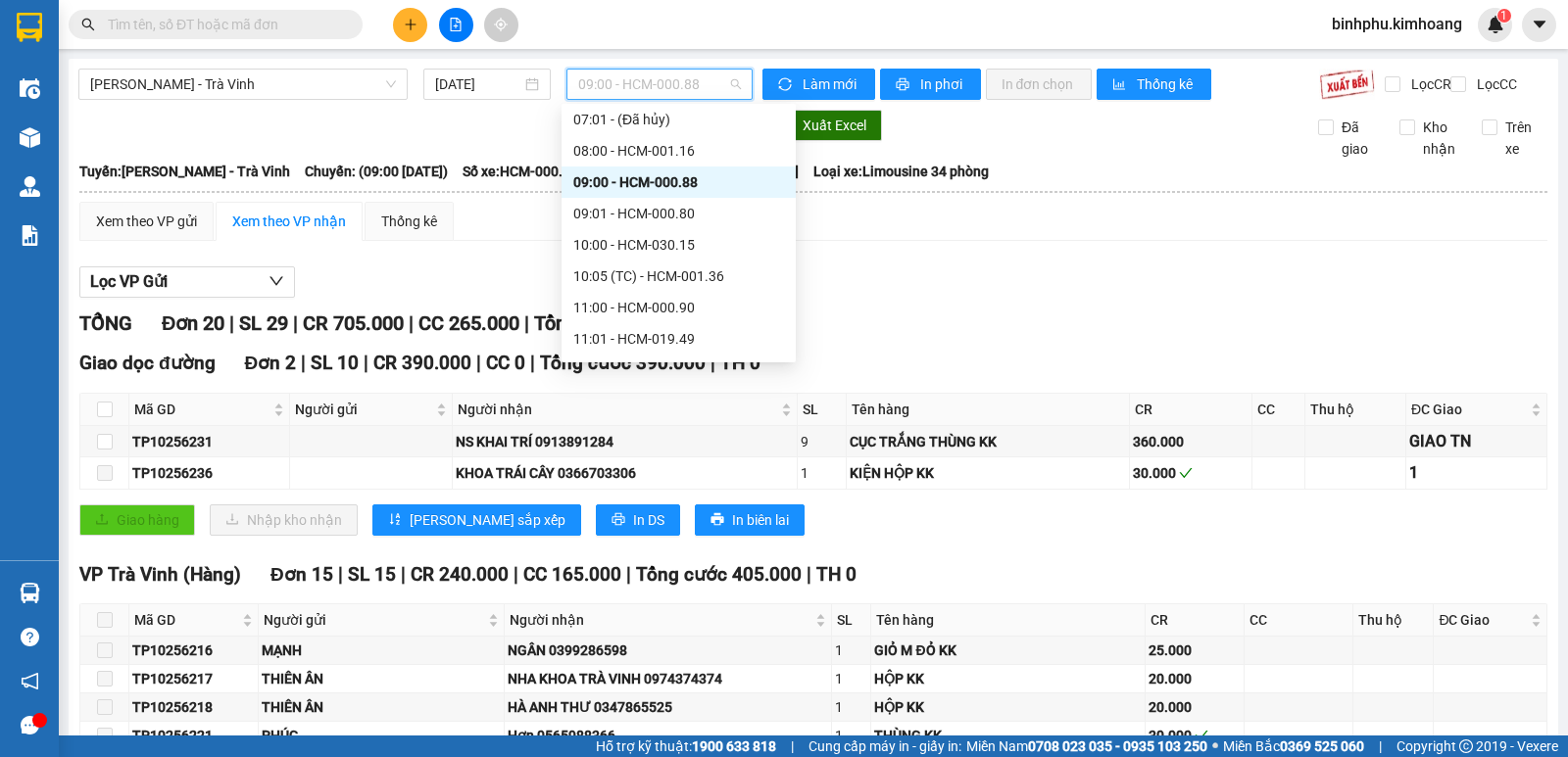
click at [722, 90] on span "09:00 - HCM-000.88" at bounding box center [659, 85] width 161 height 29
click at [641, 310] on div "11:00 - HCM-000.90" at bounding box center [679, 308] width 211 height 22
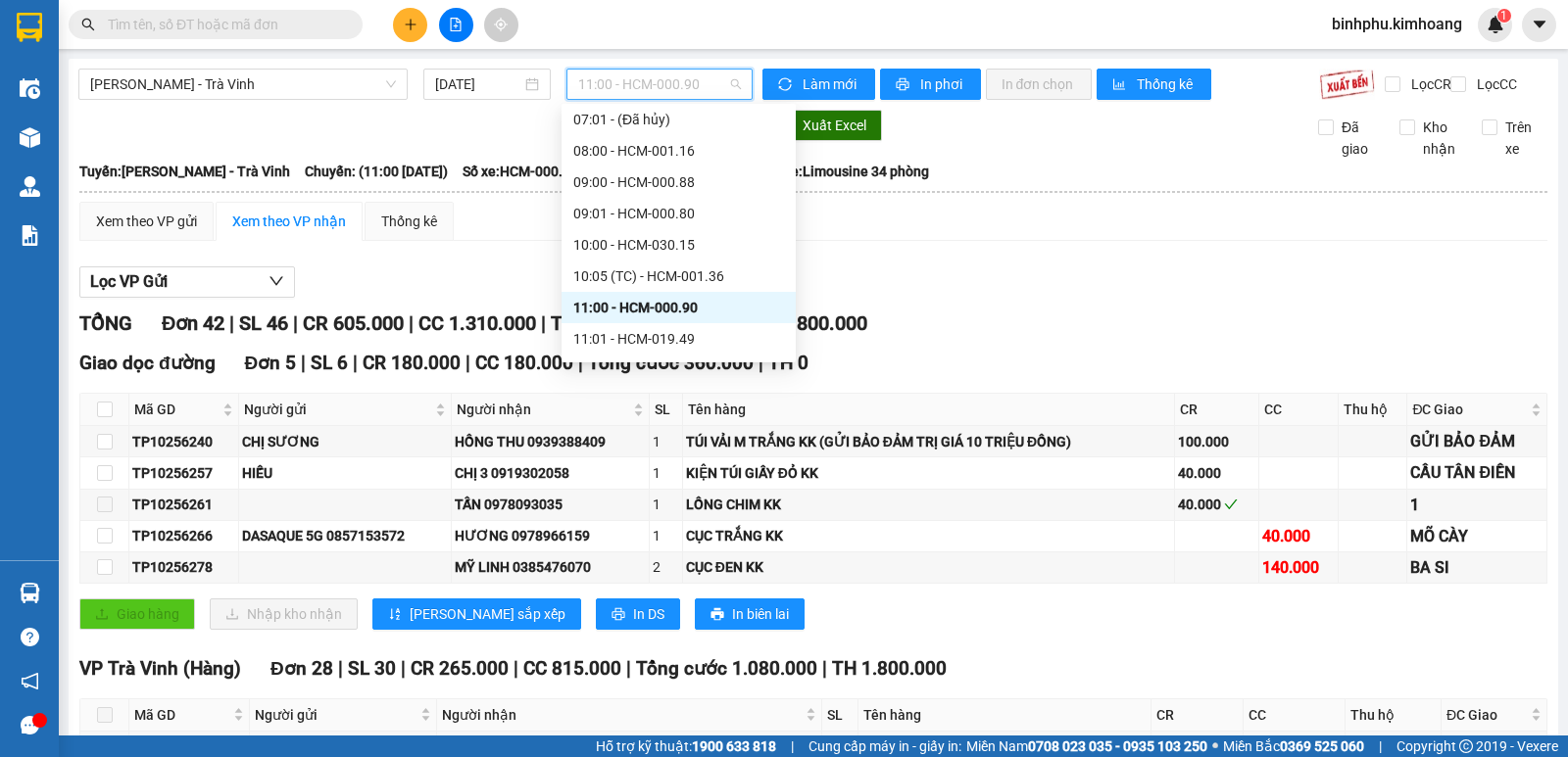
click at [714, 79] on span "11:00 - HCM-000.90" at bounding box center [659, 85] width 161 height 29
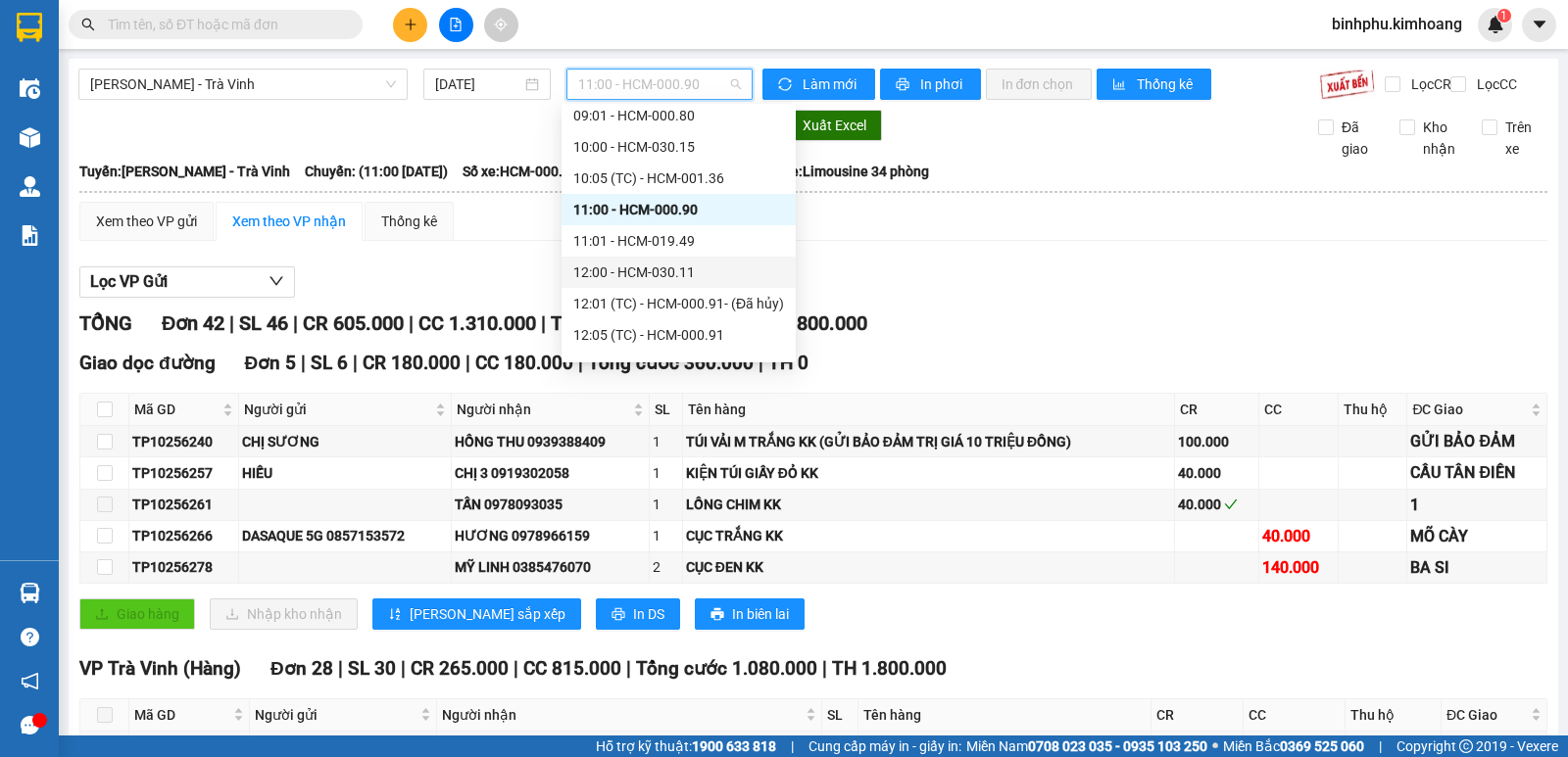
click at [622, 269] on div "12:00 - HCM-030.11" at bounding box center [679, 272] width 211 height 22
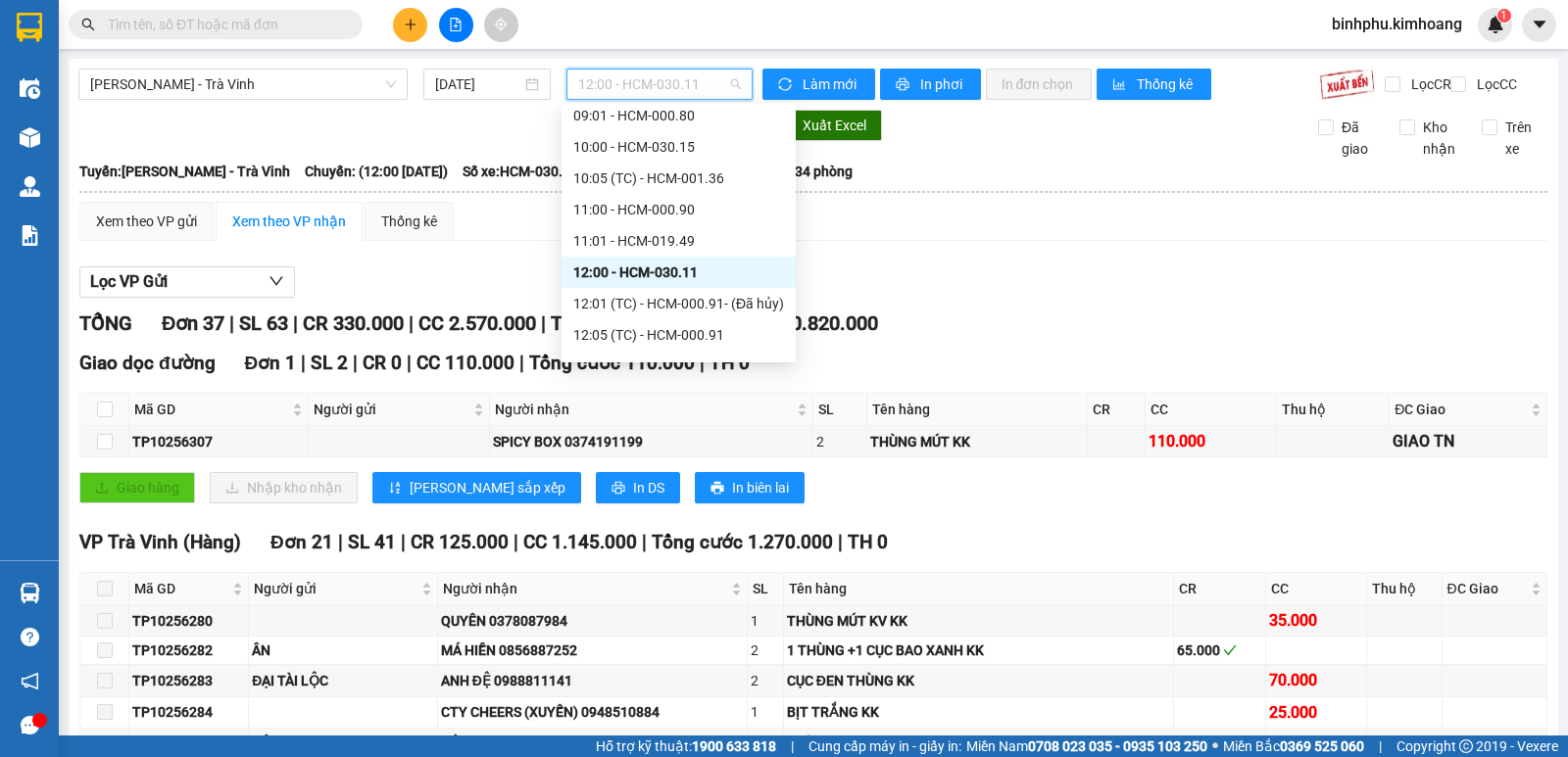
click at [717, 81] on span "12:00 - HCM-030.11" at bounding box center [659, 85] width 161 height 29
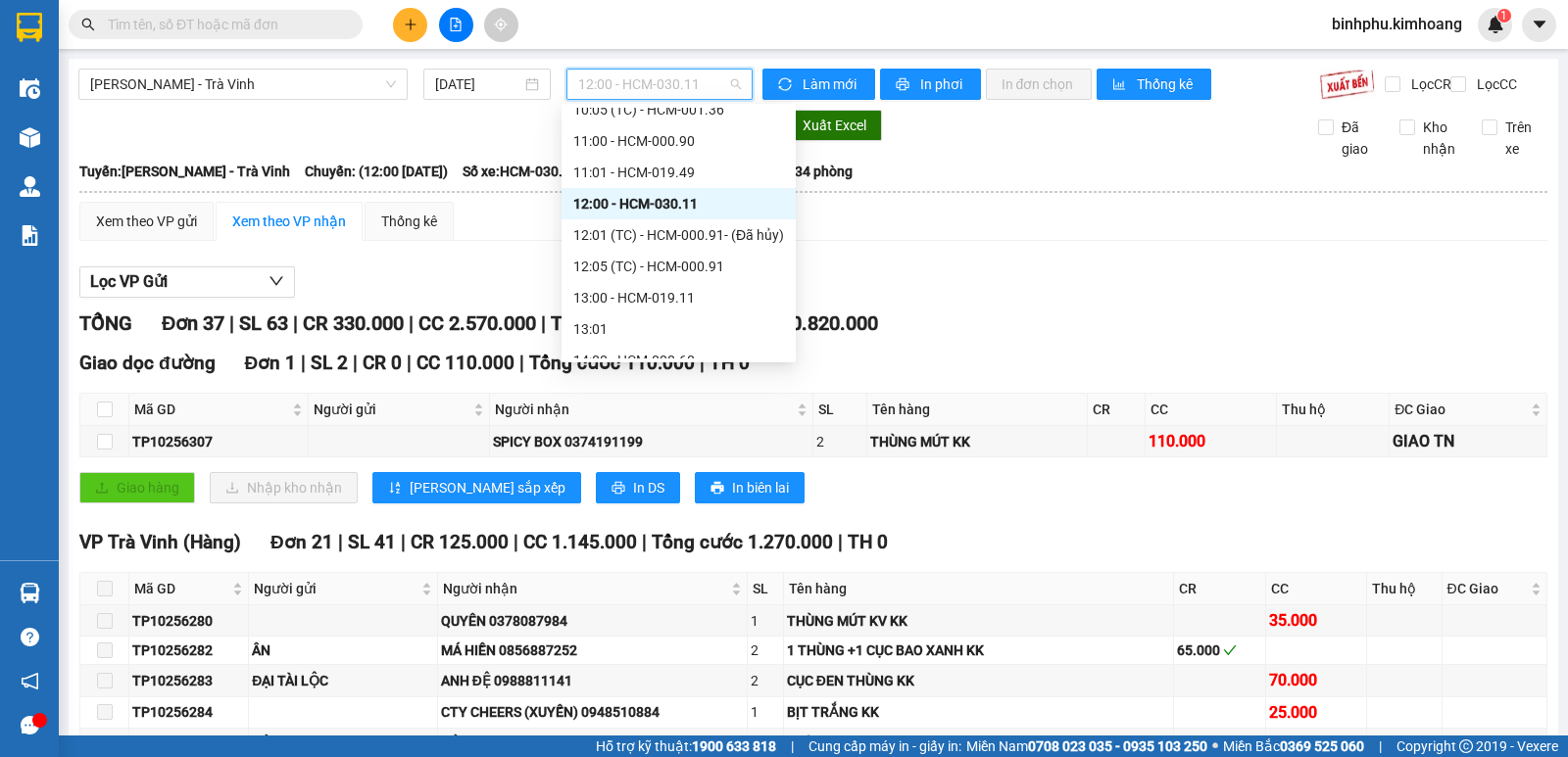
scroll to position [294, 0]
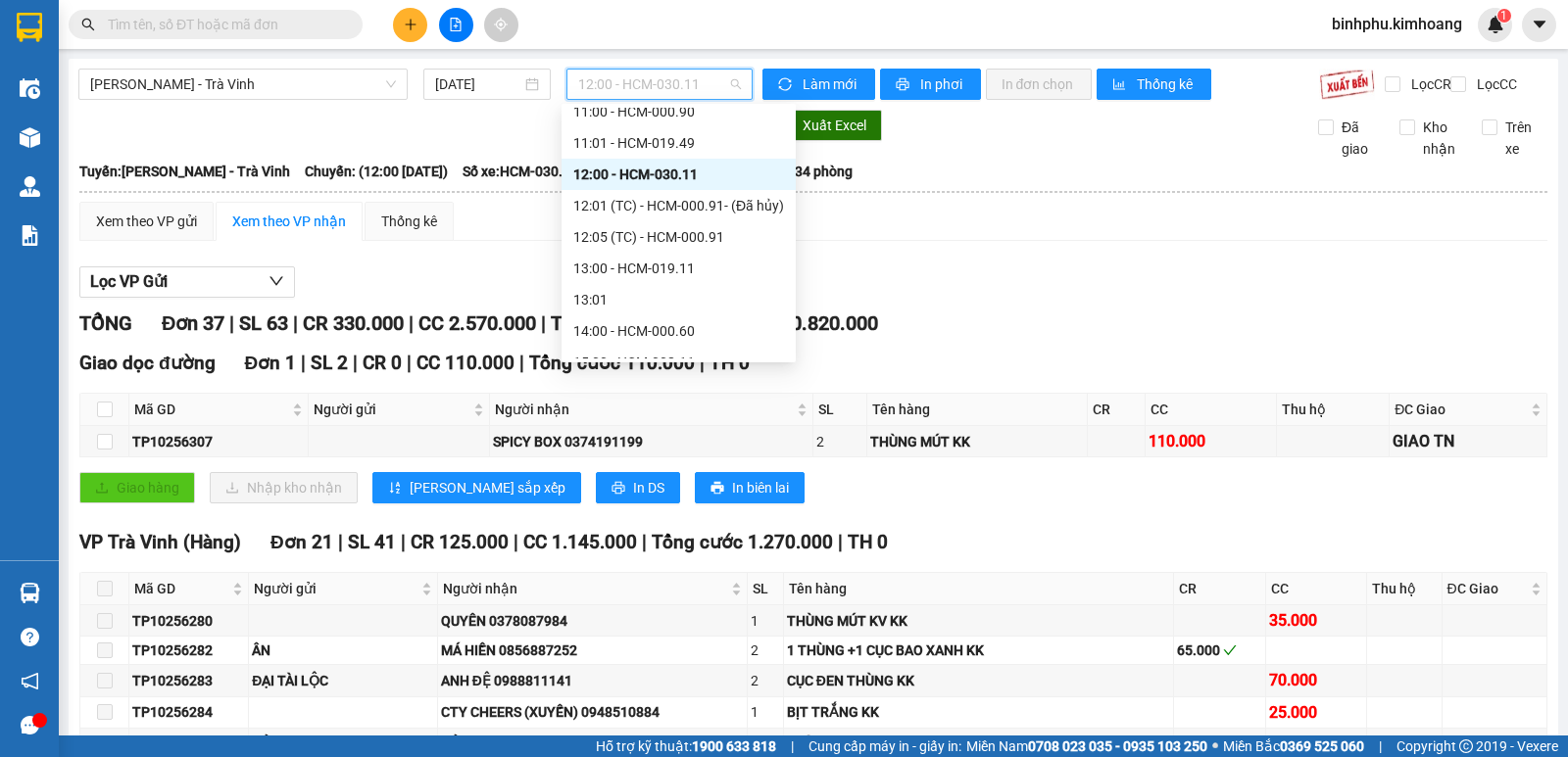
click at [599, 262] on div "13:00 - HCM-019.11" at bounding box center [679, 268] width 211 height 22
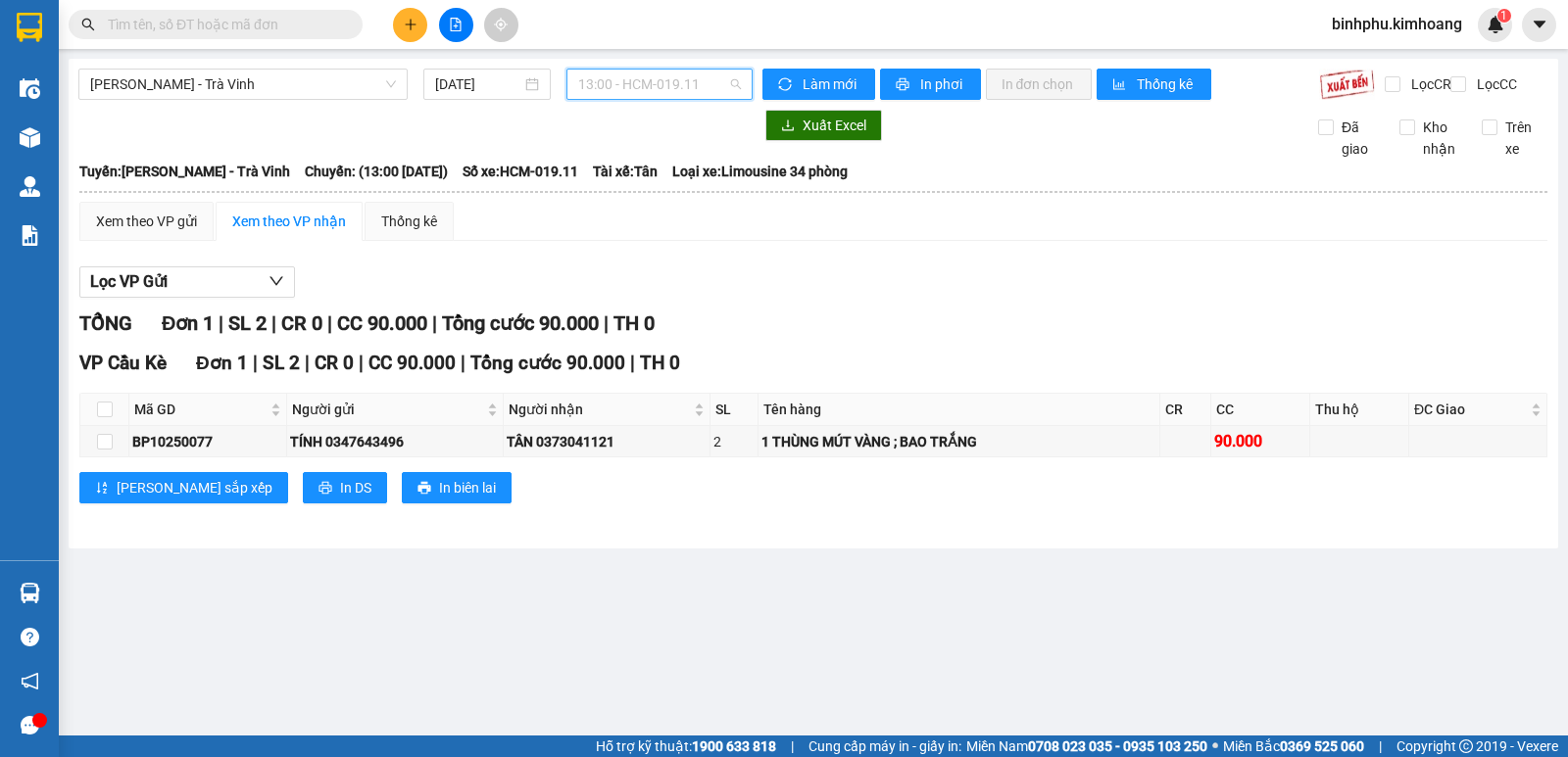
click at [717, 88] on span "13:00 - HCM-019.11" at bounding box center [659, 85] width 161 height 29
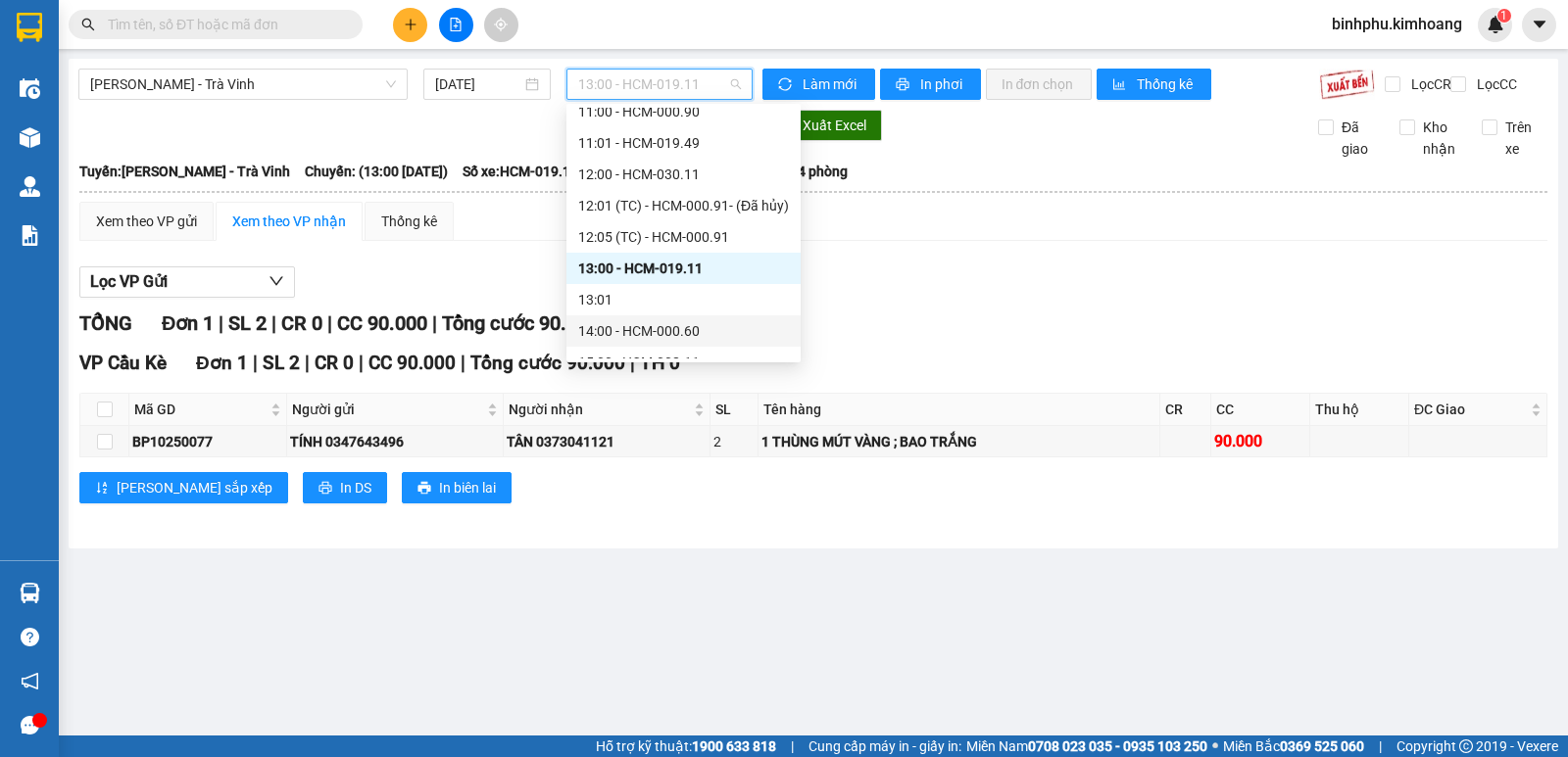
click at [586, 325] on div "14:00 - HCM-000.60" at bounding box center [684, 331] width 211 height 22
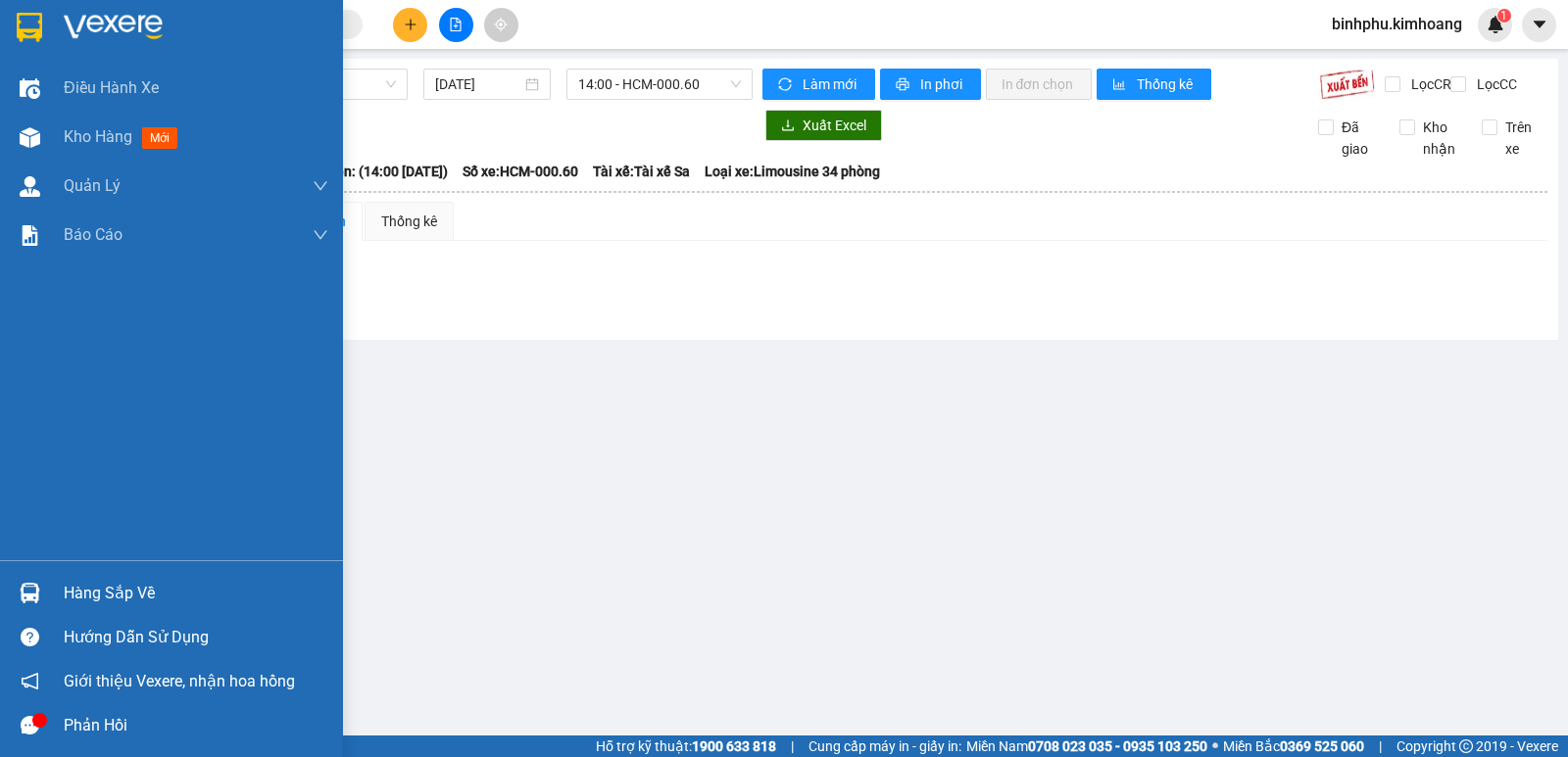
click at [14, 134] on div at bounding box center [30, 138] width 34 height 34
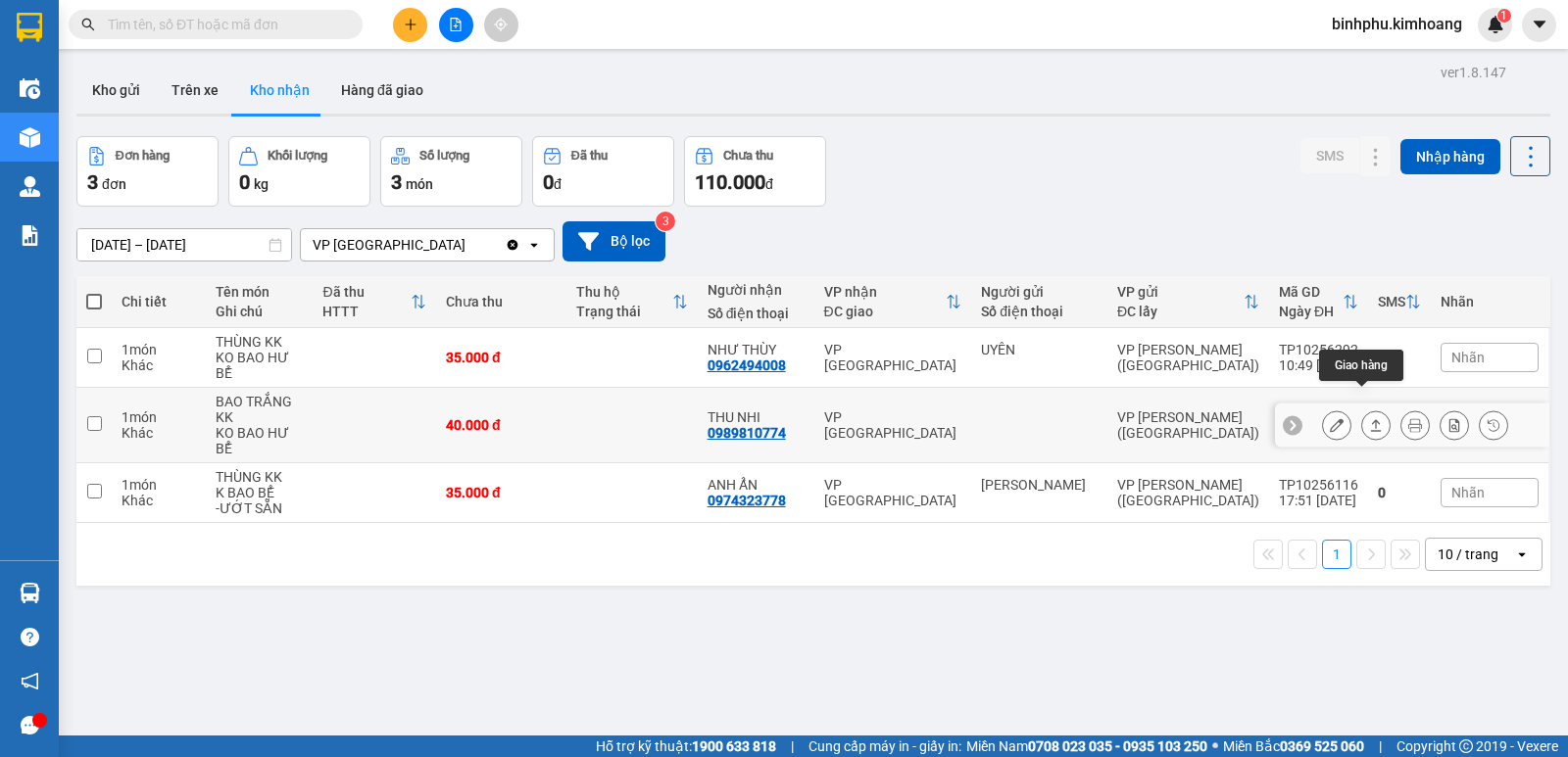
click at [1362, 409] on button at bounding box center [1376, 426] width 28 height 34
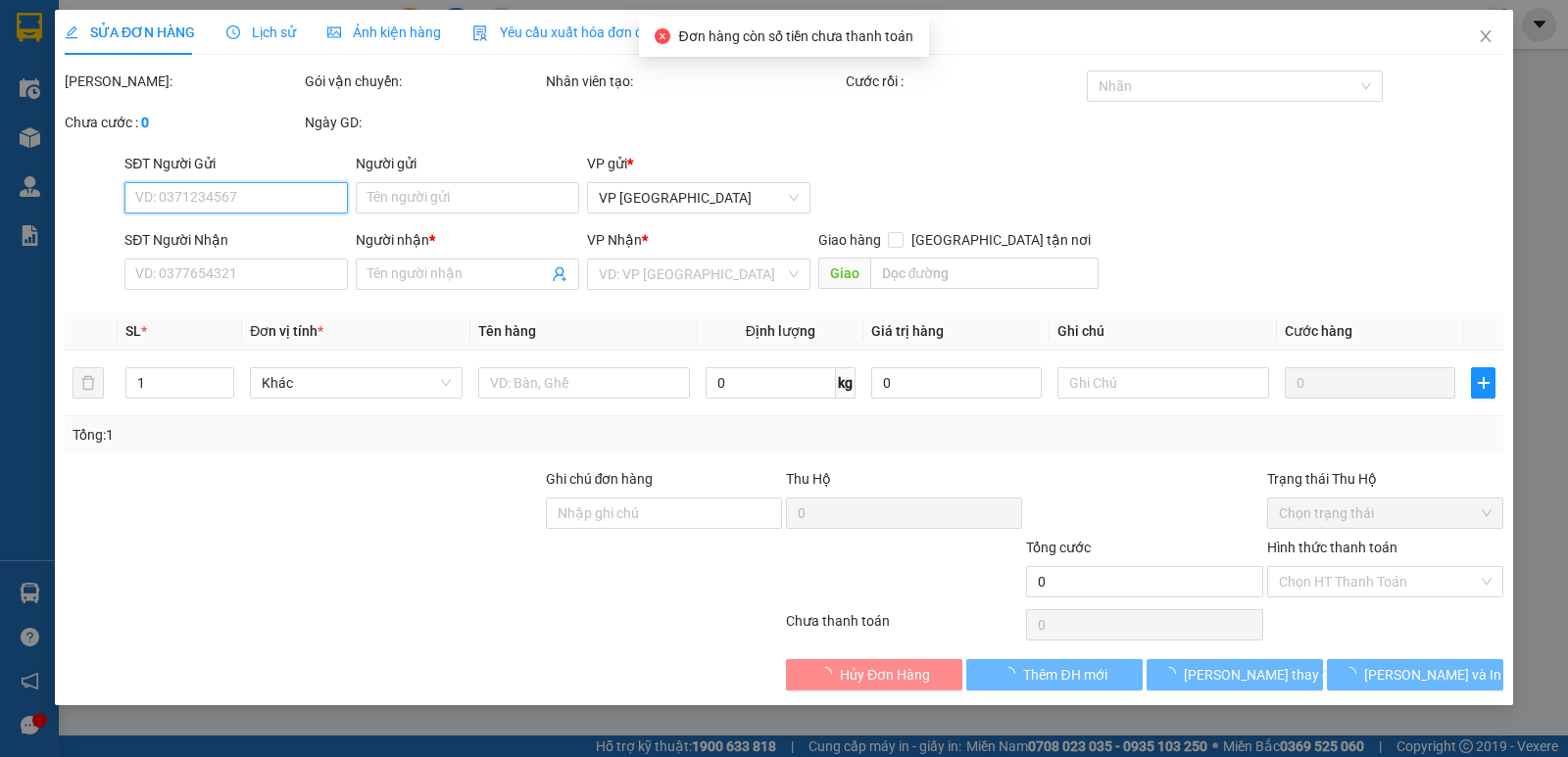
type input "0989810774"
type input "THU NHI"
type input "40.000"
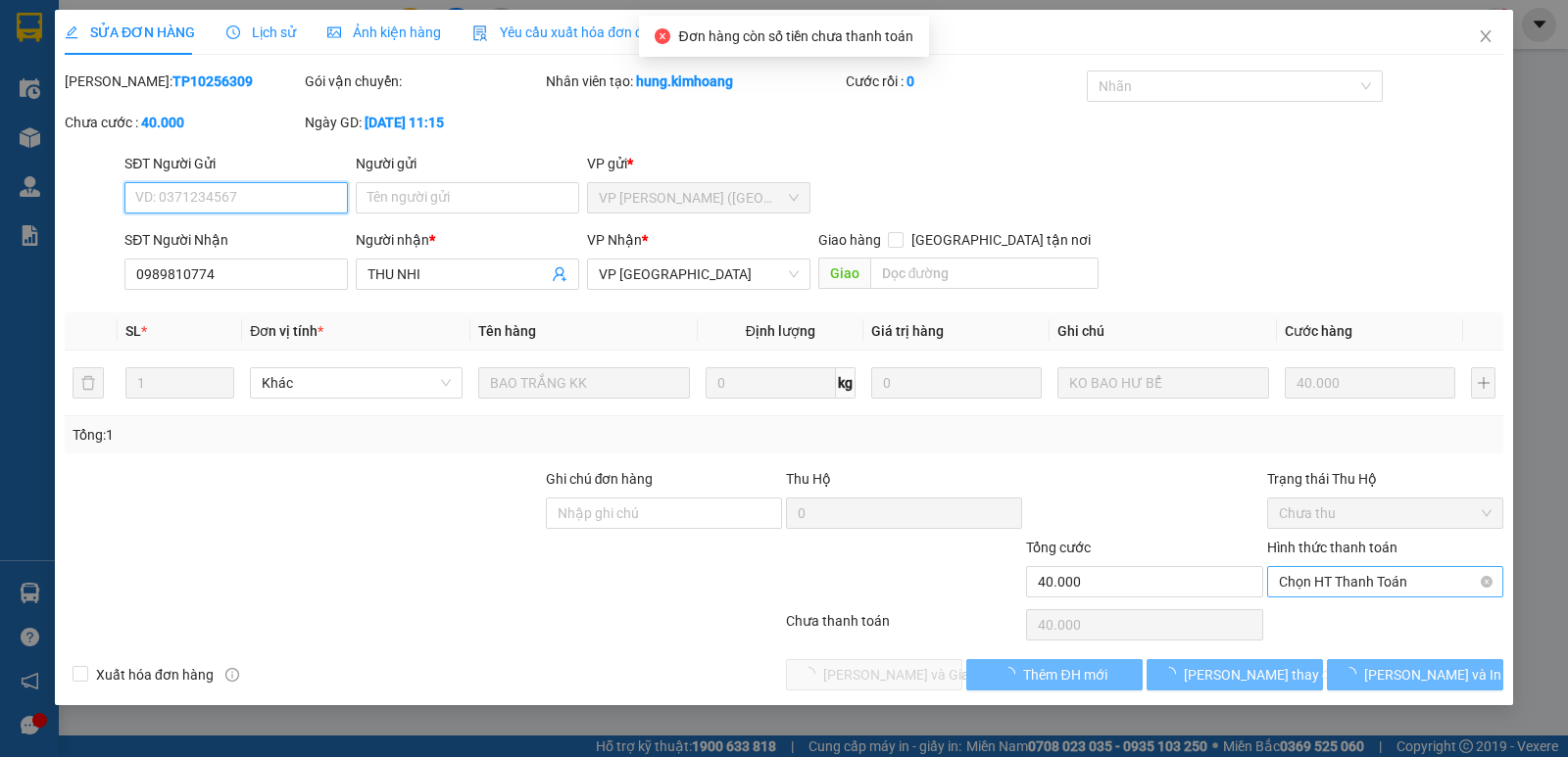
click at [1334, 587] on span "Chọn HT Thanh Toán" at bounding box center [1385, 582] width 212 height 29
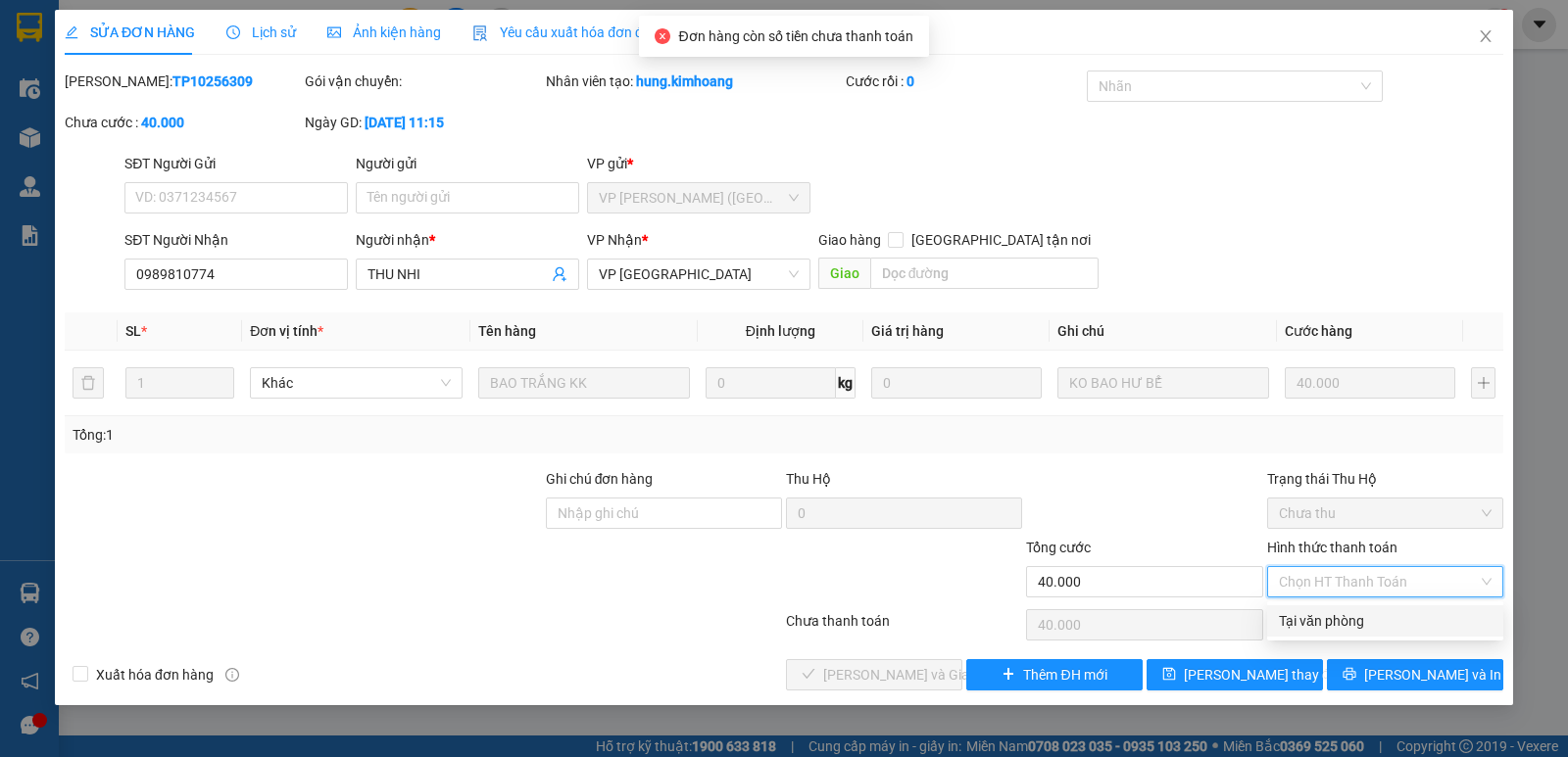
click at [1329, 614] on div "Tại văn phòng" at bounding box center [1385, 621] width 212 height 22
type input "0"
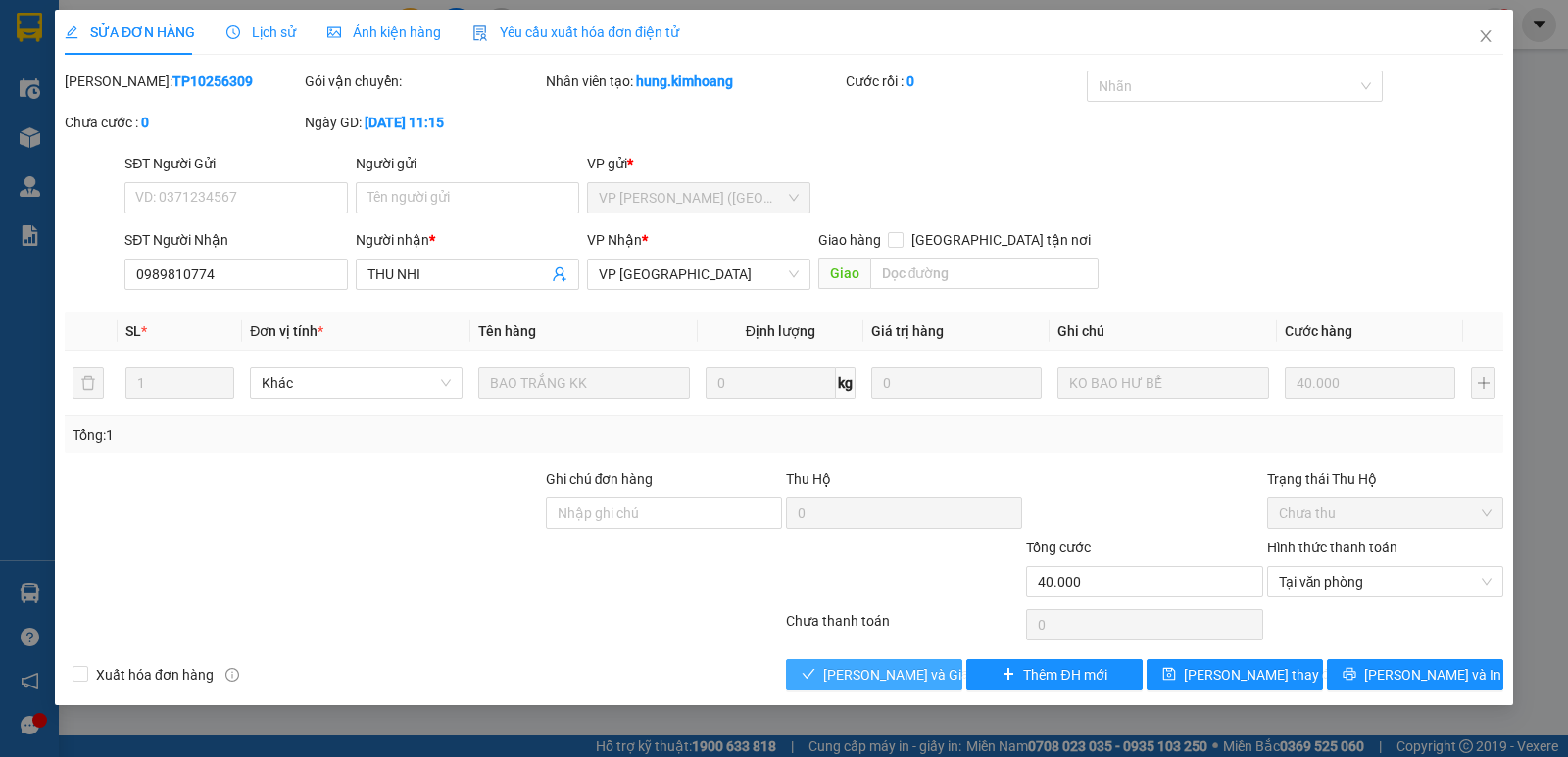
click at [898, 685] on span "Lưu và Giao hàng" at bounding box center [917, 675] width 188 height 22
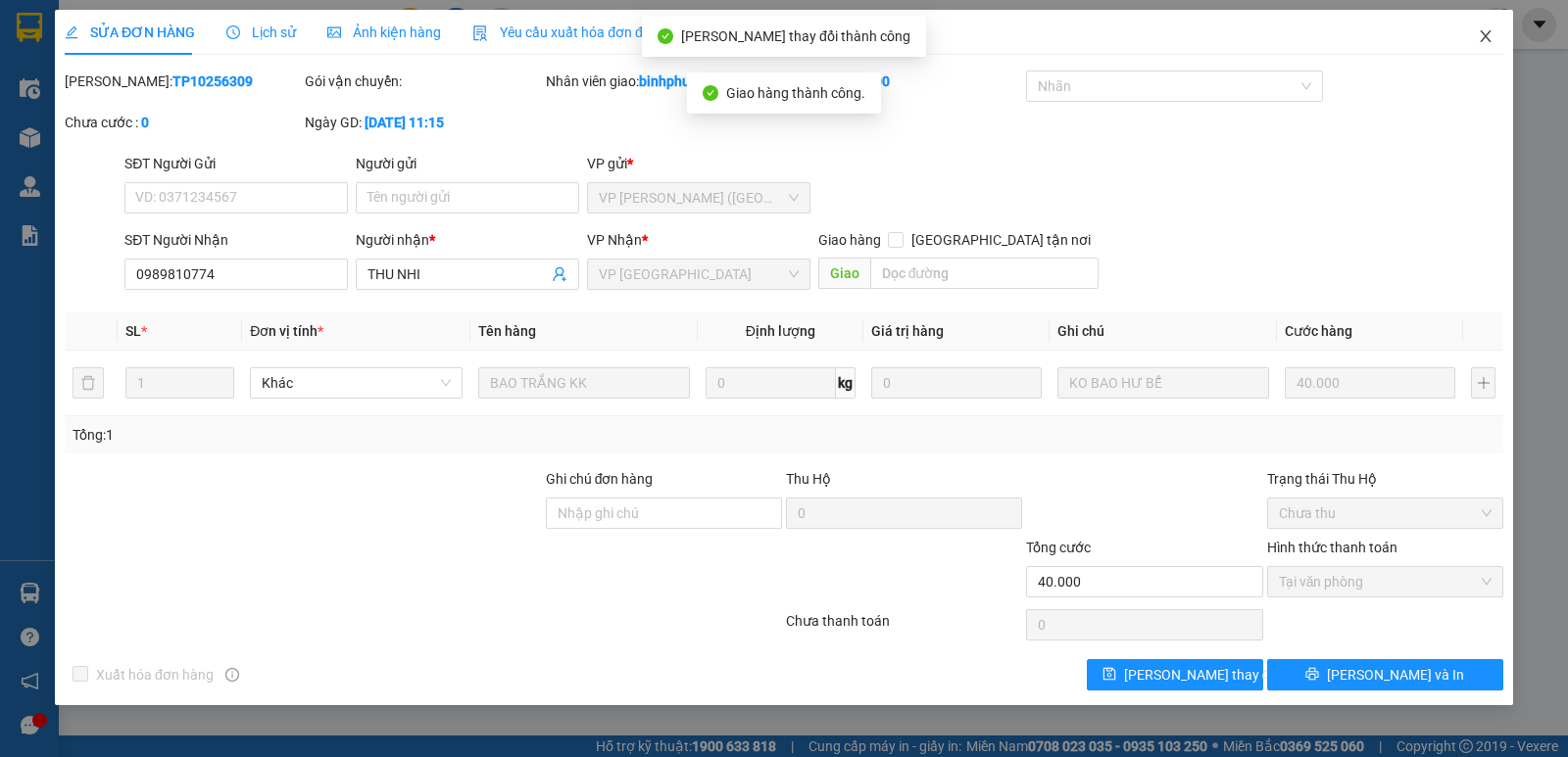
click at [1485, 36] on icon "close" at bounding box center [1485, 36] width 11 height 12
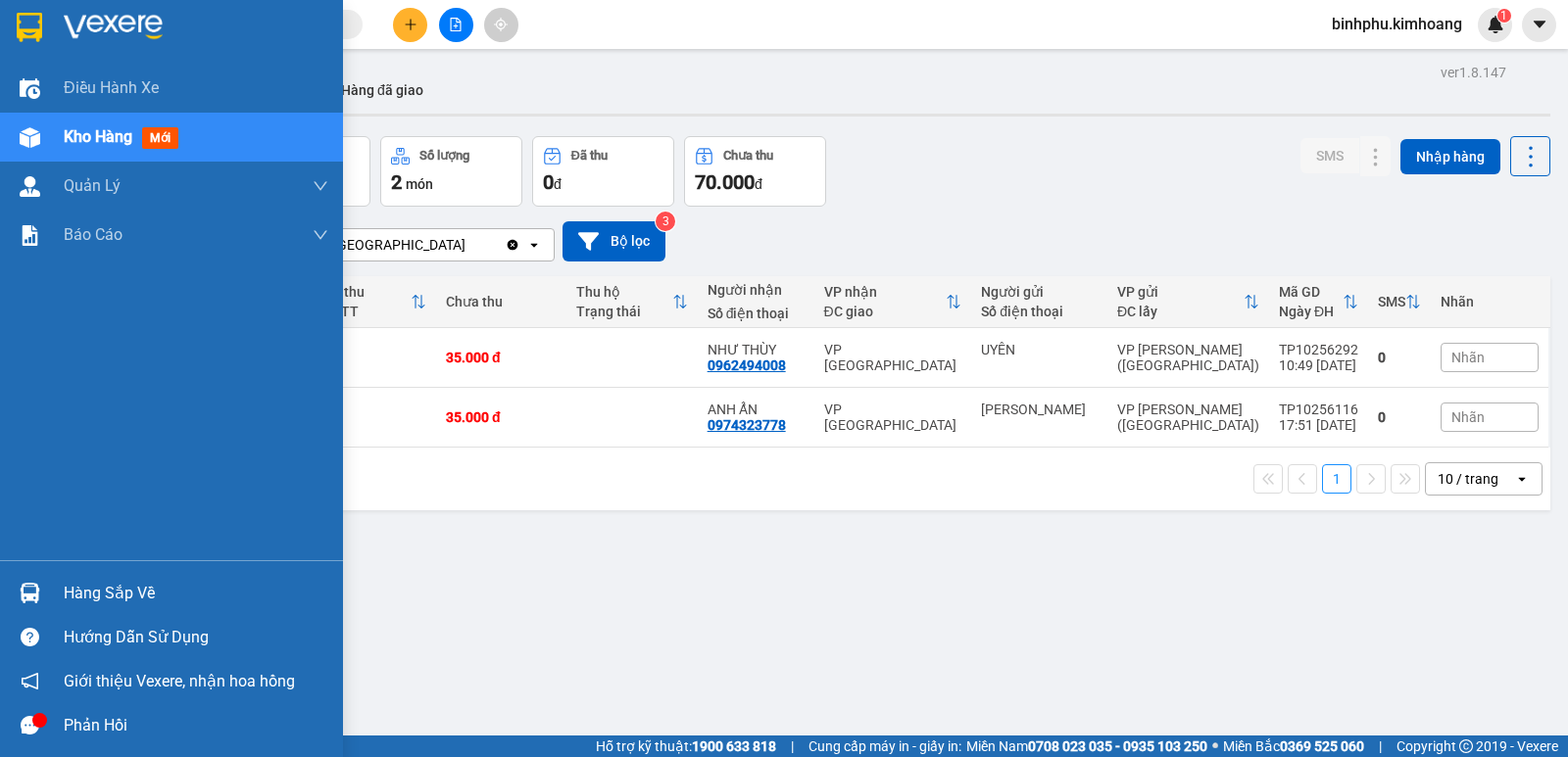
click at [32, 596] on img at bounding box center [30, 593] width 21 height 21
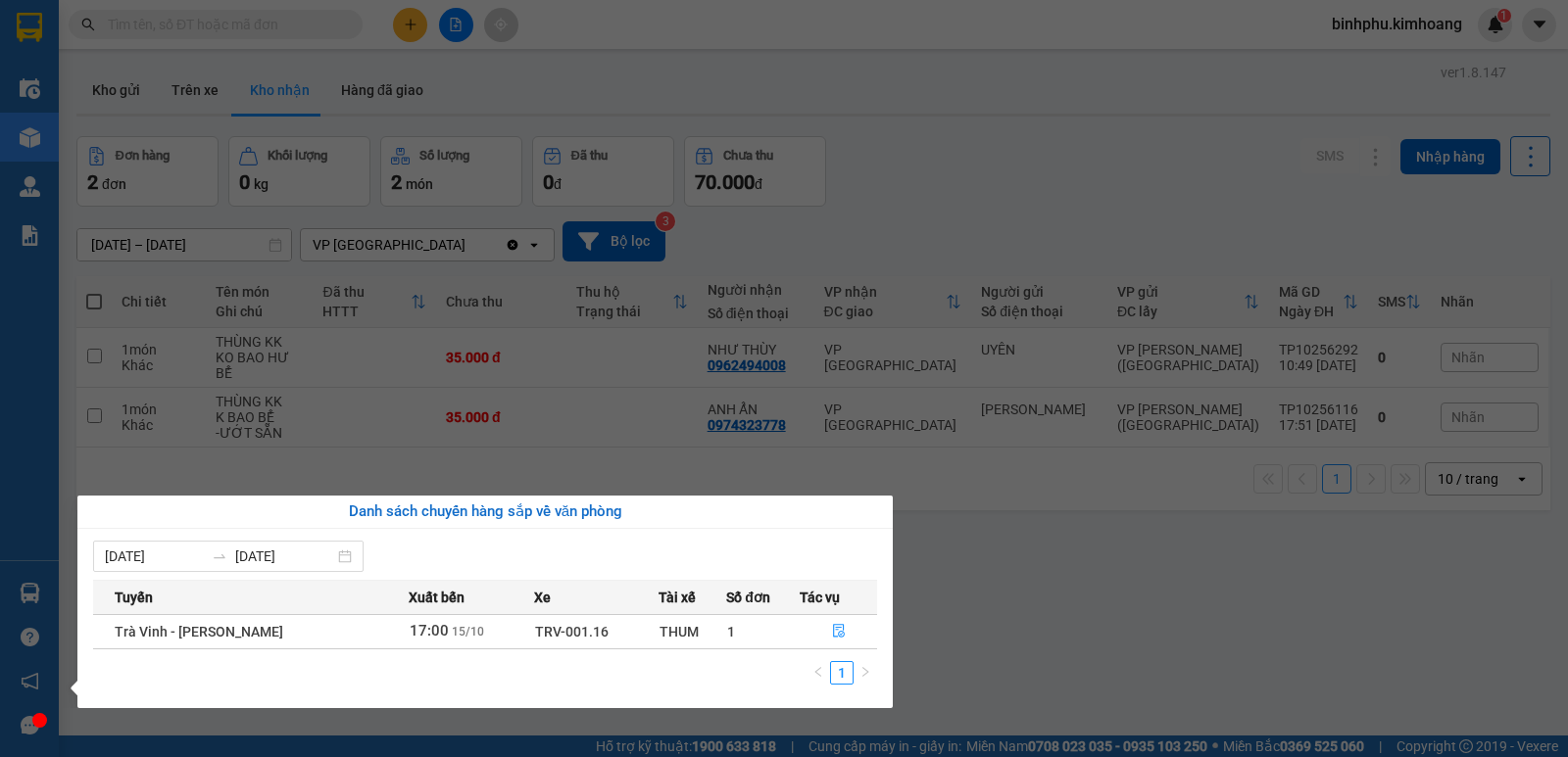
click at [1167, 193] on section "Kết quả tìm kiếm ( 0 ) Bộ lọc No Data binhphu.kimhoang 1 Điều hành xe Kho hàng …" at bounding box center [784, 378] width 1568 height 757
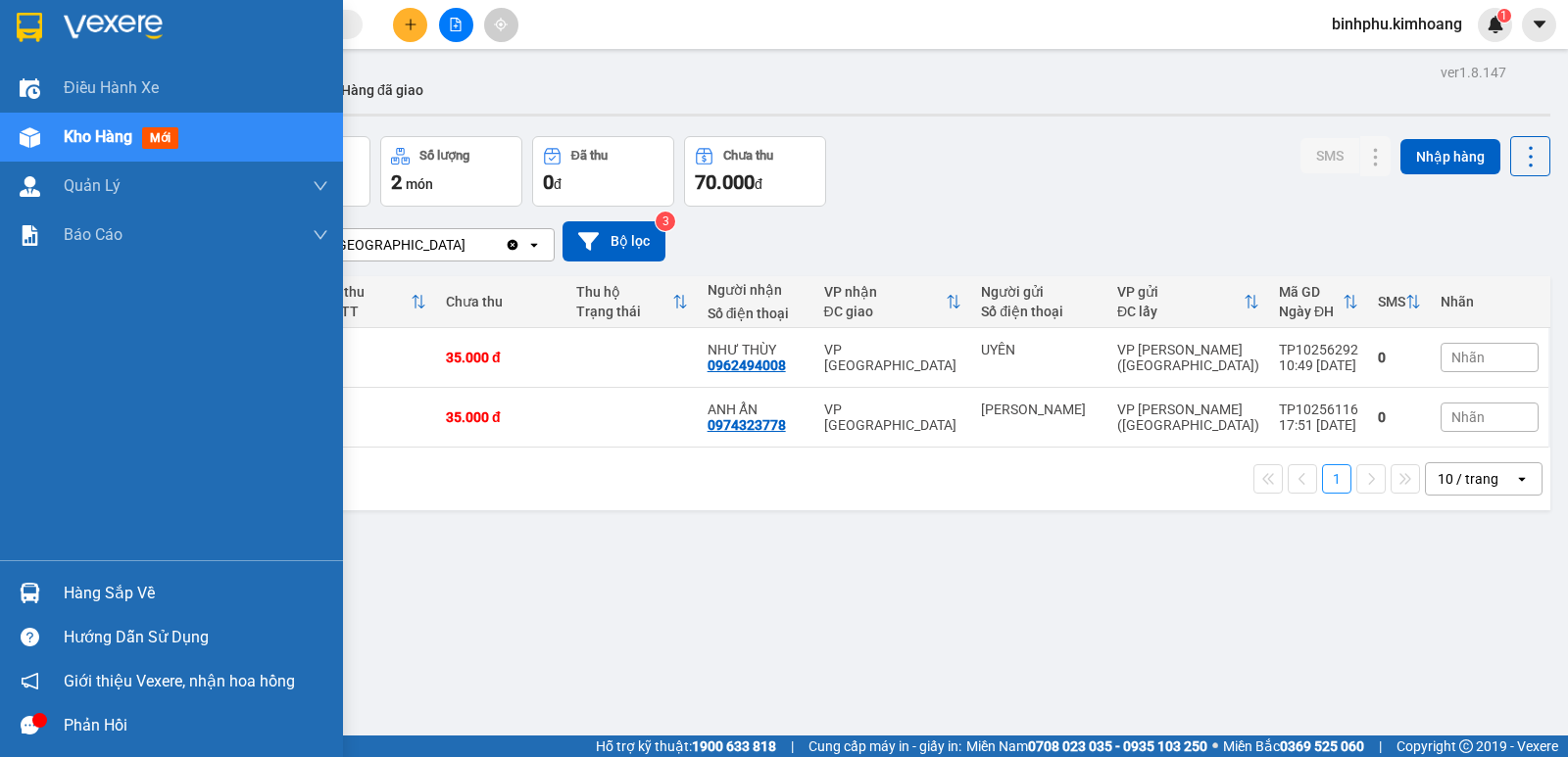
click at [78, 591] on div "Hàng sắp về" at bounding box center [196, 594] width 265 height 29
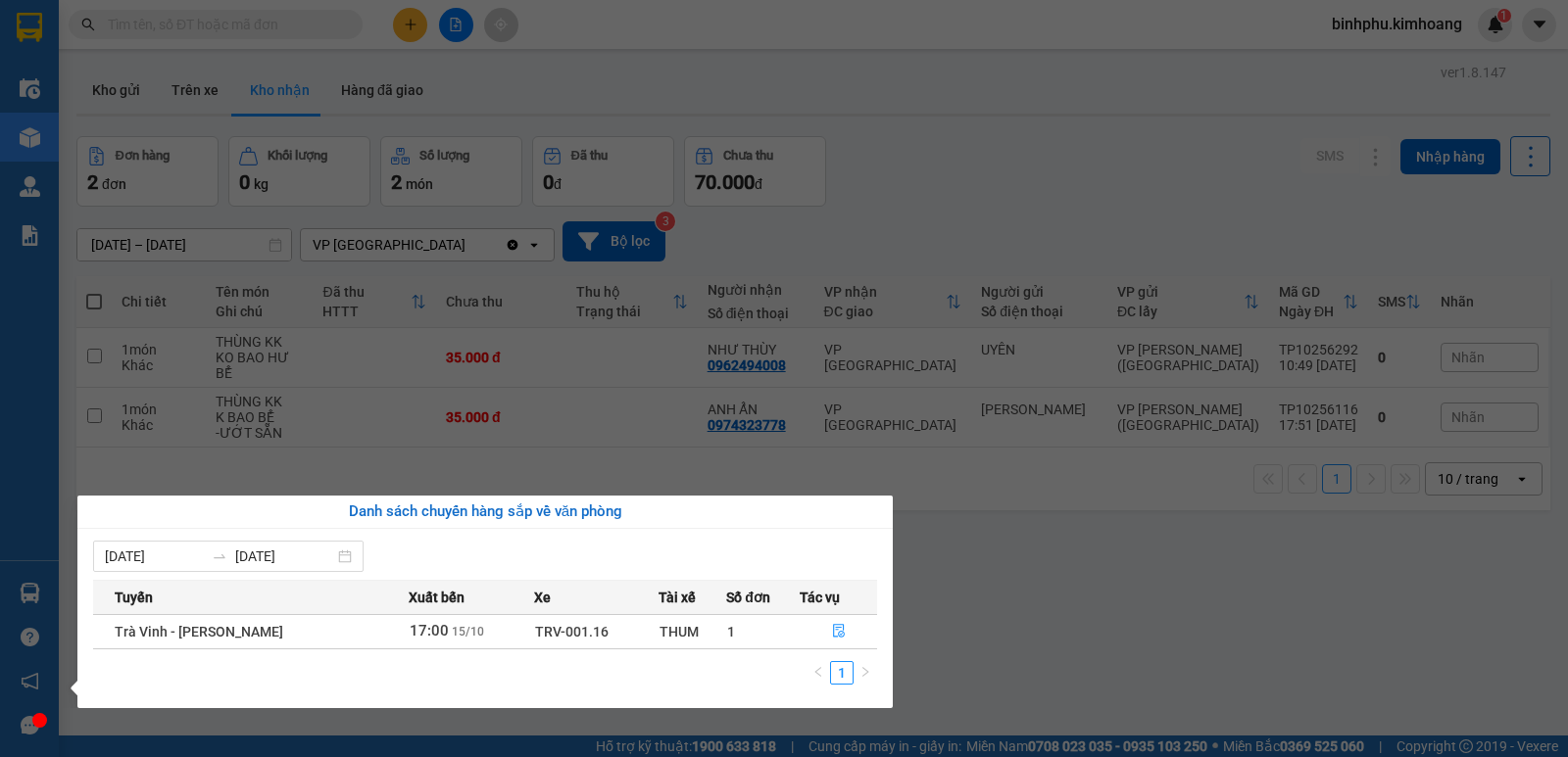
click at [1034, 566] on section "Kết quả tìm kiếm ( 0 ) Bộ lọc No Data binhphu.kimhoang 1 Điều hành xe Kho hàng …" at bounding box center [784, 378] width 1568 height 757
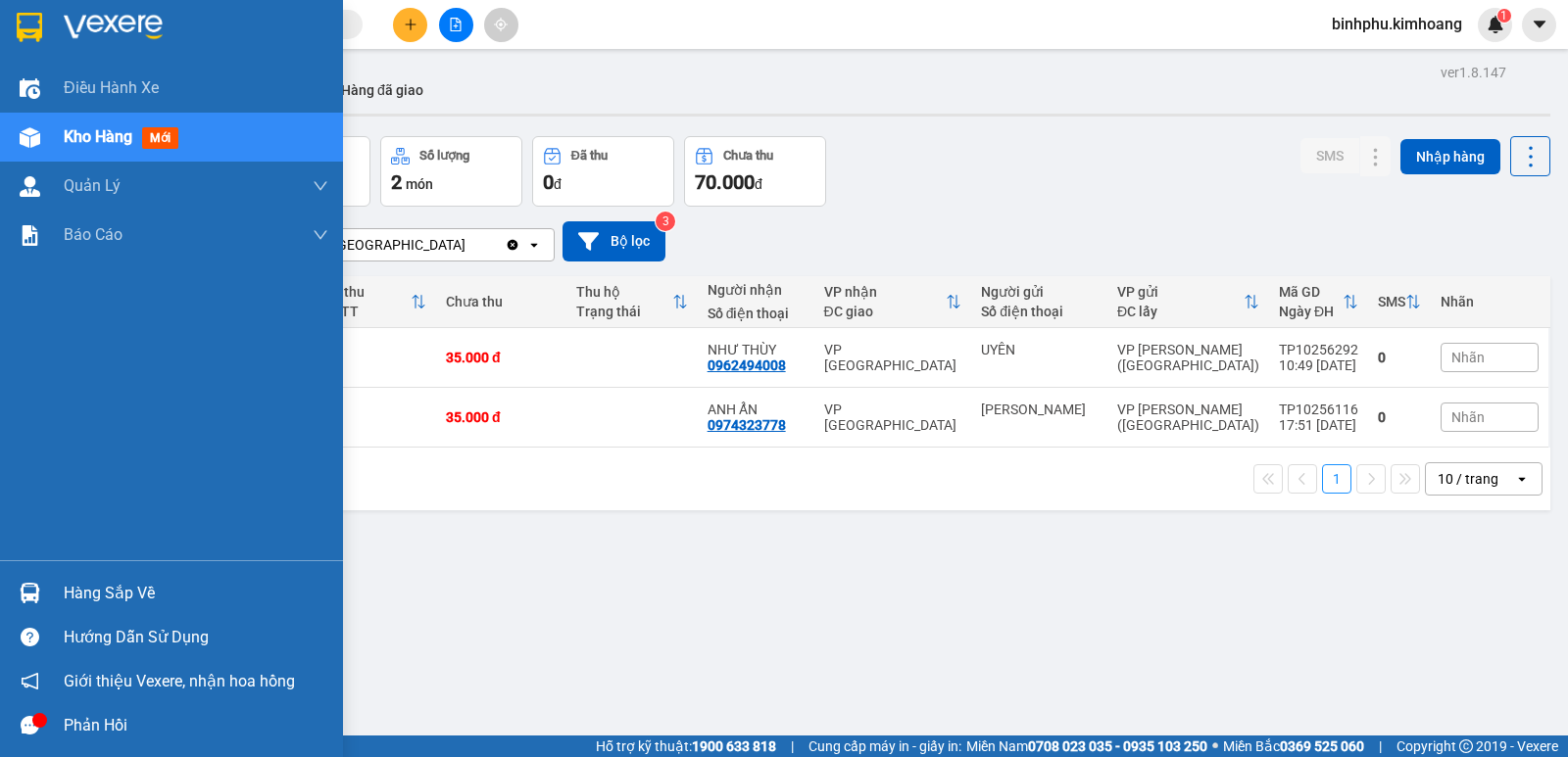
click at [188, 588] on div "Hàng sắp về" at bounding box center [196, 594] width 265 height 29
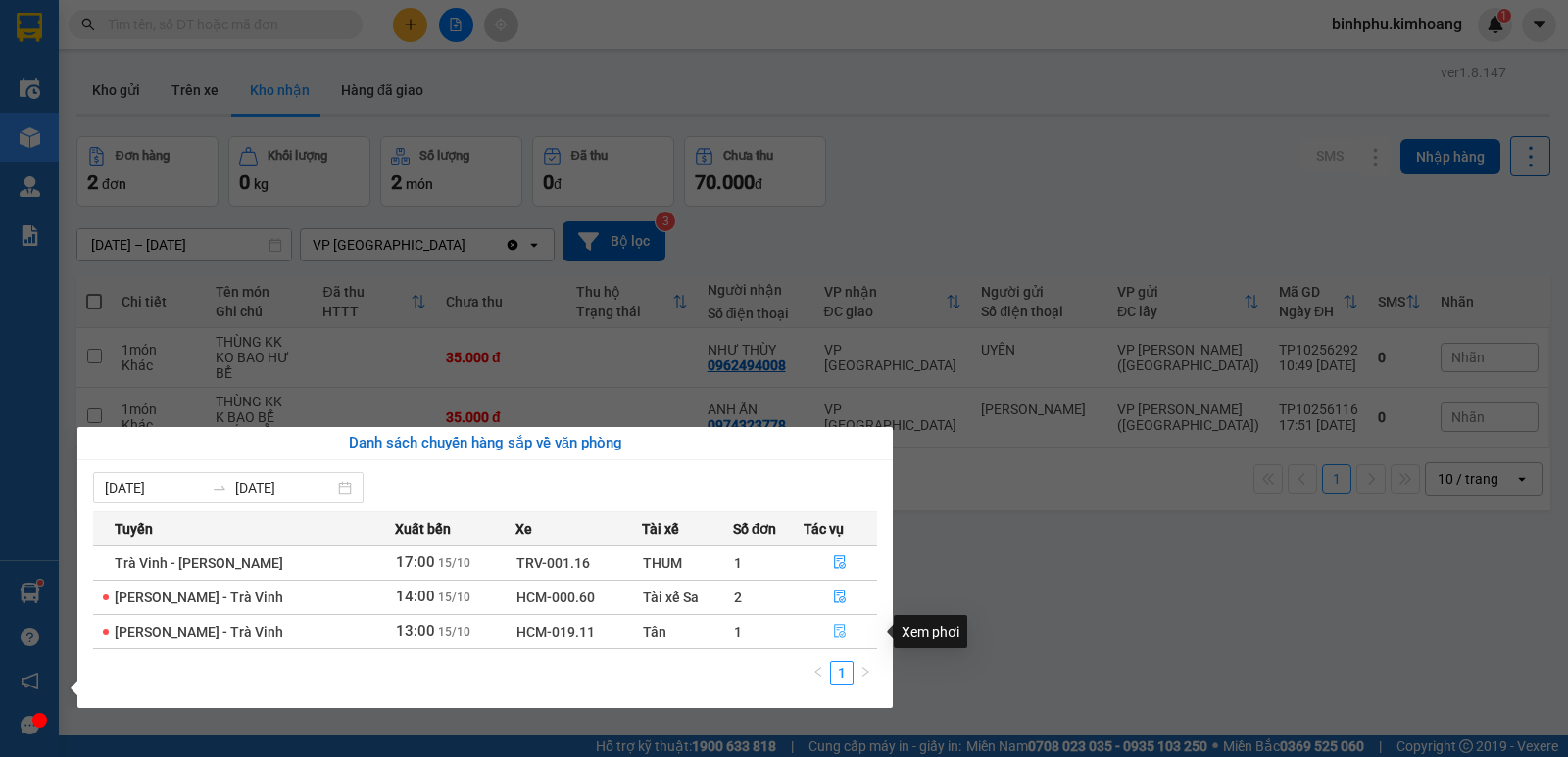
click at [827, 629] on button "button" at bounding box center [841, 632] width 73 height 31
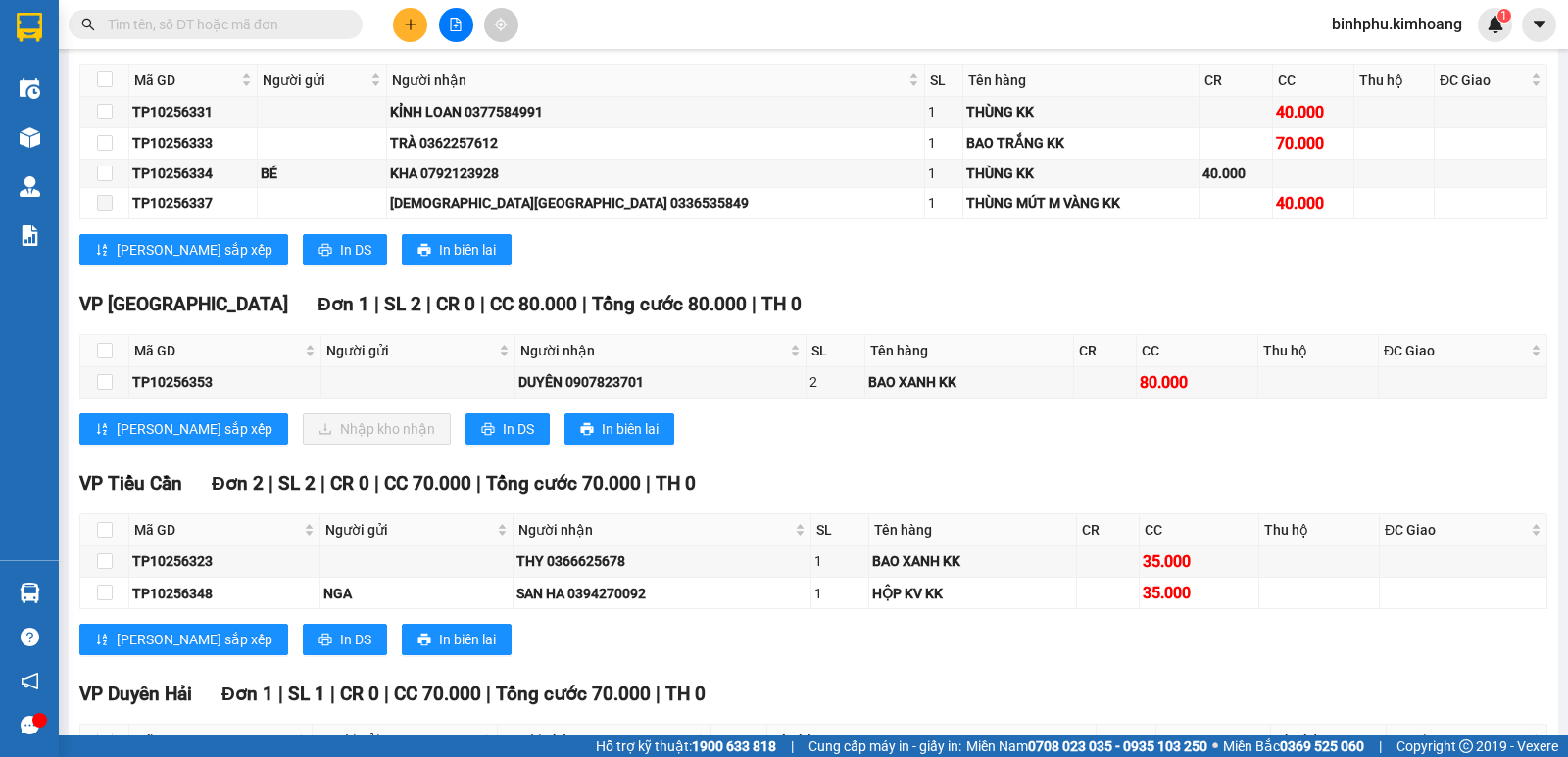
scroll to position [1371, 0]
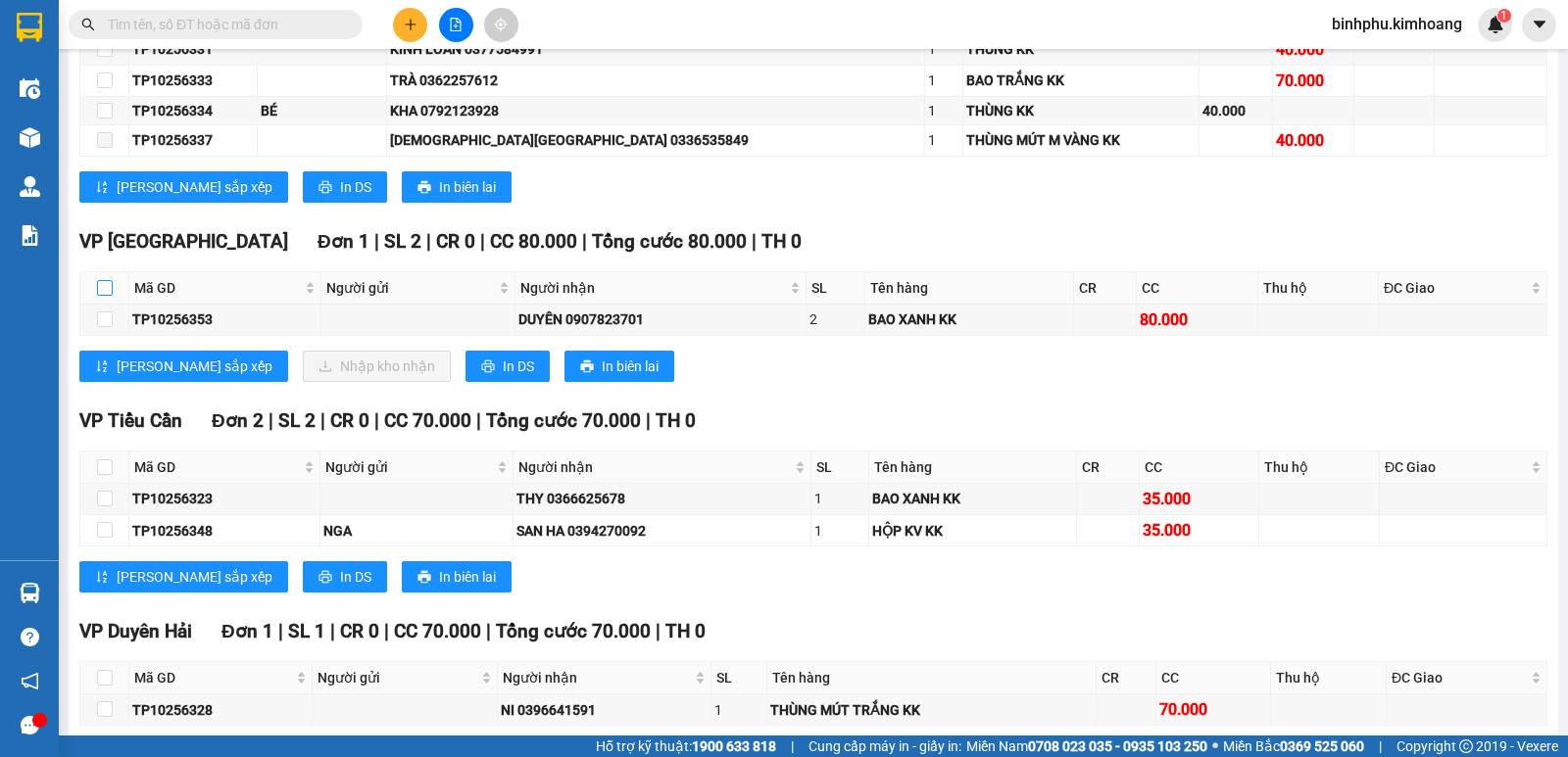
click at [112, 296] on input "checkbox" at bounding box center [105, 288] width 16 height 16
checkbox input "true"
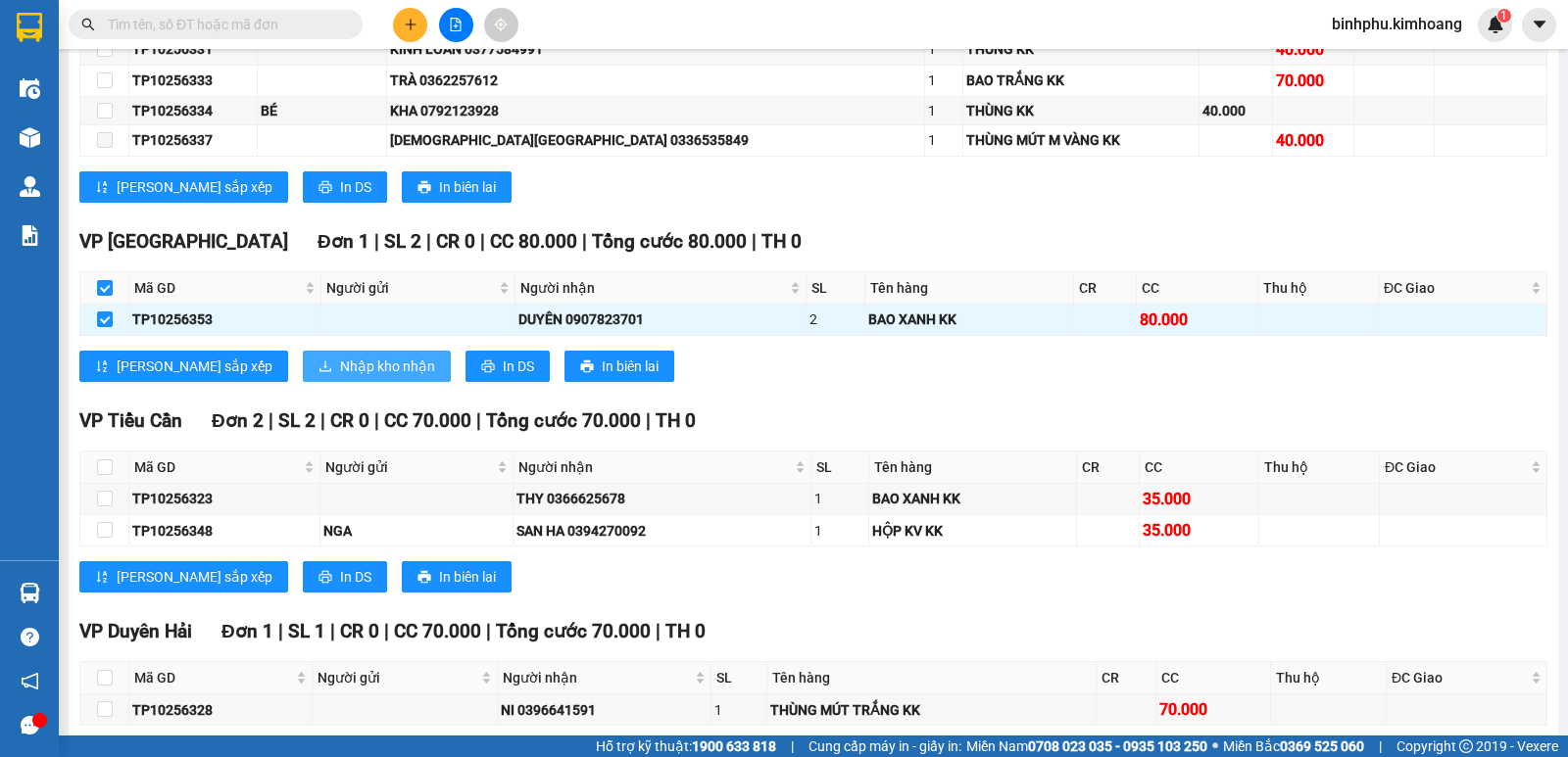
click at [303, 380] on button "Nhập kho nhận" at bounding box center [377, 367] width 148 height 31
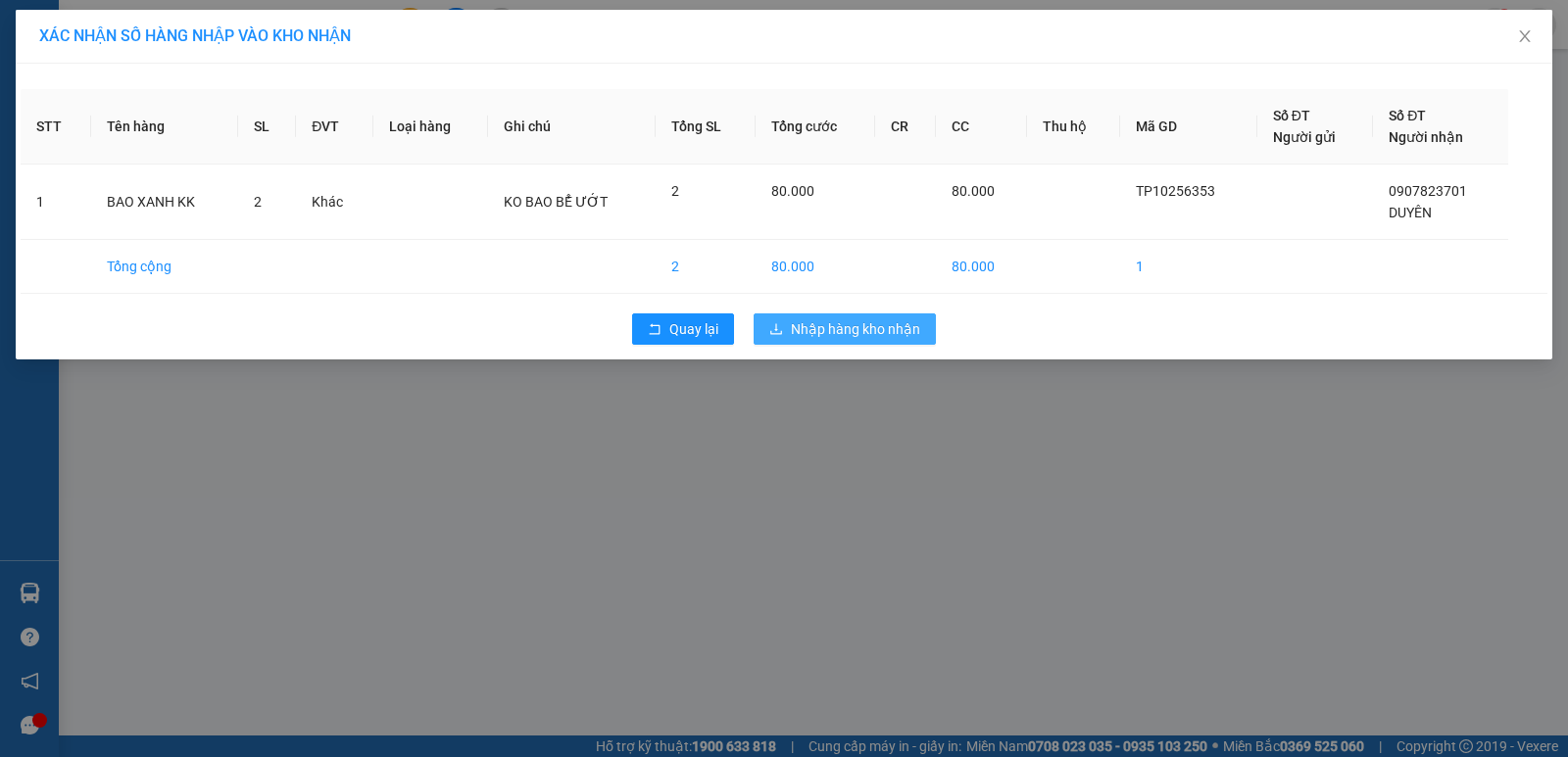
click at [826, 327] on span "Nhập hàng kho nhận" at bounding box center [856, 329] width 130 height 22
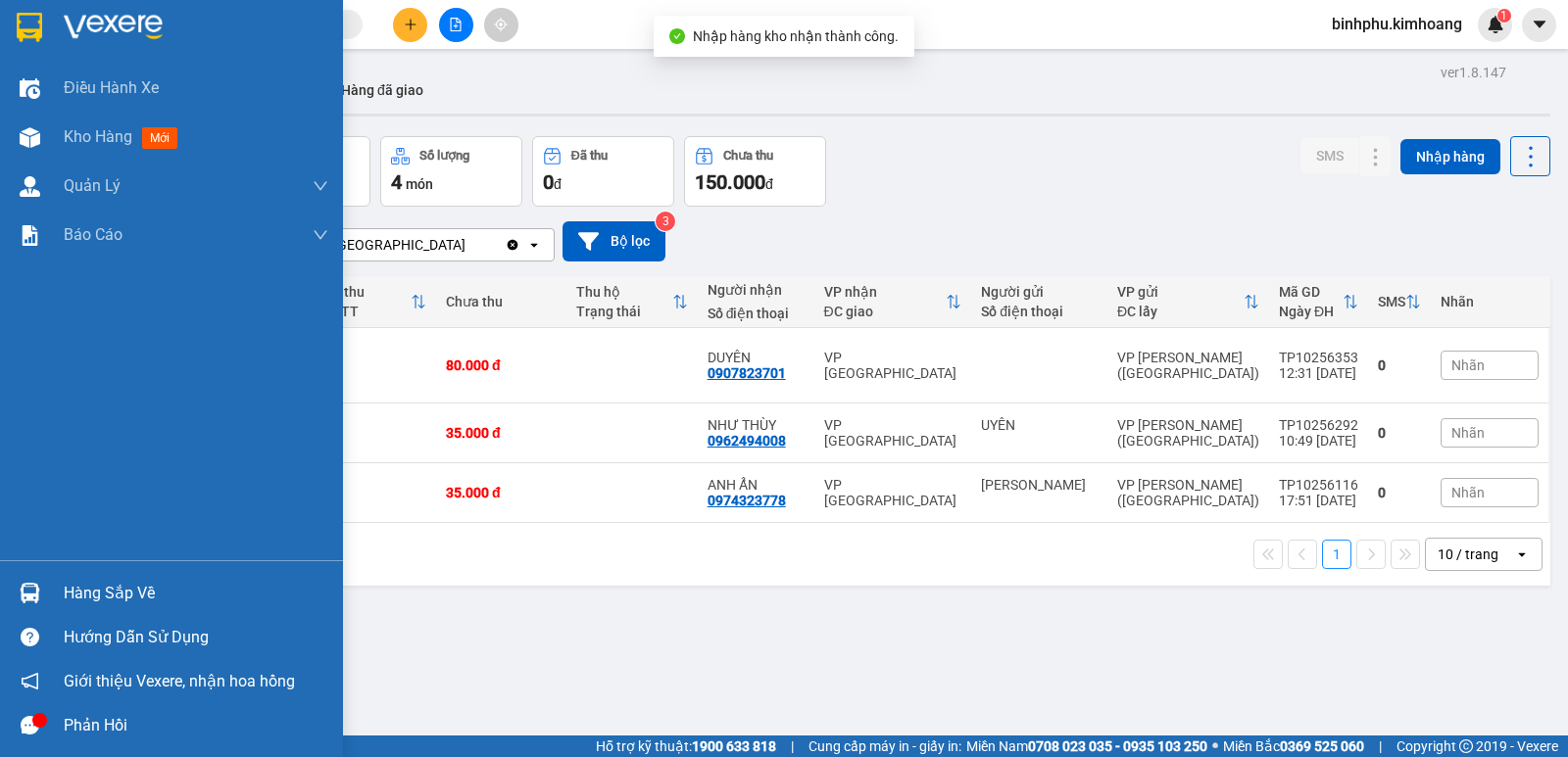
click at [97, 593] on div "Hàng sắp về" at bounding box center [196, 594] width 265 height 29
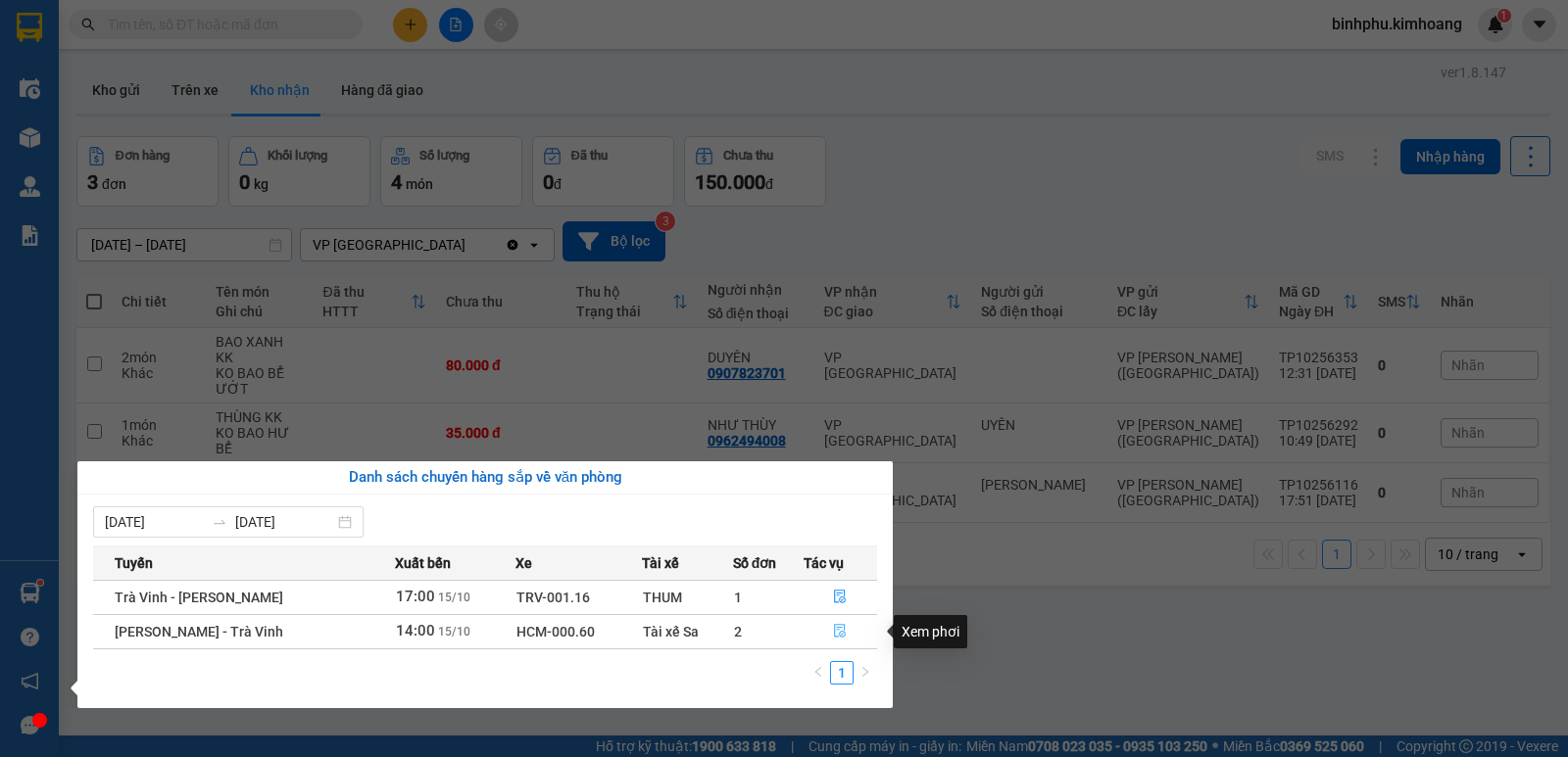
click at [833, 625] on icon "file-done" at bounding box center [840, 631] width 14 height 14
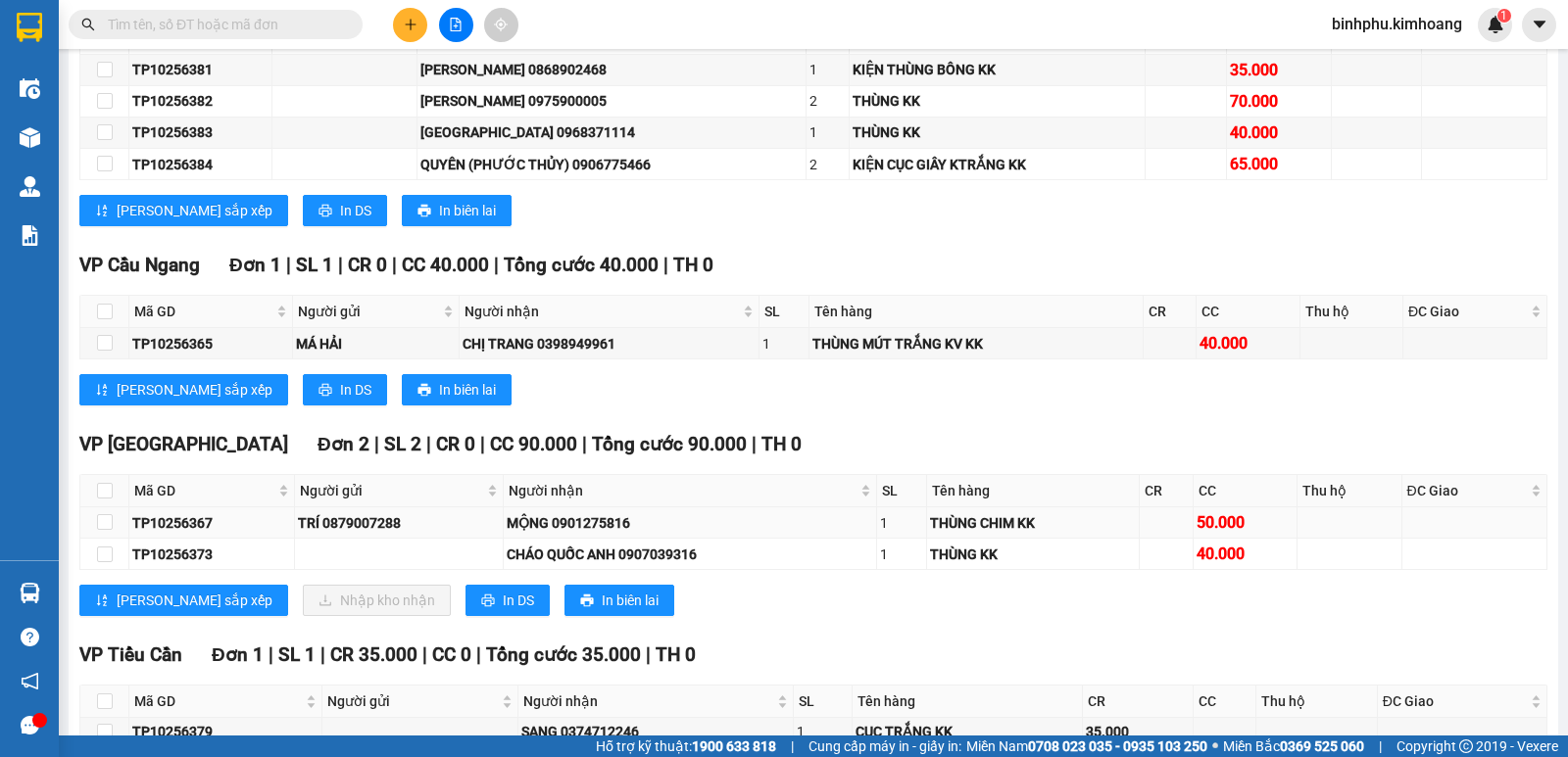
scroll to position [1274, 0]
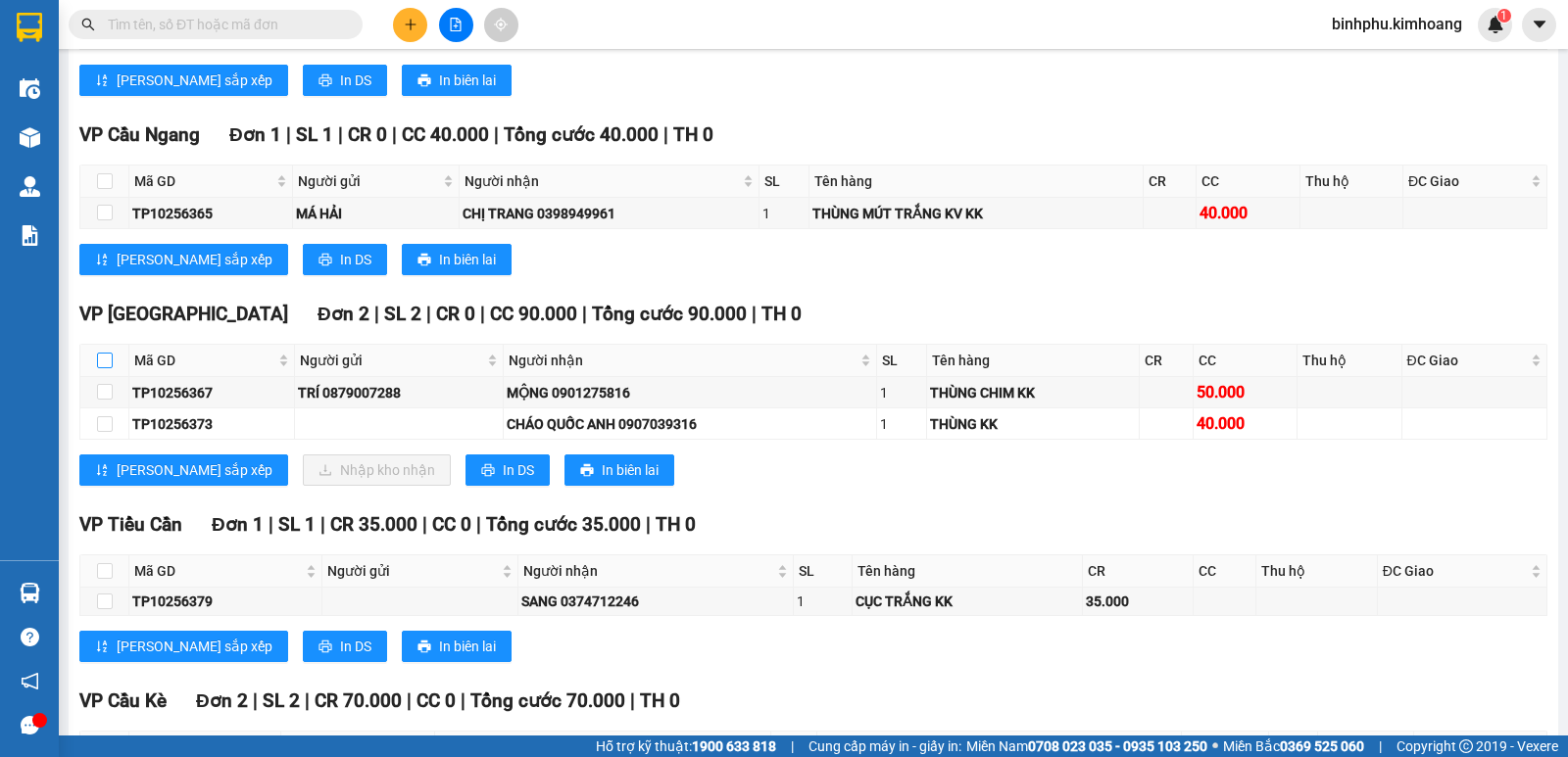
click at [103, 369] on input "checkbox" at bounding box center [105, 361] width 16 height 16
checkbox input "true"
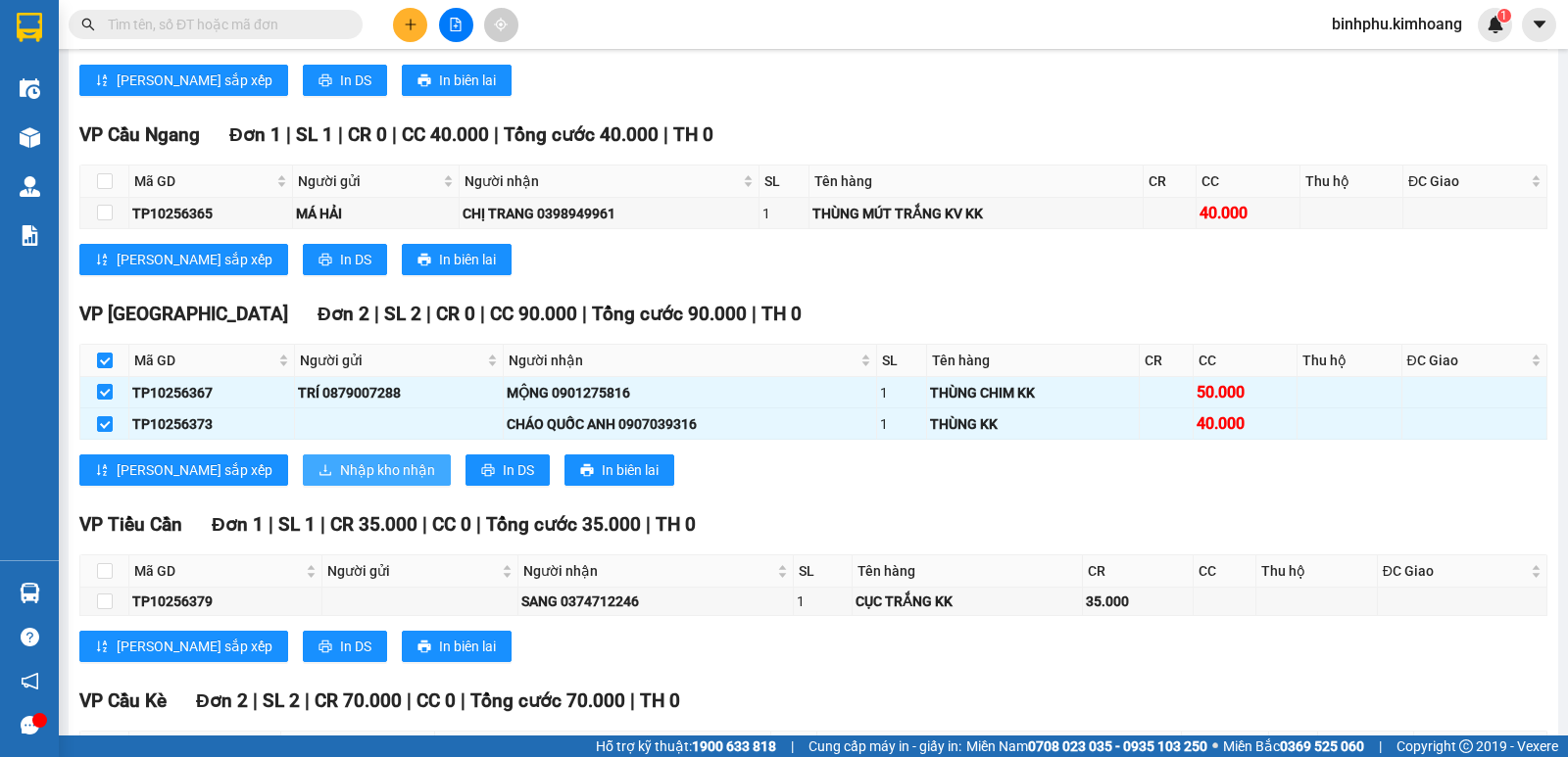
click at [340, 478] on span "Nhập kho nhận" at bounding box center [388, 470] width 95 height 22
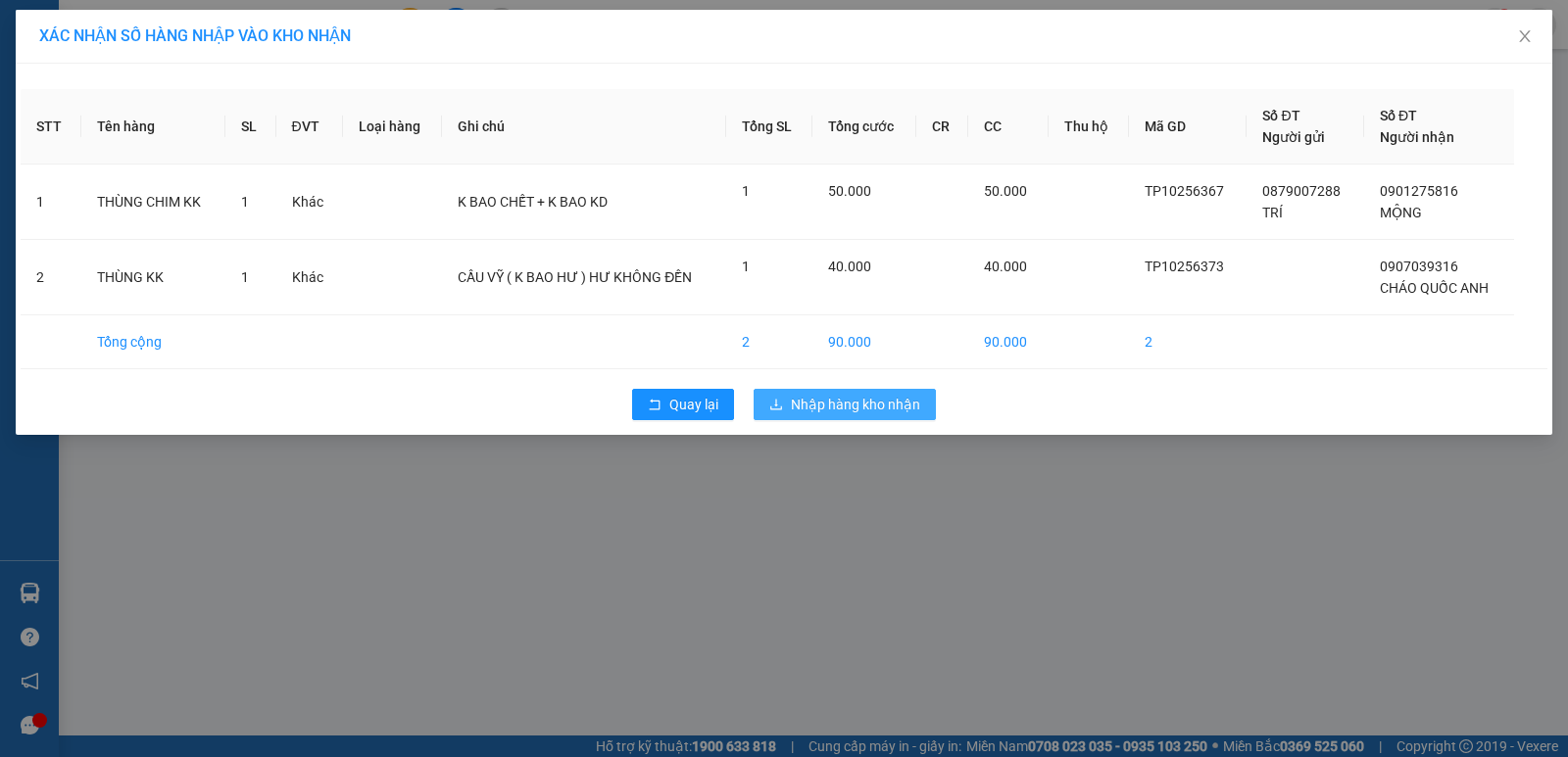
click at [863, 389] on button "Nhập hàng kho nhận" at bounding box center [844, 405] width 182 height 31
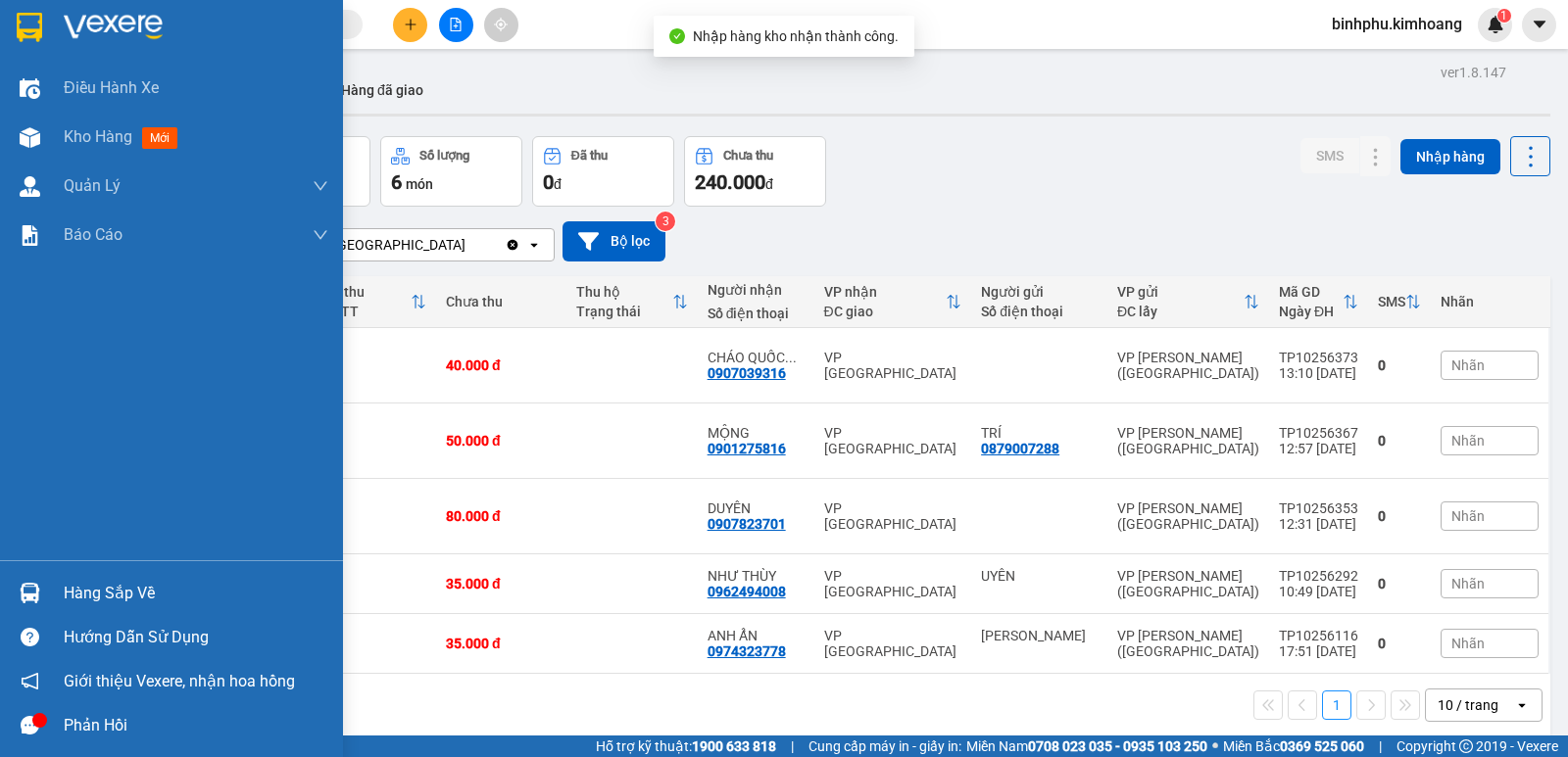
click at [30, 574] on div "Hàng sắp về" at bounding box center [171, 593] width 343 height 44
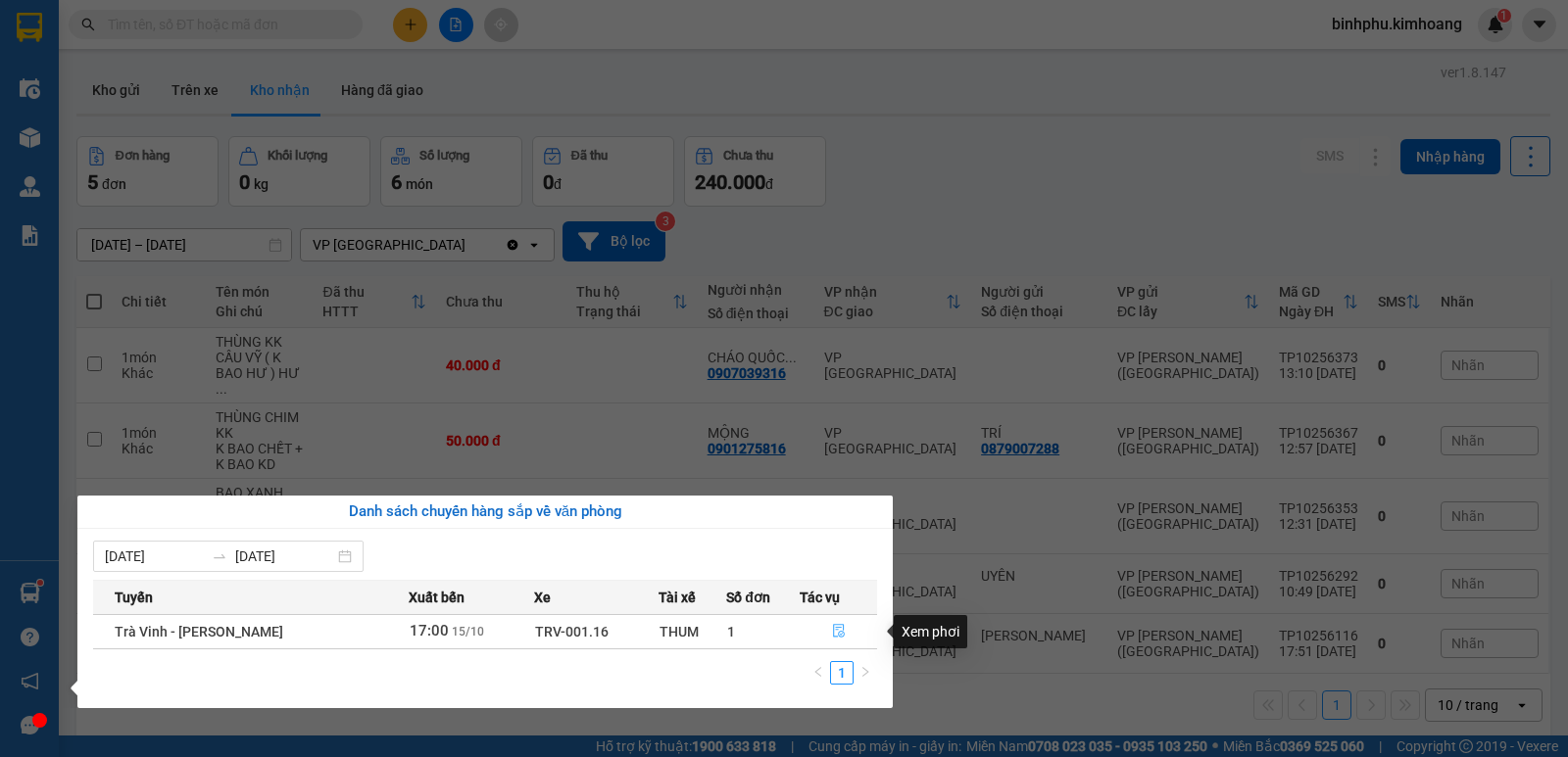
click at [841, 637] on icon "file-done" at bounding box center [839, 632] width 12 height 14
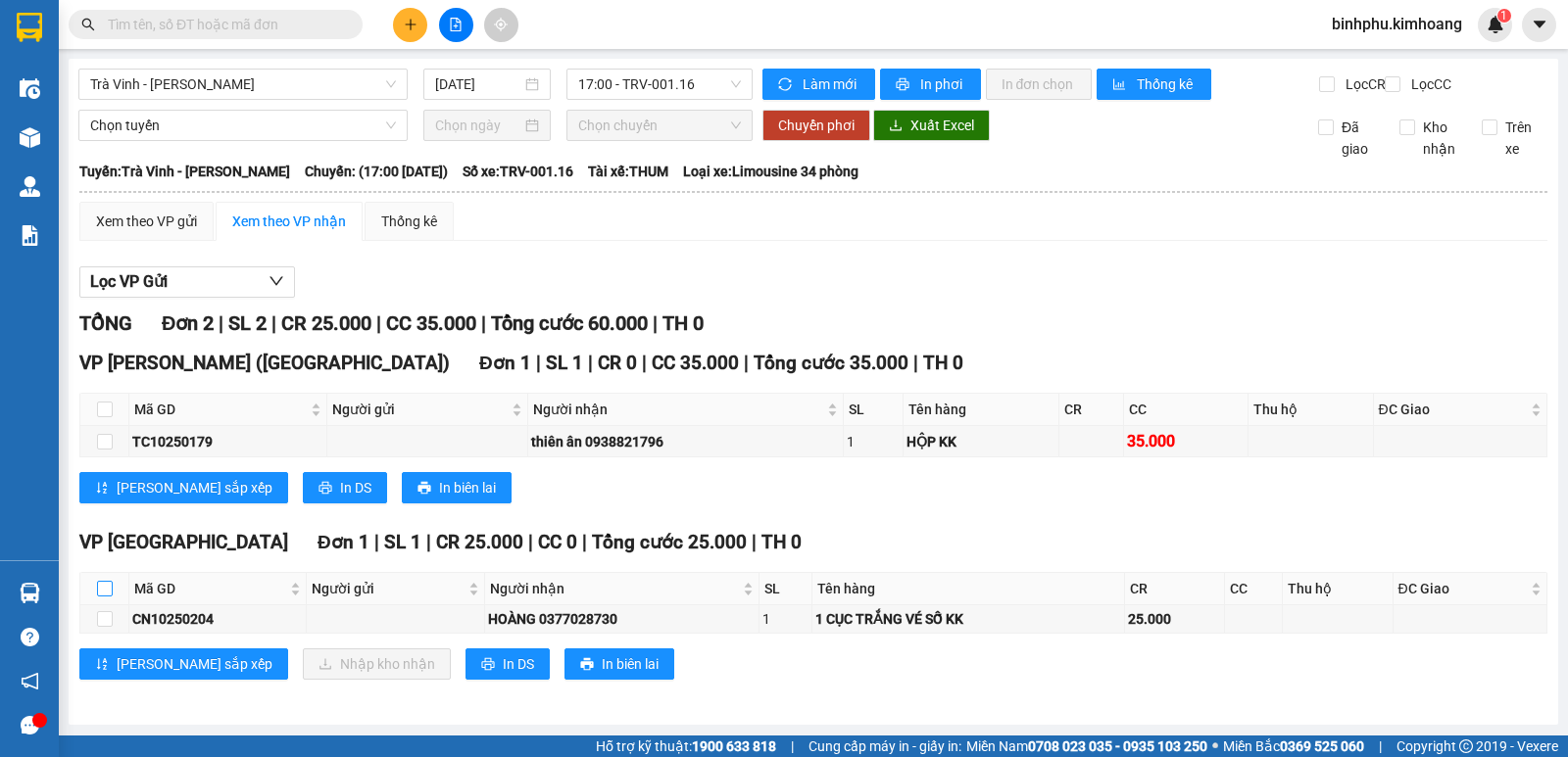
click at [111, 595] on label at bounding box center [105, 589] width 16 height 22
click at [111, 595] on input "checkbox" at bounding box center [105, 589] width 16 height 16
checkbox input "true"
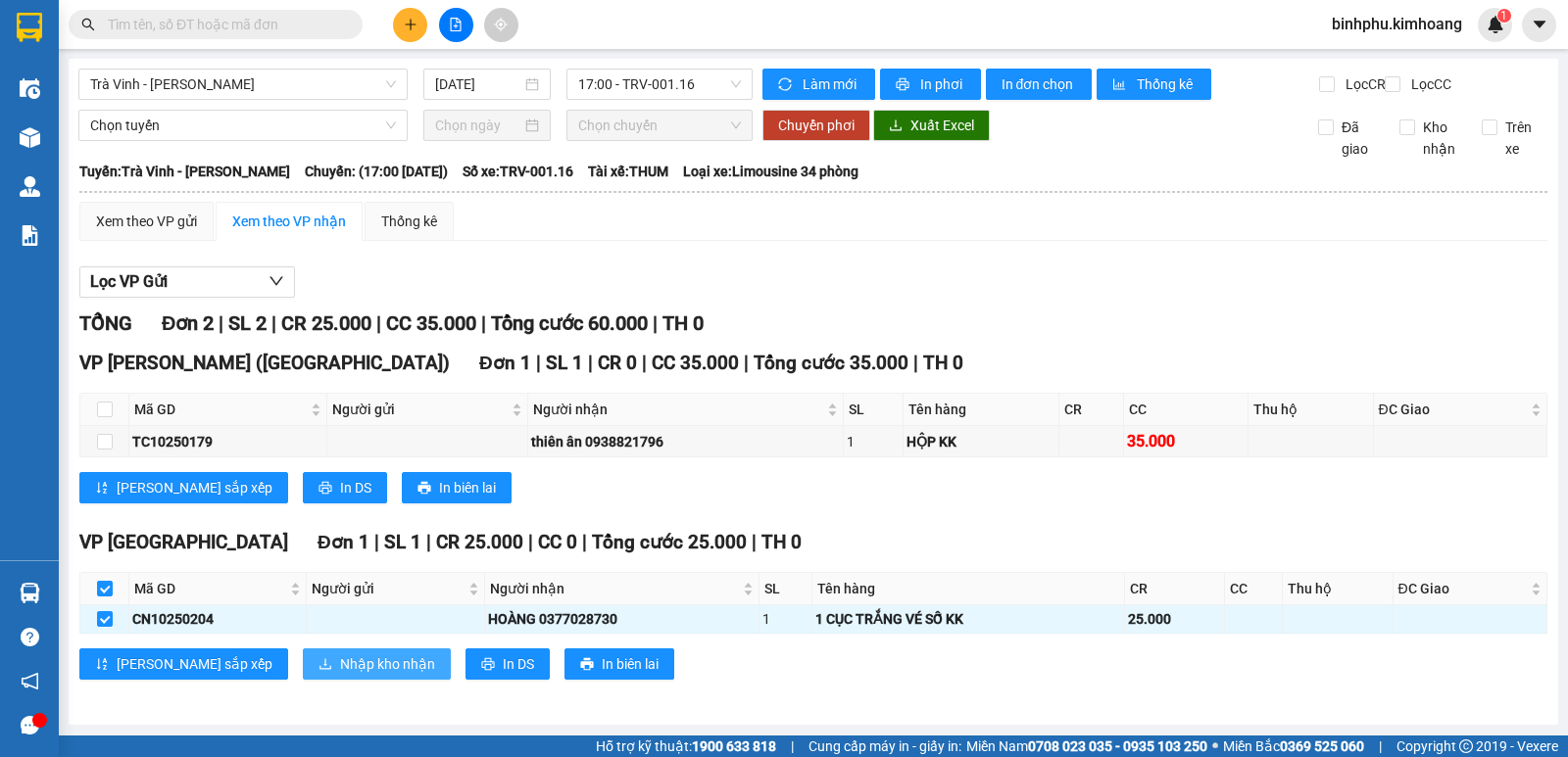
click at [340, 670] on span "Nhập kho nhận" at bounding box center [388, 665] width 95 height 22
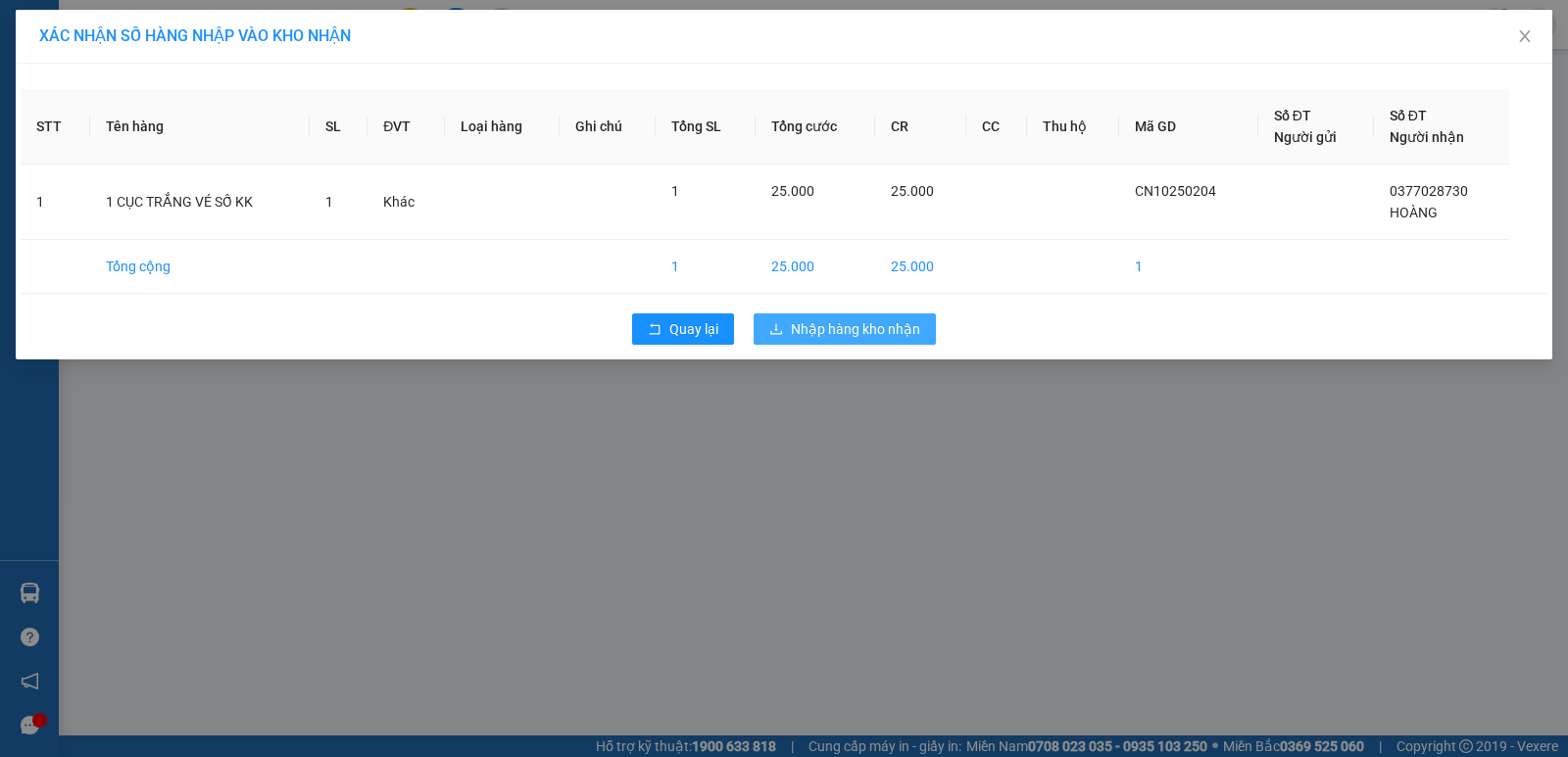
click at [789, 331] on button "Nhập hàng kho nhận" at bounding box center [844, 329] width 182 height 31
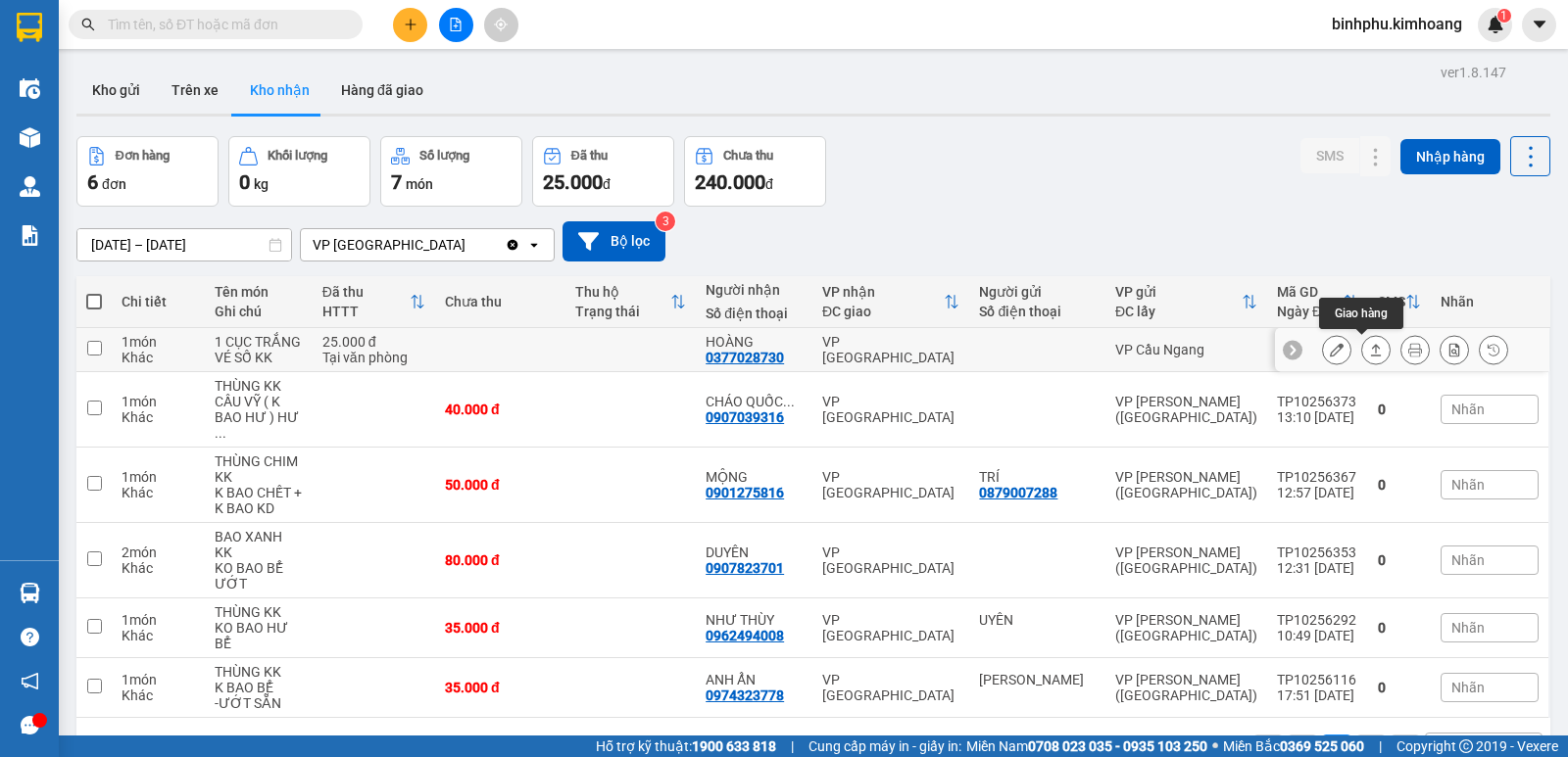
click at [1362, 346] on button at bounding box center [1376, 350] width 28 height 34
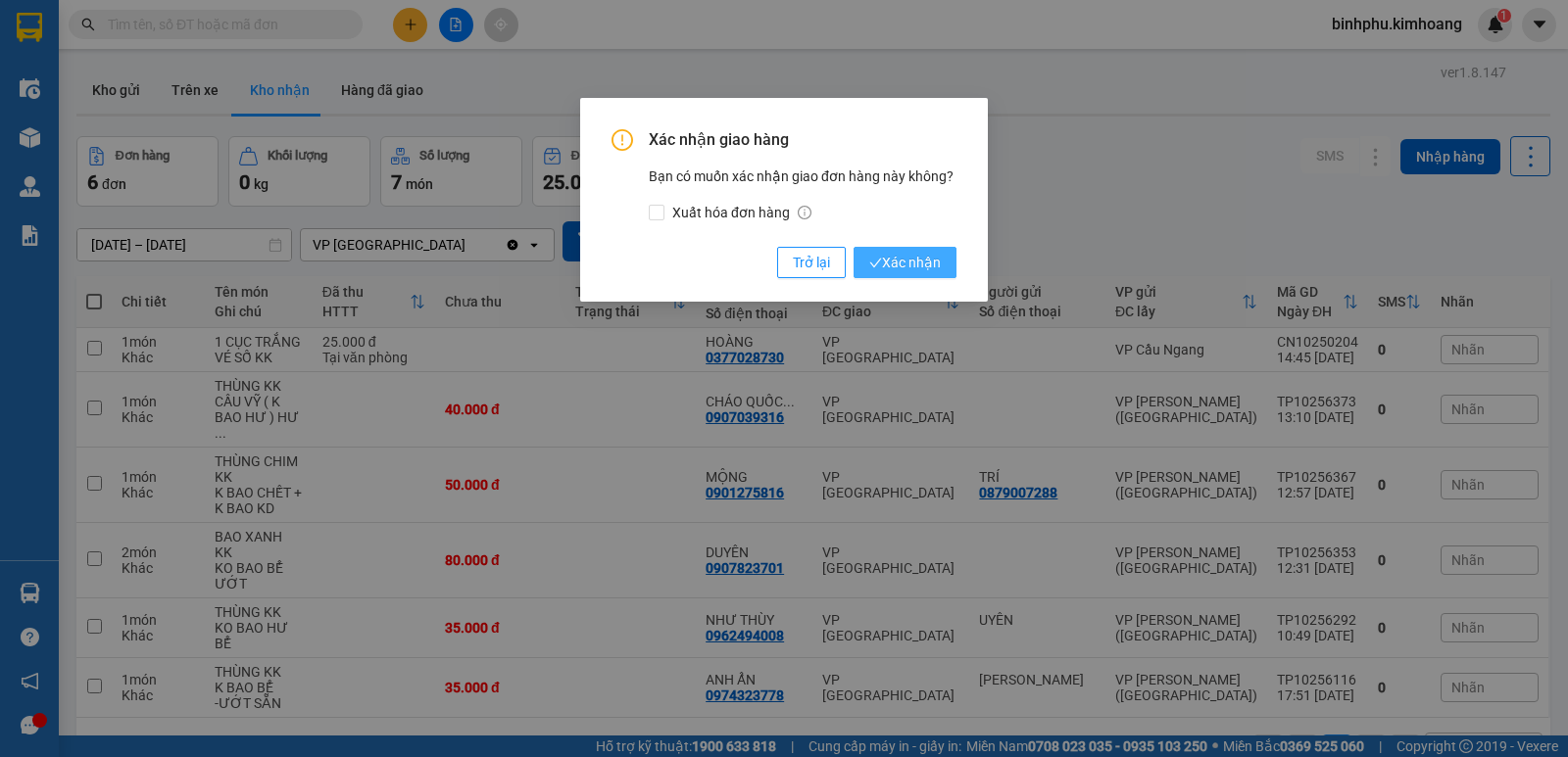
click at [932, 264] on span "Xác nhận" at bounding box center [905, 262] width 72 height 22
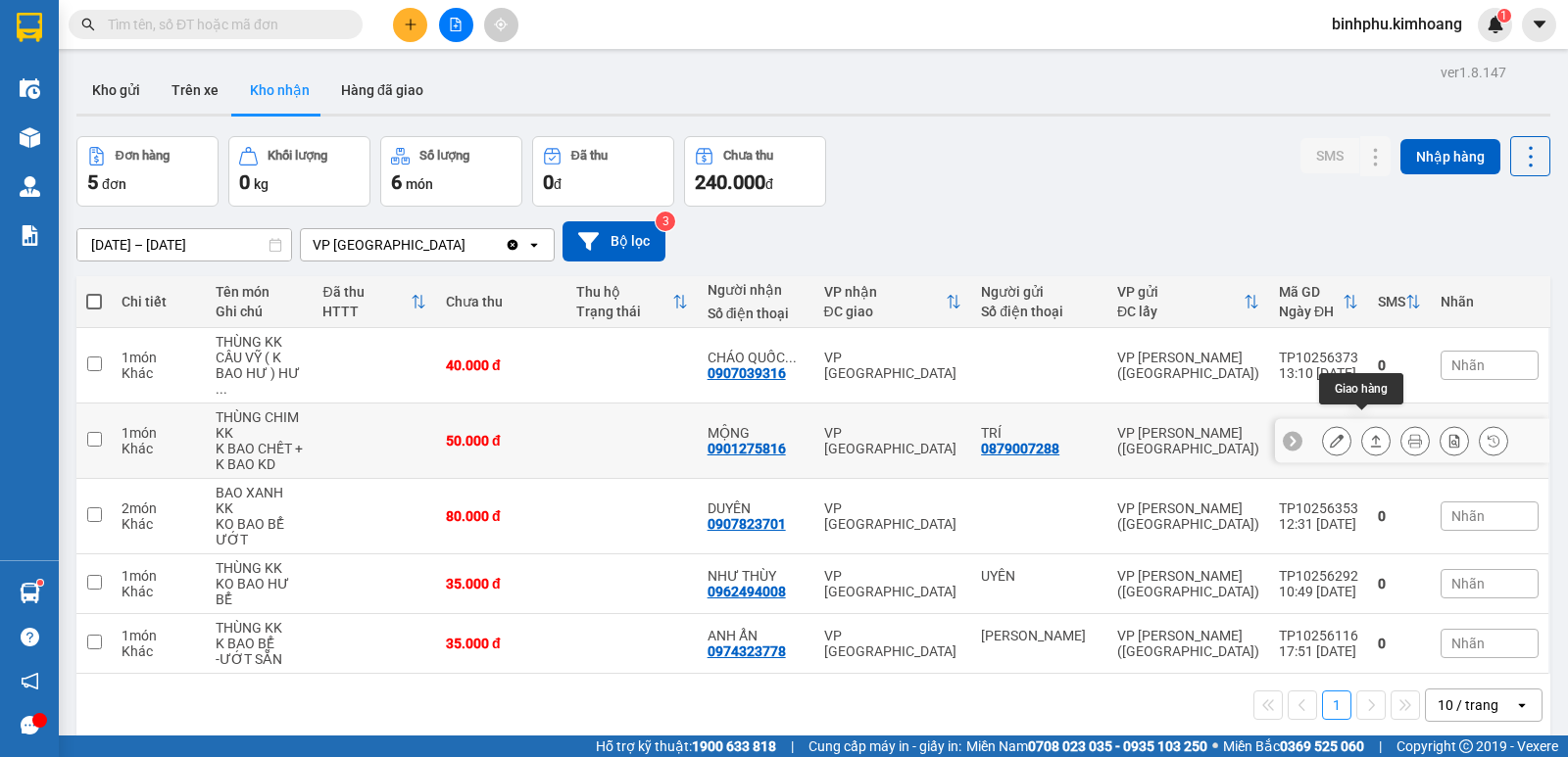
click at [1362, 425] on button at bounding box center [1376, 441] width 28 height 34
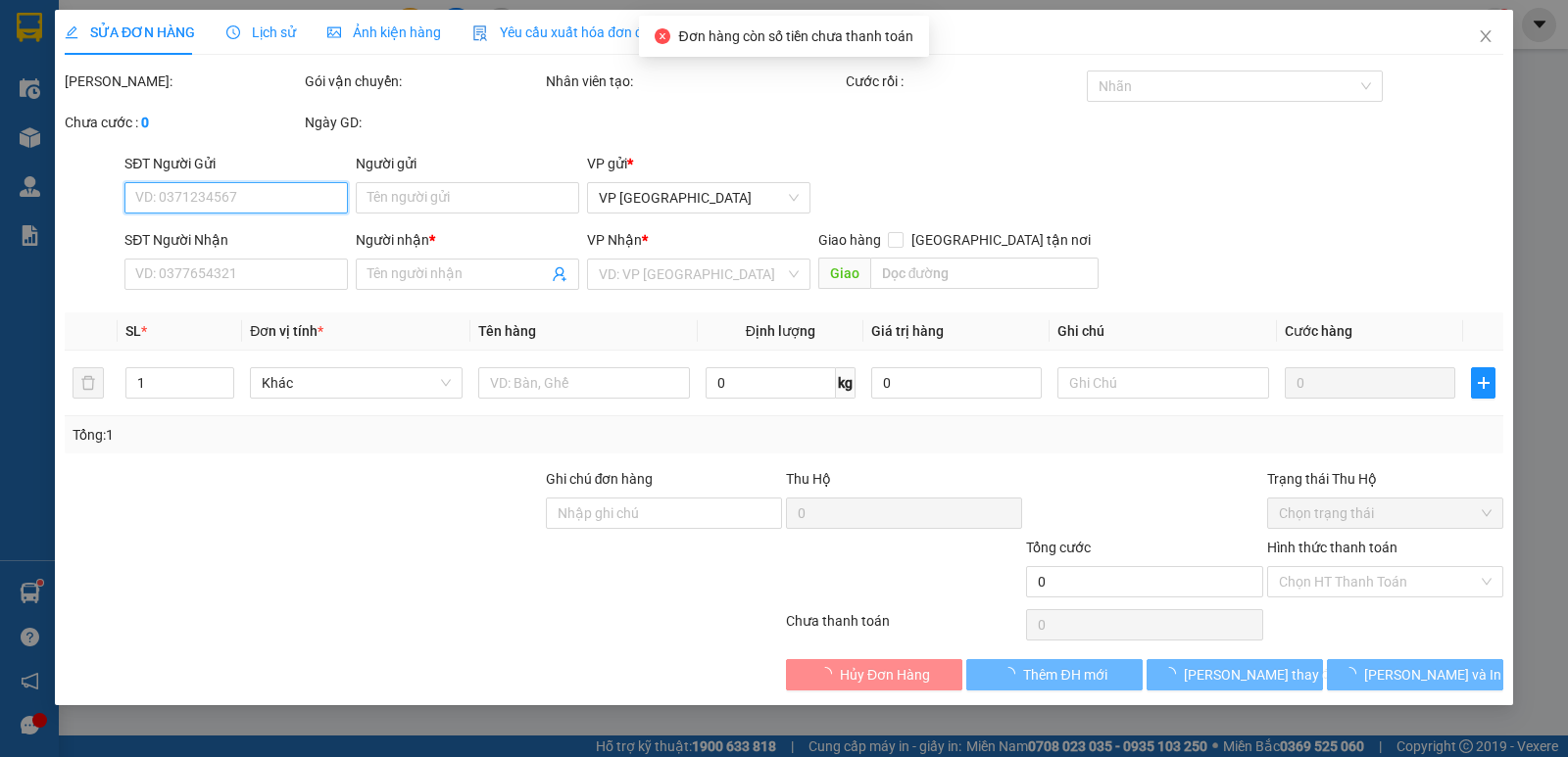
type input "0879007288"
type input "TRÍ"
type input "0901275816"
type input "MỘNG"
type input "50.000"
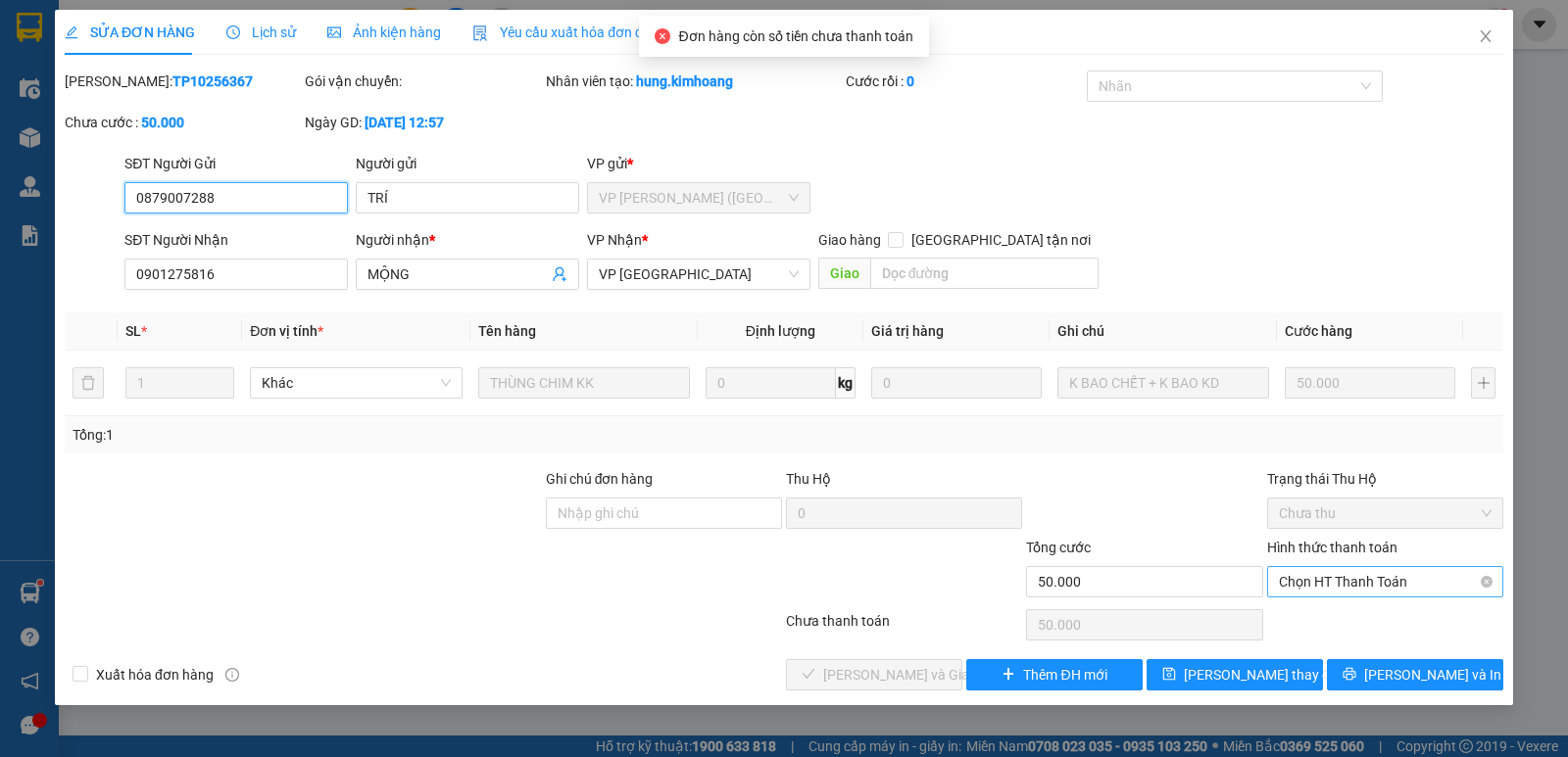
click at [1382, 568] on span "Chọn HT Thanh Toán" at bounding box center [1385, 582] width 212 height 29
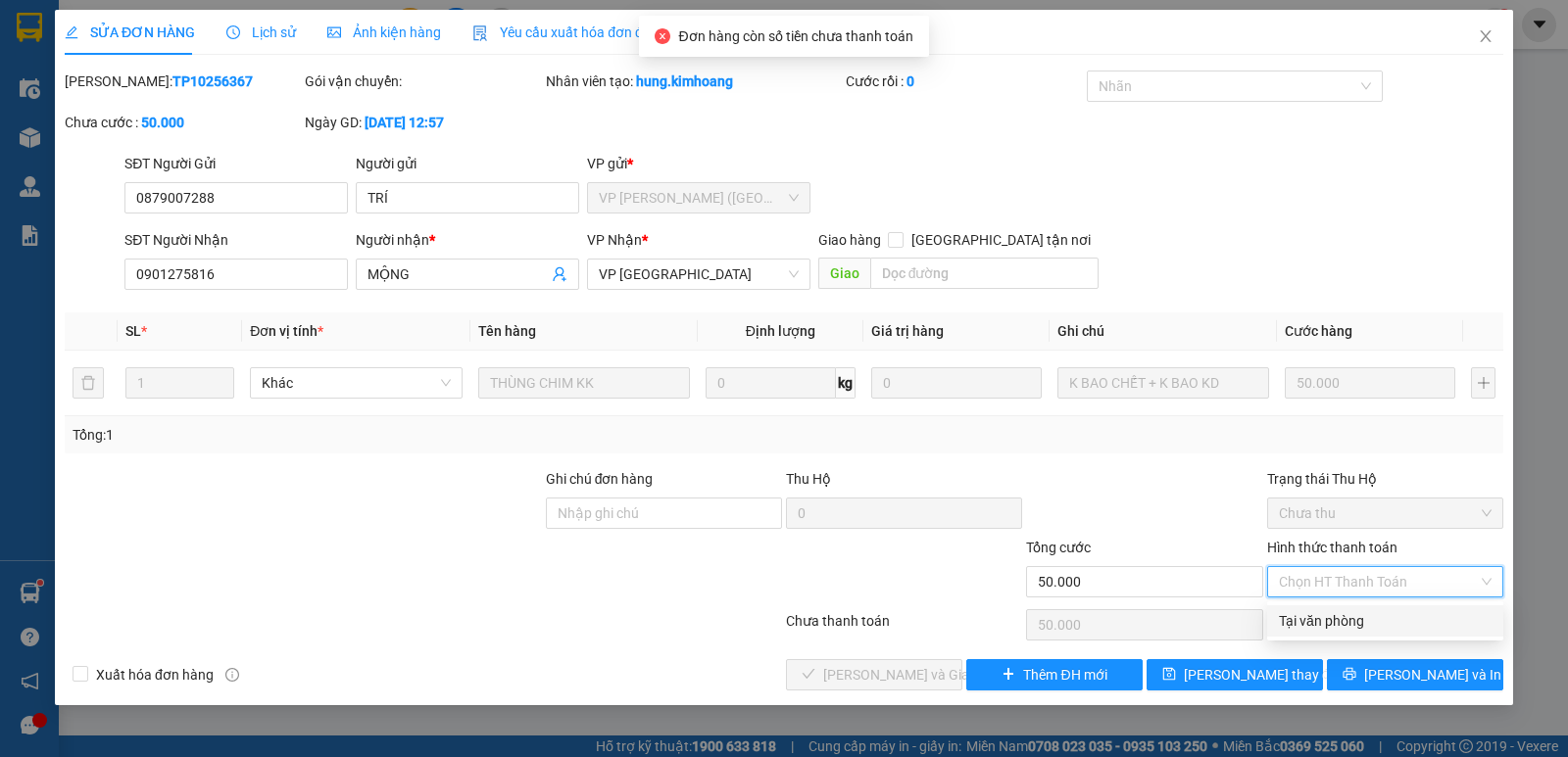
drag, startPoint x: 1356, startPoint y: 614, endPoint x: 1289, endPoint y: 609, distance: 67.2
click at [1355, 616] on div "Tại văn phòng" at bounding box center [1385, 621] width 212 height 22
type input "0"
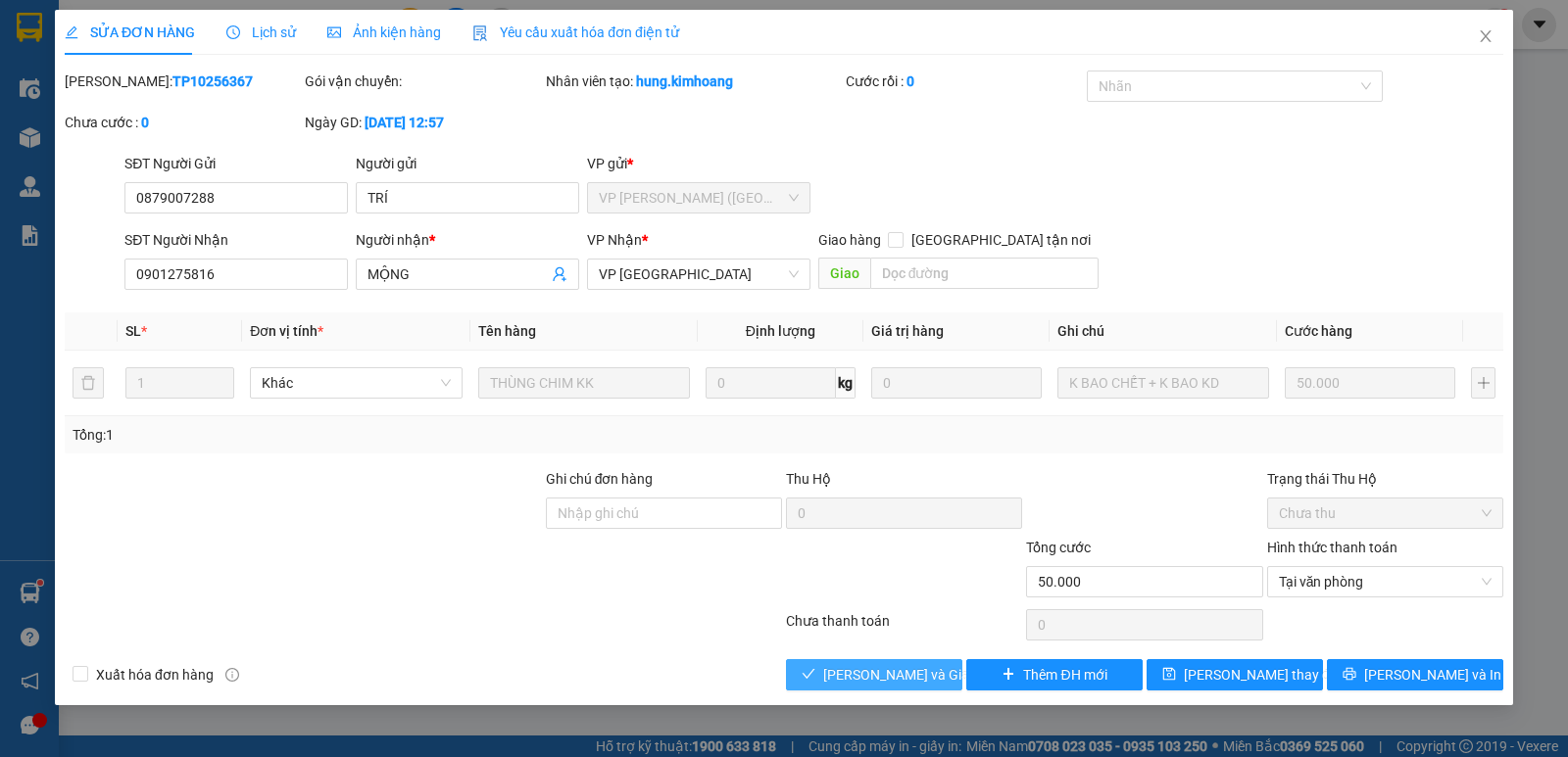
click at [900, 670] on span "Lưu và Giao hàng" at bounding box center [917, 675] width 188 height 22
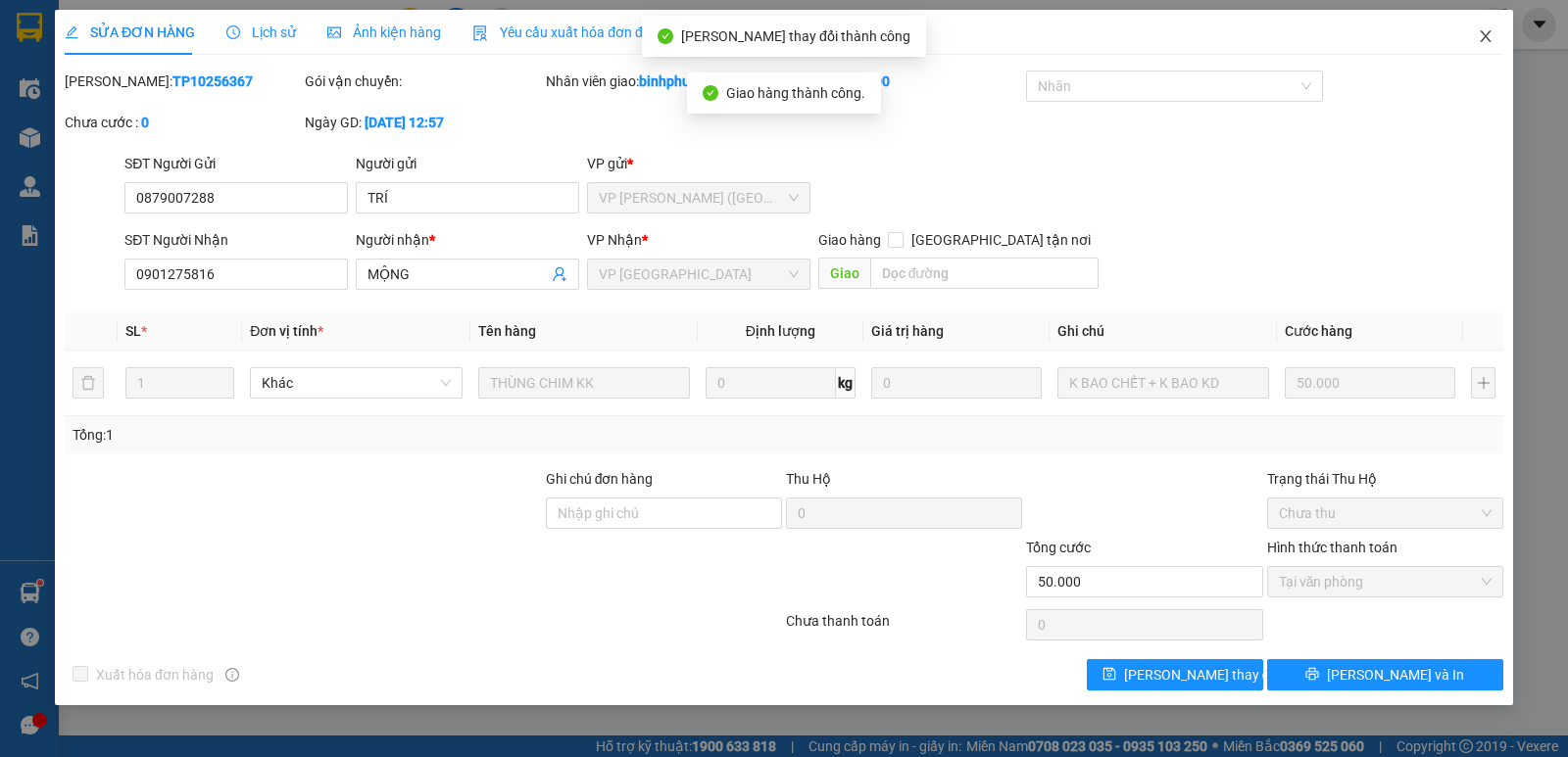
click at [1483, 25] on span "Close" at bounding box center [1486, 37] width 55 height 55
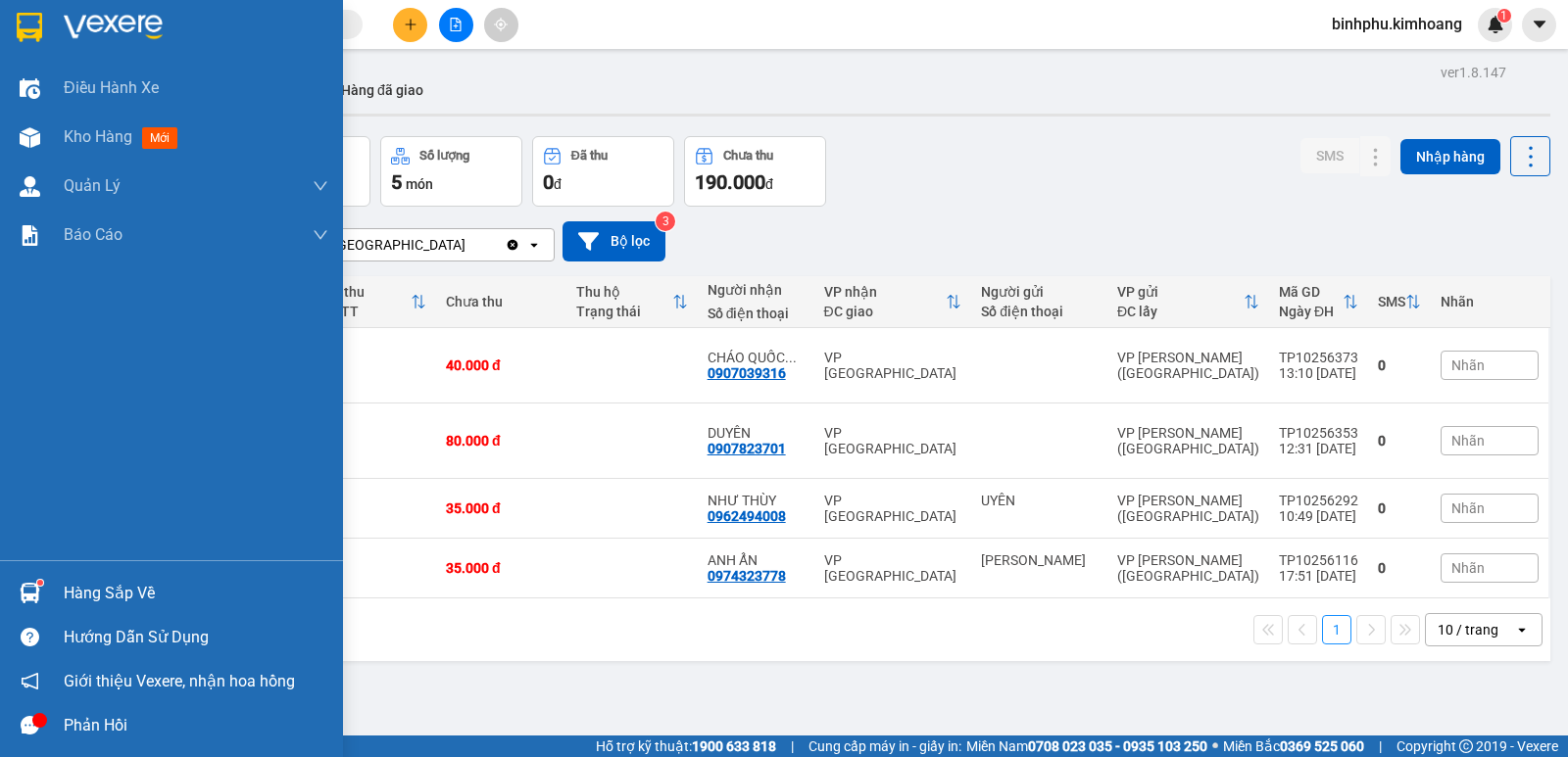
click at [58, 590] on div "Hàng sắp về" at bounding box center [171, 593] width 343 height 44
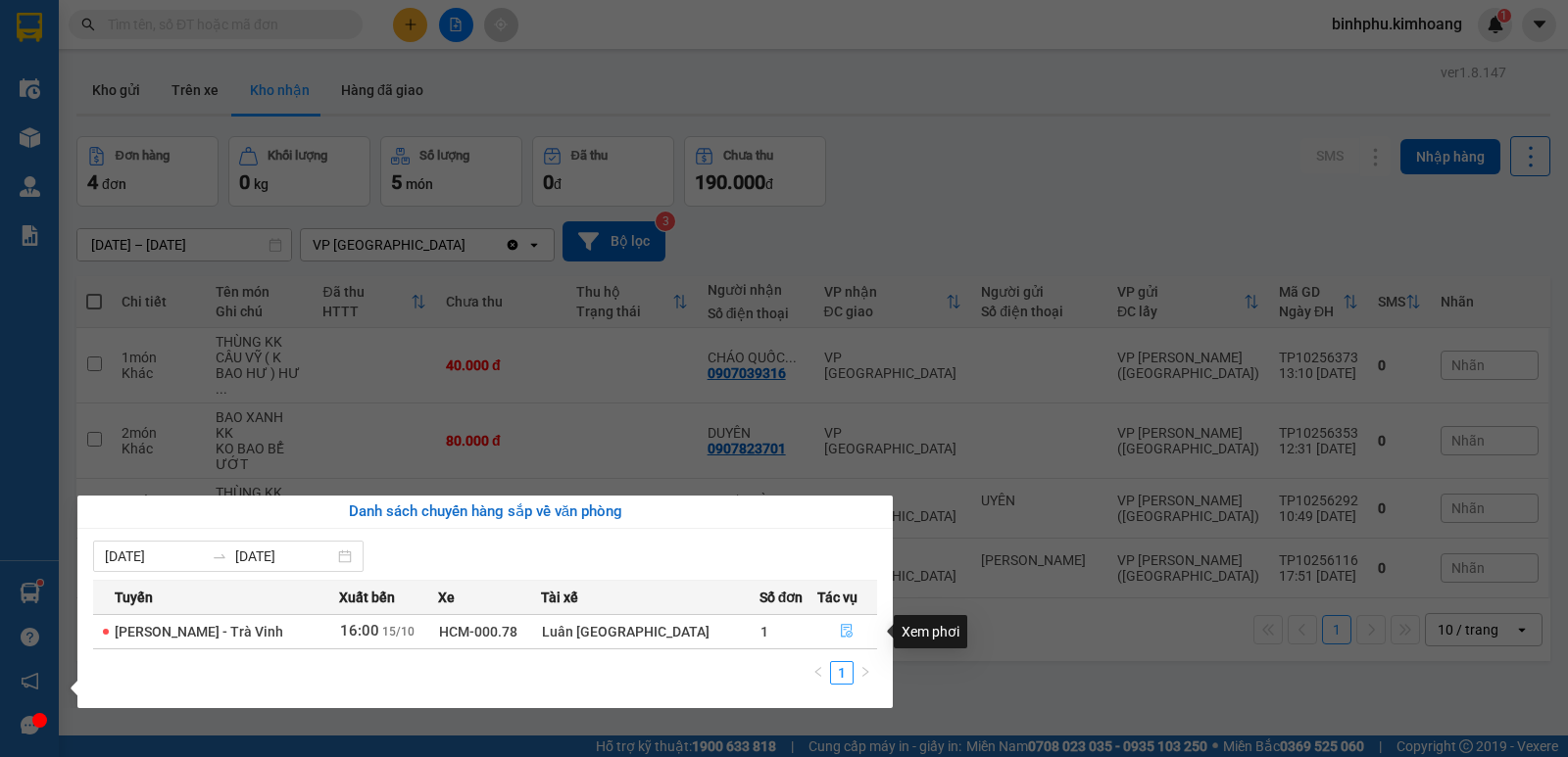
click at [828, 621] on button "button" at bounding box center [848, 632] width 59 height 31
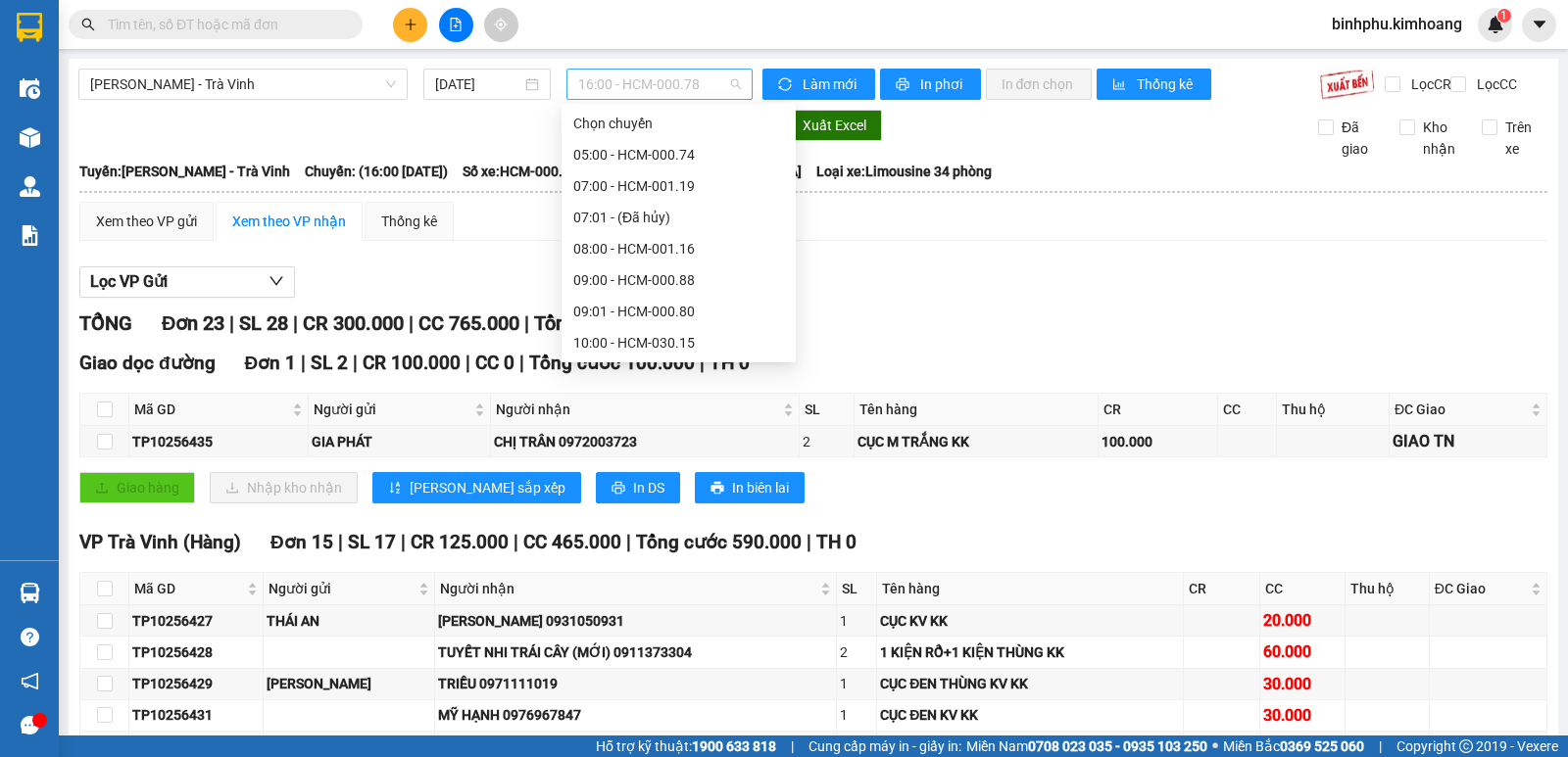
click at [723, 82] on span "16:00 - HCM-000.78" at bounding box center [659, 85] width 161 height 29
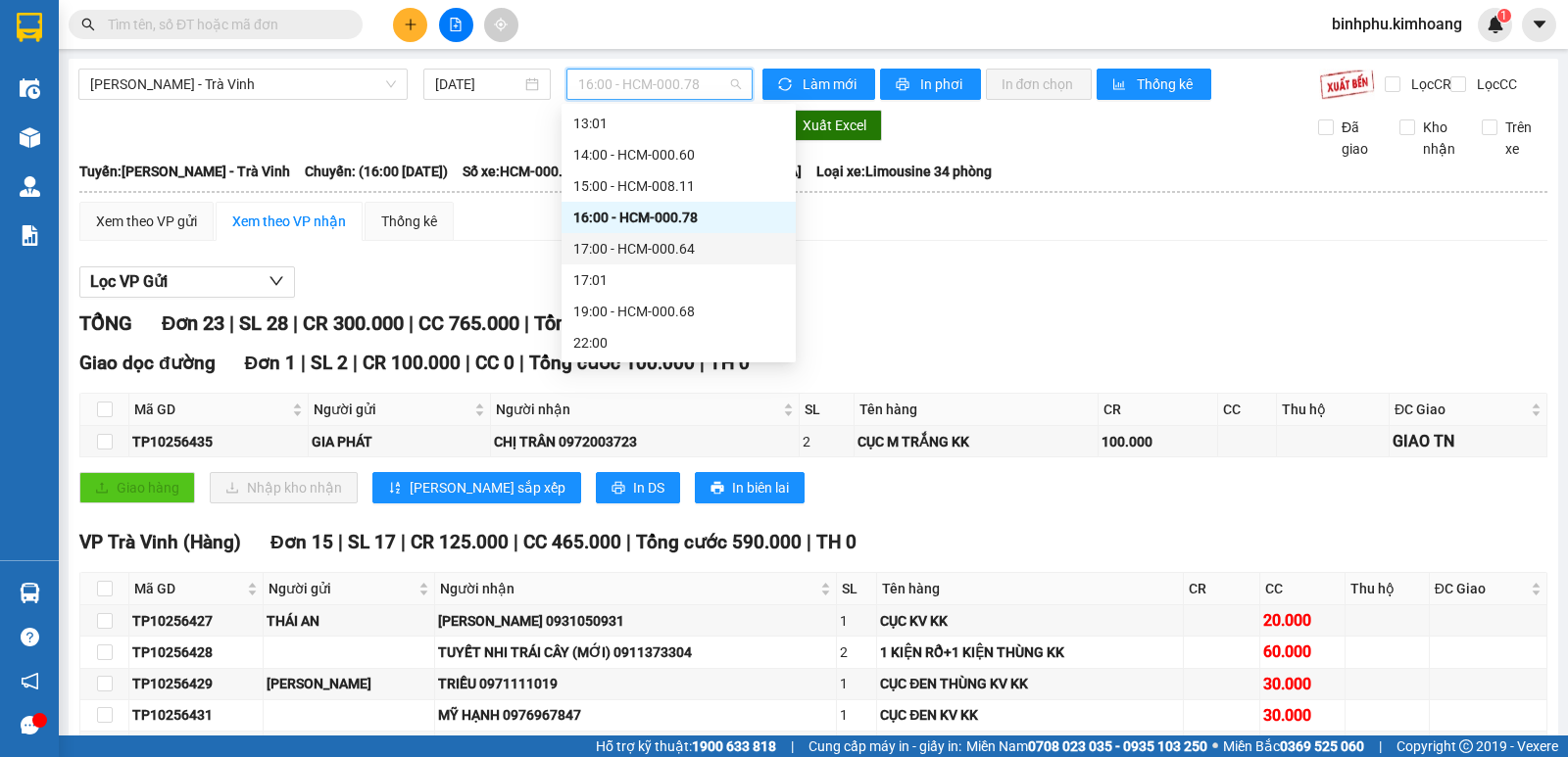
click at [693, 235] on div "17:00 - HCM-000.64" at bounding box center [679, 249] width 234 height 31
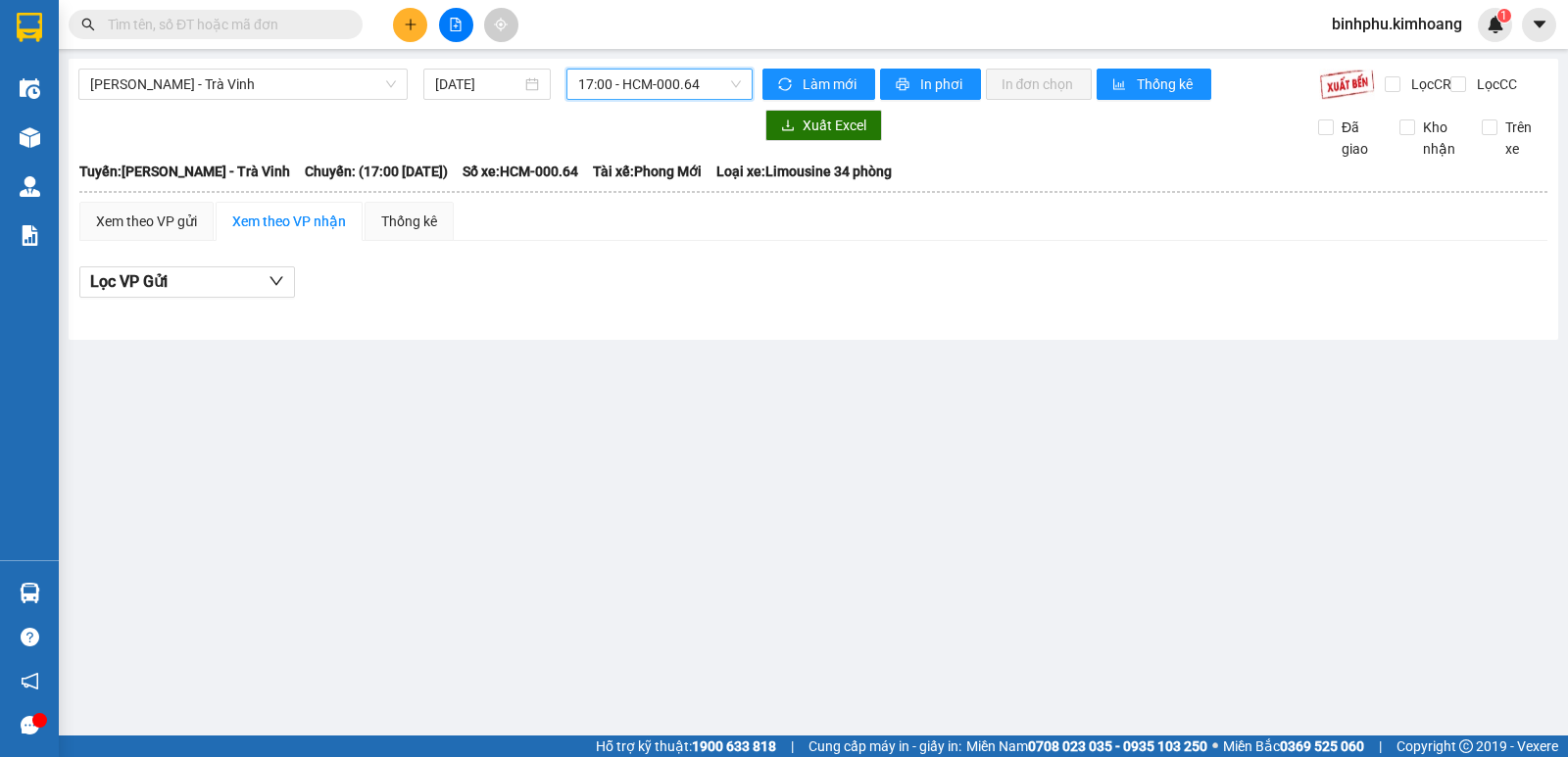
click at [712, 85] on span "17:00 - HCM-000.64" at bounding box center [659, 85] width 161 height 29
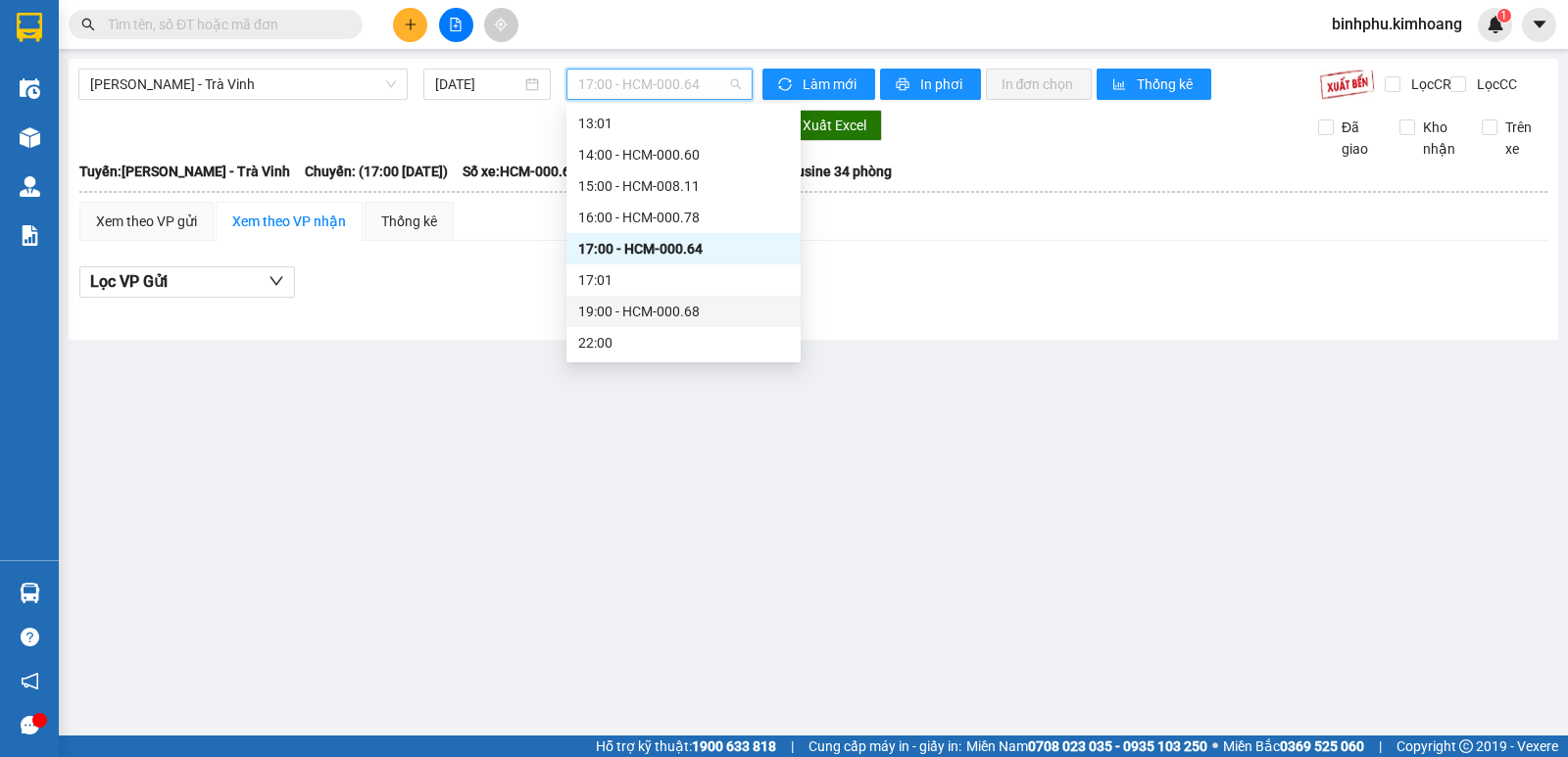
click at [647, 318] on div "19:00 - HCM-000.68" at bounding box center [684, 312] width 211 height 22
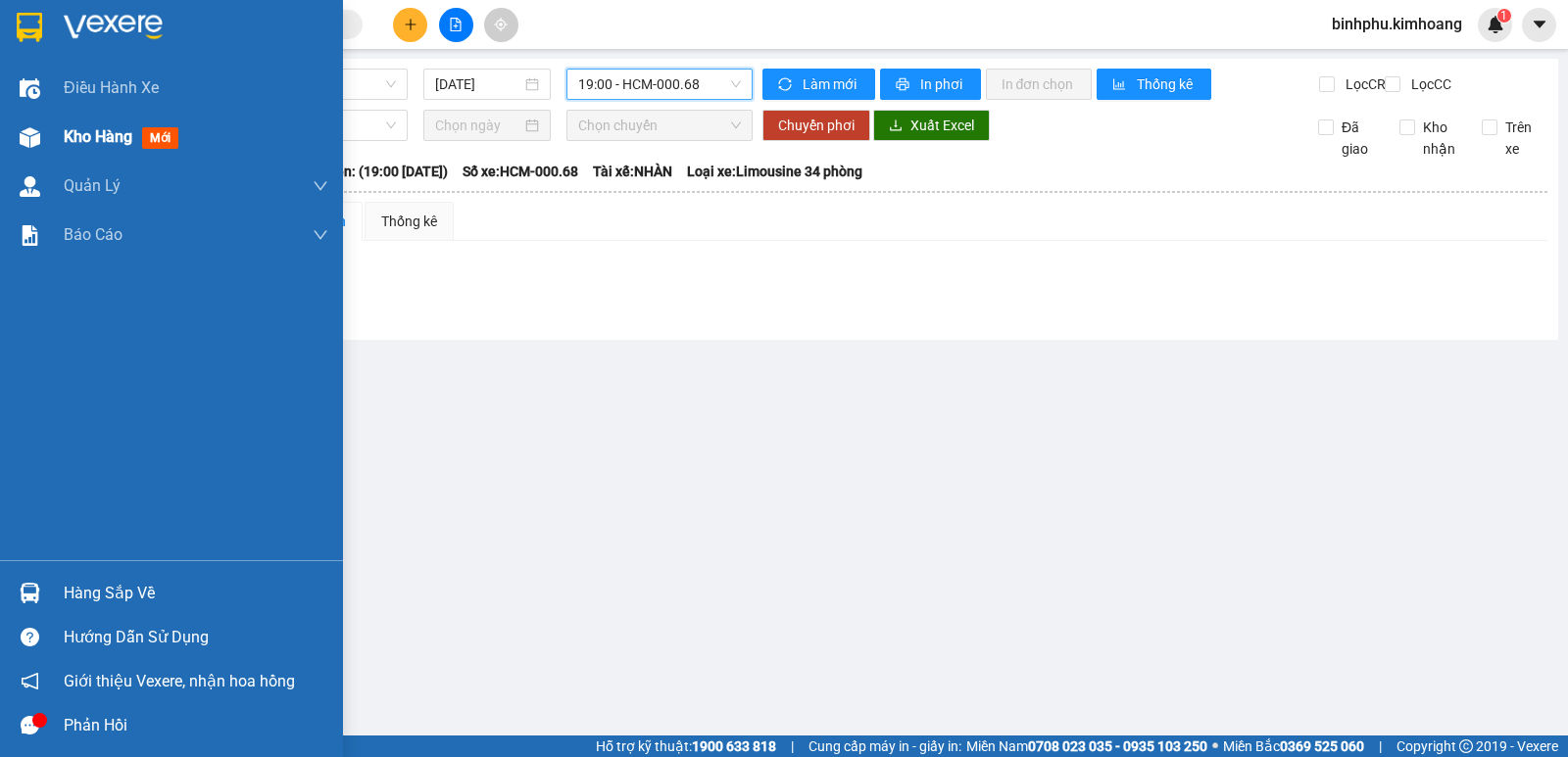
click at [45, 146] on div at bounding box center [30, 138] width 34 height 34
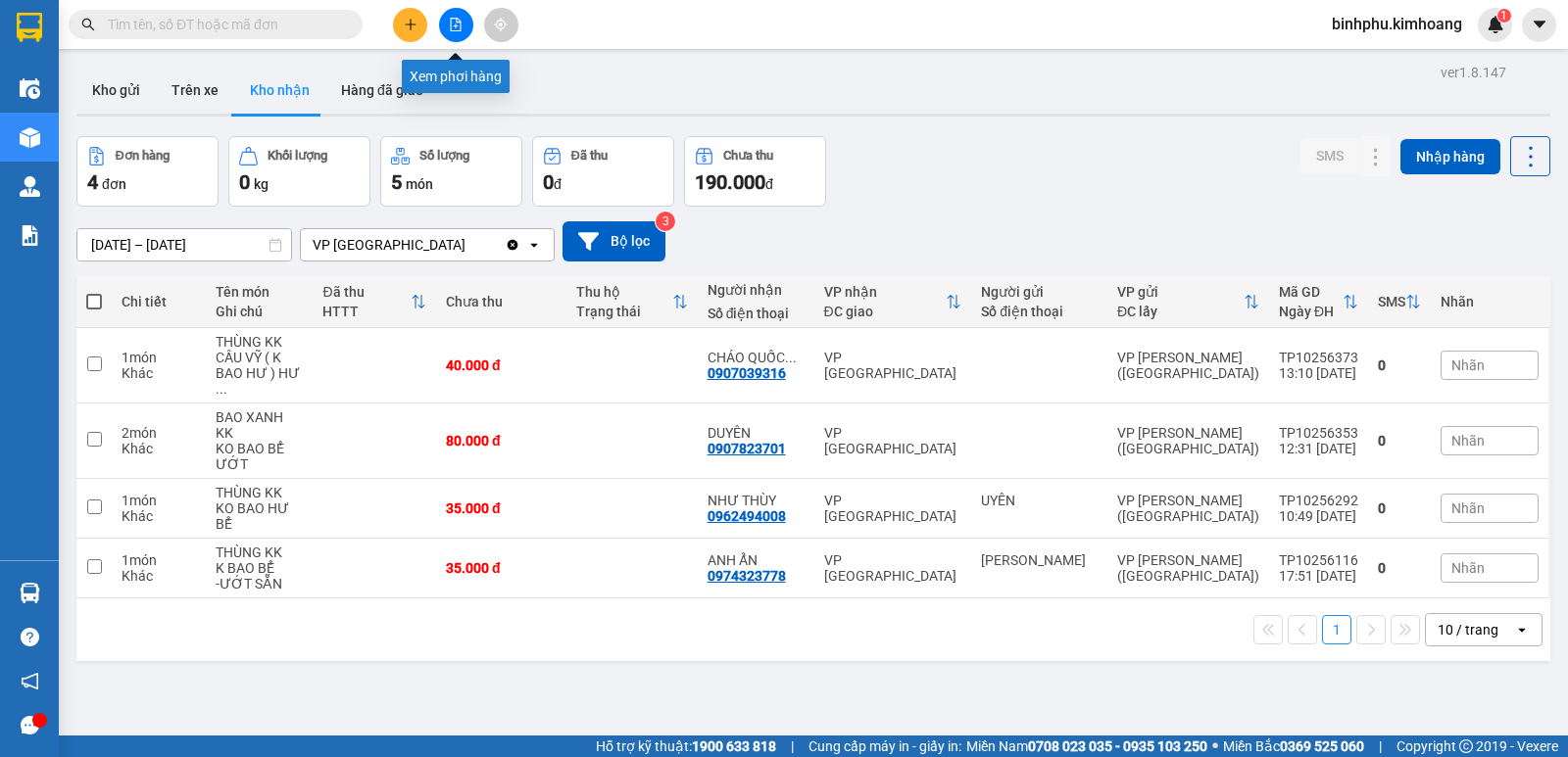
click at [449, 27] on icon "file-add" at bounding box center [455, 25] width 14 height 14
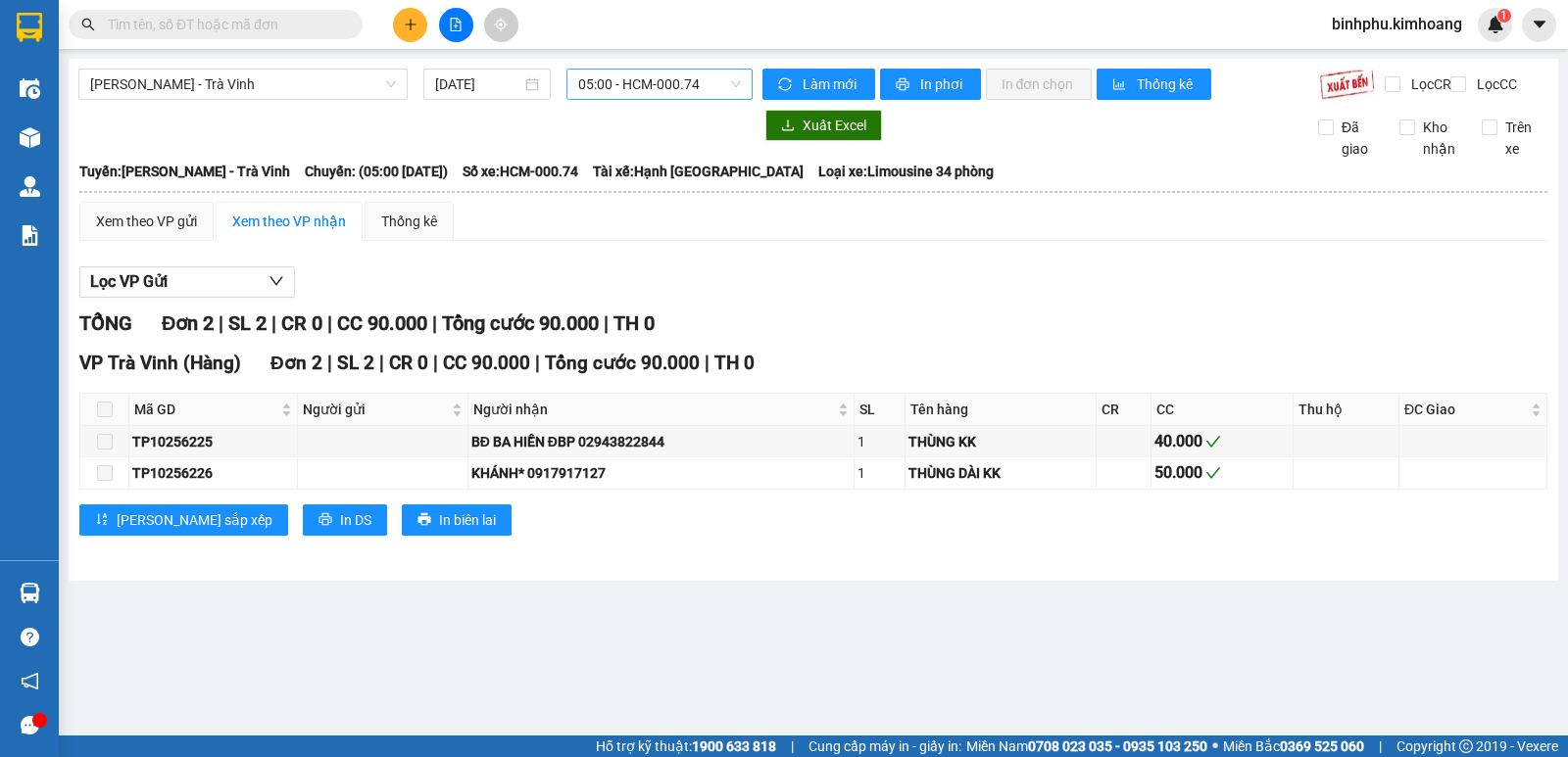
click at [709, 81] on span "05:00 - HCM-000.74" at bounding box center [659, 85] width 161 height 29
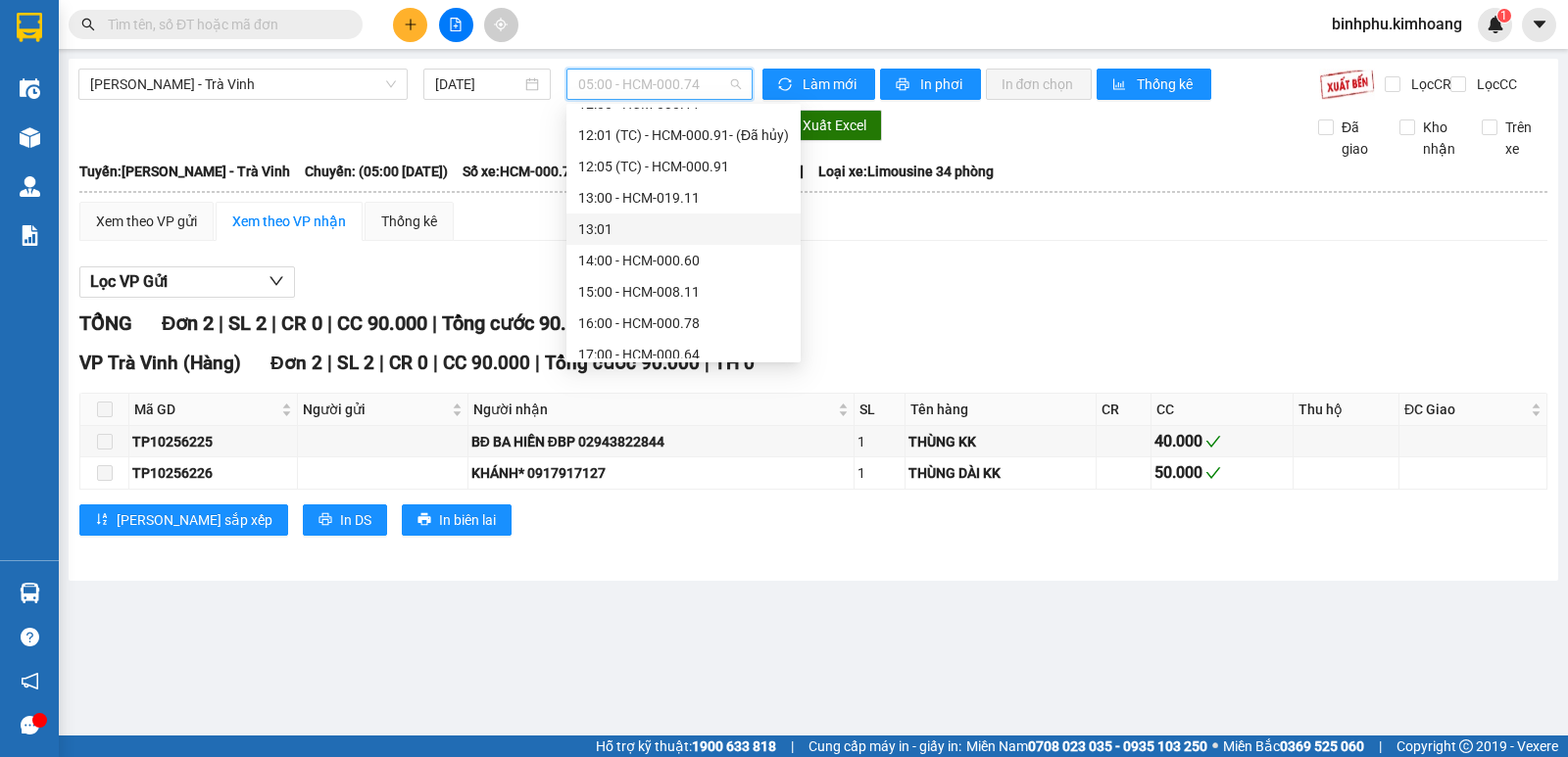
scroll to position [392, 0]
click at [657, 239] on div "14:00 - HCM-000.60" at bounding box center [684, 233] width 211 height 22
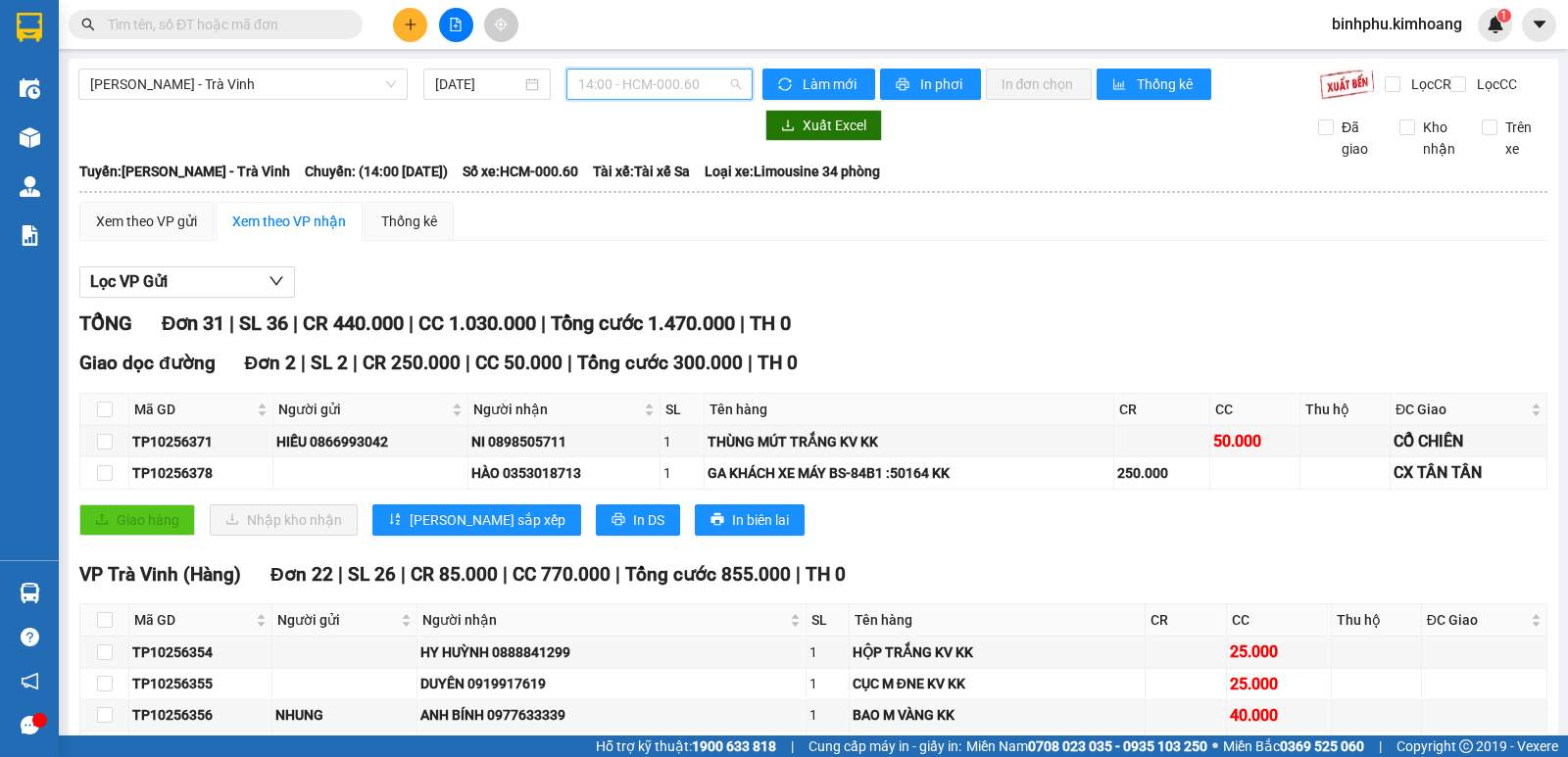
click at [694, 93] on span "14:00 - HCM-000.60" at bounding box center [659, 85] width 161 height 29
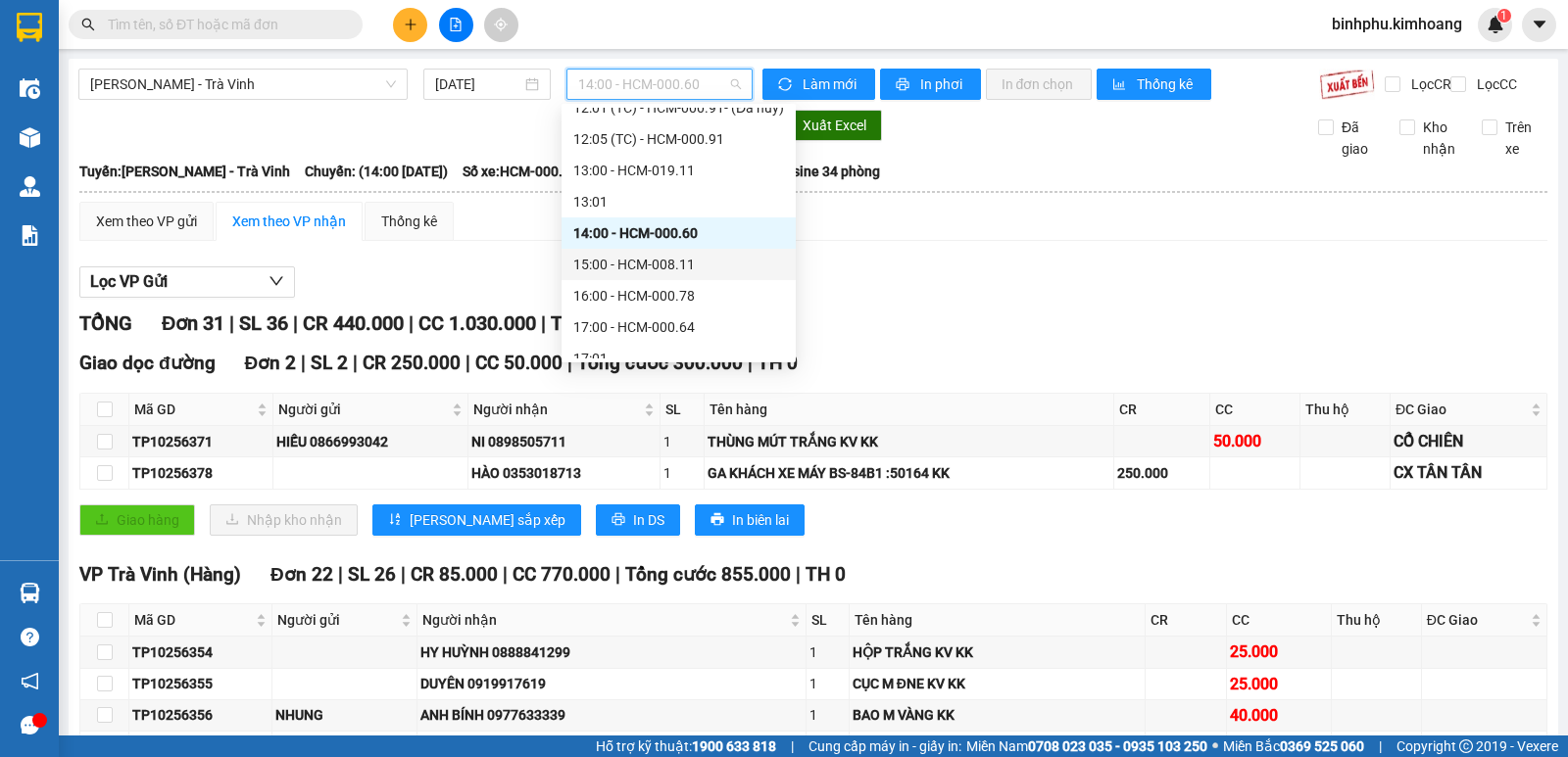
click at [664, 266] on div "15:00 - HCM-008.11" at bounding box center [679, 264] width 211 height 22
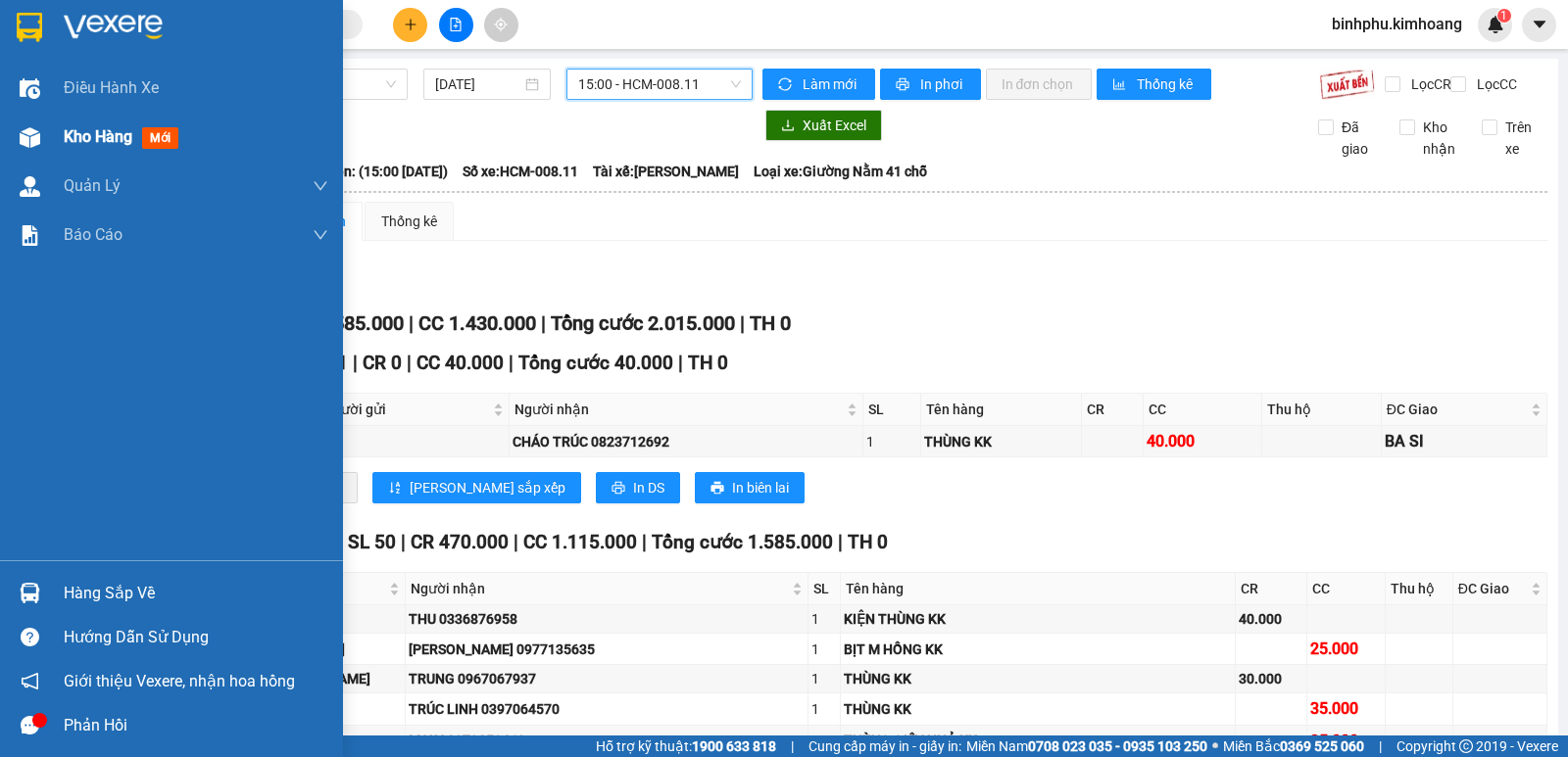
click at [46, 137] on div at bounding box center [30, 138] width 34 height 34
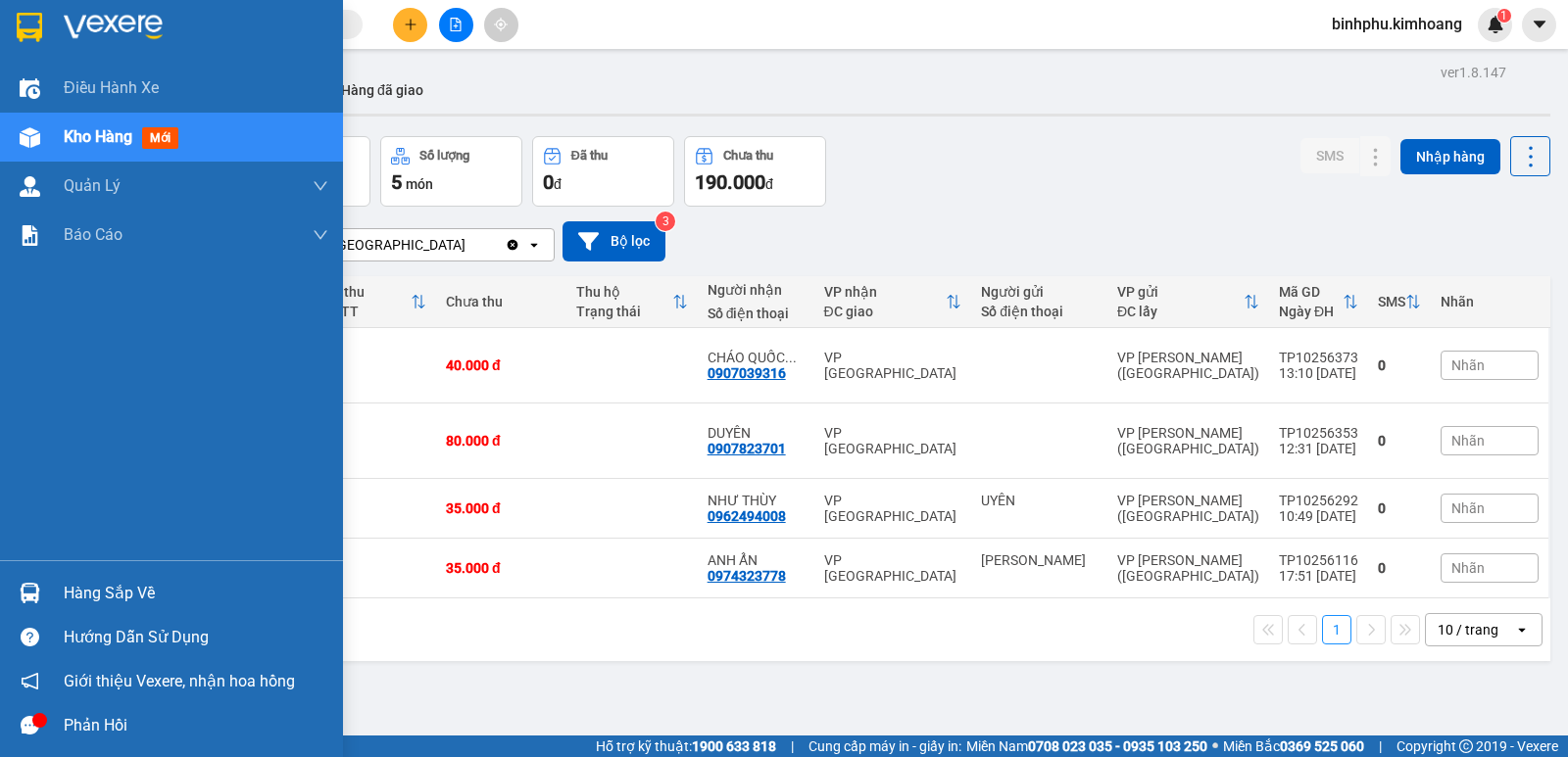
click at [41, 585] on div at bounding box center [30, 593] width 34 height 34
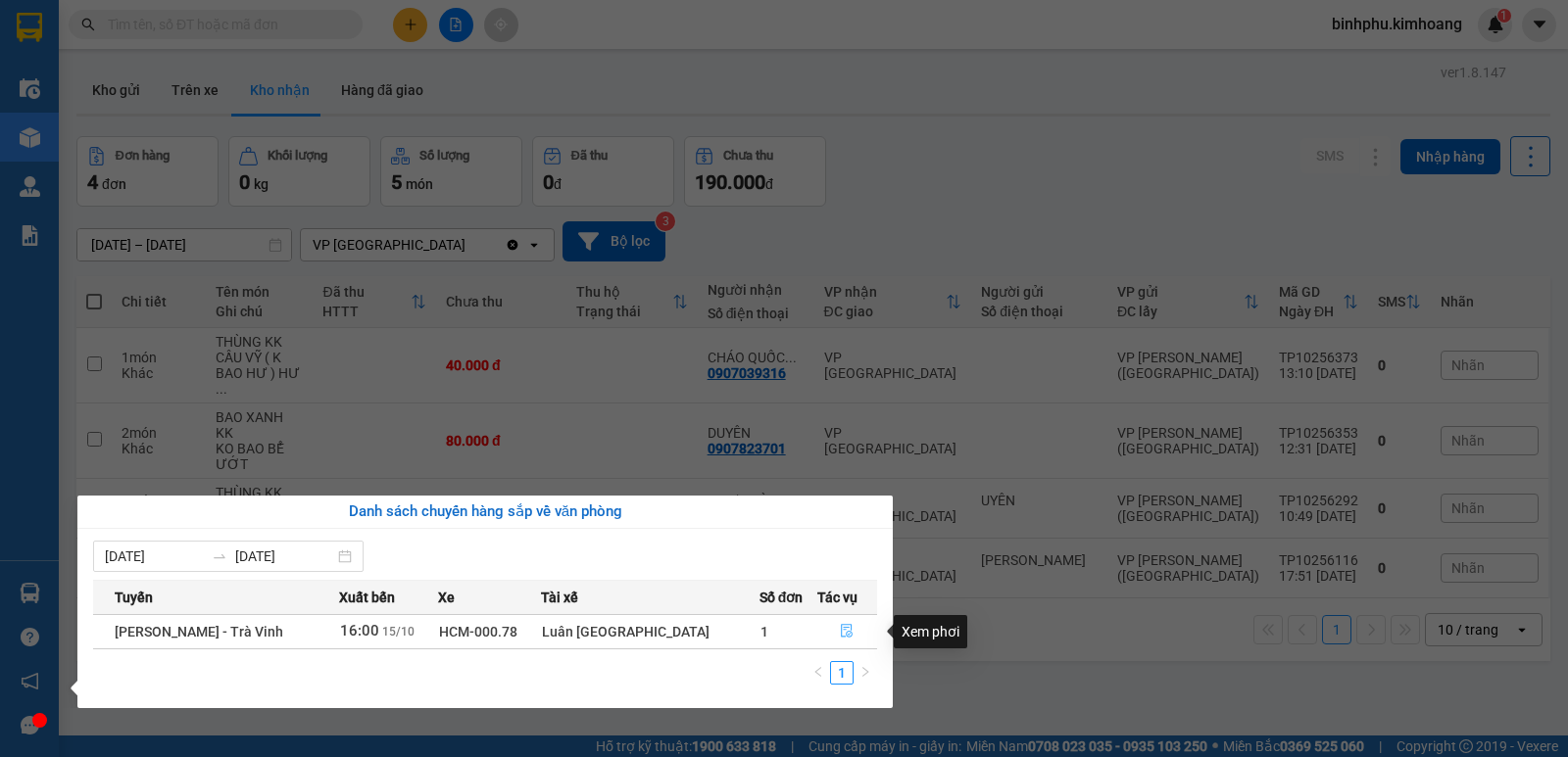
click at [842, 628] on icon "file-done" at bounding box center [848, 632] width 12 height 14
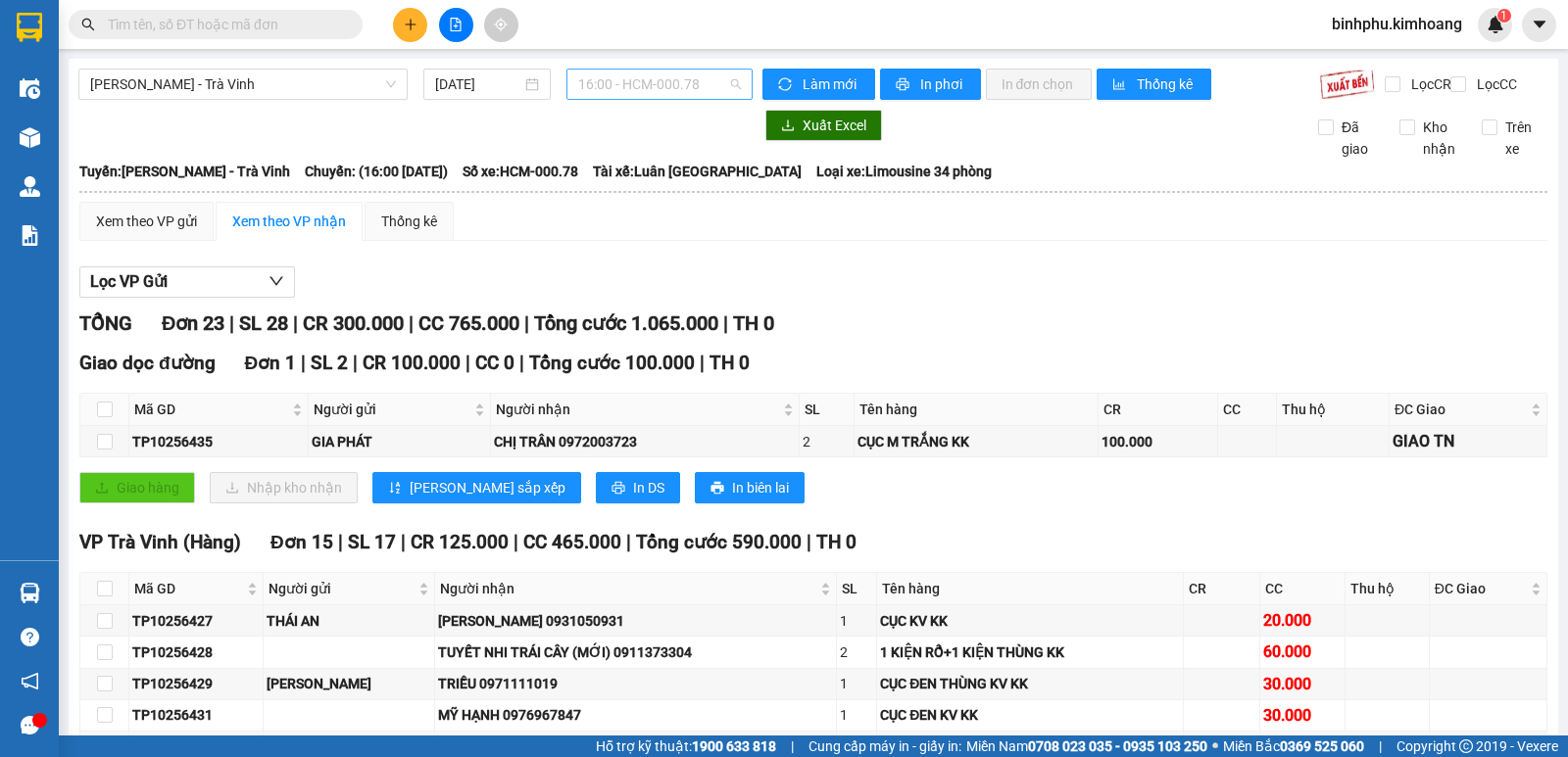
click at [716, 81] on span "16:00 - HCM-000.78" at bounding box center [659, 85] width 161 height 29
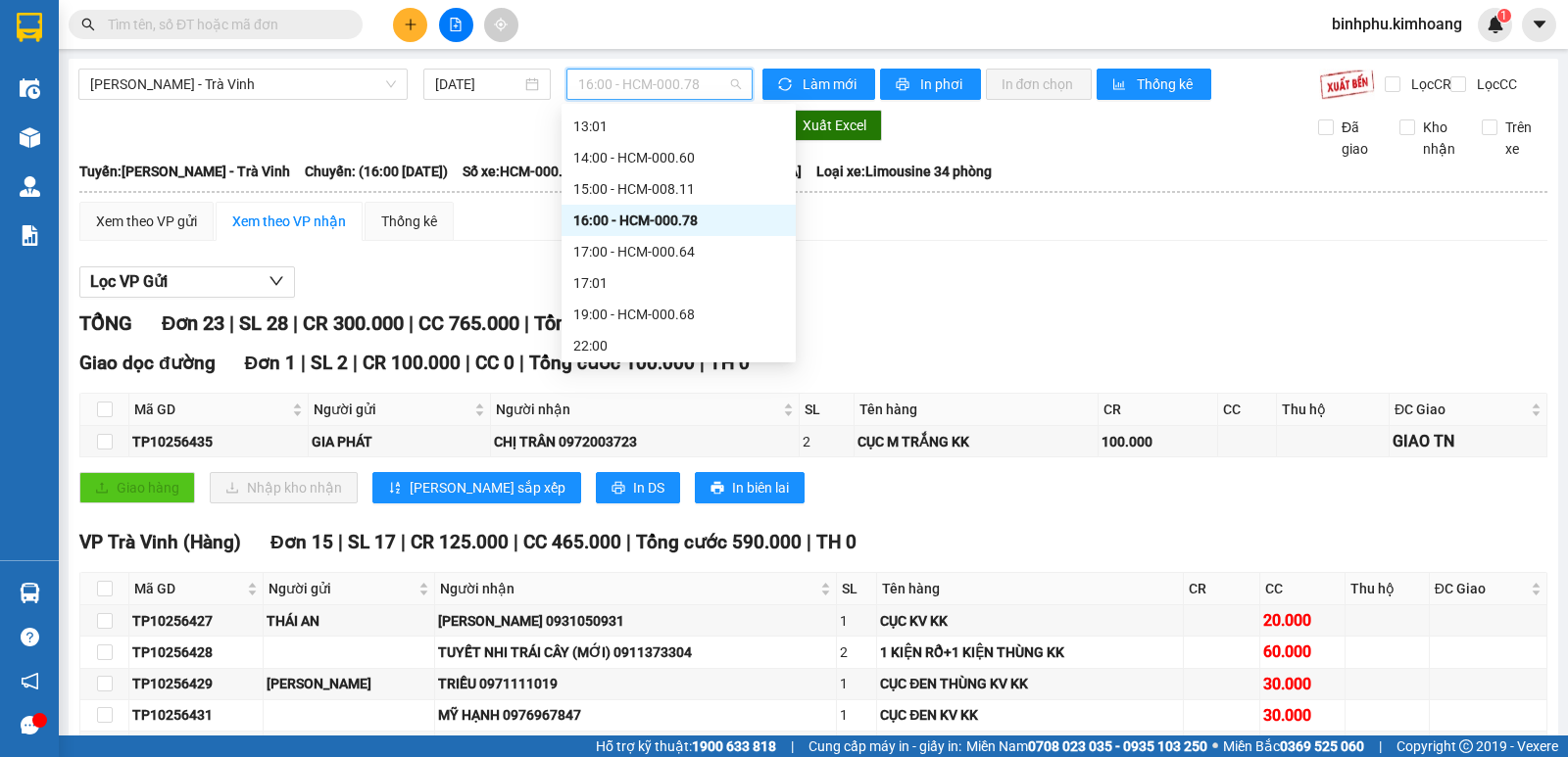
scroll to position [470, 0]
click at [629, 237] on div "17:00 - HCM-000.64" at bounding box center [679, 249] width 234 height 31
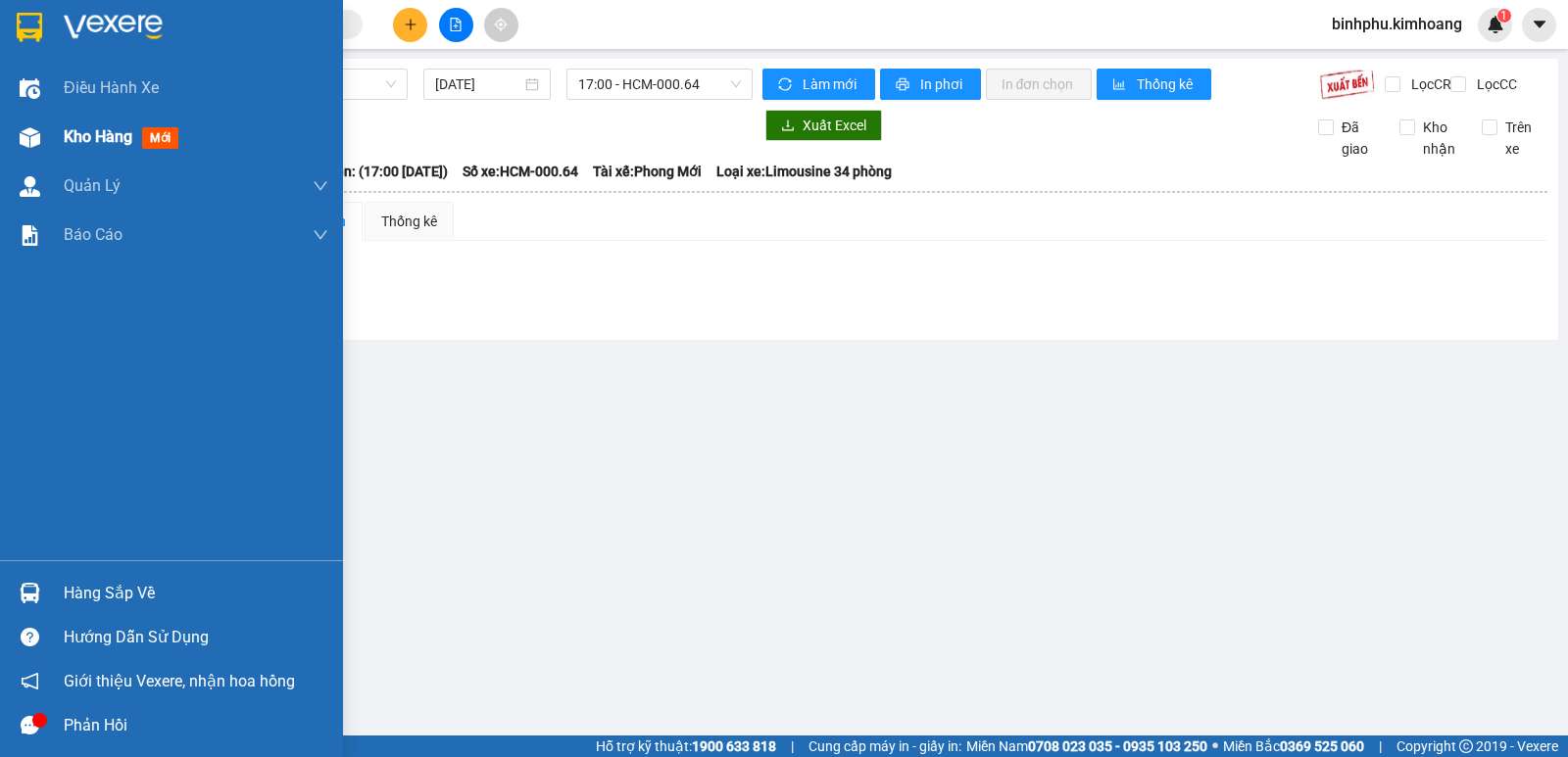
click at [19, 125] on div at bounding box center [30, 138] width 34 height 34
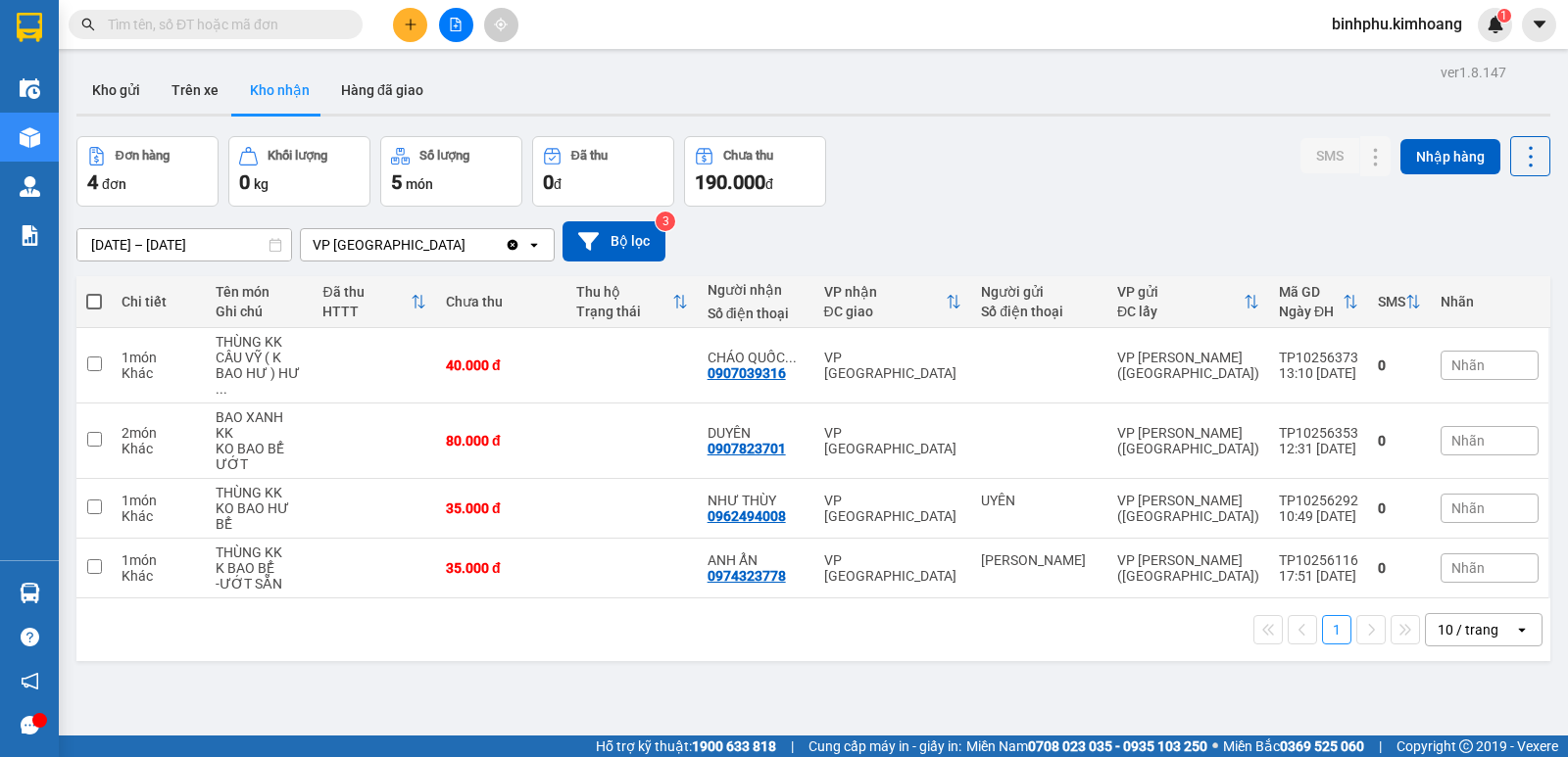
click at [186, 32] on input "text" at bounding box center [223, 25] width 231 height 22
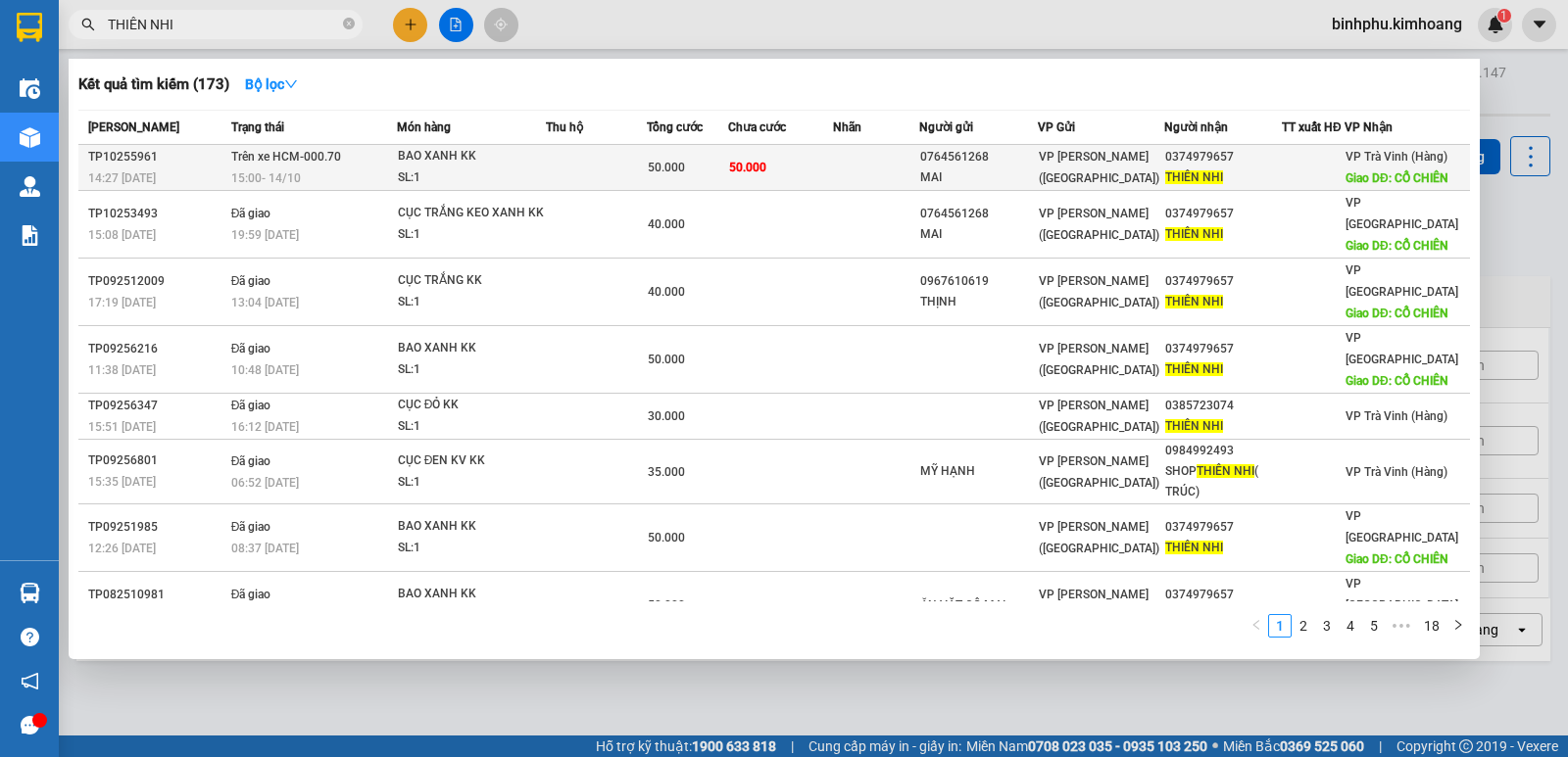
type input "THIÊN NHI"
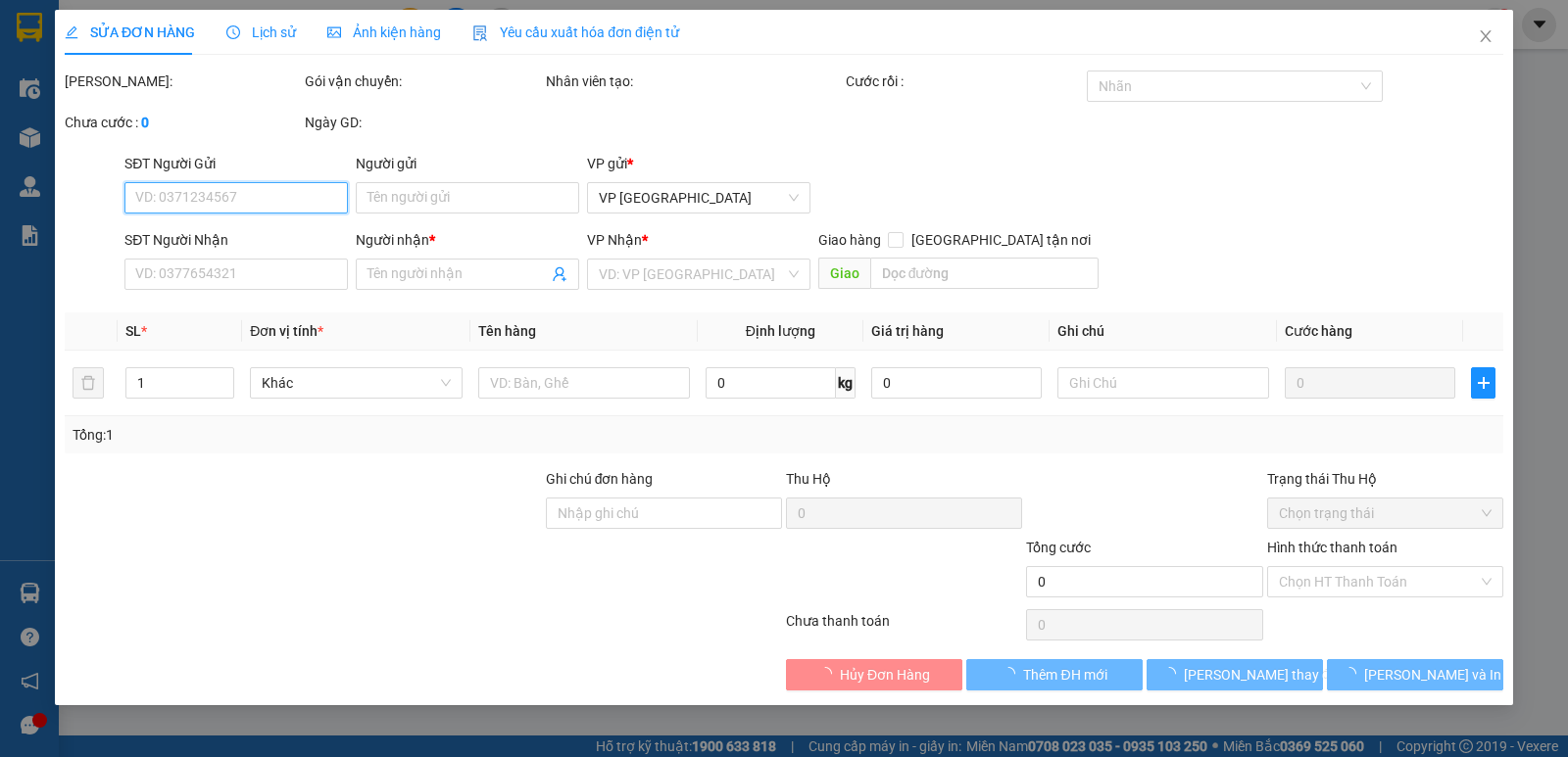
type input "0764561268"
type input "MAI"
type input "0374979657"
type input "THIÊN NHI"
type input "CỔ CHIÊN"
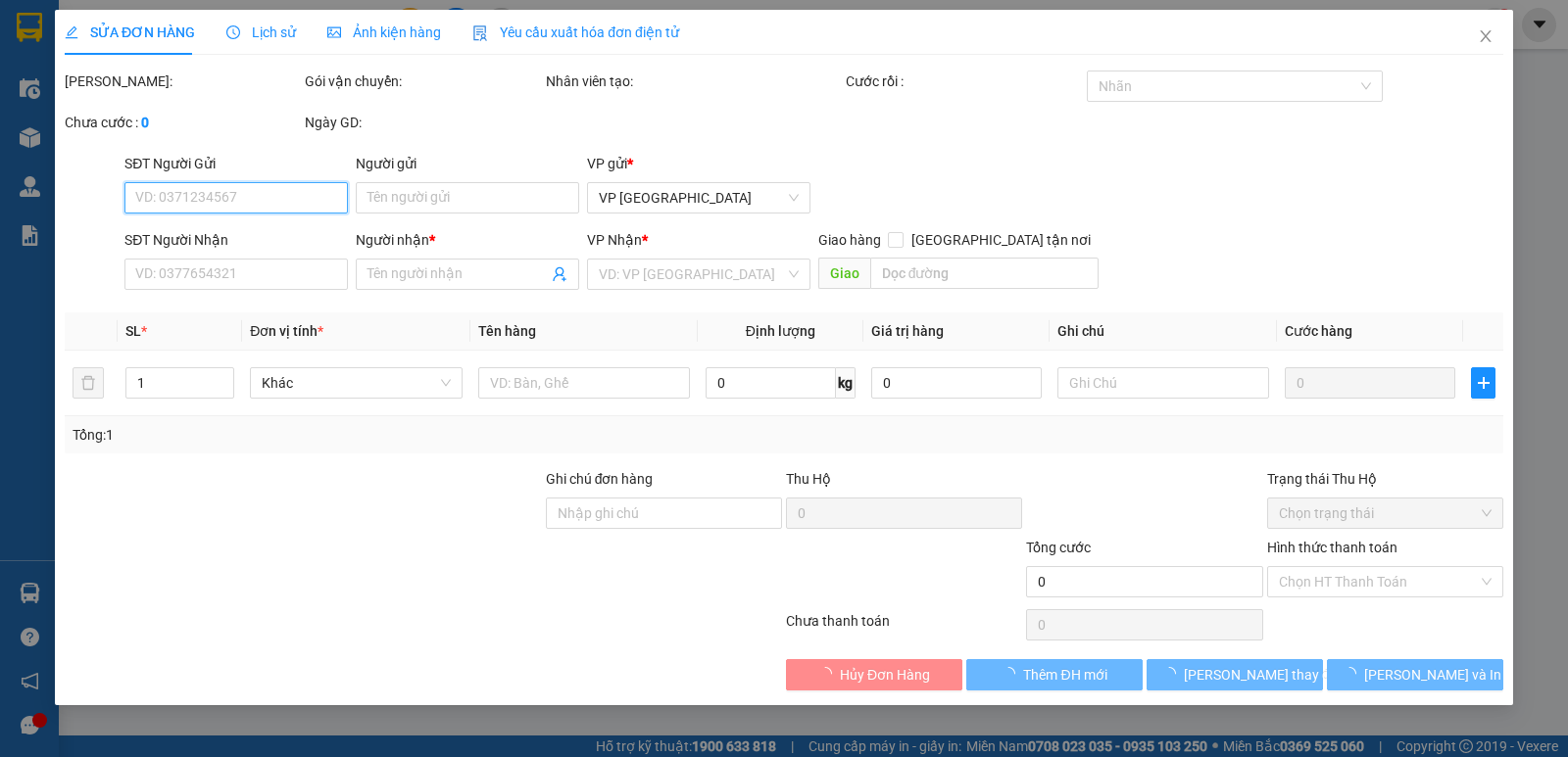
type input "50.000"
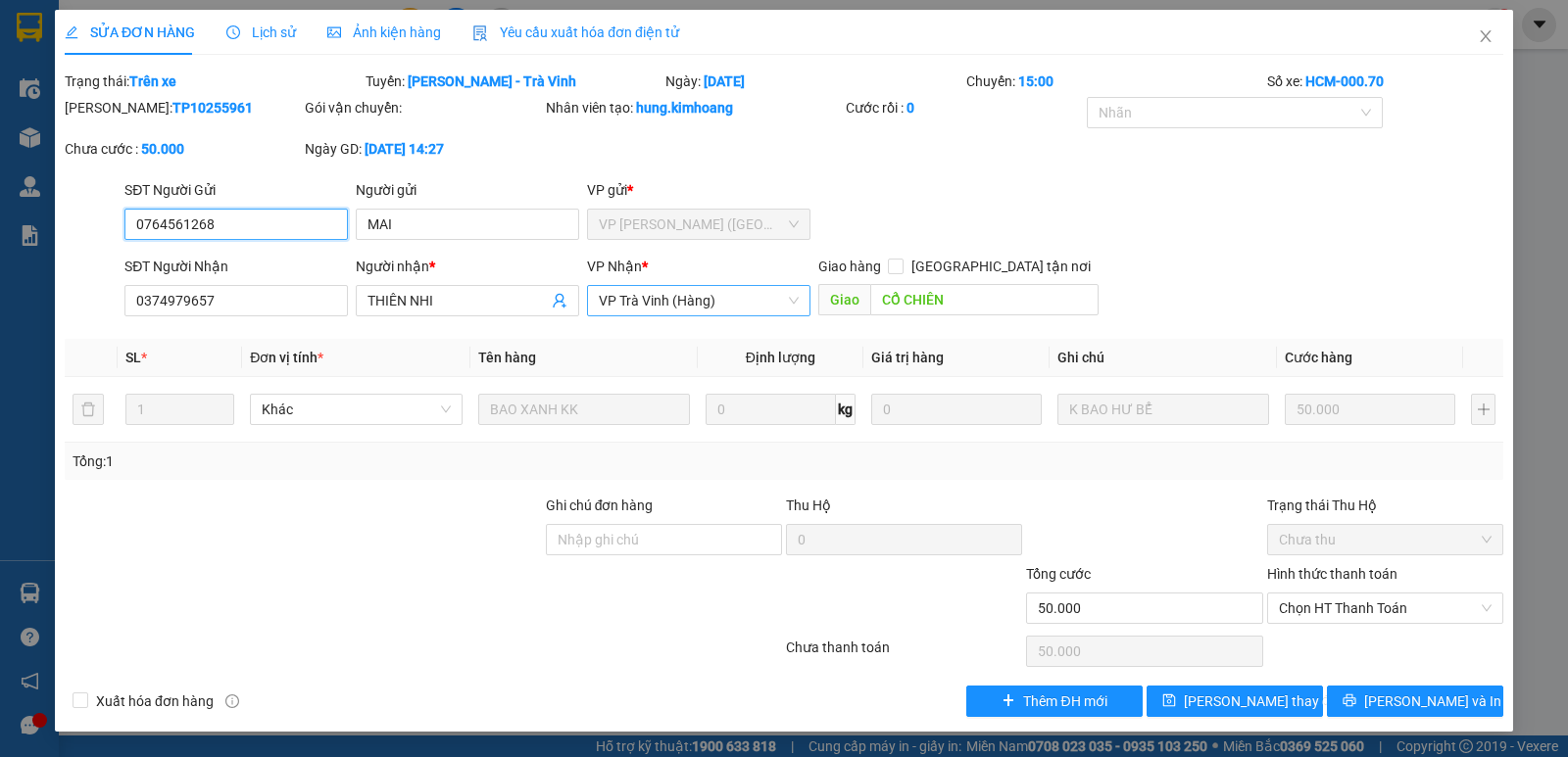
click at [756, 300] on span "VP Trà Vinh (Hàng)" at bounding box center [698, 301] width 200 height 29
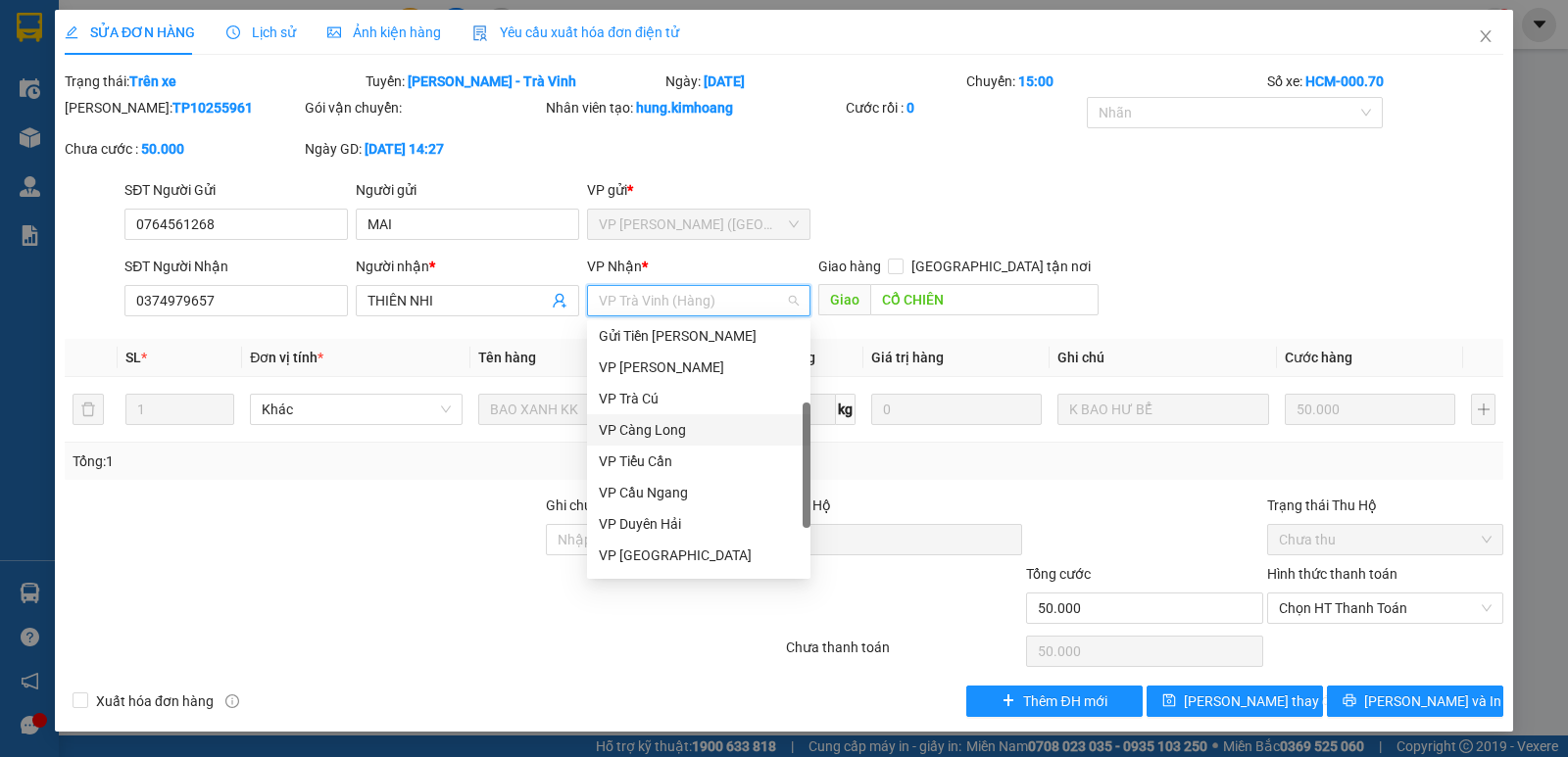
scroll to position [156, 0]
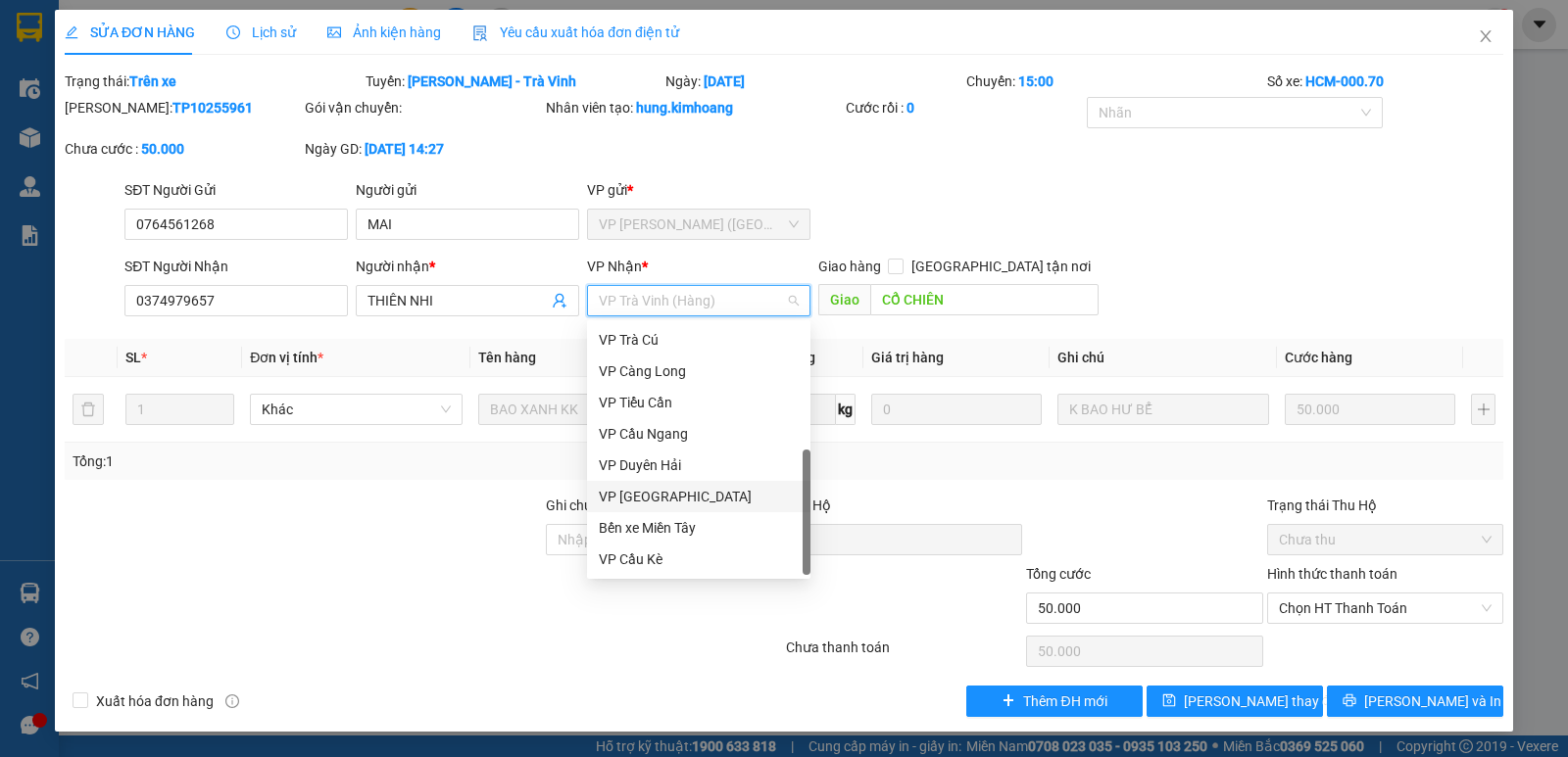
click at [658, 501] on div "VP [PERSON_NAME]" at bounding box center [698, 496] width 200 height 22
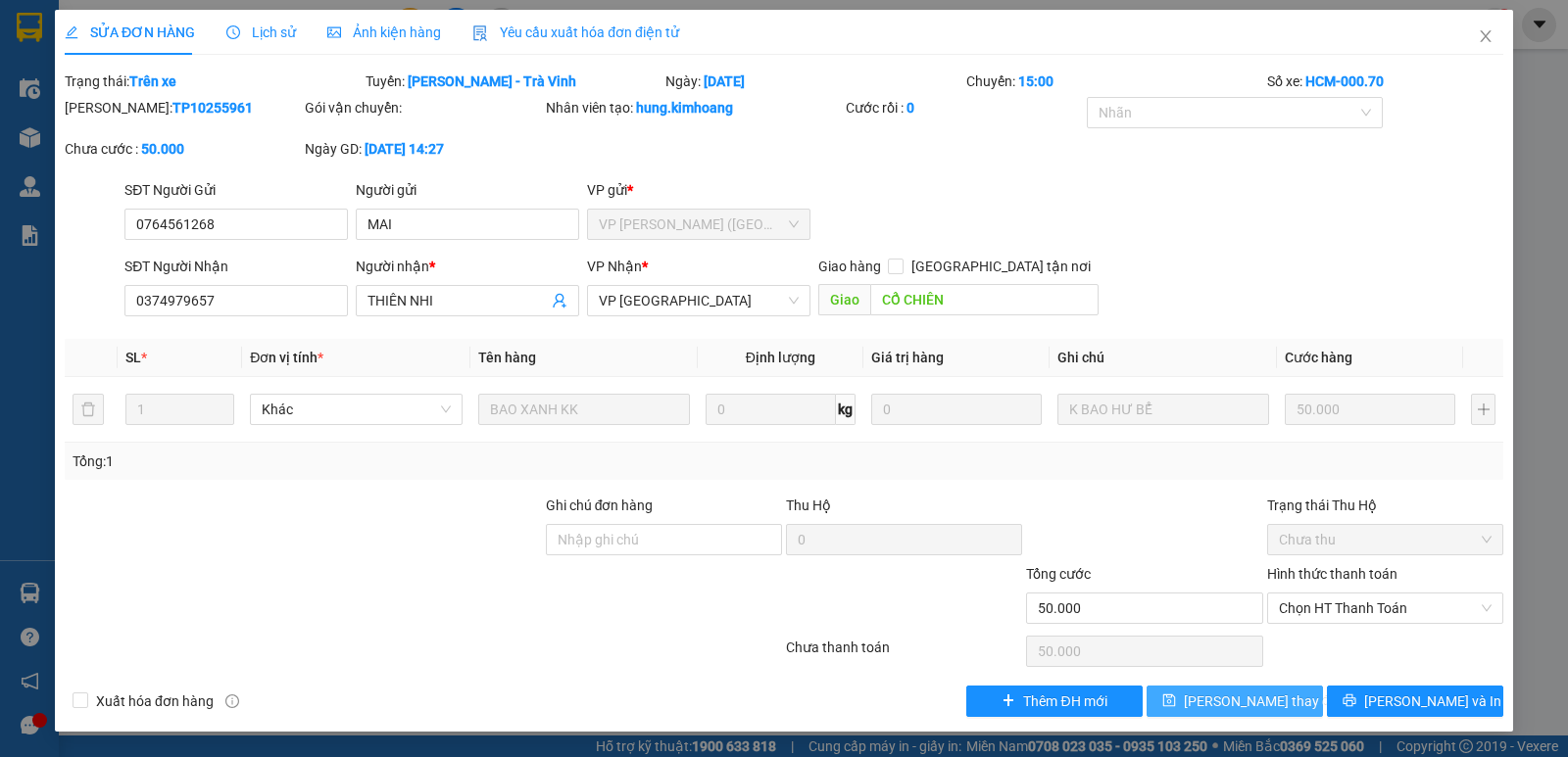
click at [1225, 691] on span "Lưu thay đổi" at bounding box center [1262, 702] width 156 height 22
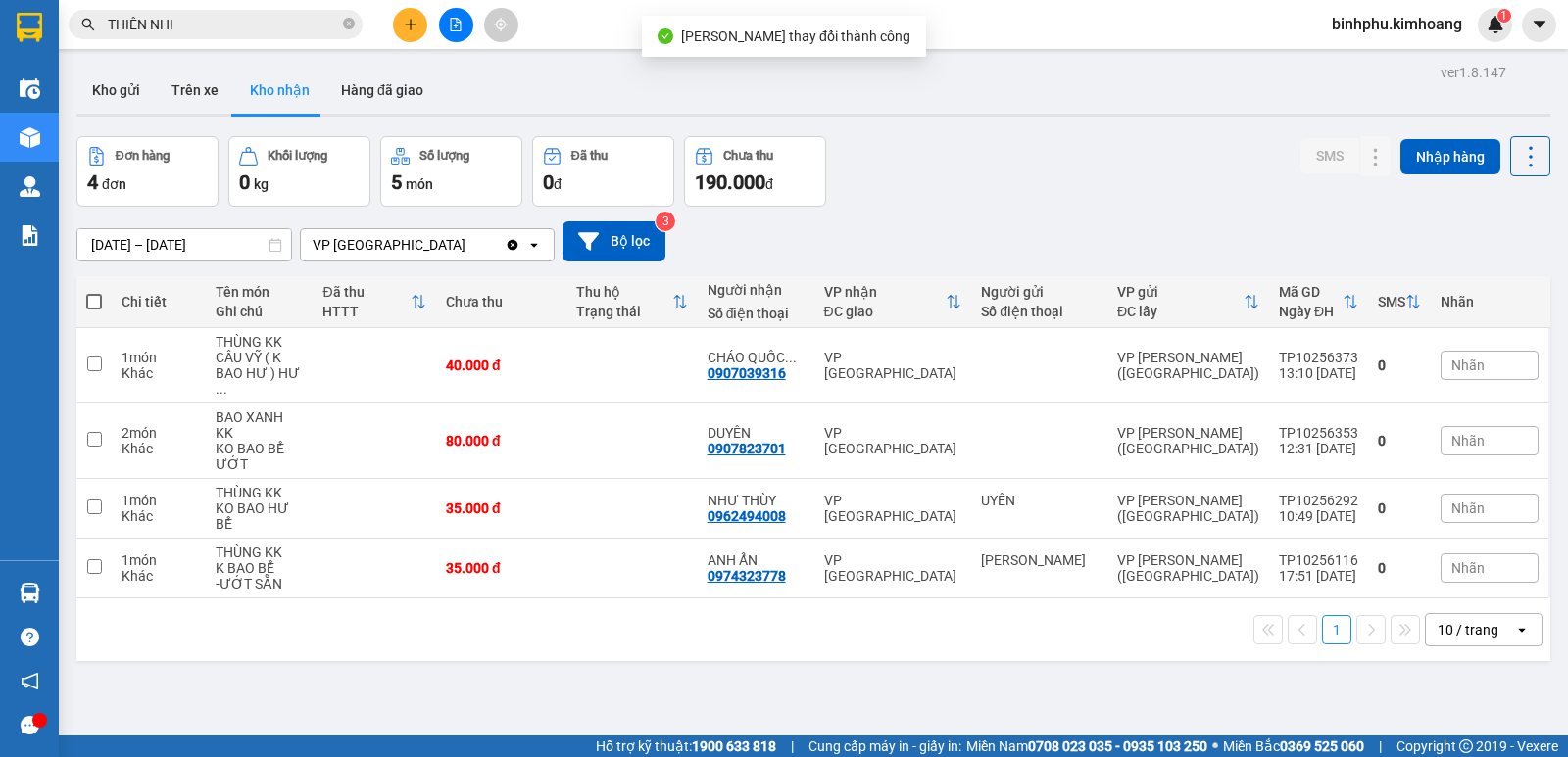
click at [242, 18] on input "THIÊN NHI" at bounding box center [223, 25] width 231 height 22
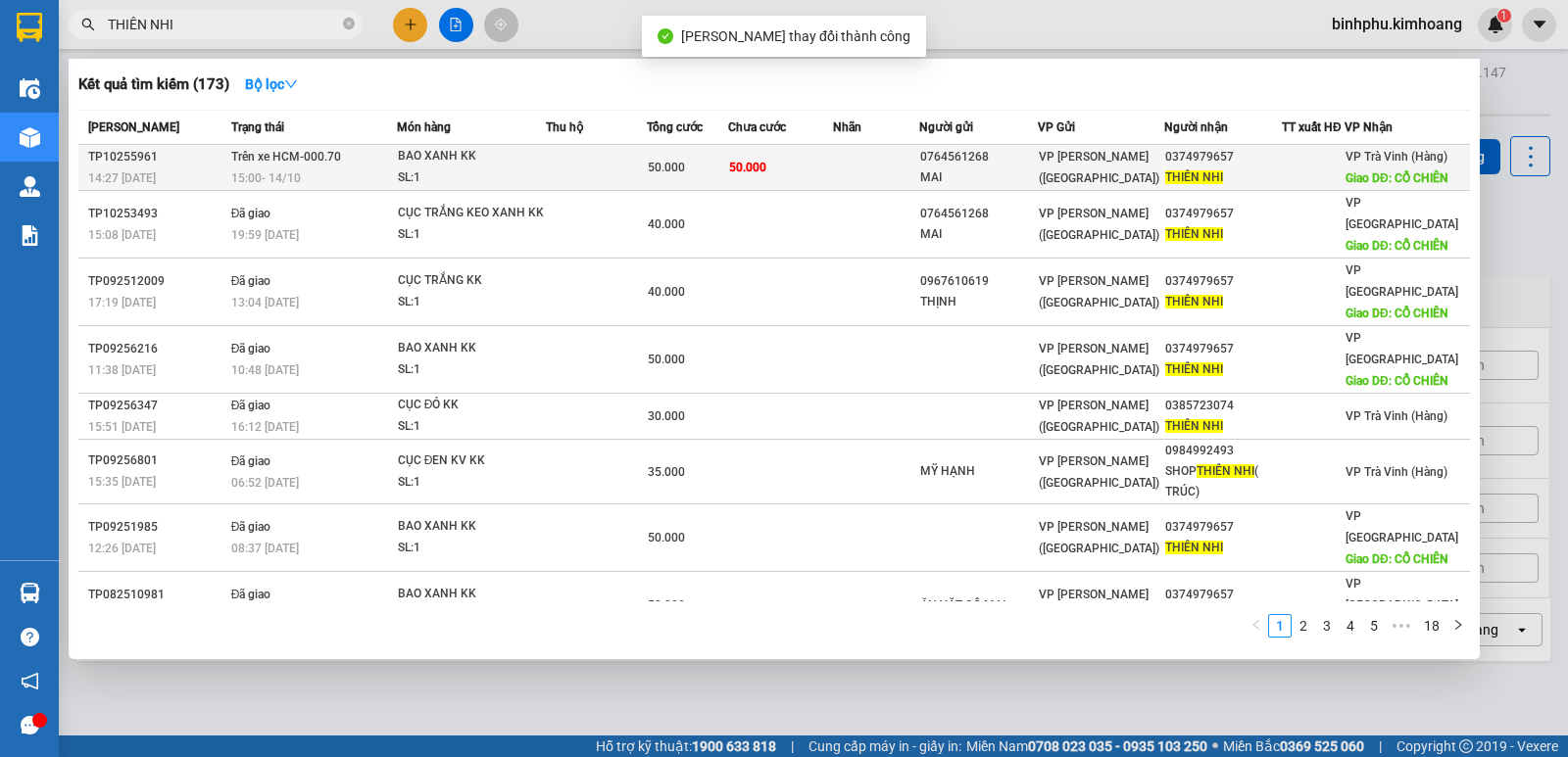
click at [420, 168] on div "SL: 1" at bounding box center [471, 178] width 147 height 22
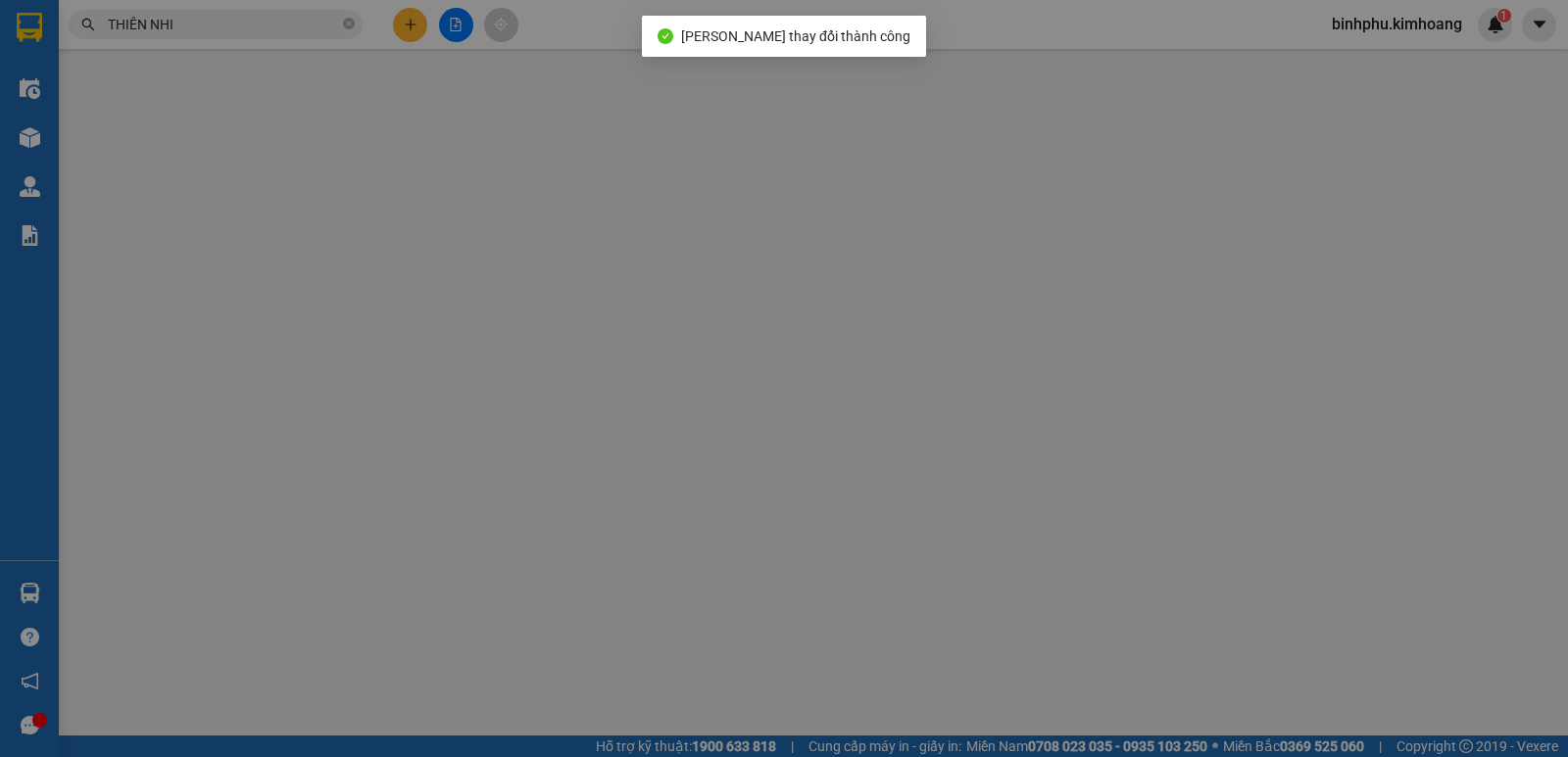
type input "0764561268"
type input "MAI"
type input "0374979657"
type input "THIÊN NHI"
type input "CỔ CHIÊN"
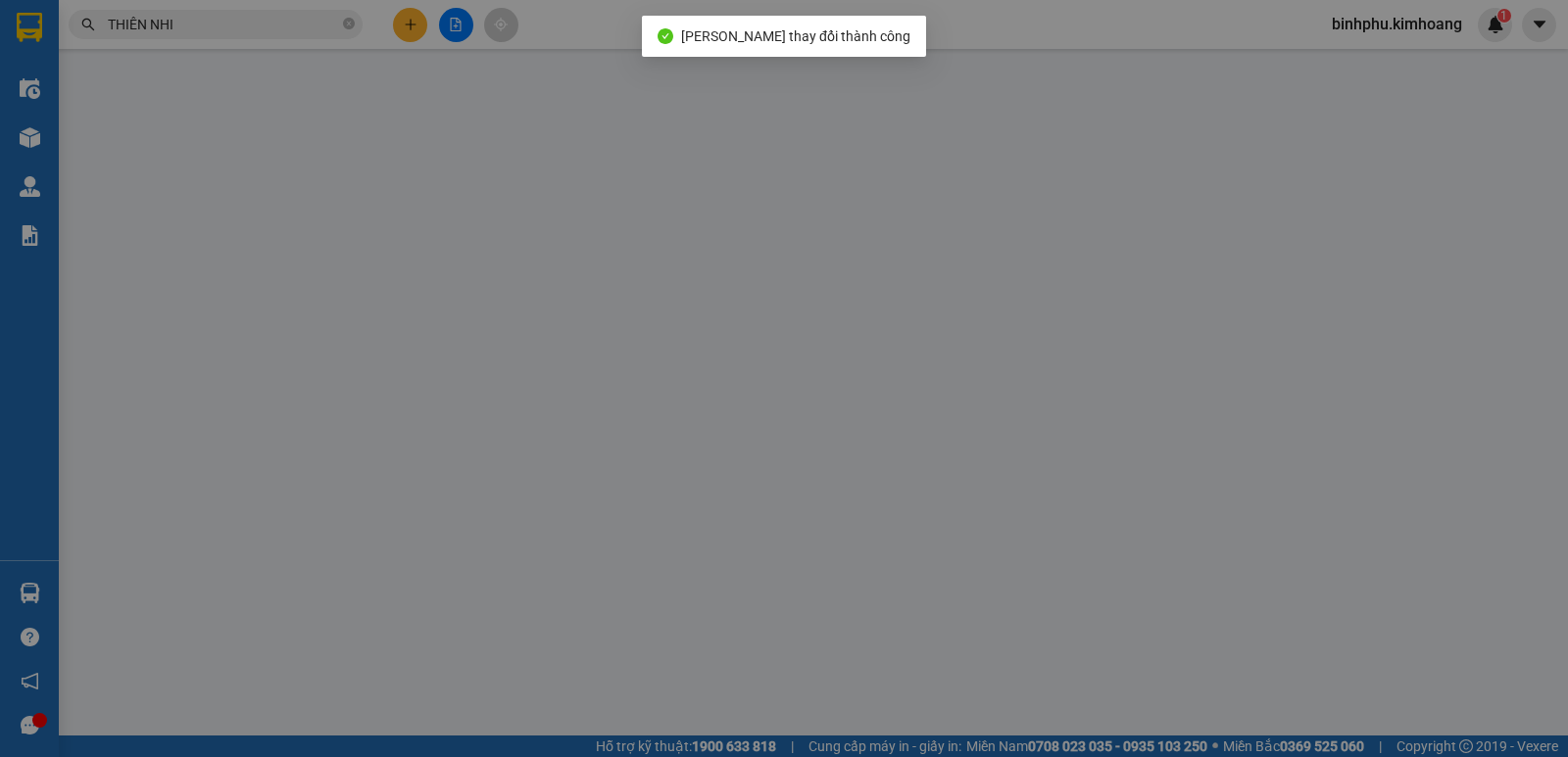
type input "50.000"
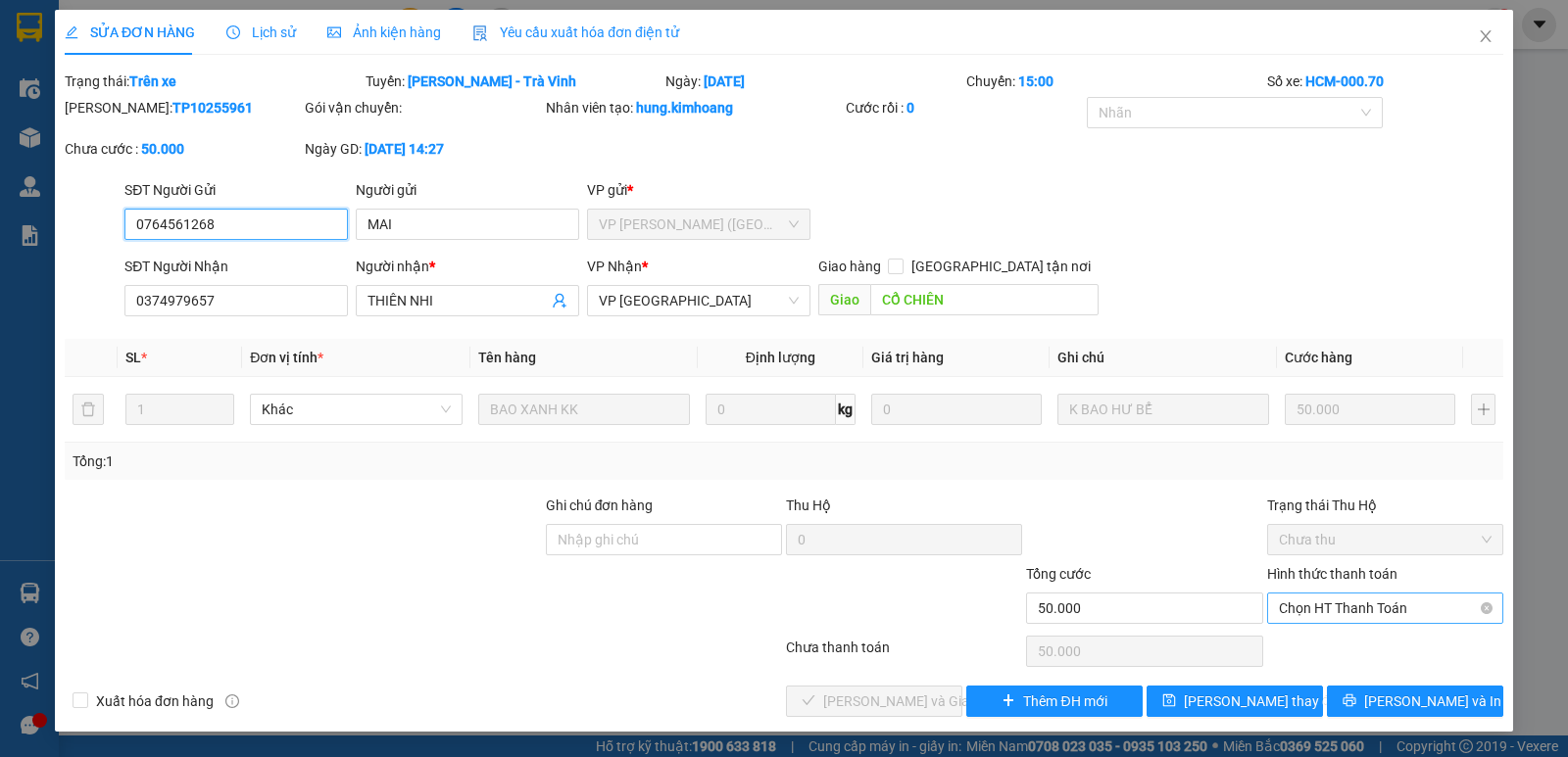
click at [1312, 594] on span "Chọn HT Thanh Toán" at bounding box center [1385, 609] width 212 height 29
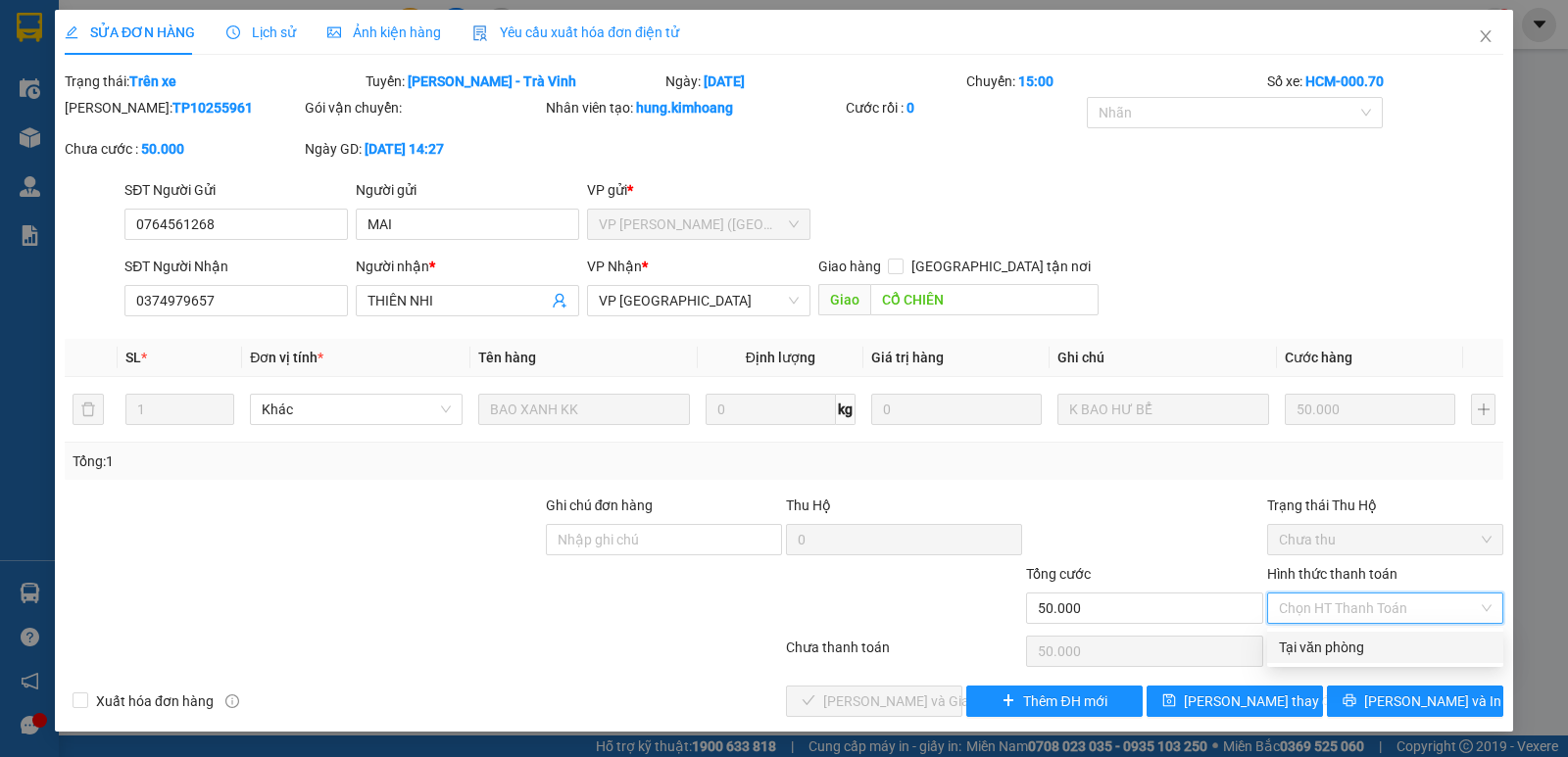
drag, startPoint x: 1324, startPoint y: 636, endPoint x: 1295, endPoint y: 644, distance: 30.1
click at [1321, 637] on div "Tại văn phòng" at bounding box center [1386, 648] width 236 height 31
type input "0"
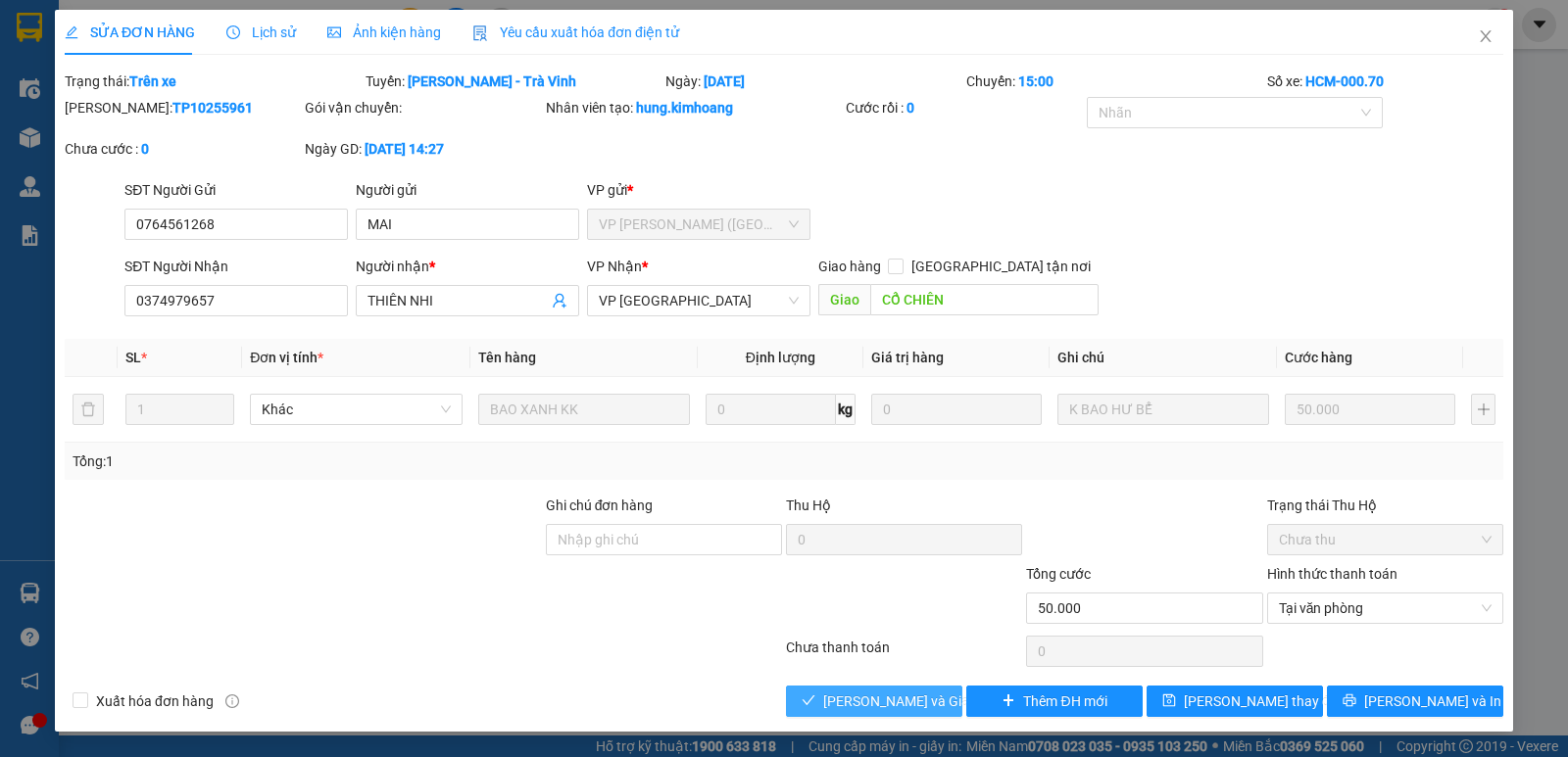
click at [917, 696] on span "Lưu và Giao hàng" at bounding box center [917, 702] width 188 height 22
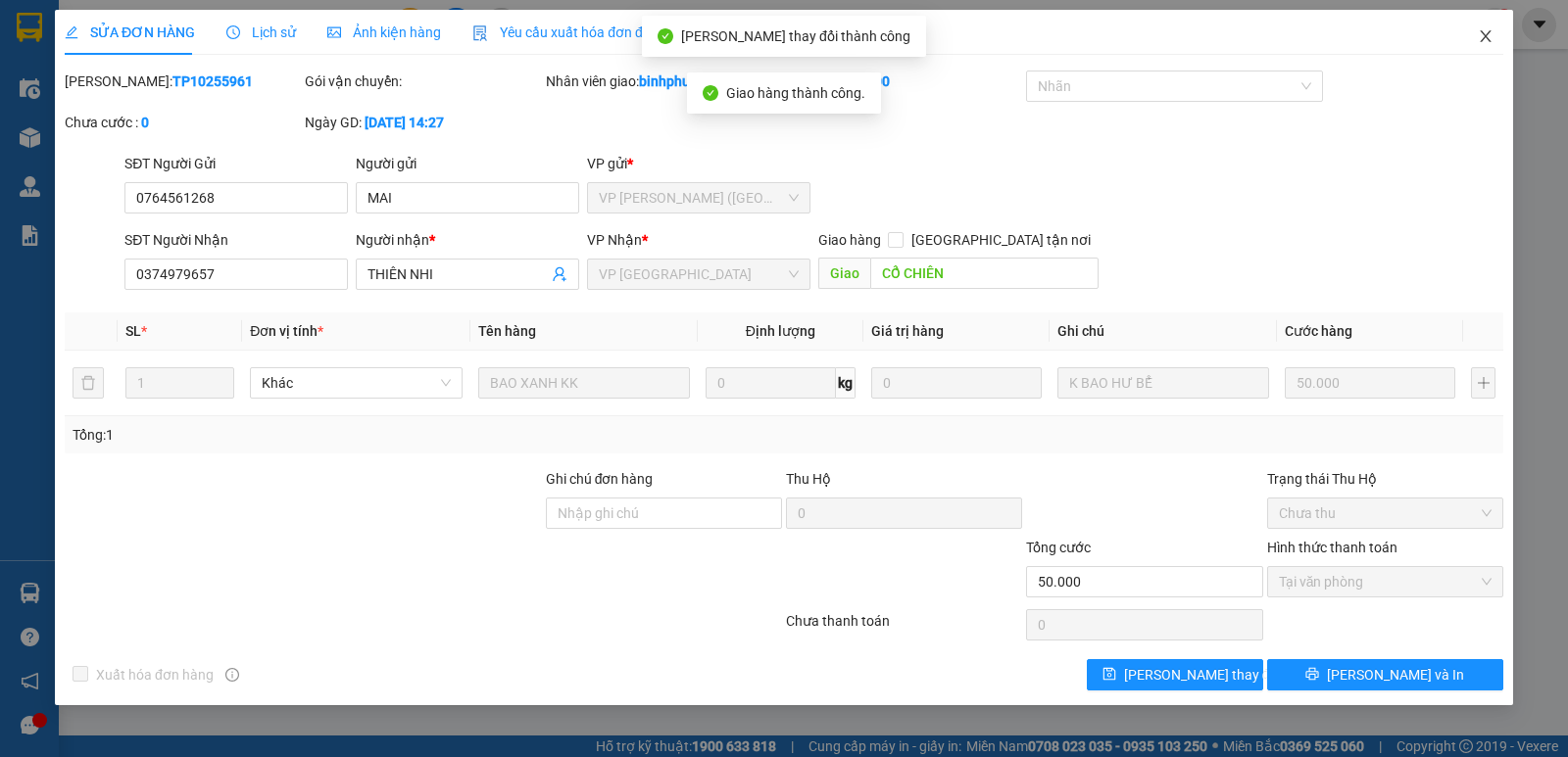
click at [1486, 32] on icon "close" at bounding box center [1486, 36] width 16 height 16
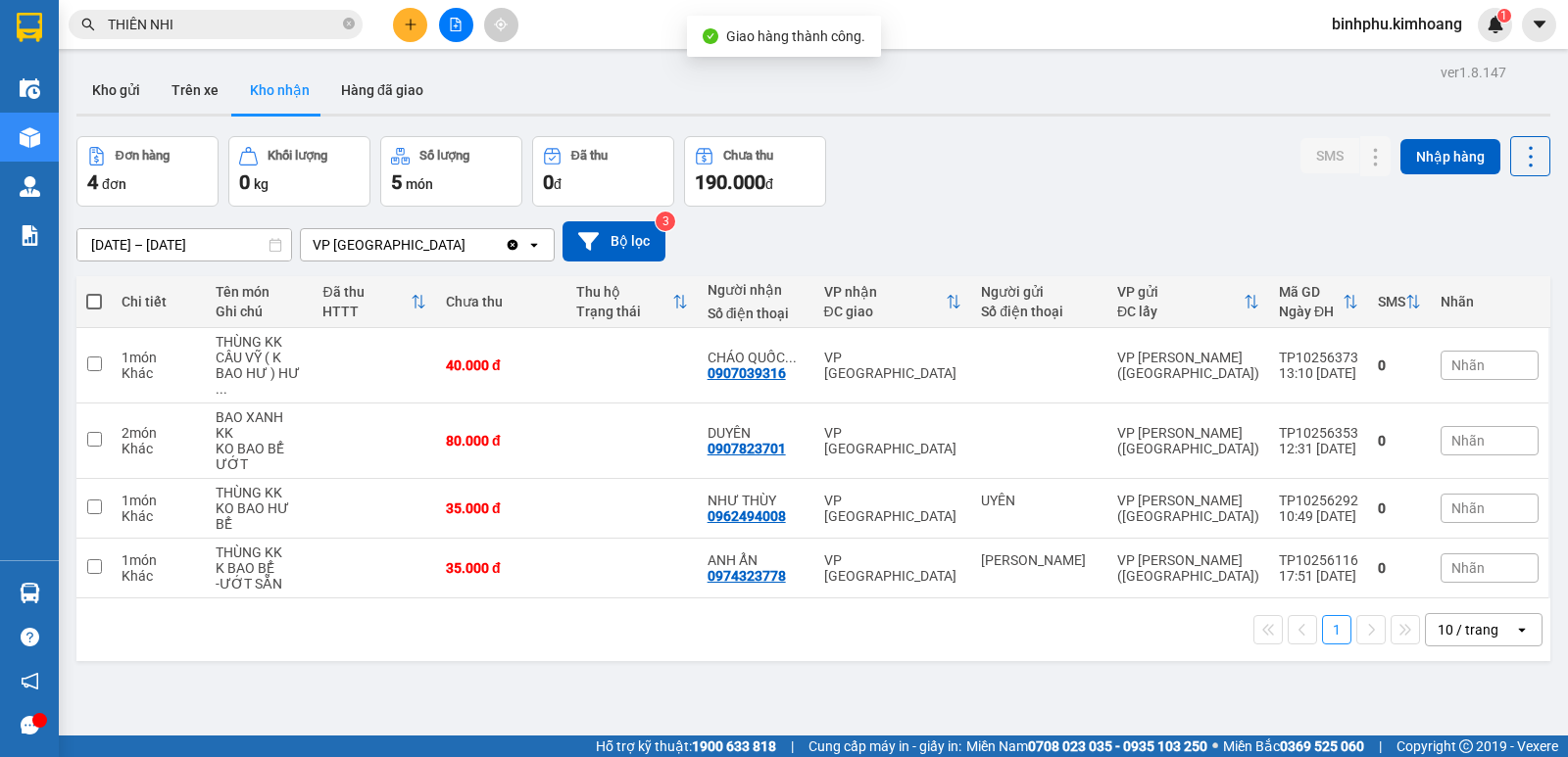
click at [278, 25] on input "THIÊN NHI" at bounding box center [223, 25] width 231 height 22
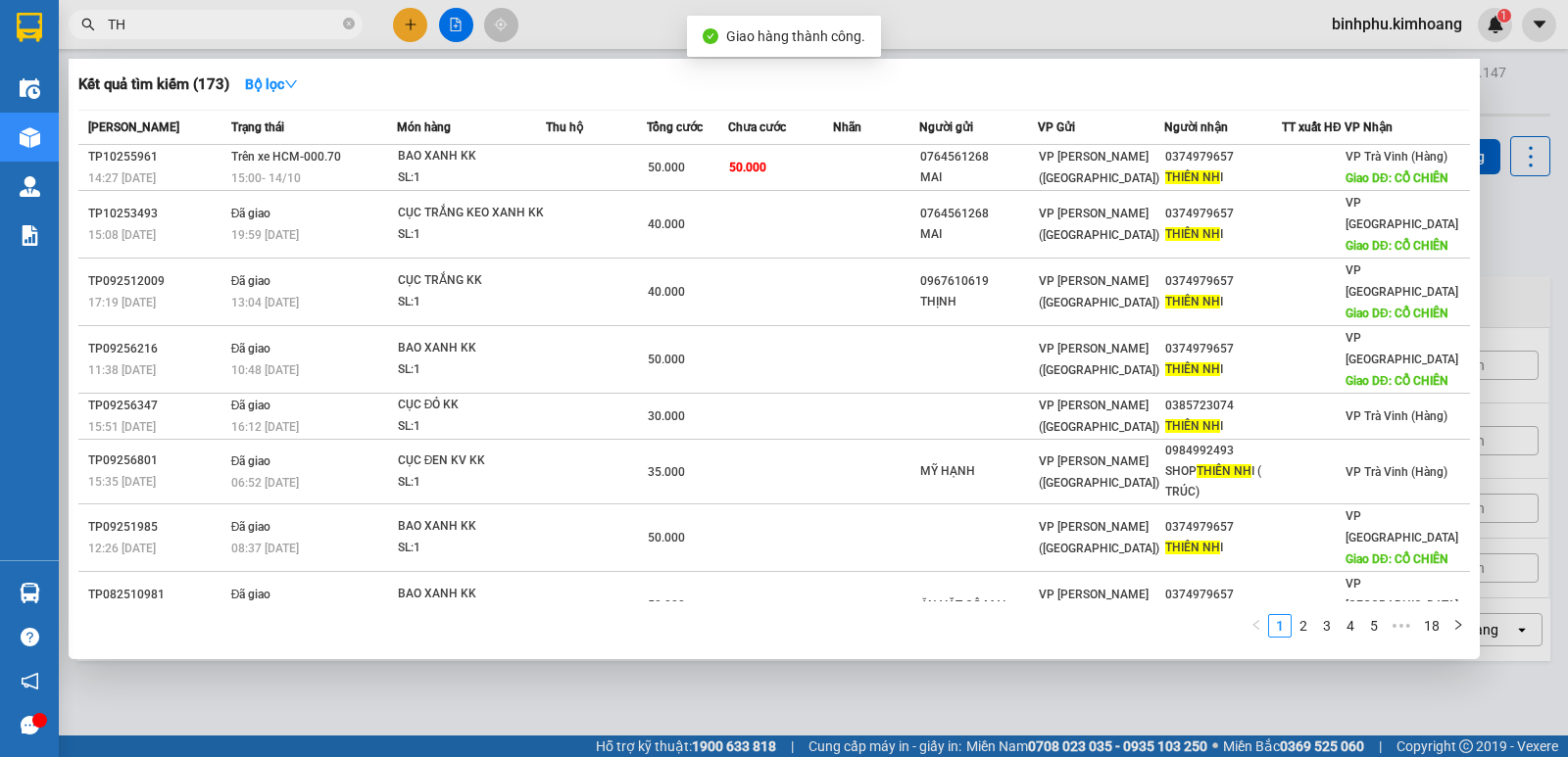
type input "T"
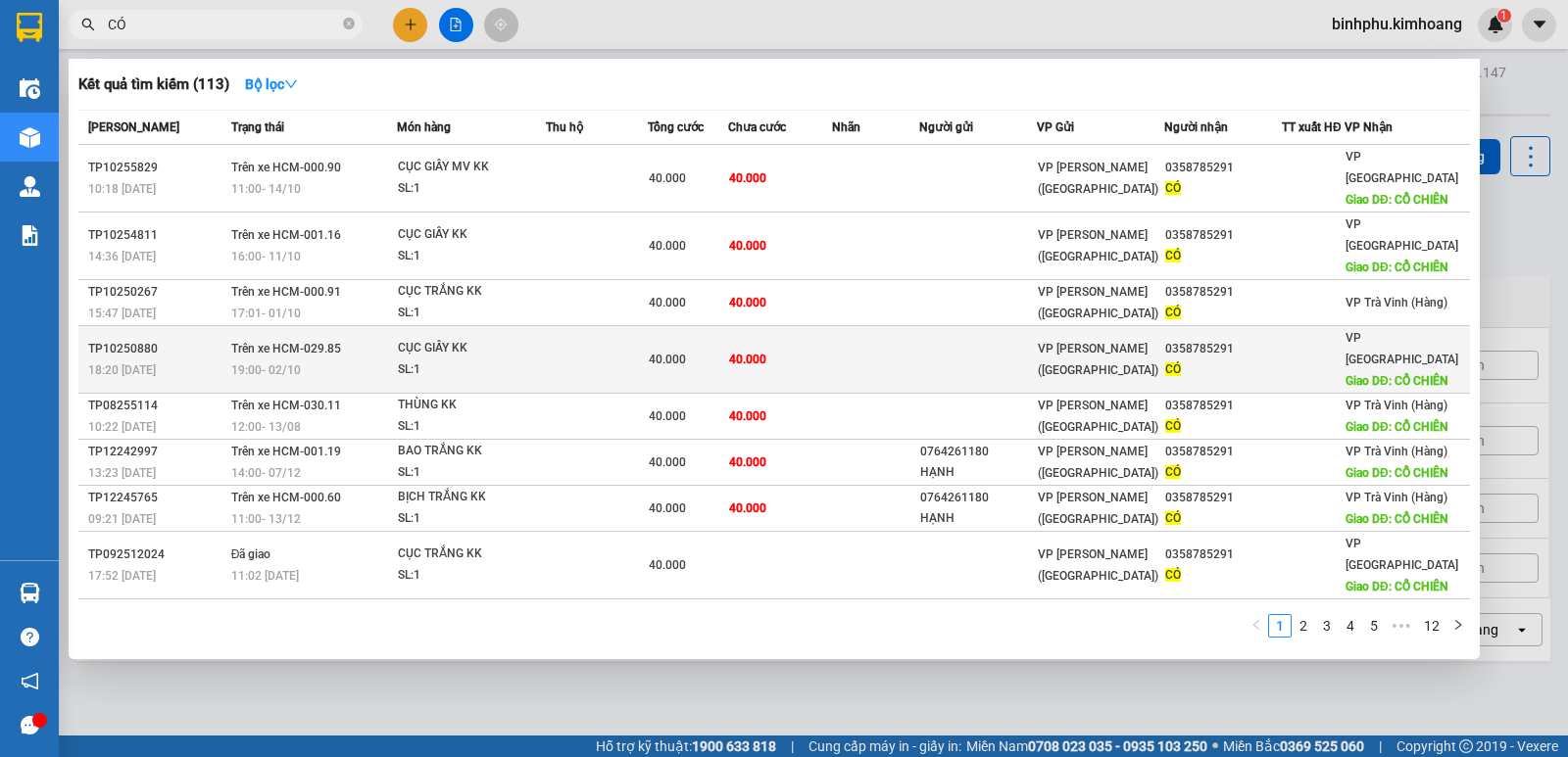
type input "CÓ"
click at [855, 326] on td at bounding box center [875, 360] width 87 height 68
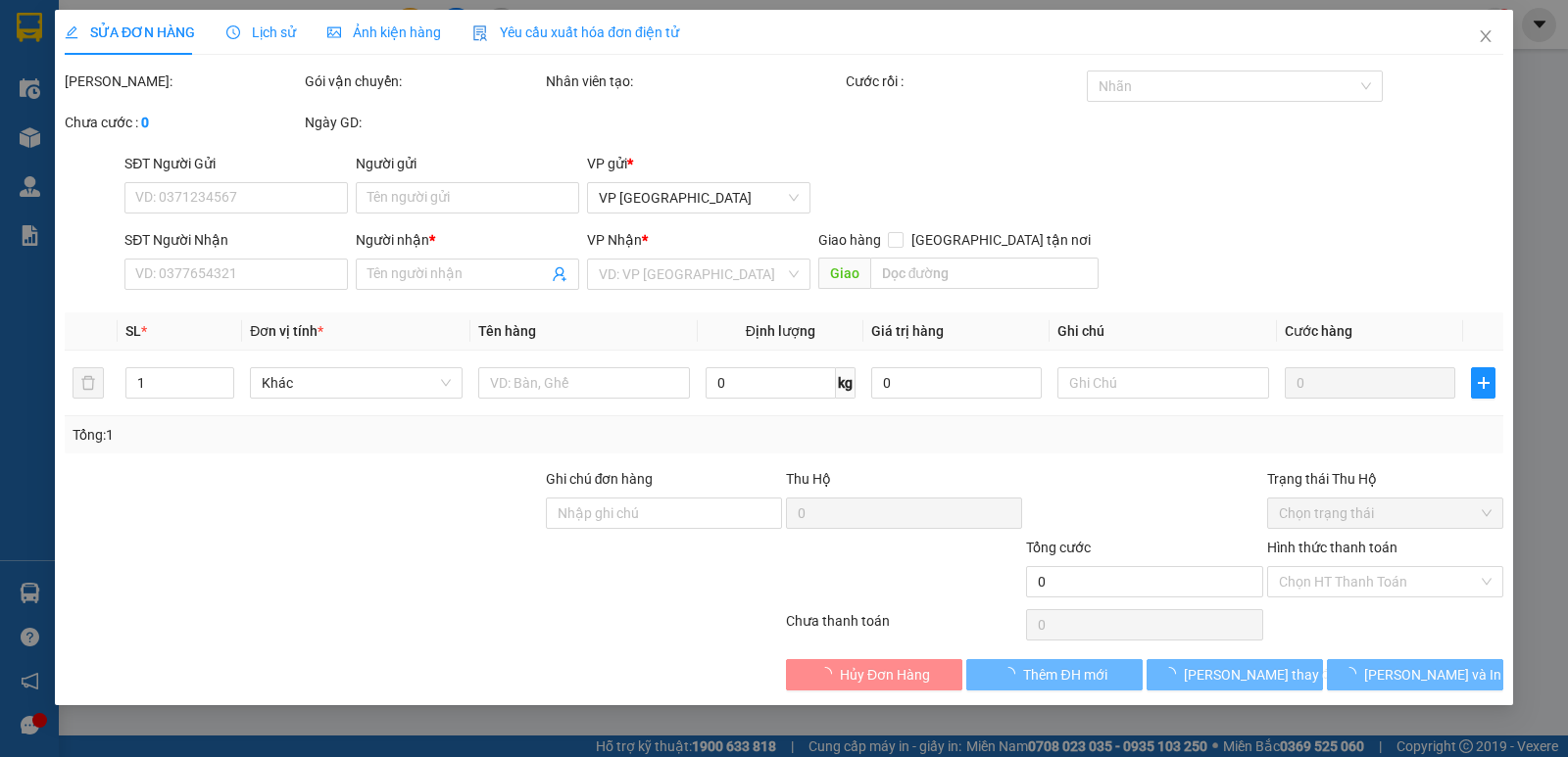
type input "0358785291"
type input "CÓ"
type input "CỔ CHIÊN"
type input "40.000"
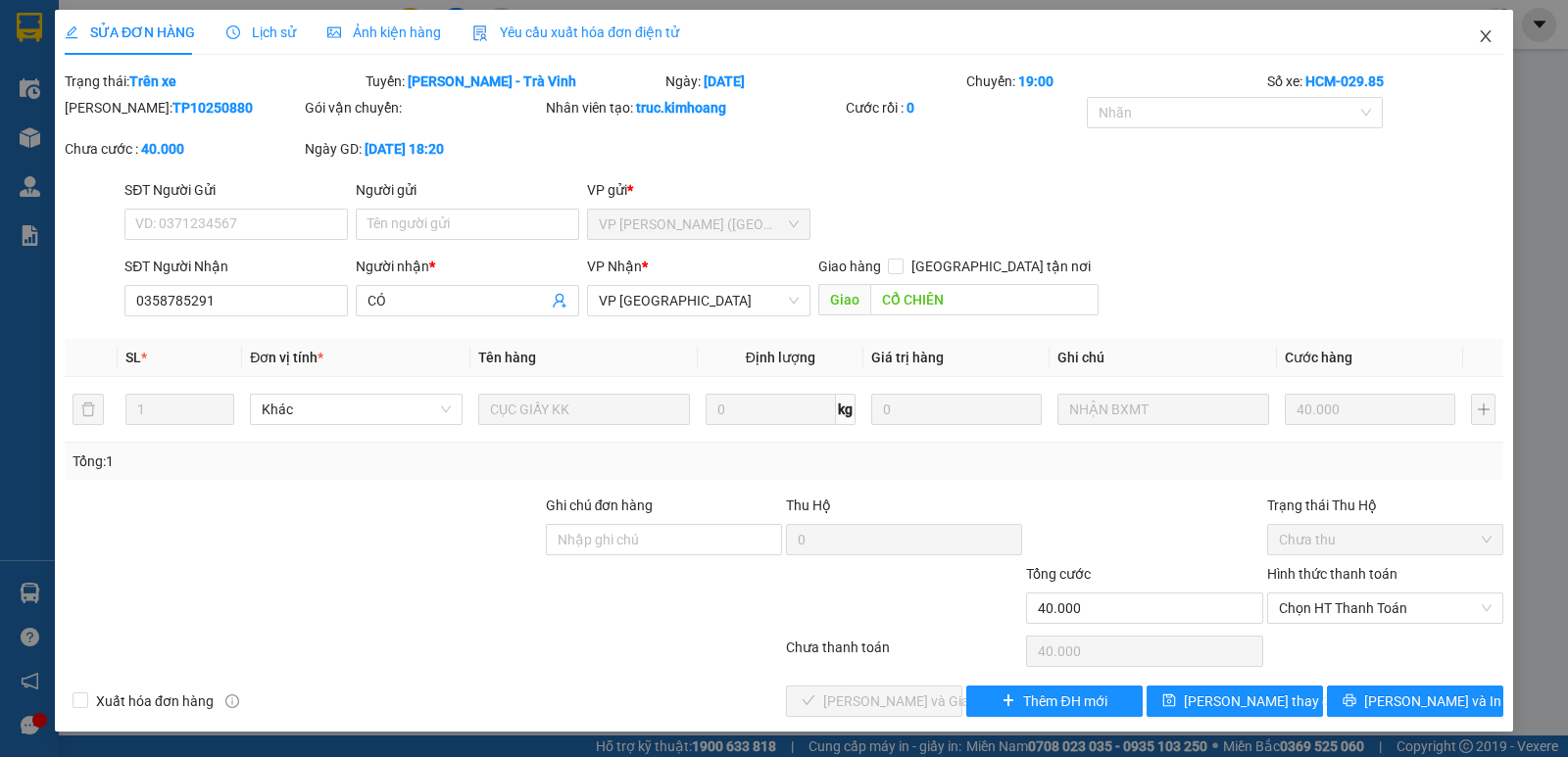
click at [1478, 28] on span "Close" at bounding box center [1486, 37] width 55 height 55
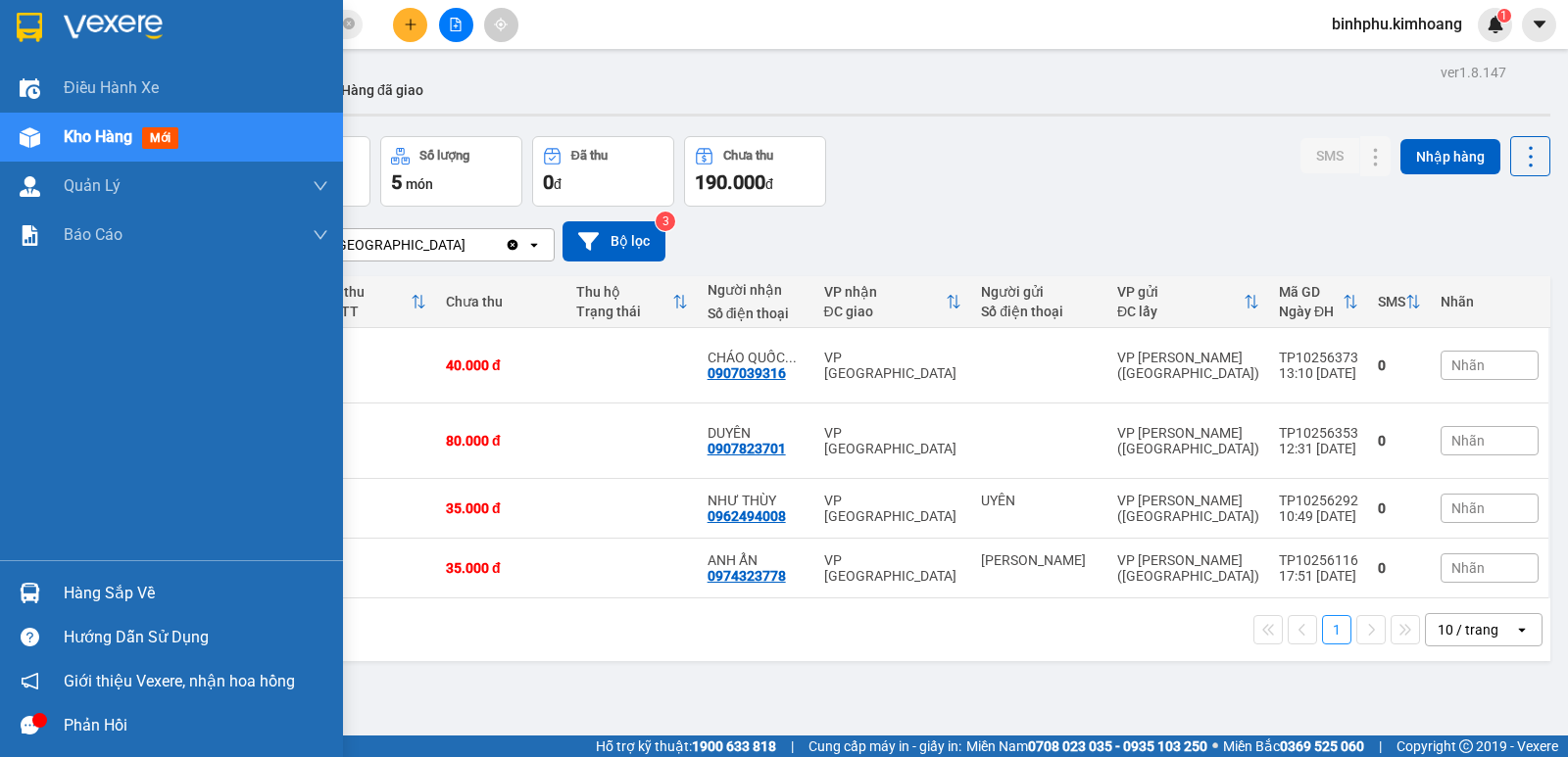
click at [23, 583] on img at bounding box center [30, 593] width 21 height 21
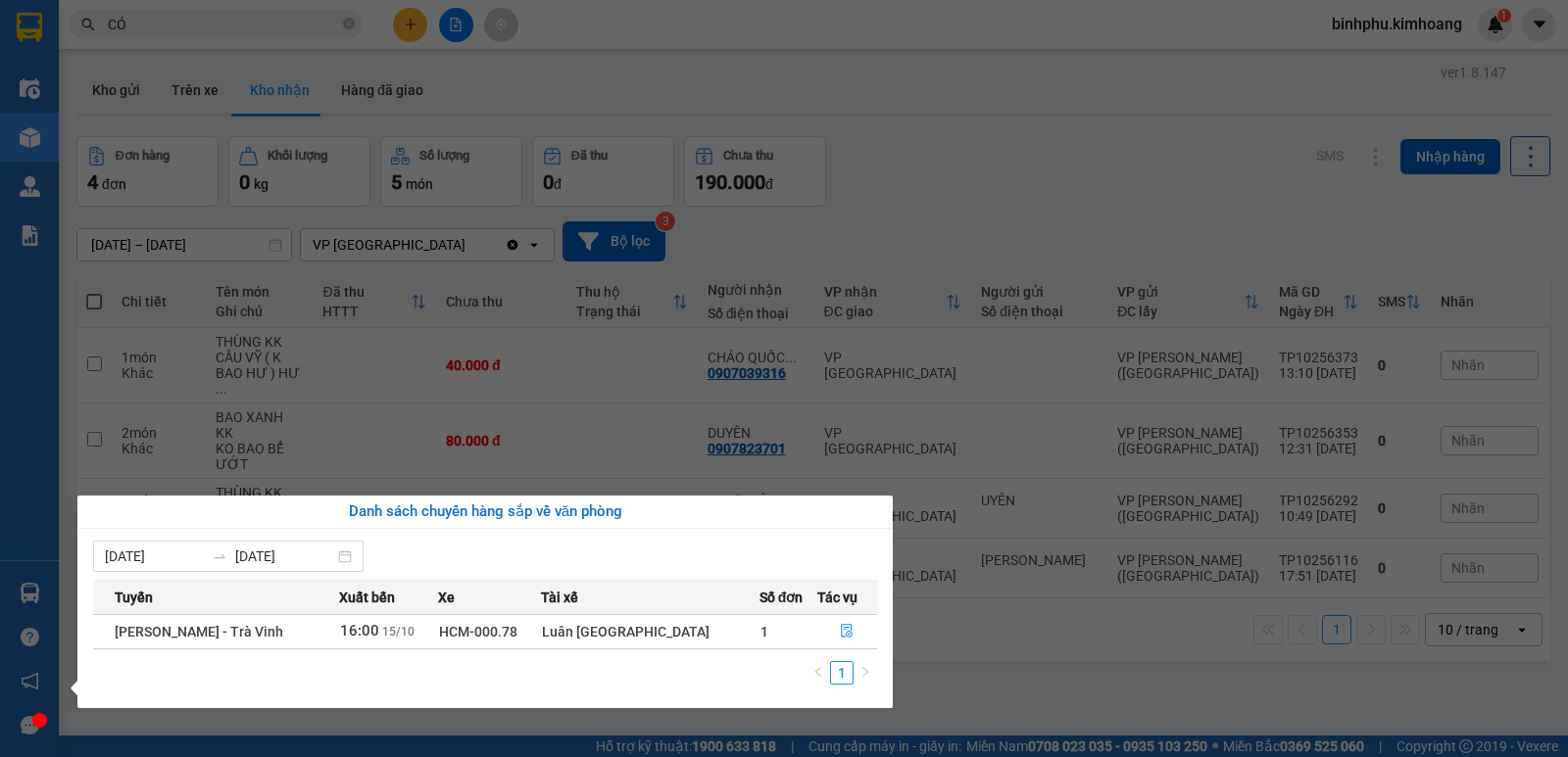
click at [982, 627] on section "Kết quả tìm kiếm ( 113 ) Bộ lọc Mã ĐH Trạng thái Món hàng Thu hộ Tổng cước Chưa…" at bounding box center [784, 378] width 1568 height 757
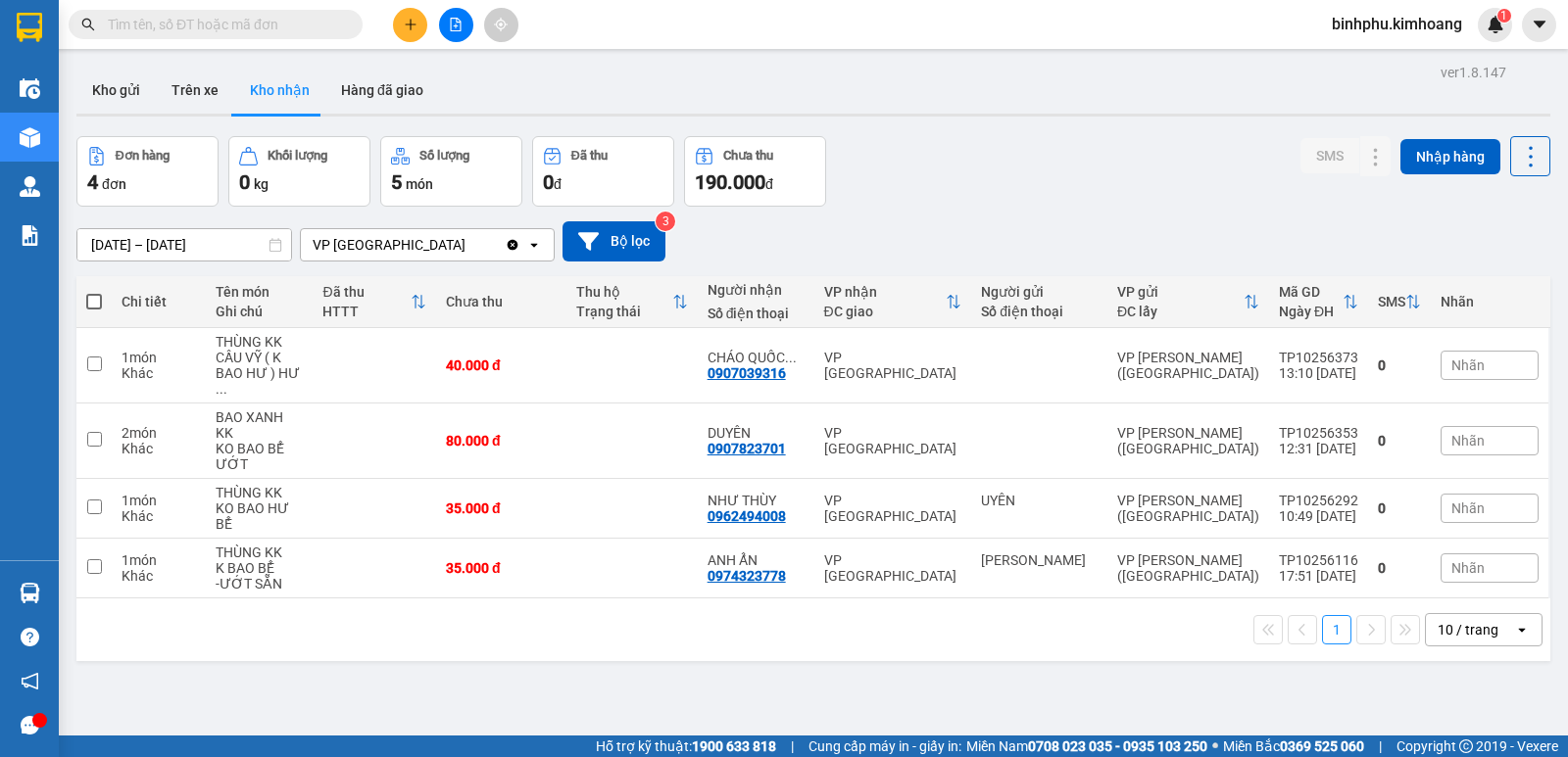
drag, startPoint x: 983, startPoint y: 627, endPoint x: 484, endPoint y: 786, distance: 523.7
click at [484, 756] on html "Kết quả tìm kiếm ( 0 ) Bộ lọc No Data binhphu.kimhoang 1 Điều hành xe Kho hàng …" at bounding box center [784, 378] width 1568 height 757
click at [816, 51] on main "ver 1.8.147 Kho gửi Trên xe Kho nhận Hàng đã giao Đơn hàng 4 đơn Khối lượng 0 k…" at bounding box center [784, 368] width 1568 height 735
click at [448, 23] on button at bounding box center [455, 25] width 34 height 34
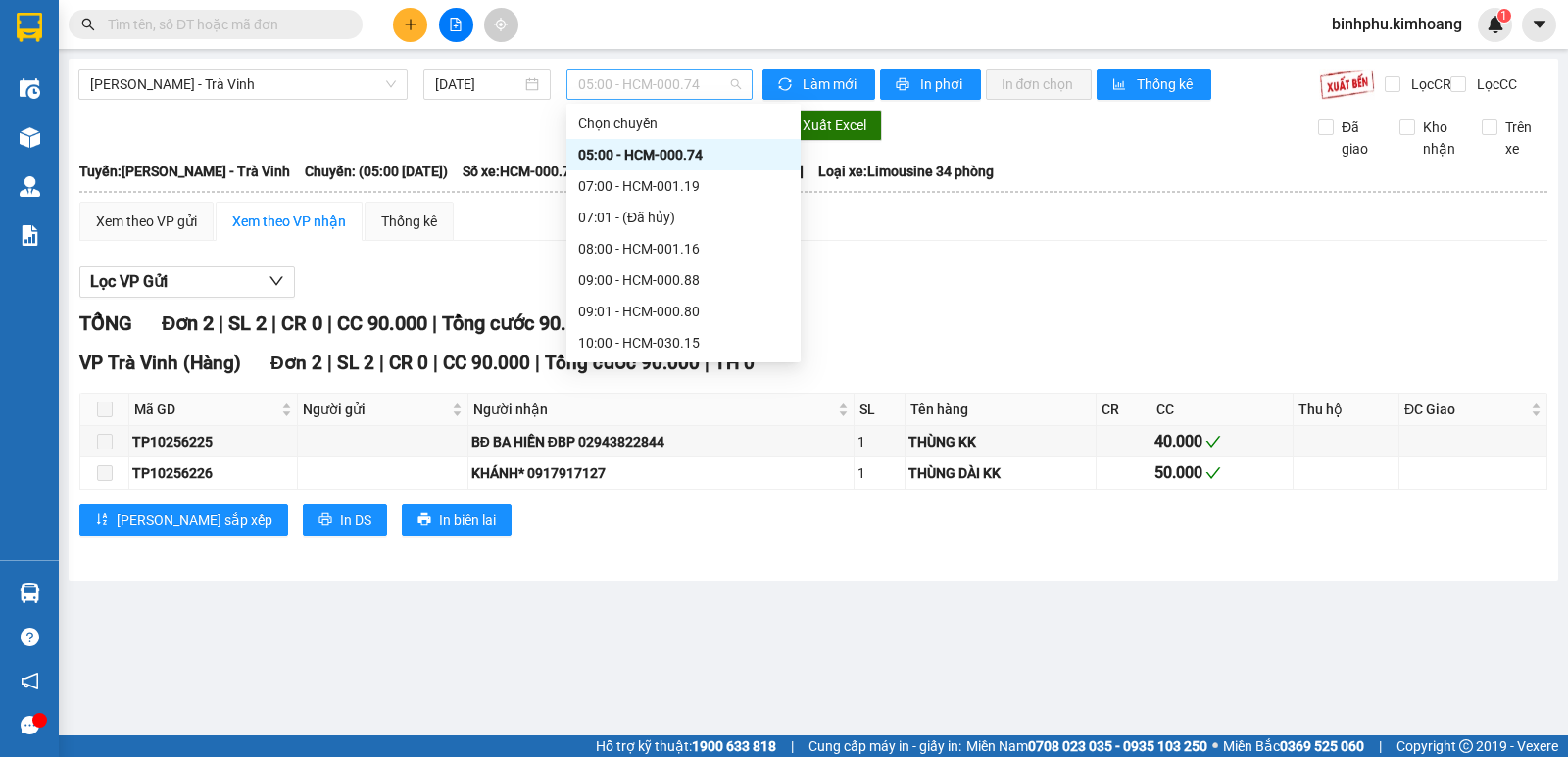
click at [696, 75] on span "05:00 - HCM-000.74" at bounding box center [659, 85] width 161 height 29
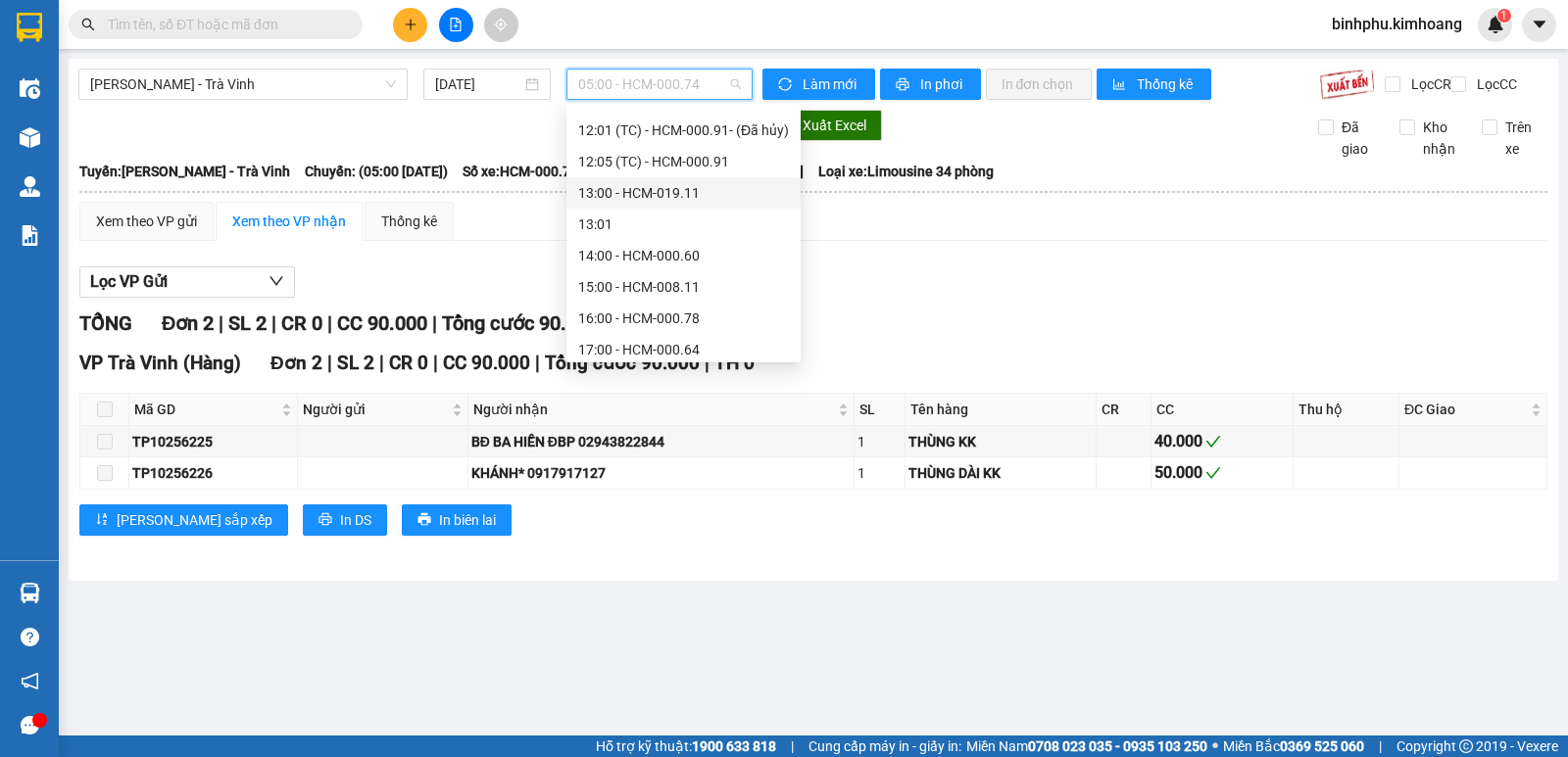
scroll to position [470, 0]
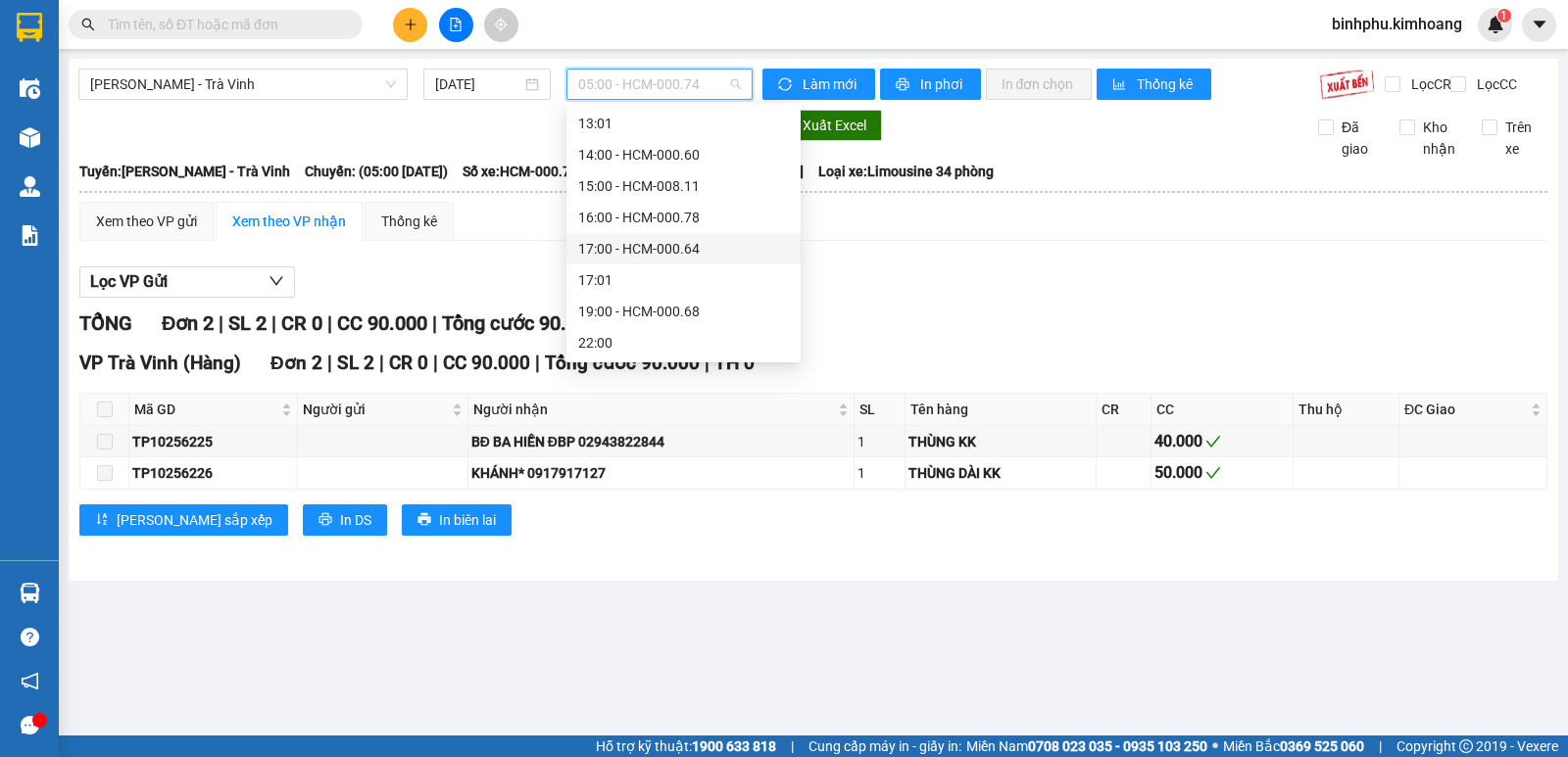
click at [663, 243] on div "17:00 - HCM-000.64" at bounding box center [684, 249] width 211 height 22
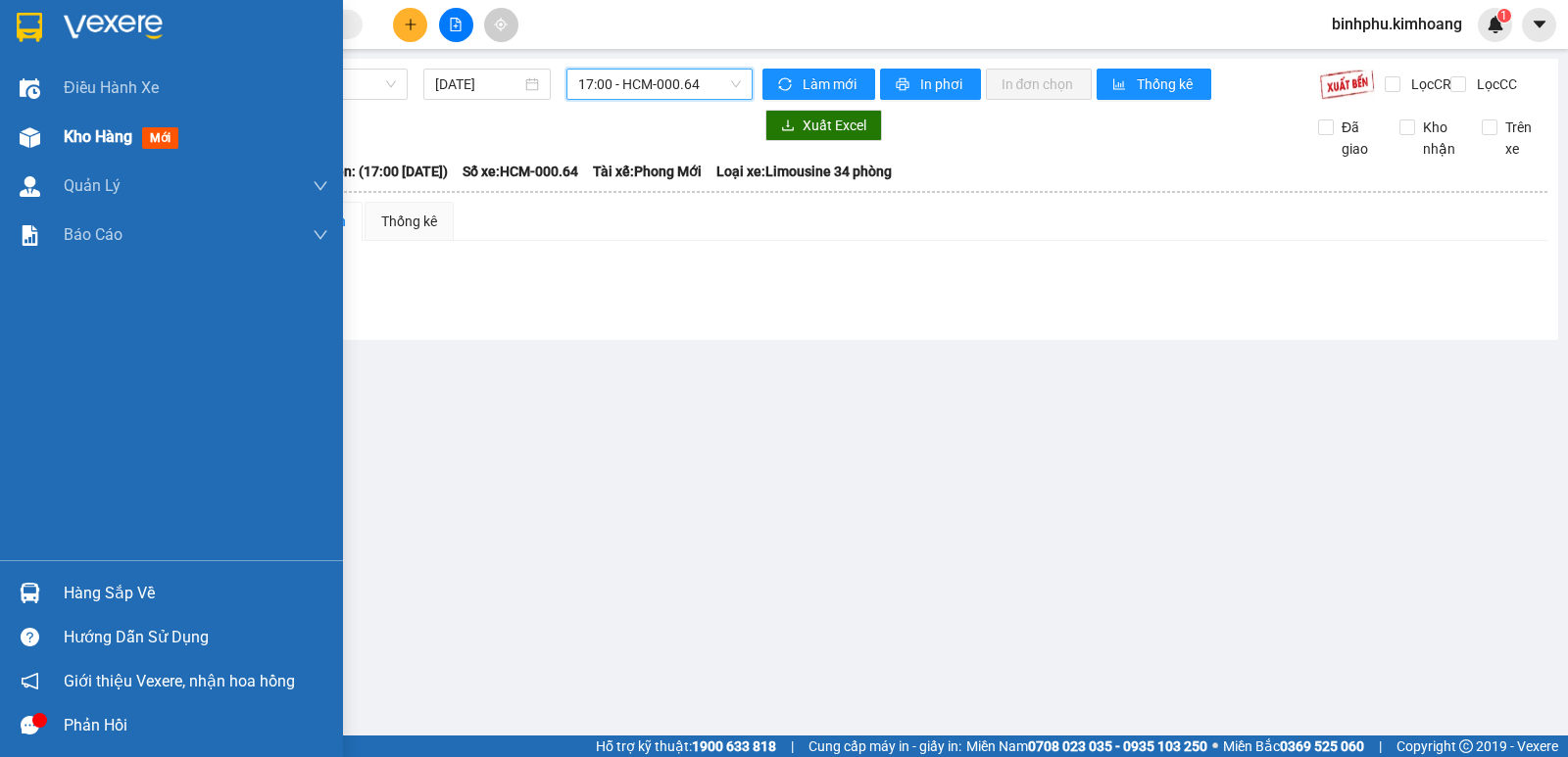
click at [20, 142] on img at bounding box center [30, 138] width 21 height 21
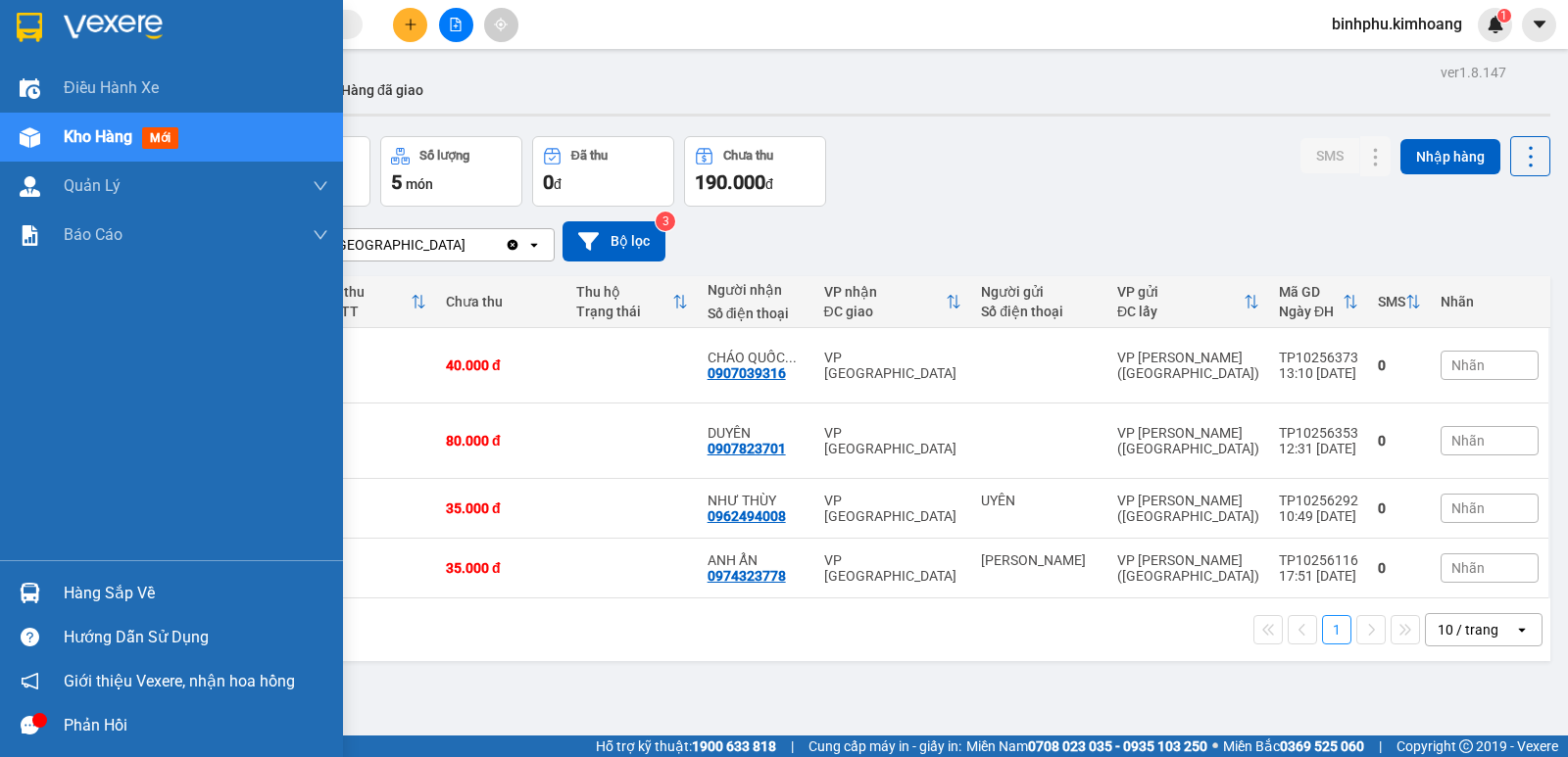
click at [15, 592] on div at bounding box center [30, 593] width 34 height 34
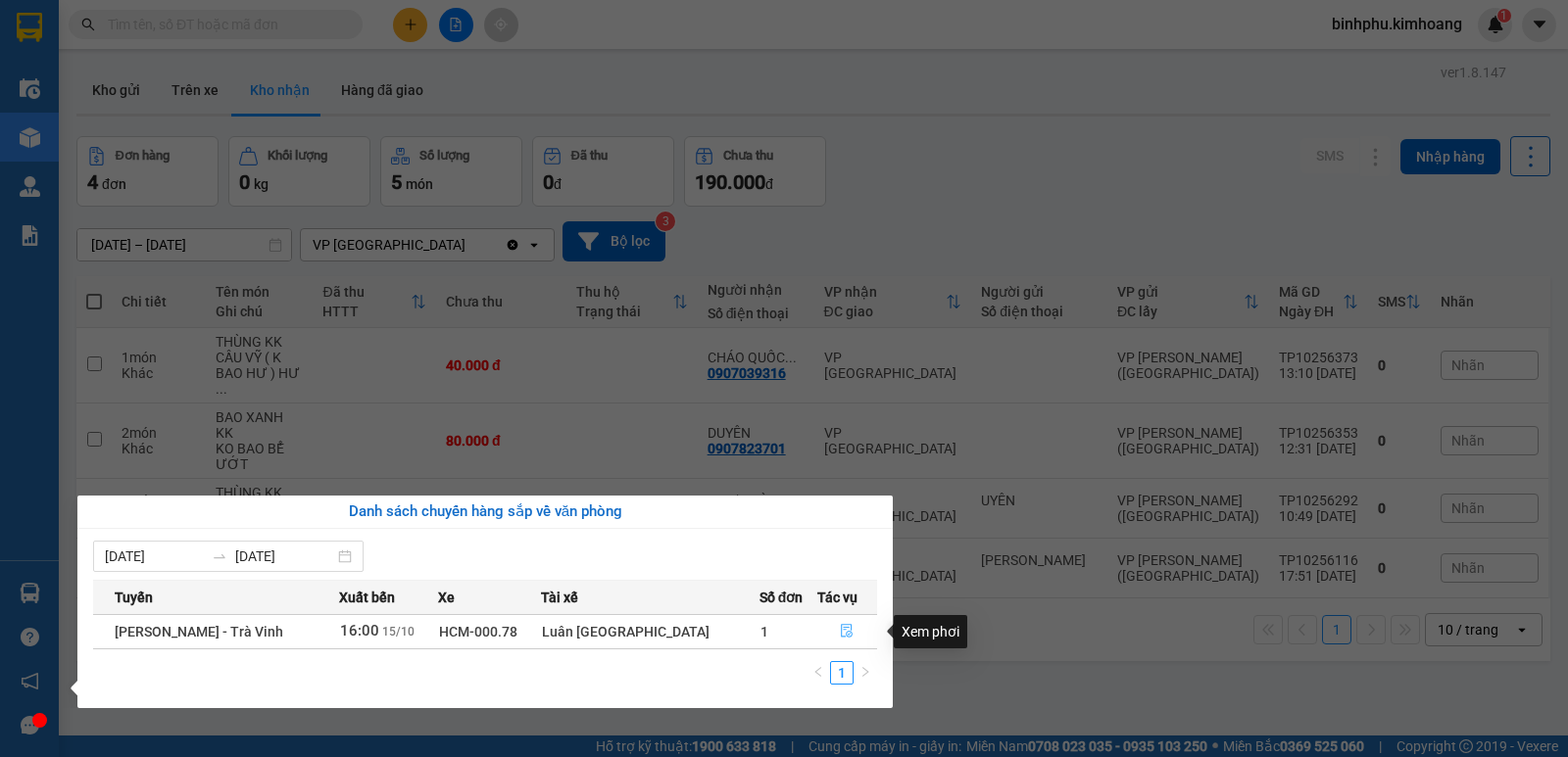
click at [842, 625] on icon "file-done" at bounding box center [848, 632] width 12 height 14
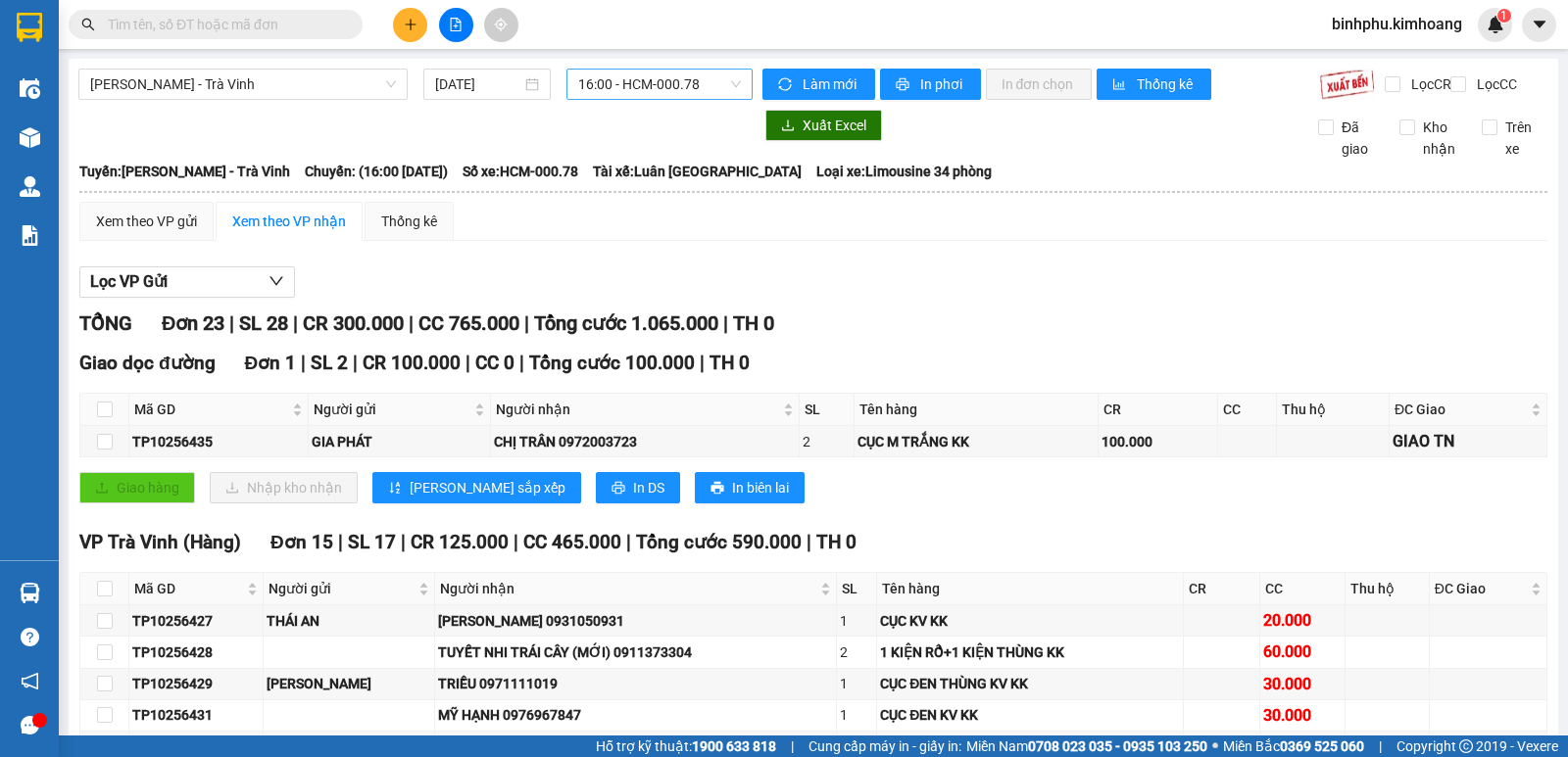
click at [705, 84] on span "16:00 - HCM-000.78" at bounding box center [659, 85] width 161 height 29
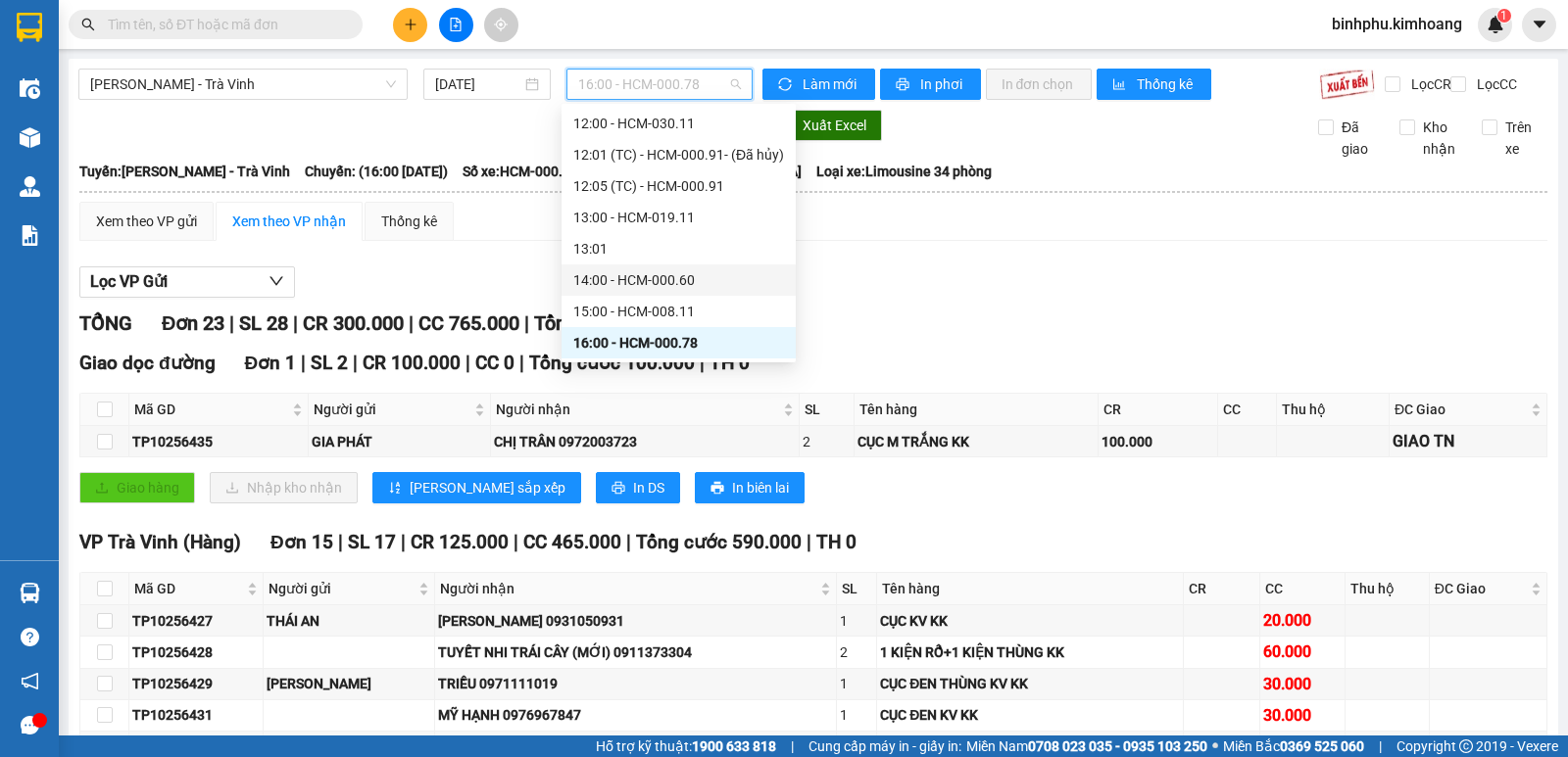
scroll to position [442, 0]
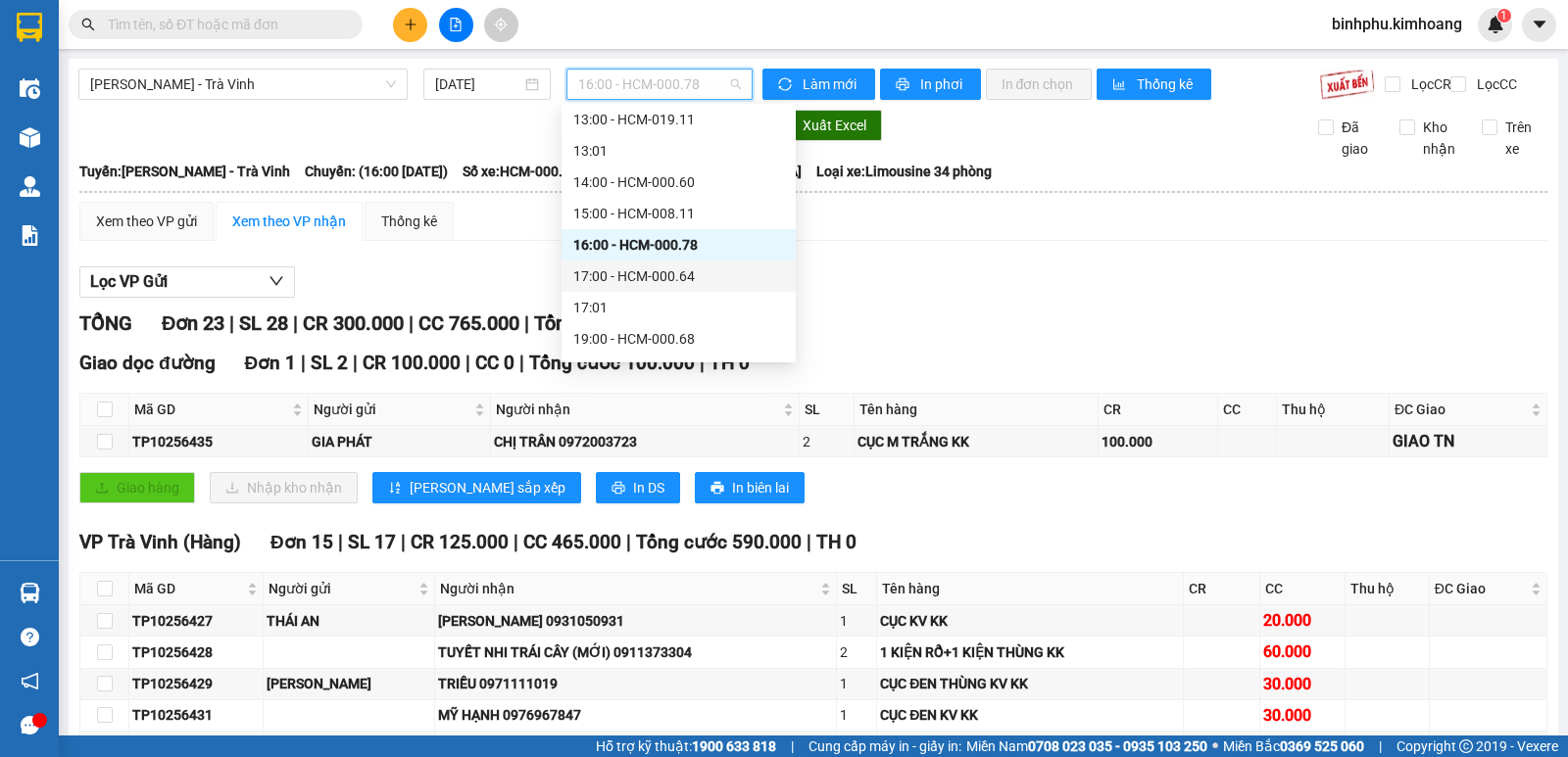
click at [670, 280] on div "17:00 - HCM-000.64" at bounding box center [679, 276] width 211 height 22
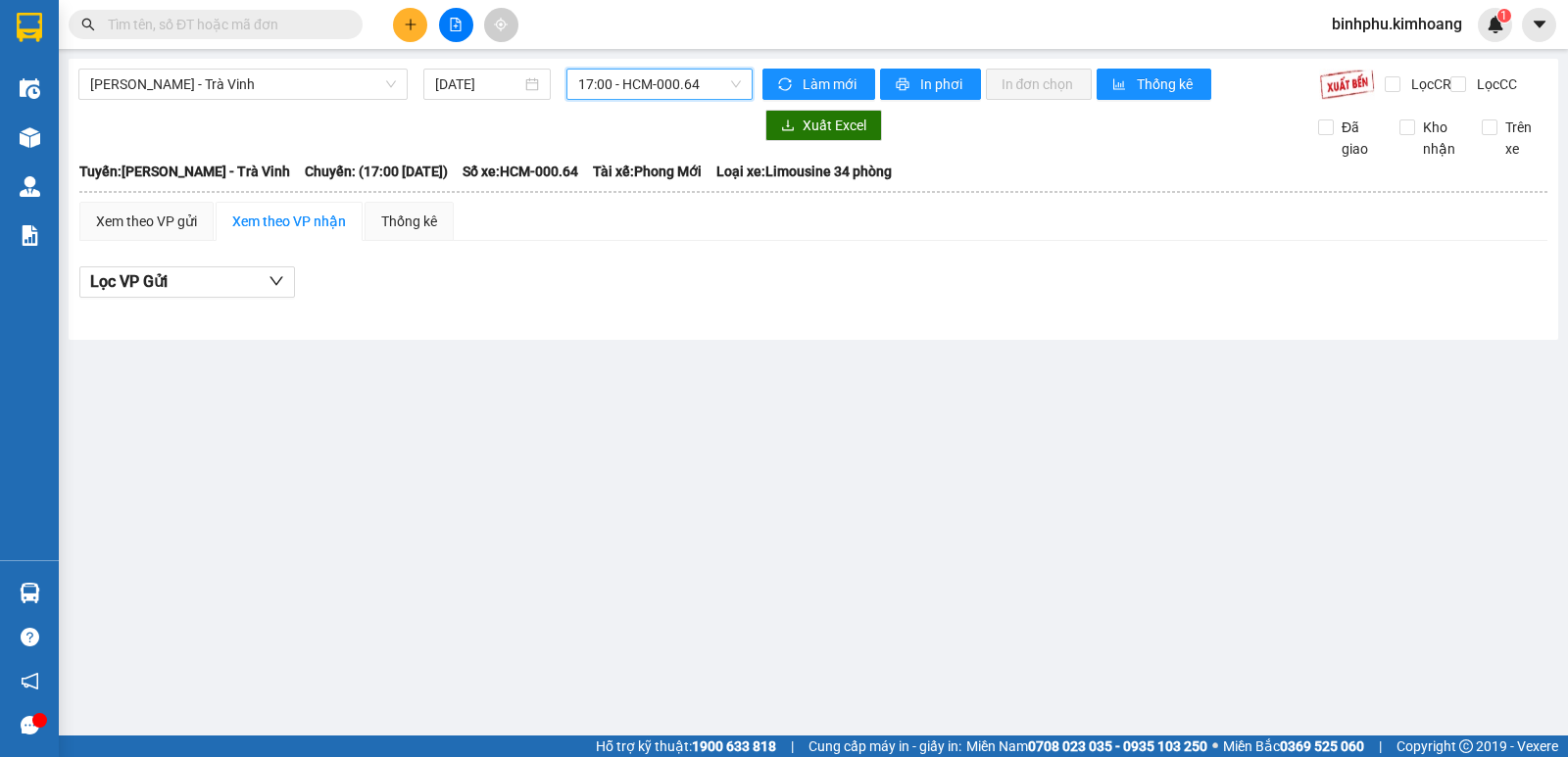
click at [709, 78] on span "17:00 - HCM-000.64" at bounding box center [659, 85] width 161 height 29
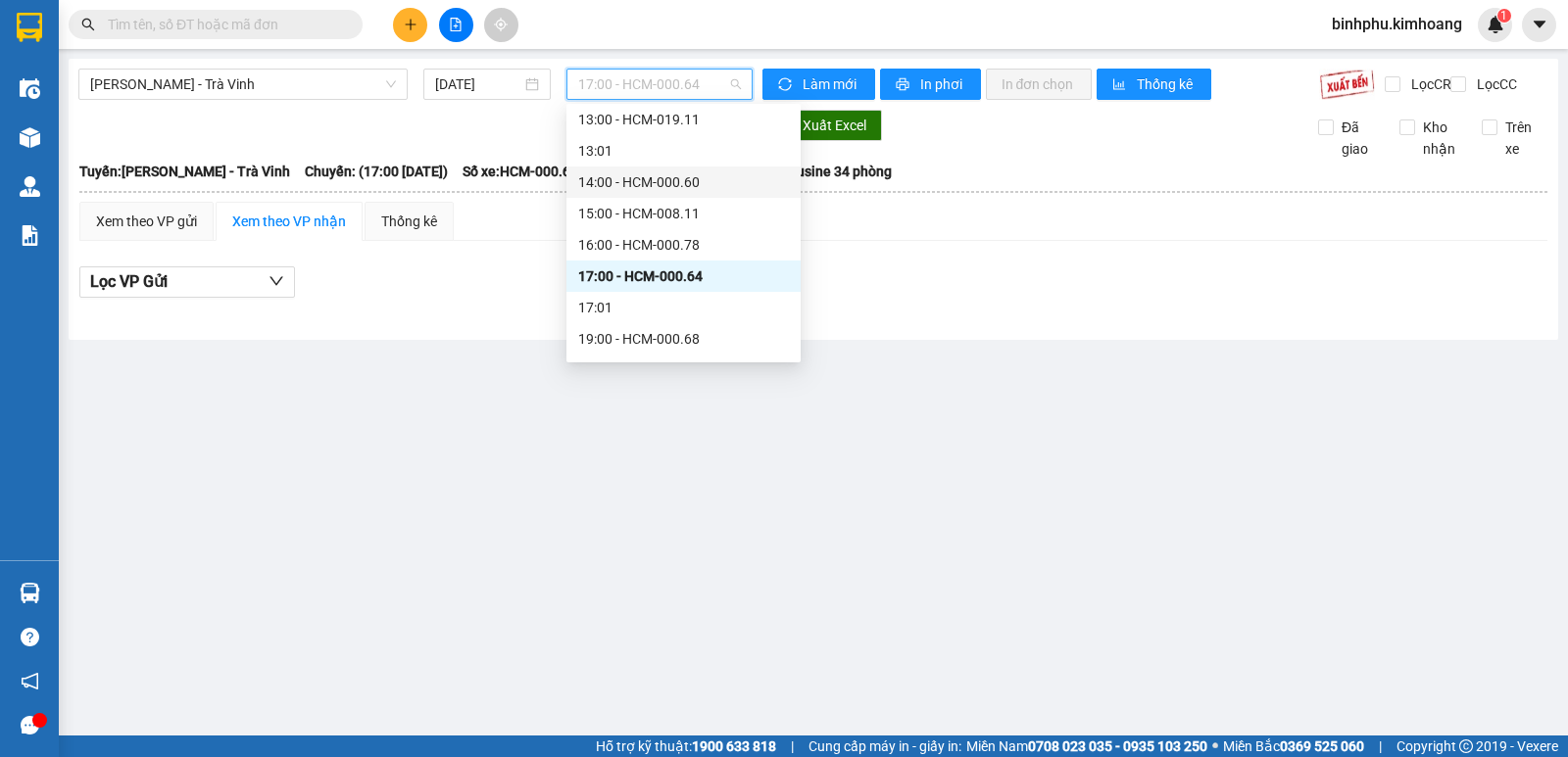
scroll to position [470, 0]
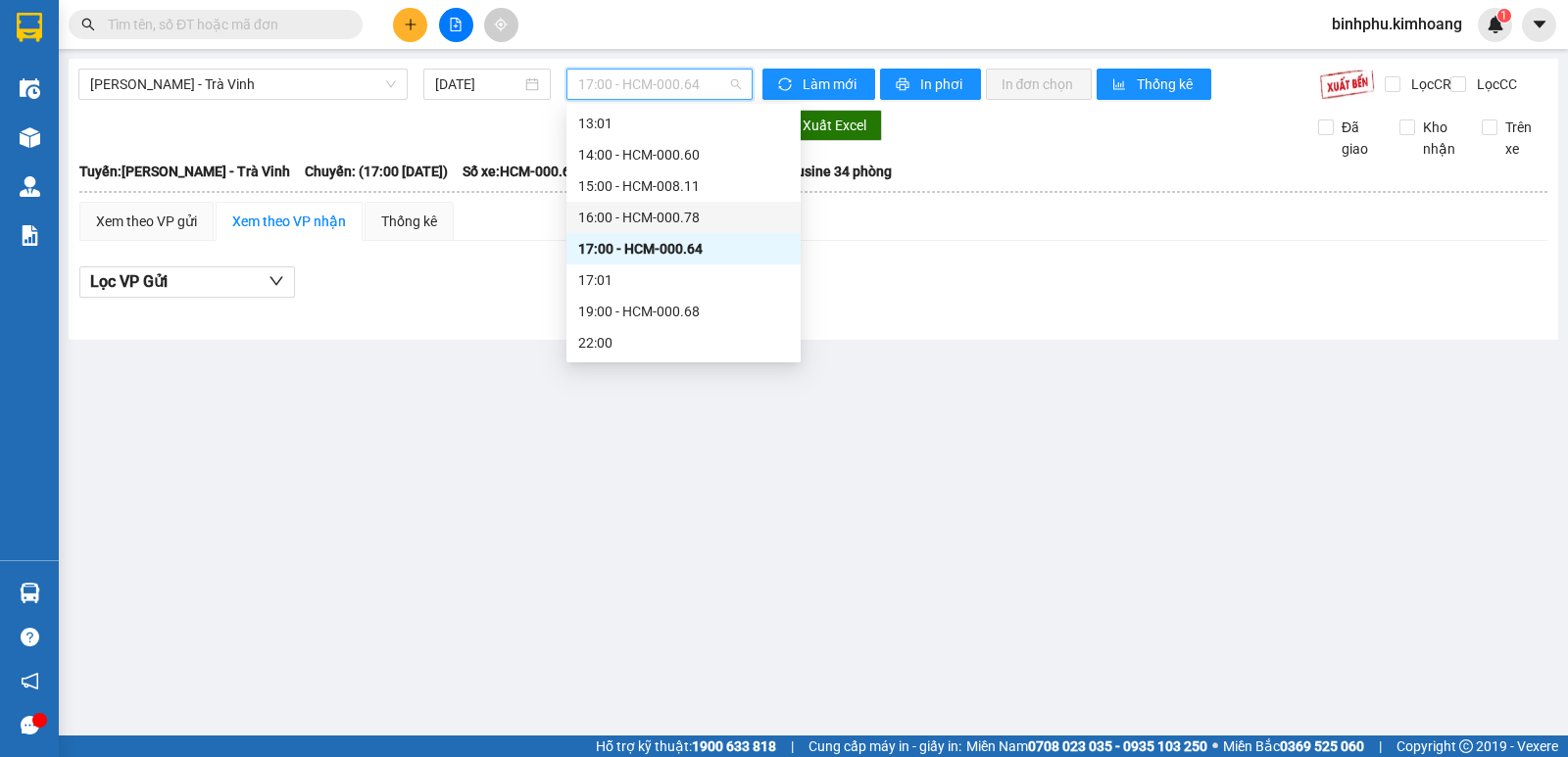
click at [687, 214] on div "16:00 - HCM-000.78" at bounding box center [684, 217] width 211 height 22
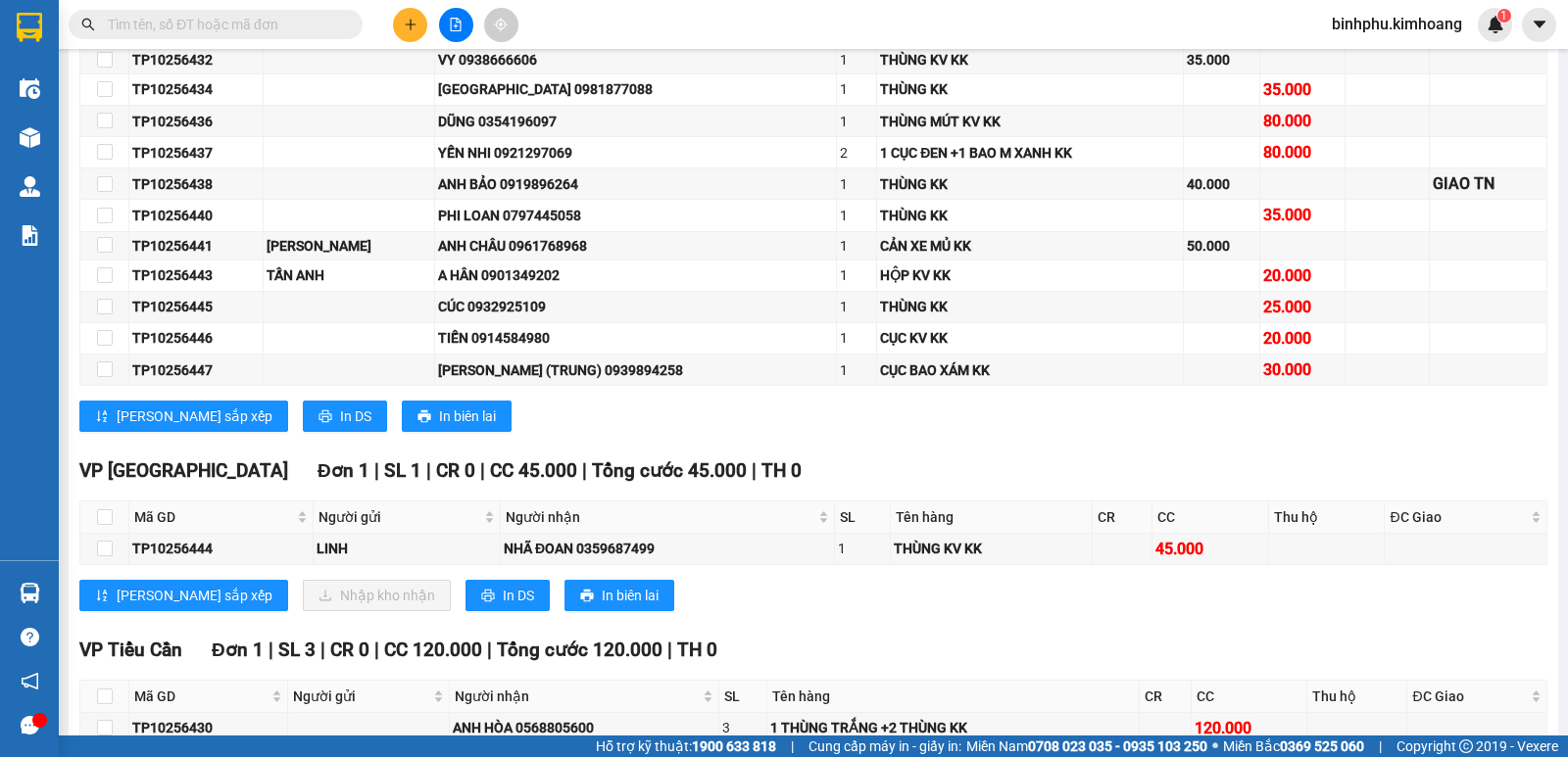
scroll to position [980, 0]
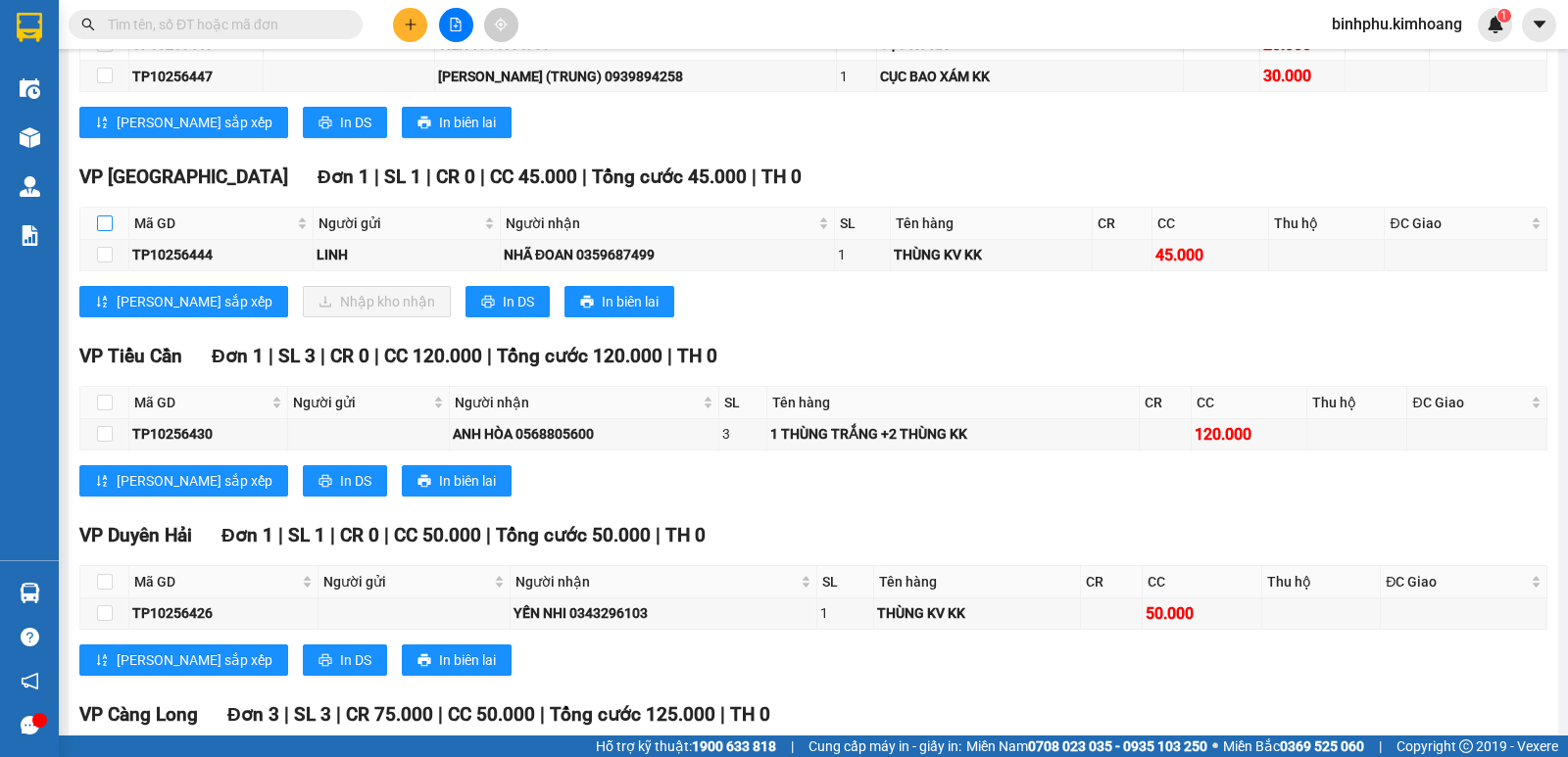
click at [104, 231] on input "checkbox" at bounding box center [105, 223] width 16 height 16
checkbox input "true"
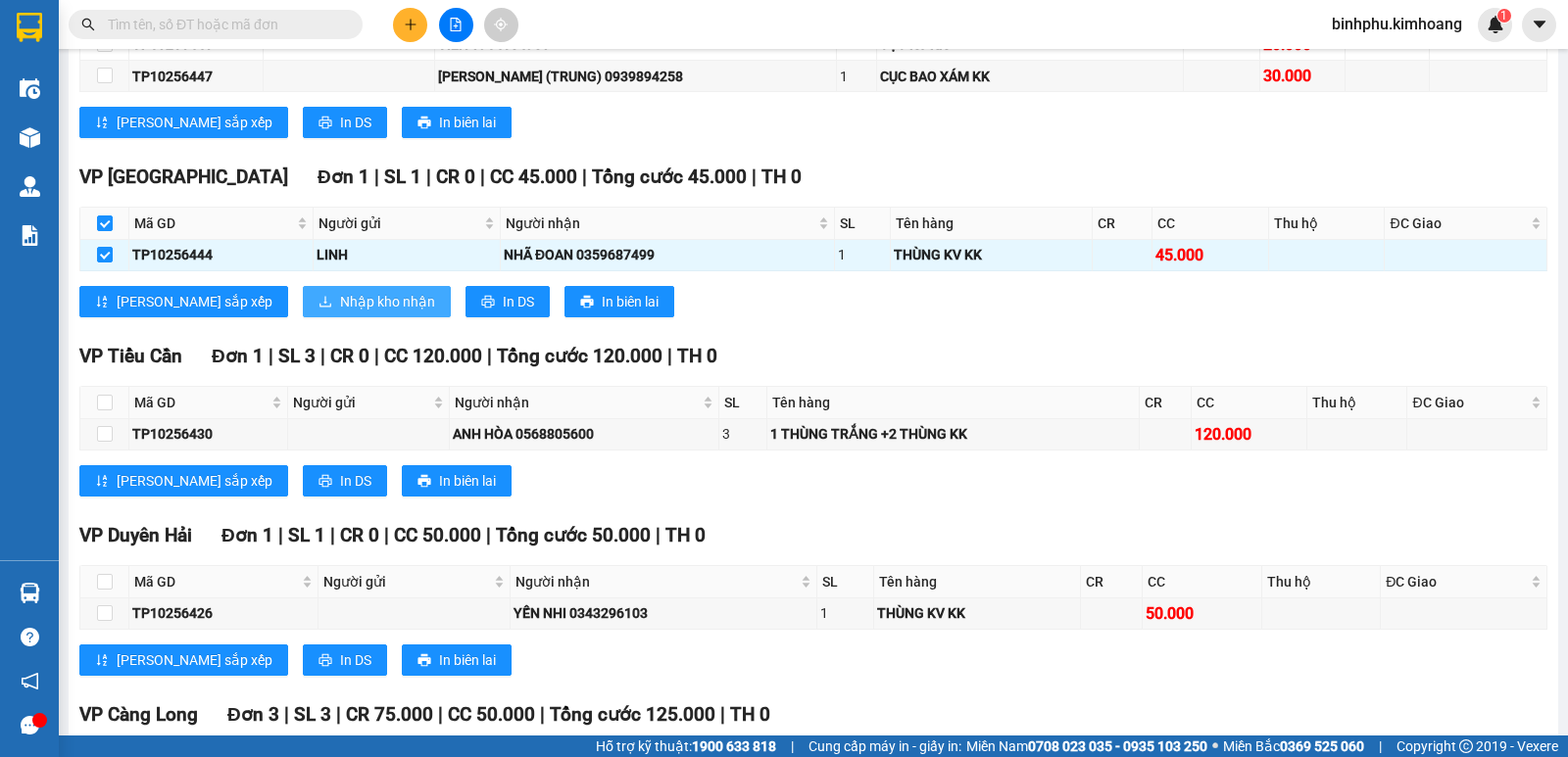
click at [340, 312] on span "Nhập kho nhận" at bounding box center [388, 302] width 95 height 22
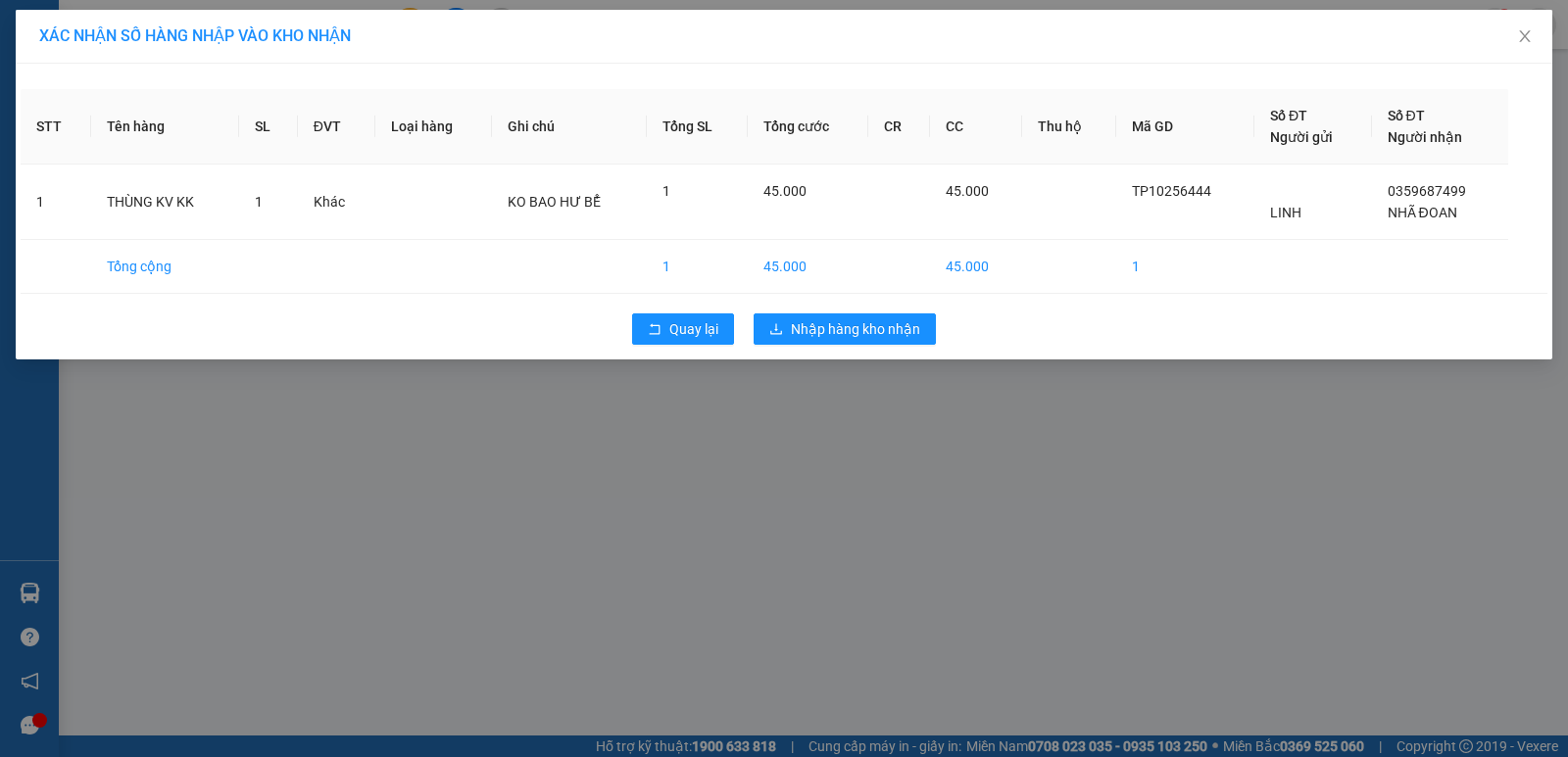
click at [810, 312] on div "Quay lại Nhập hàng kho nhận" at bounding box center [784, 329] width 1528 height 51
click at [826, 317] on button "Nhập hàng kho nhận" at bounding box center [844, 329] width 182 height 31
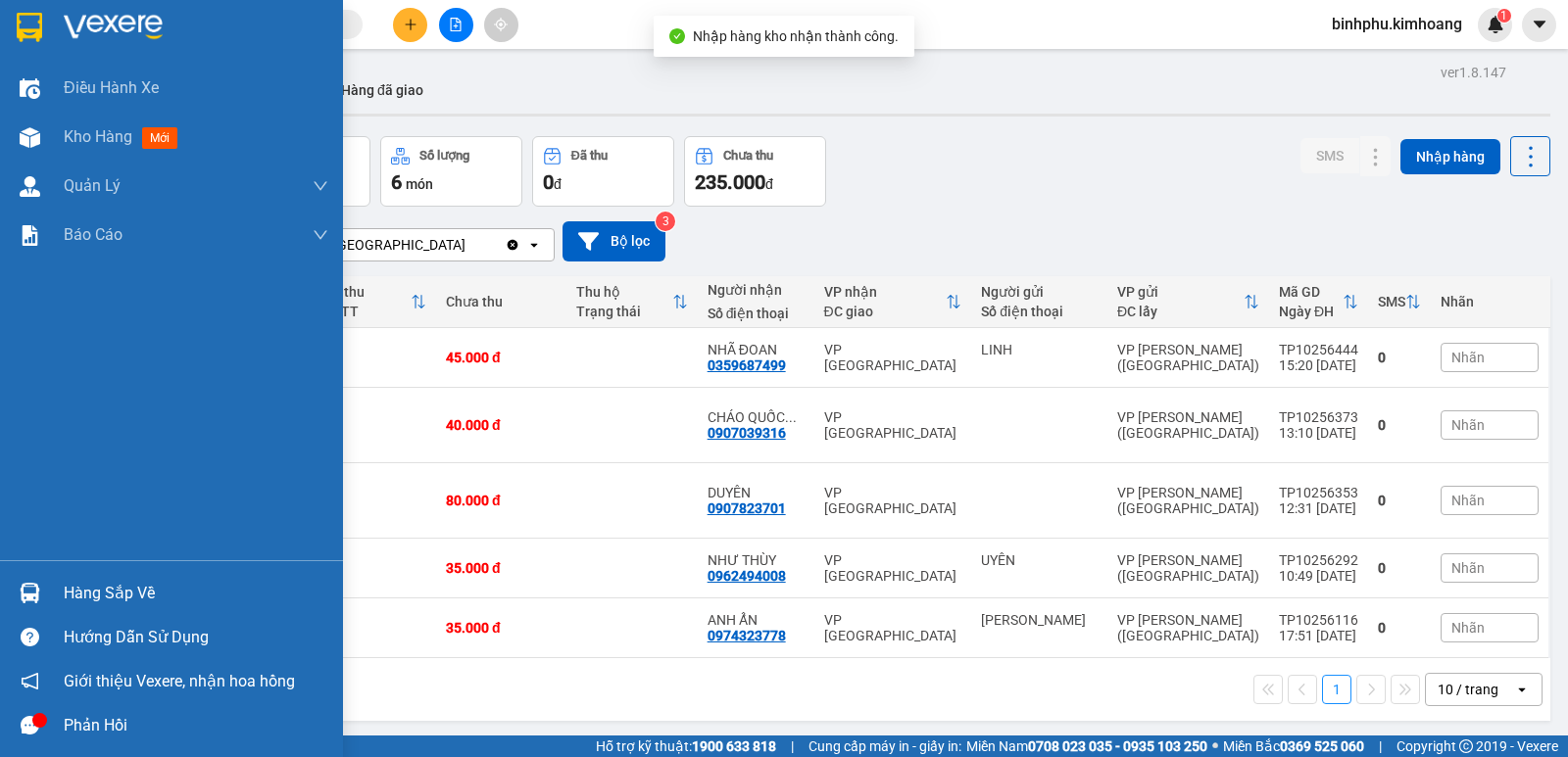
click at [76, 588] on div "Hàng sắp về" at bounding box center [196, 594] width 265 height 29
click at [0, 451] on div "Điều hành xe Kho hàng mới Quản Lý Quản lý chuyến Quản lý khách hàng mới Báo cáo…" at bounding box center [171, 378] width 343 height 757
